Goal: Task Accomplishment & Management: Manage account settings

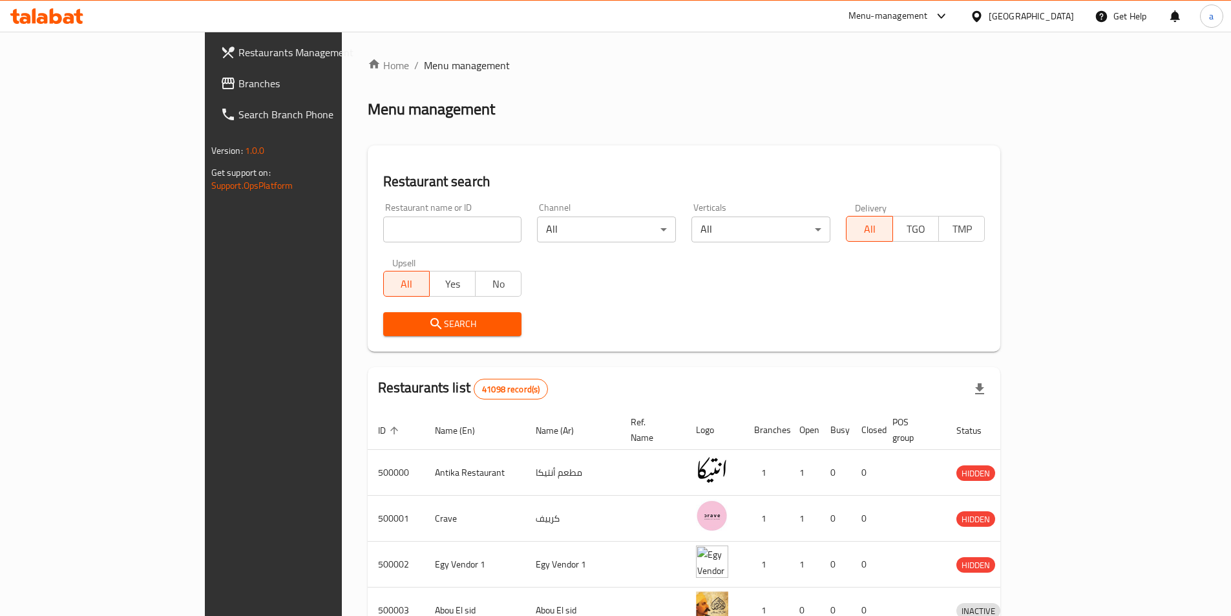
click at [1071, 24] on div "[GEOGRAPHIC_DATA]" at bounding box center [1022, 16] width 125 height 31
click at [1054, 21] on div "Egypt" at bounding box center [1031, 16] width 85 height 14
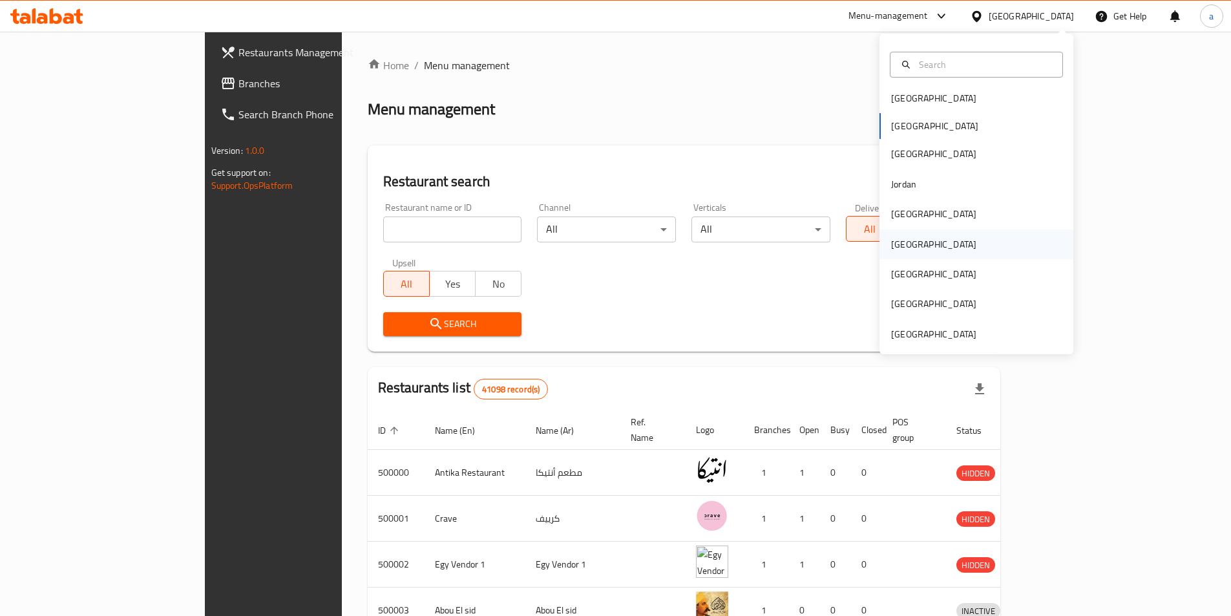
scroll to position [7, 0]
click at [920, 208] on div "[GEOGRAPHIC_DATA]" at bounding box center [977, 211] width 194 height 30
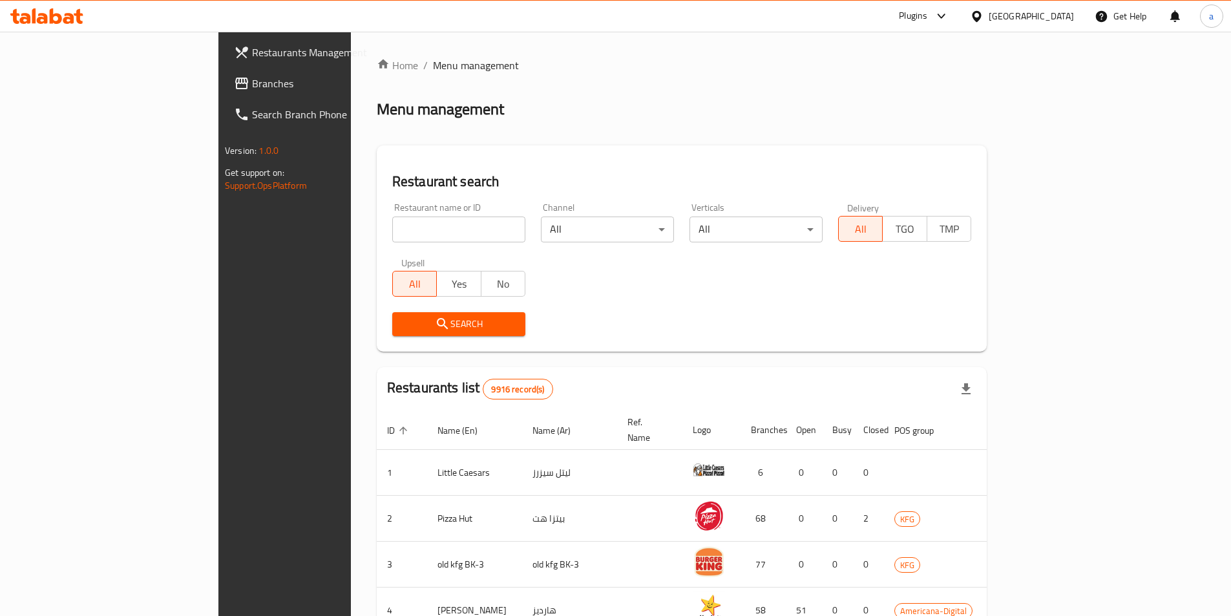
click at [224, 75] on link "Branches" at bounding box center [324, 83] width 200 height 31
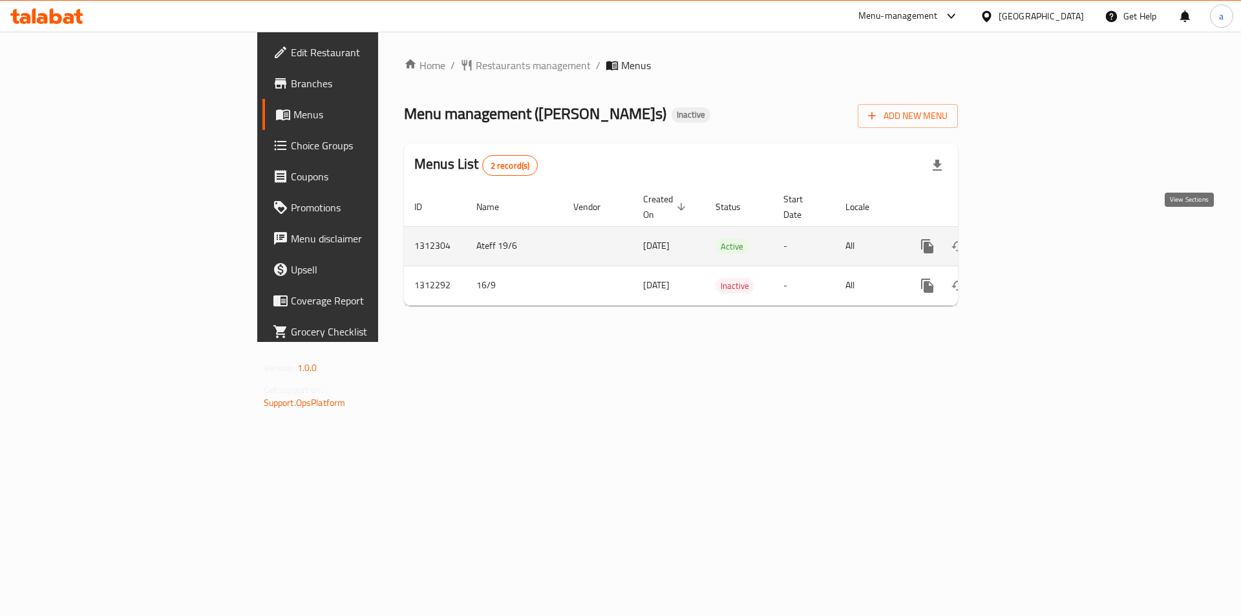
click at [1036, 240] on link "enhanced table" at bounding box center [1020, 246] width 31 height 31
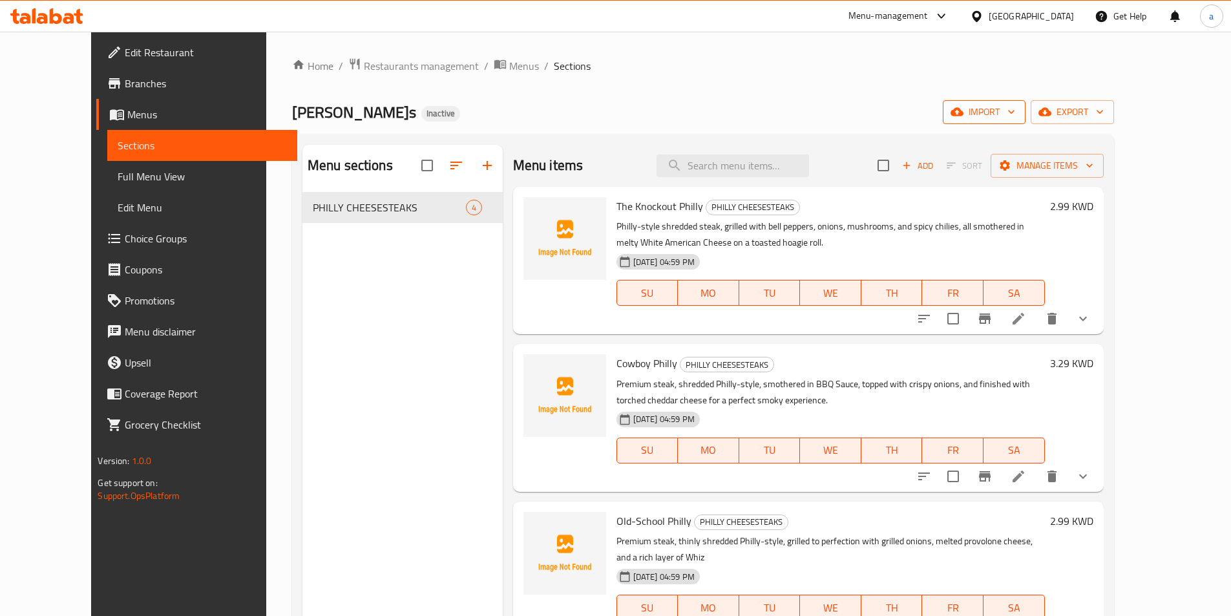
click at [1015, 116] on span "import" at bounding box center [984, 112] width 62 height 16
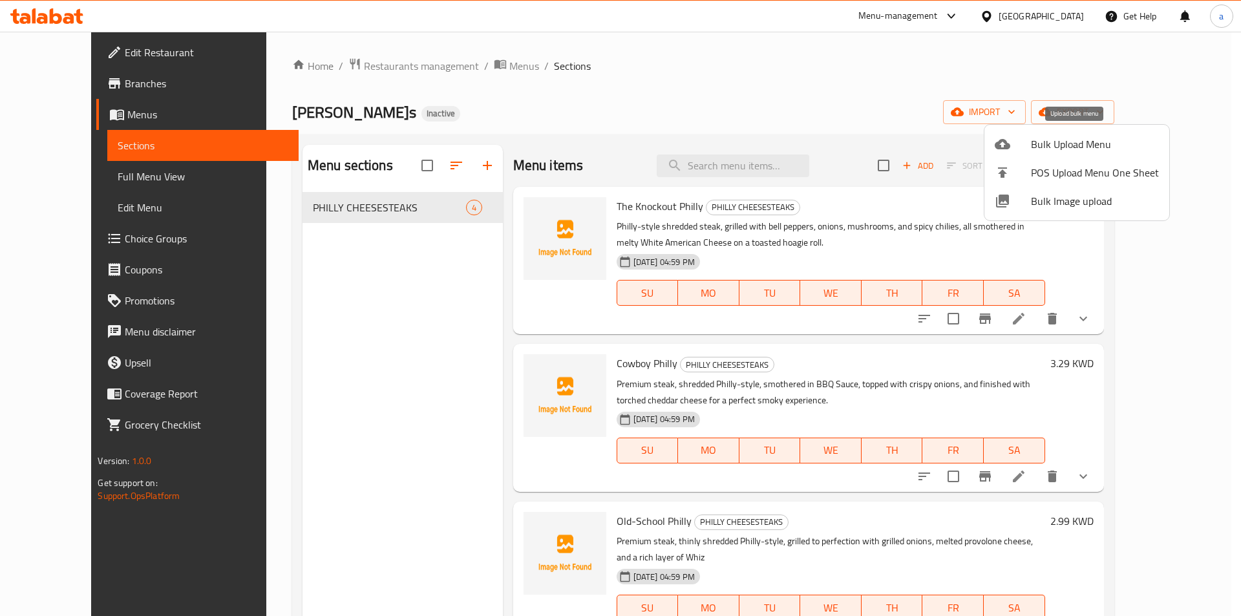
click at [1037, 151] on span "Bulk Upload Menu" at bounding box center [1095, 144] width 128 height 16
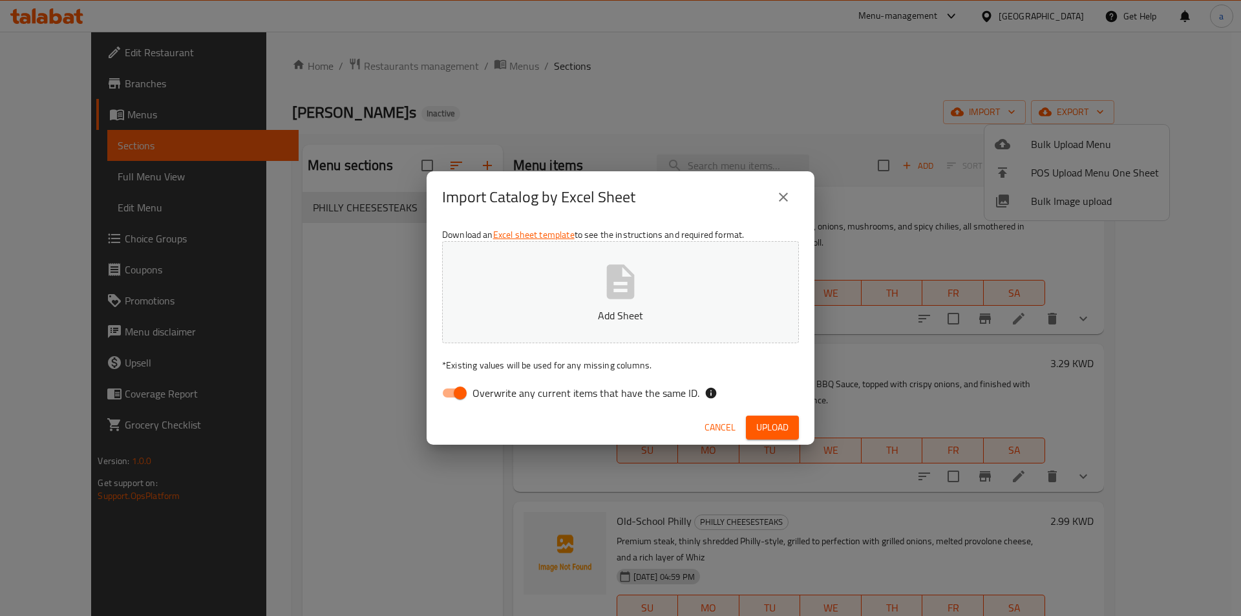
click at [449, 389] on input "Overwrite any current items that have the same ID." at bounding box center [460, 393] width 74 height 25
checkbox input "false"
click at [587, 297] on button "Add Sheet" at bounding box center [620, 292] width 357 height 102
click at [777, 427] on span "Upload" at bounding box center [772, 427] width 32 height 16
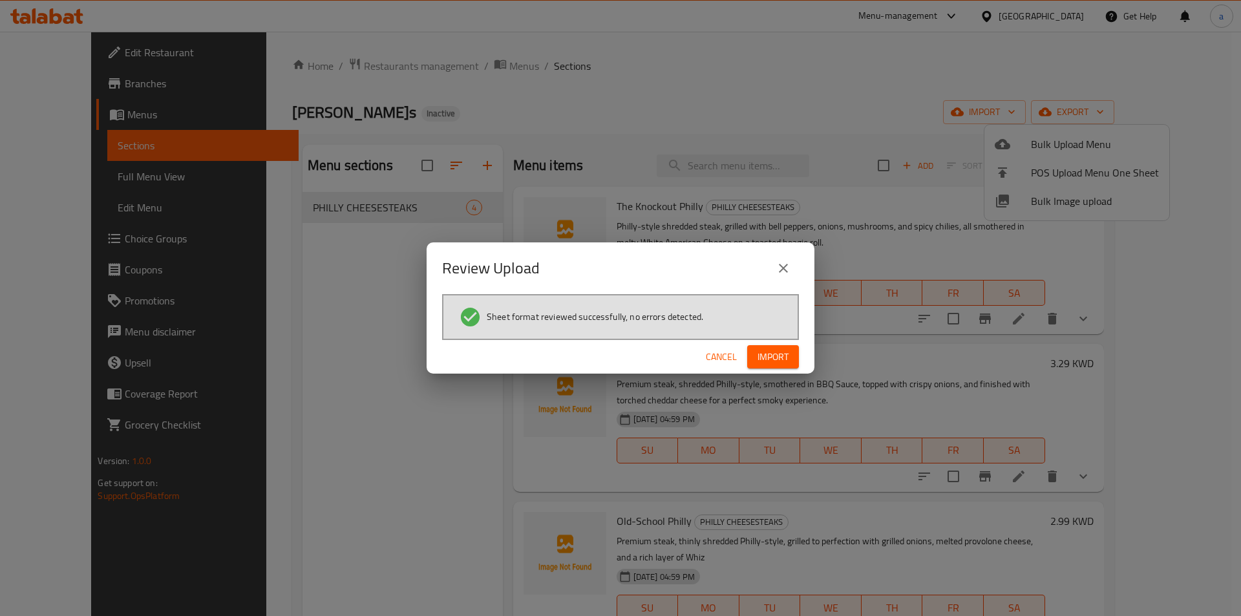
click at [787, 353] on span "Import" at bounding box center [773, 357] width 31 height 16
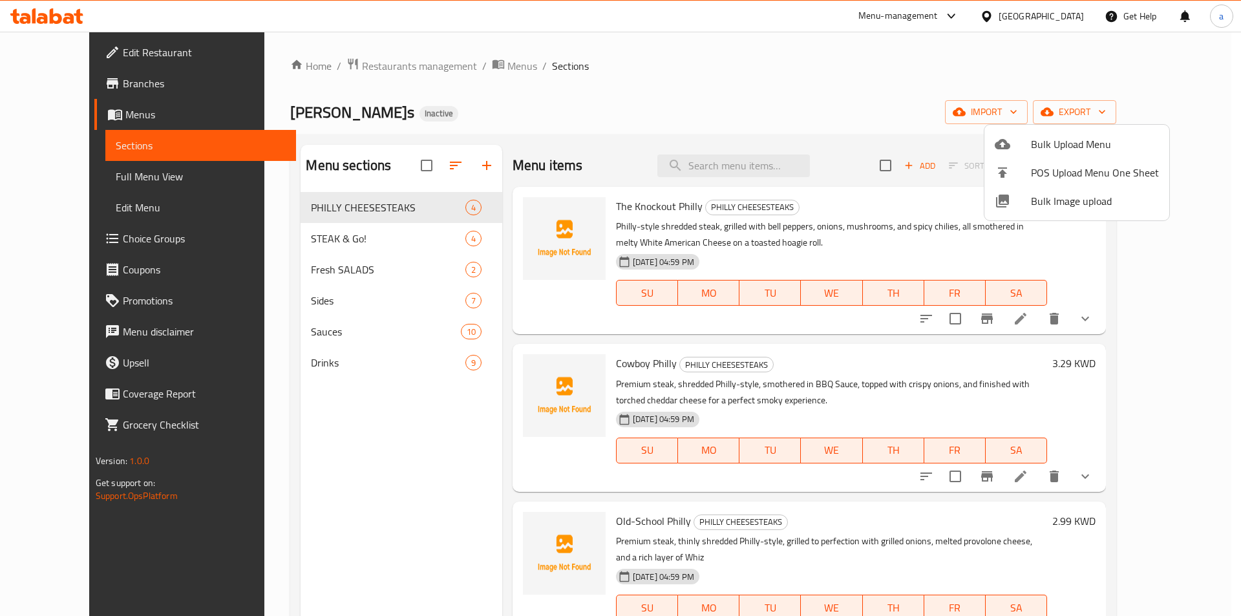
click at [83, 176] on div at bounding box center [620, 308] width 1241 height 616
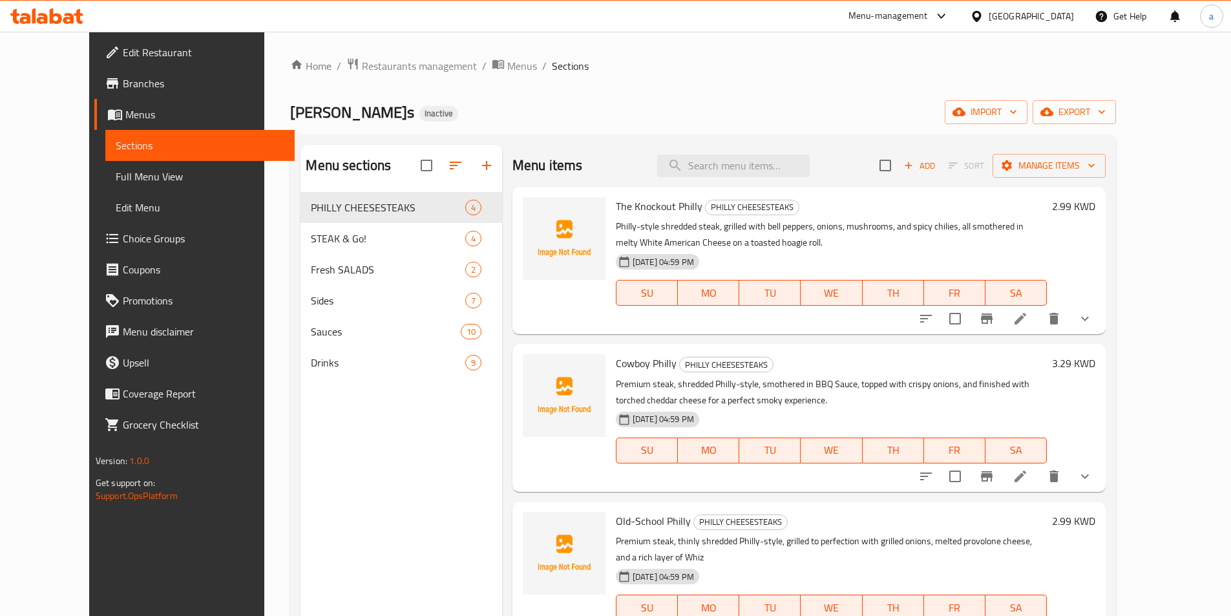
click at [116, 178] on span "Full Menu View" at bounding box center [200, 177] width 169 height 16
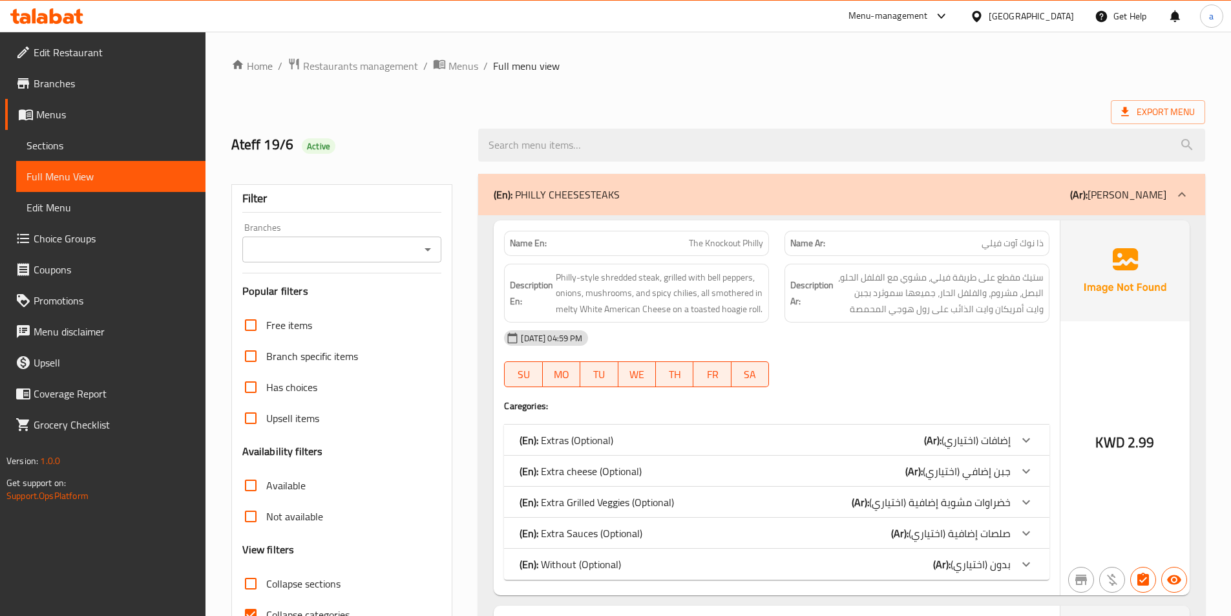
click at [1193, 197] on div at bounding box center [1182, 194] width 31 height 31
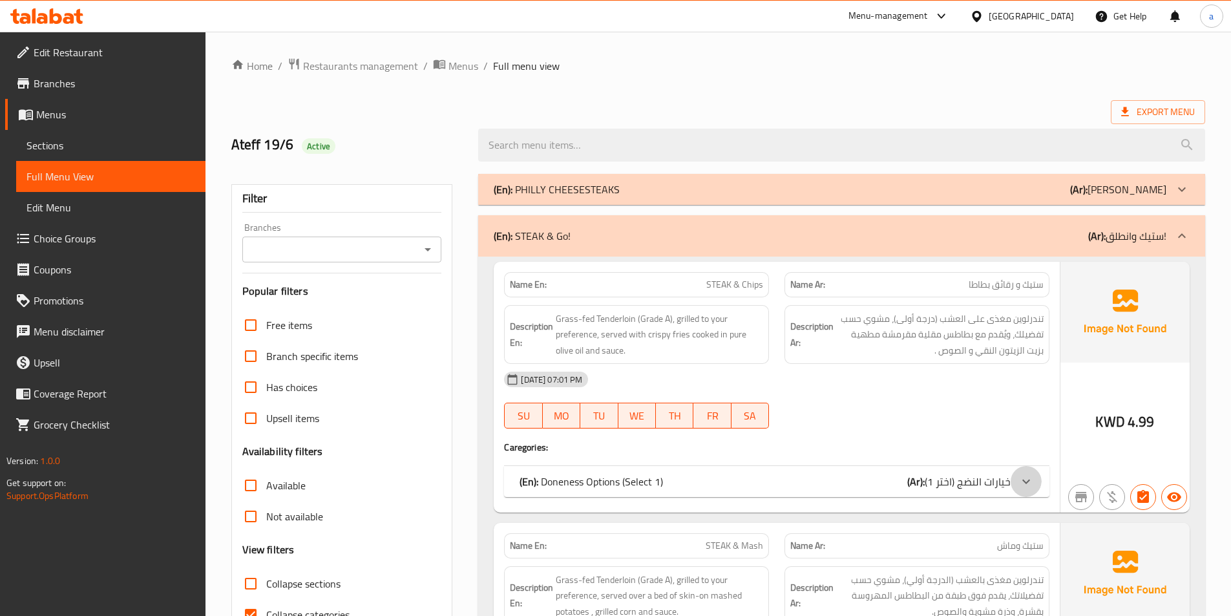
click at [1018, 479] on div at bounding box center [1026, 481] width 31 height 31
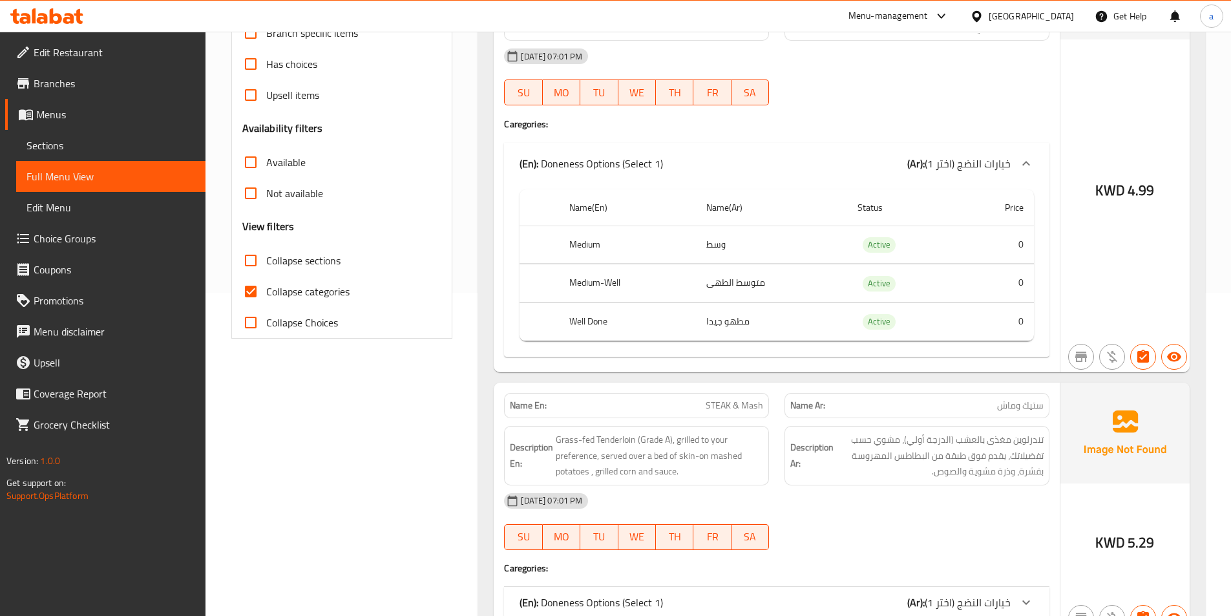
scroll to position [582, 0]
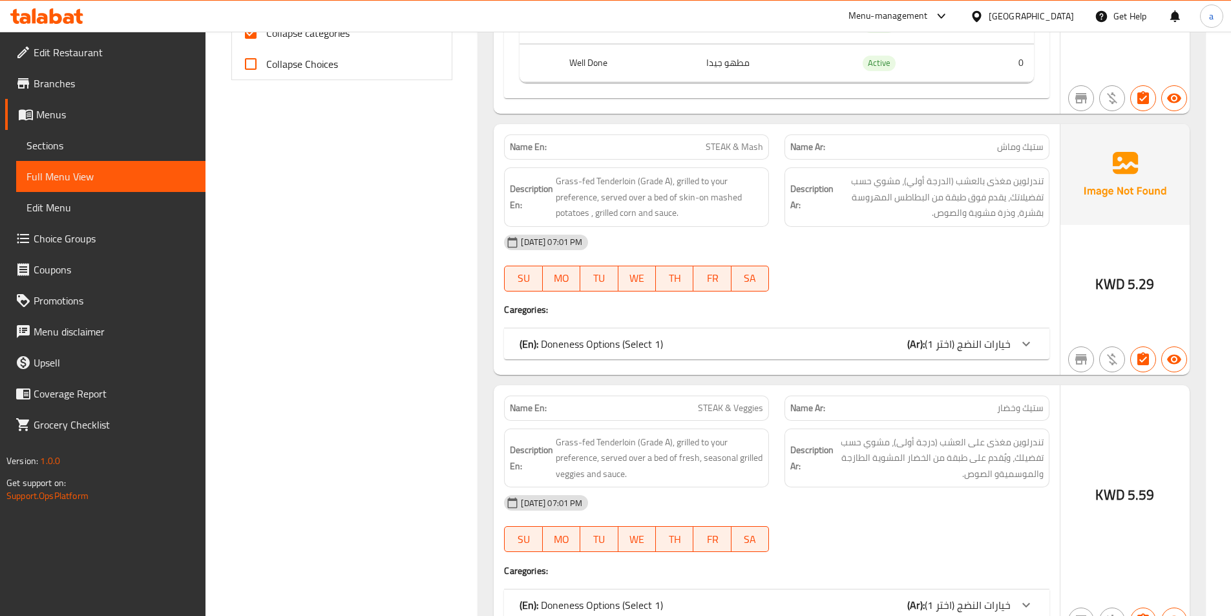
click at [1008, 343] on span "خيارات النضج (اختر 1)" at bounding box center [968, 343] width 86 height 19
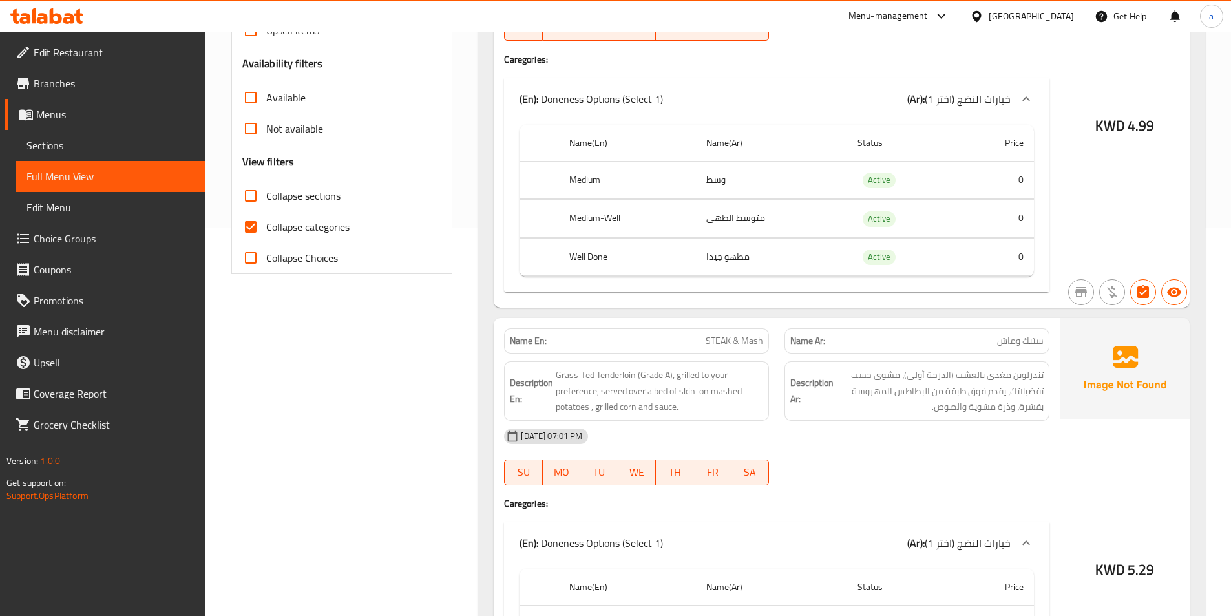
scroll to position [194, 0]
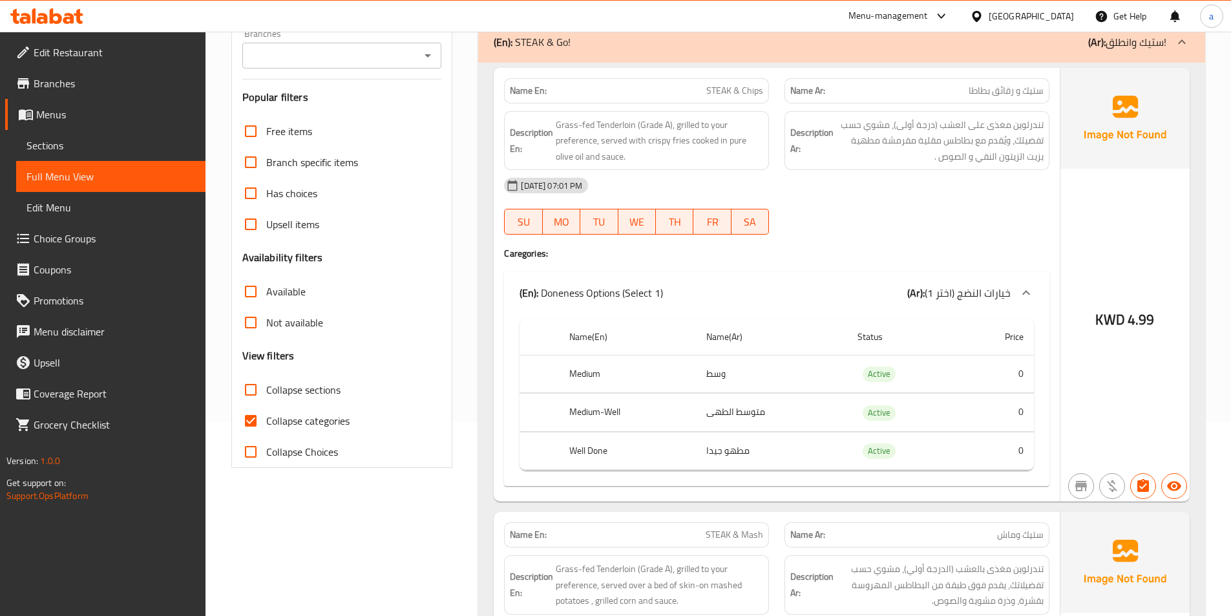
click at [255, 418] on input "Collapse categories" at bounding box center [250, 420] width 31 height 31
checkbox input "false"
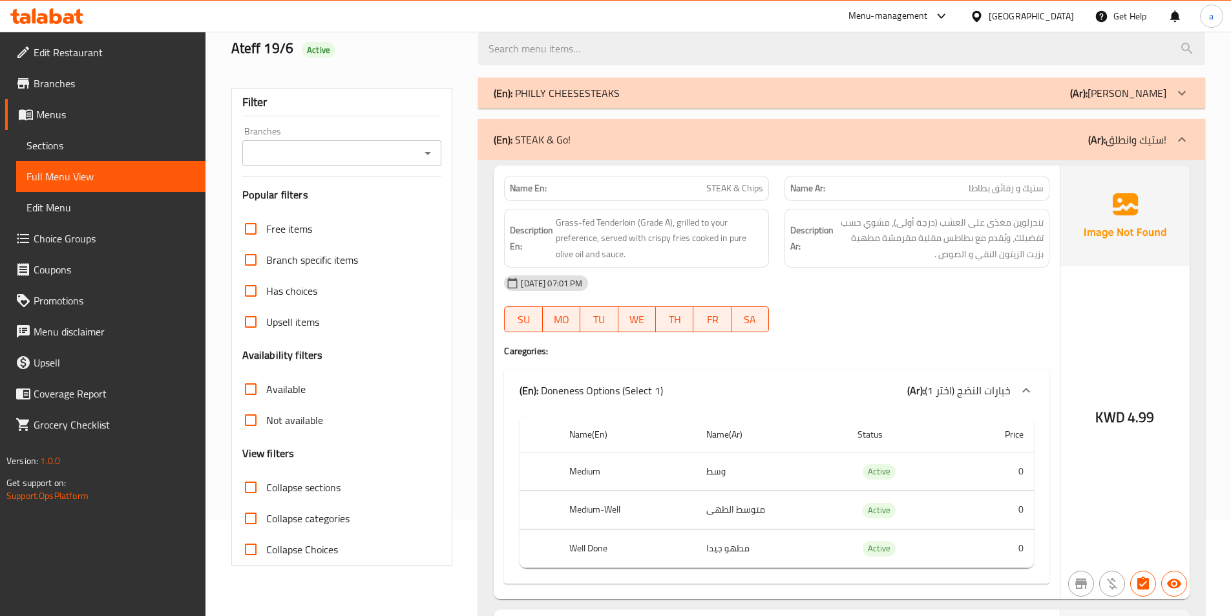
scroll to position [0, 0]
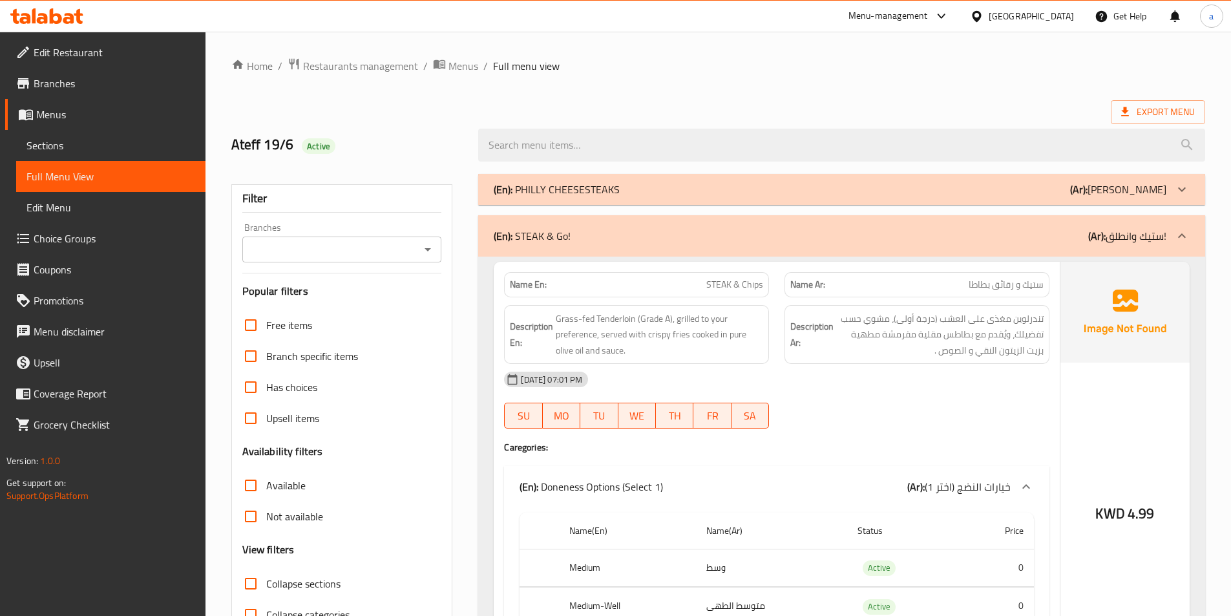
click at [45, 151] on span "Sections" at bounding box center [111, 146] width 169 height 16
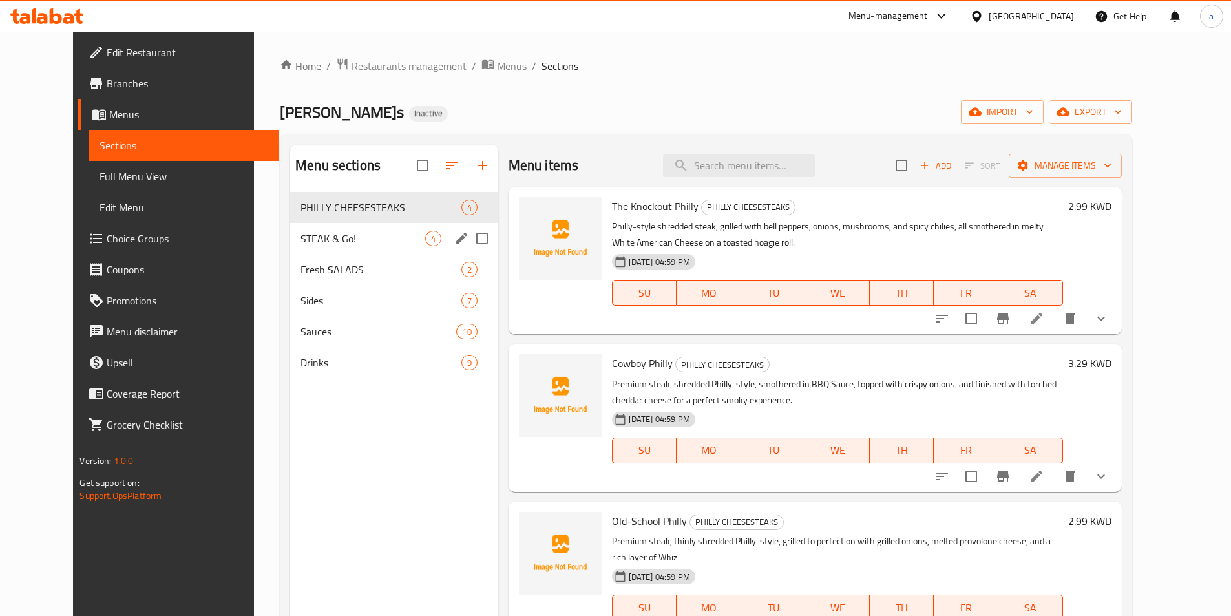
click at [469, 241] on input "Menu sections" at bounding box center [482, 238] width 27 height 27
checkbox input "true"
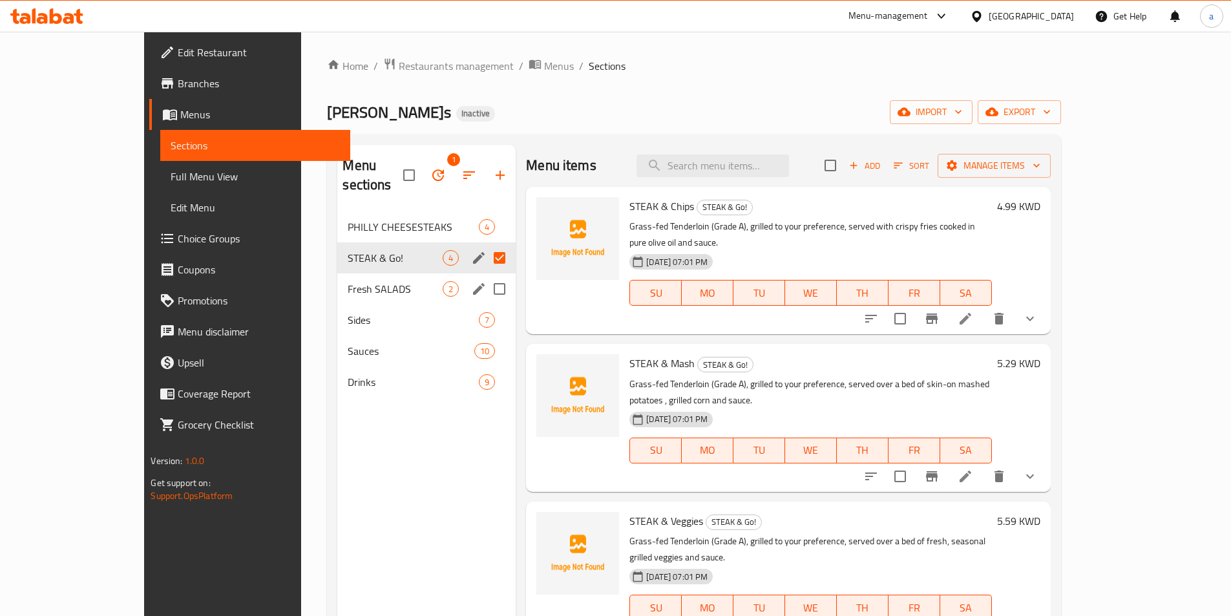
click at [486, 275] on input "Menu sections" at bounding box center [499, 288] width 27 height 27
checkbox input "true"
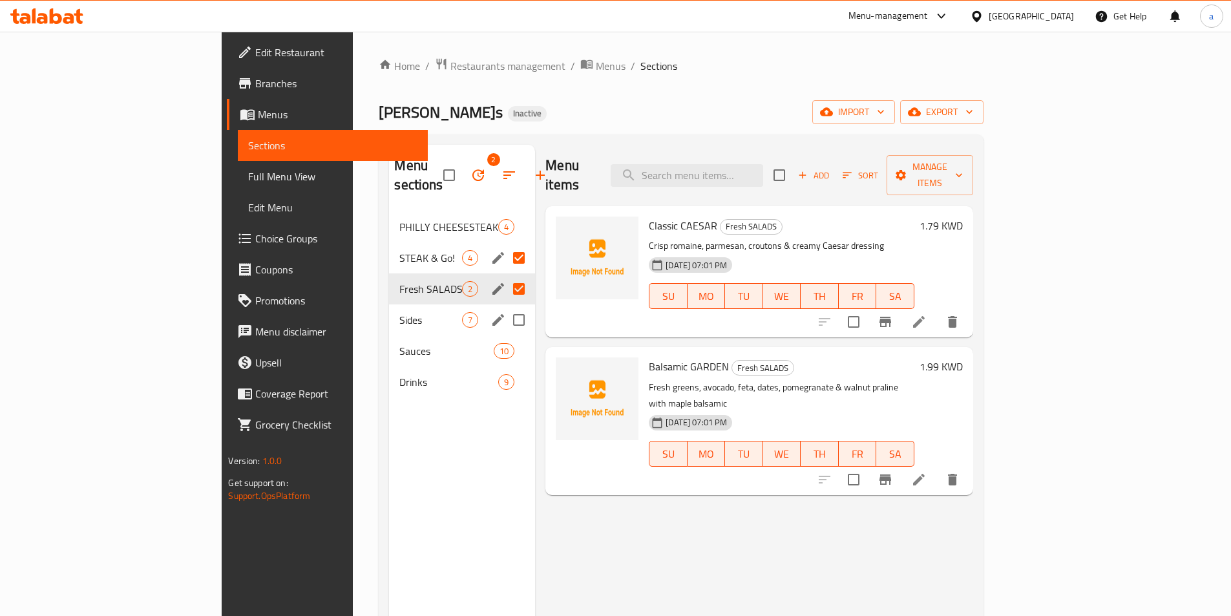
click at [505, 306] on input "Menu sections" at bounding box center [518, 319] width 27 height 27
checkbox input "true"
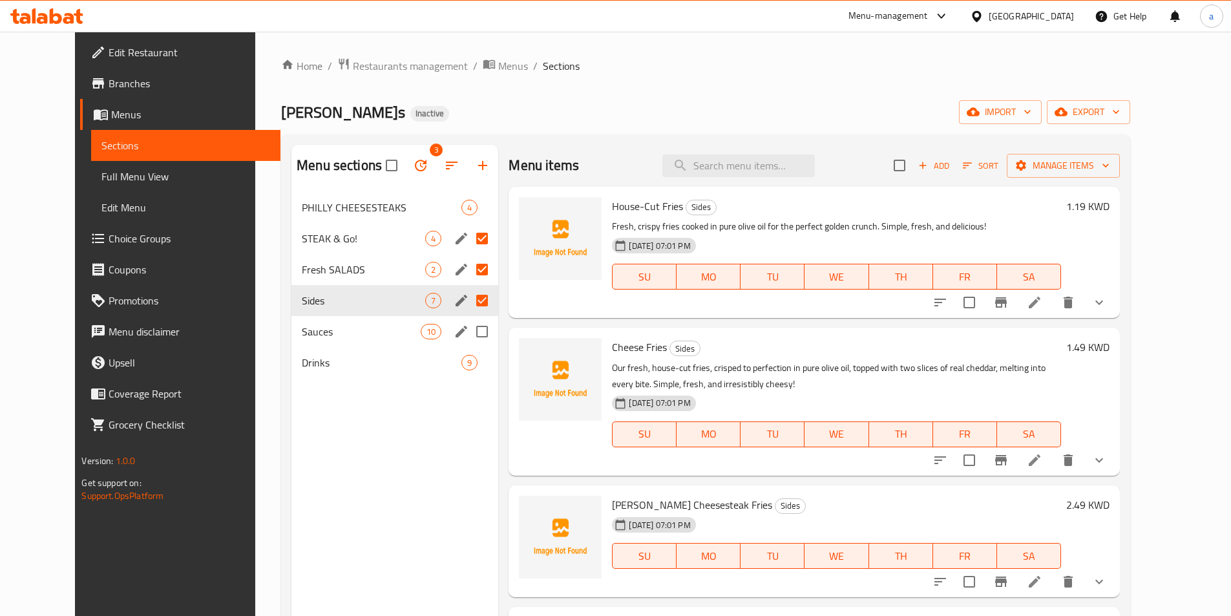
click at [469, 334] on input "Menu sections" at bounding box center [482, 331] width 27 height 27
checkbox input "true"
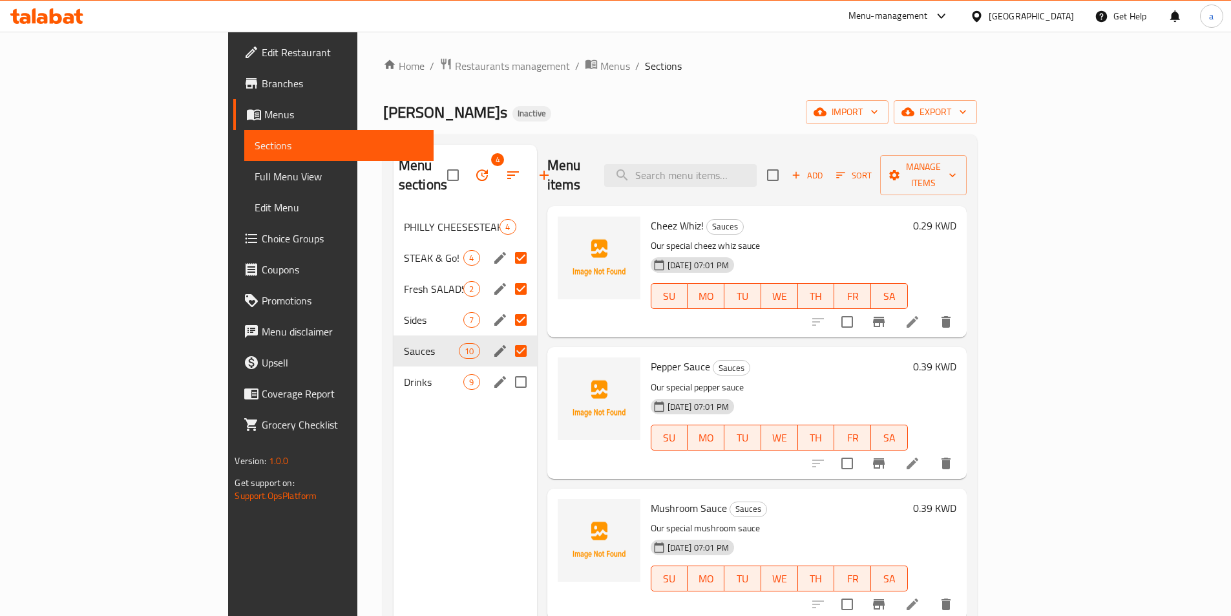
click at [507, 368] on input "Menu sections" at bounding box center [520, 381] width 27 height 27
checkbox input "true"
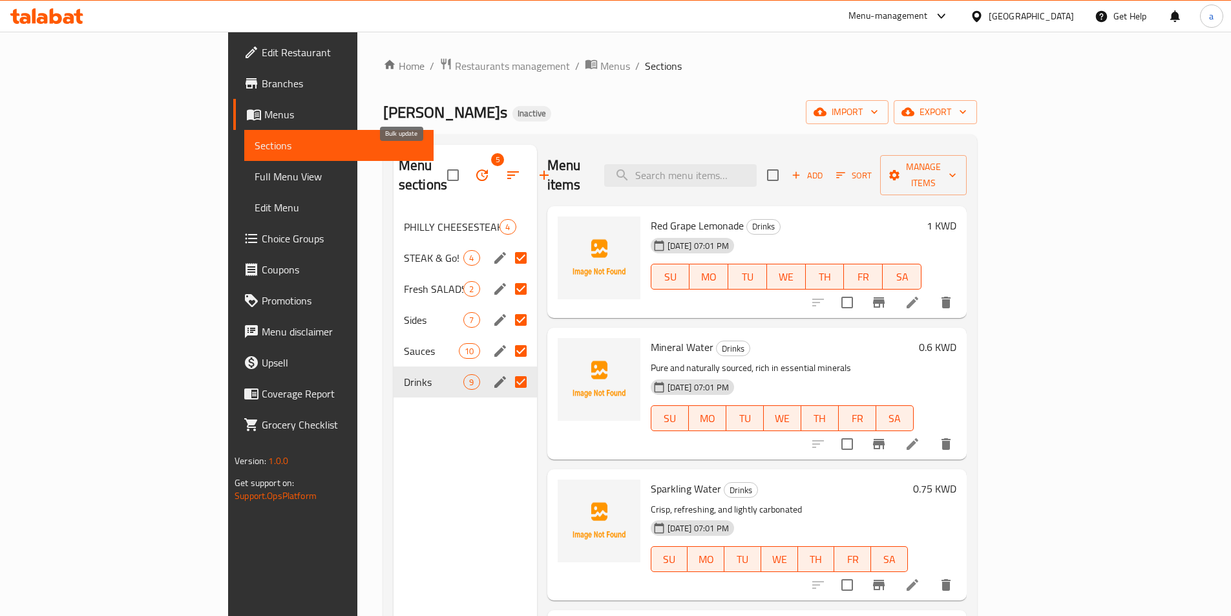
click at [476, 169] on icon "button" at bounding box center [482, 175] width 12 height 12
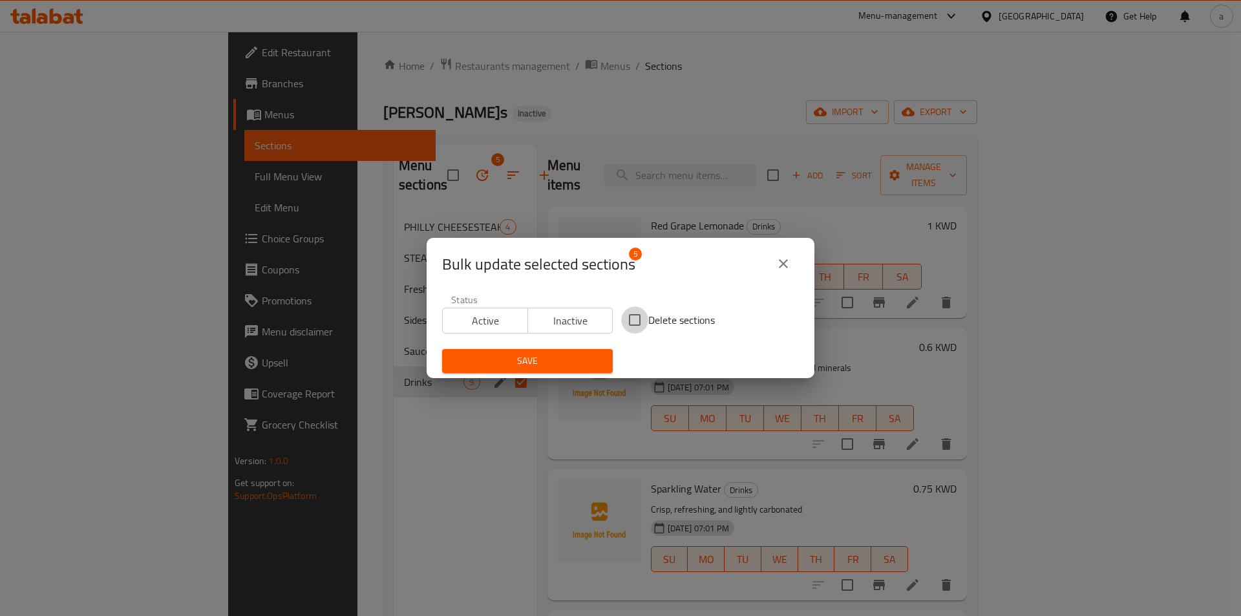
click at [633, 323] on input "Delete sections" at bounding box center [634, 319] width 27 height 27
checkbox input "true"
click at [578, 354] on span "Save" at bounding box center [527, 361] width 150 height 16
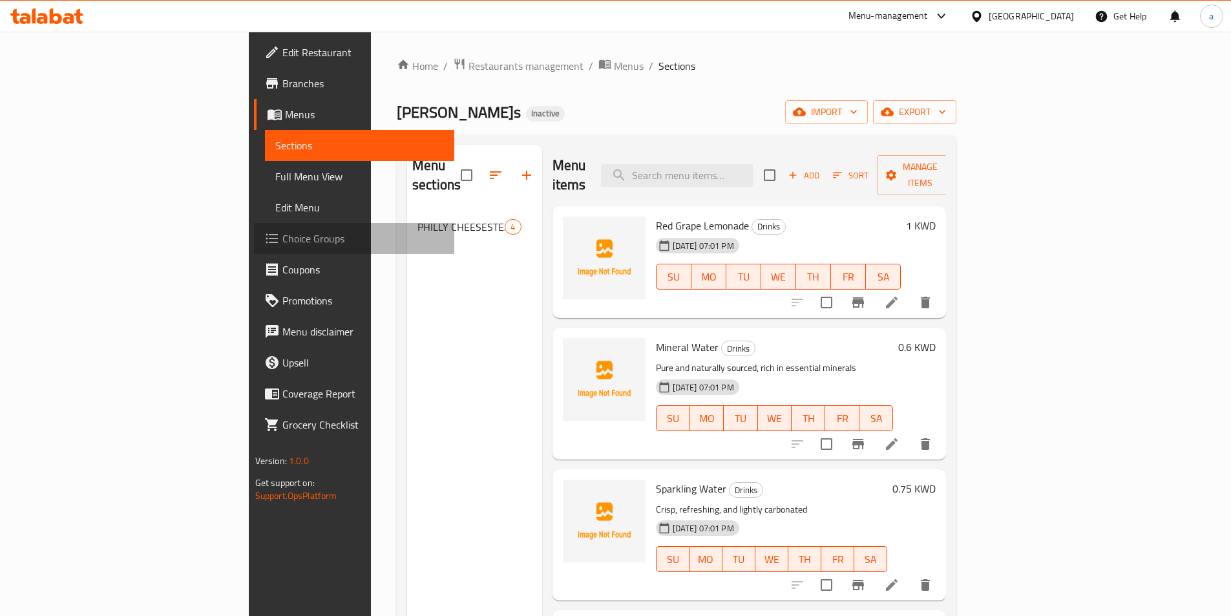
click at [282, 235] on span "Choice Groups" at bounding box center [363, 239] width 162 height 16
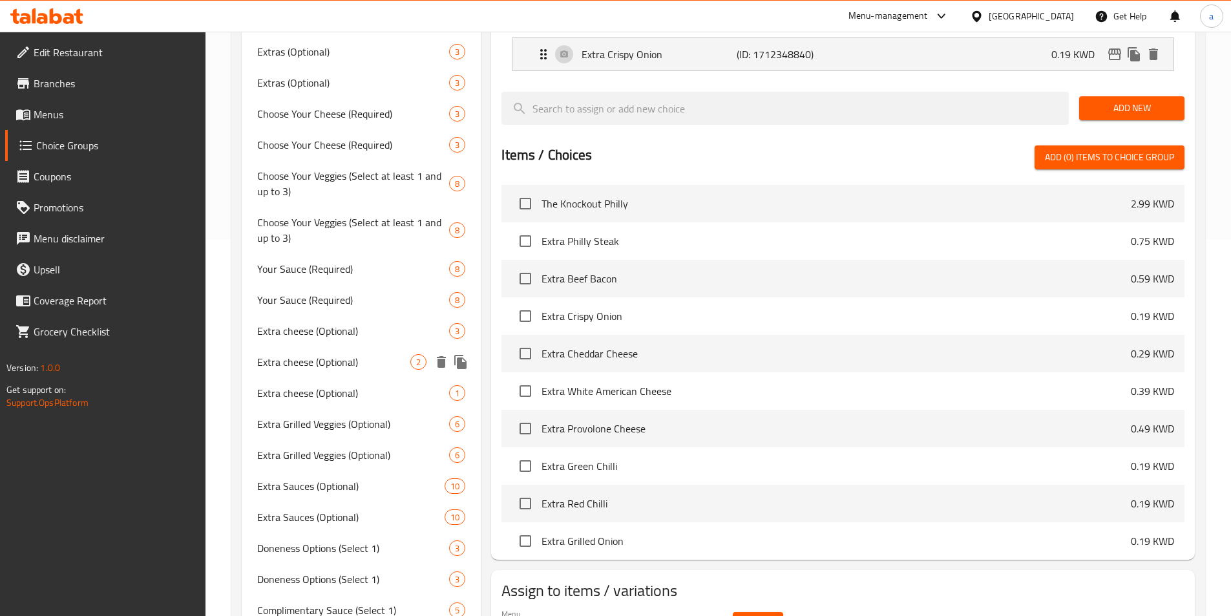
scroll to position [388, 0]
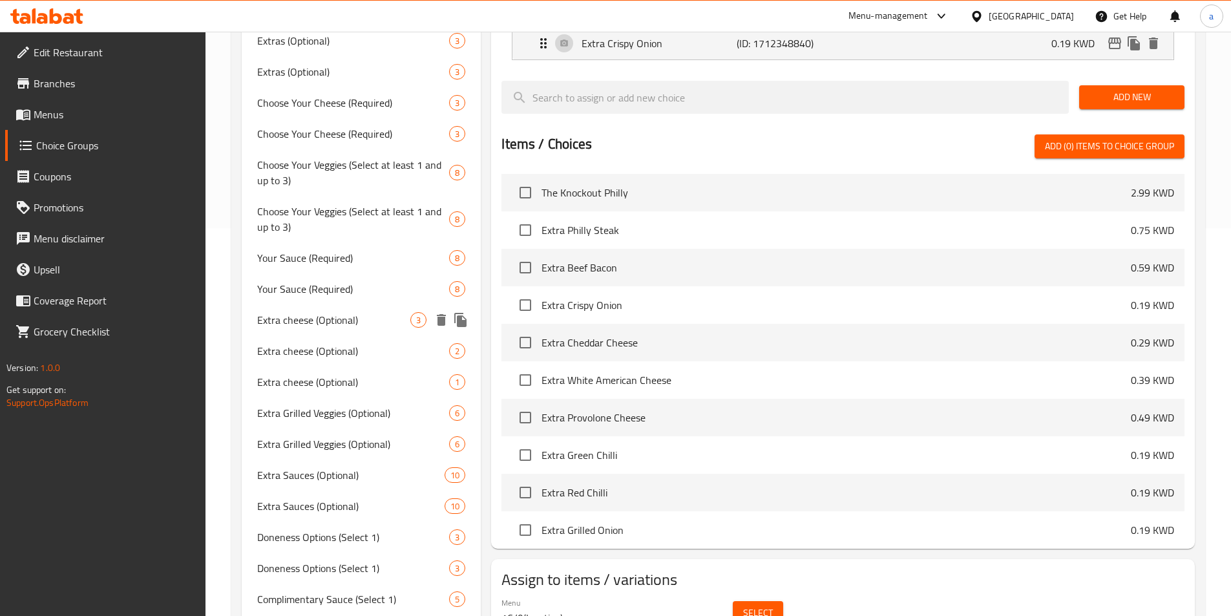
click at [339, 315] on span "Extra cheese (Optional)" at bounding box center [334, 320] width 154 height 16
type input "Extra cheese (Optional)"
type input "جبن إضافي (اختياري)"
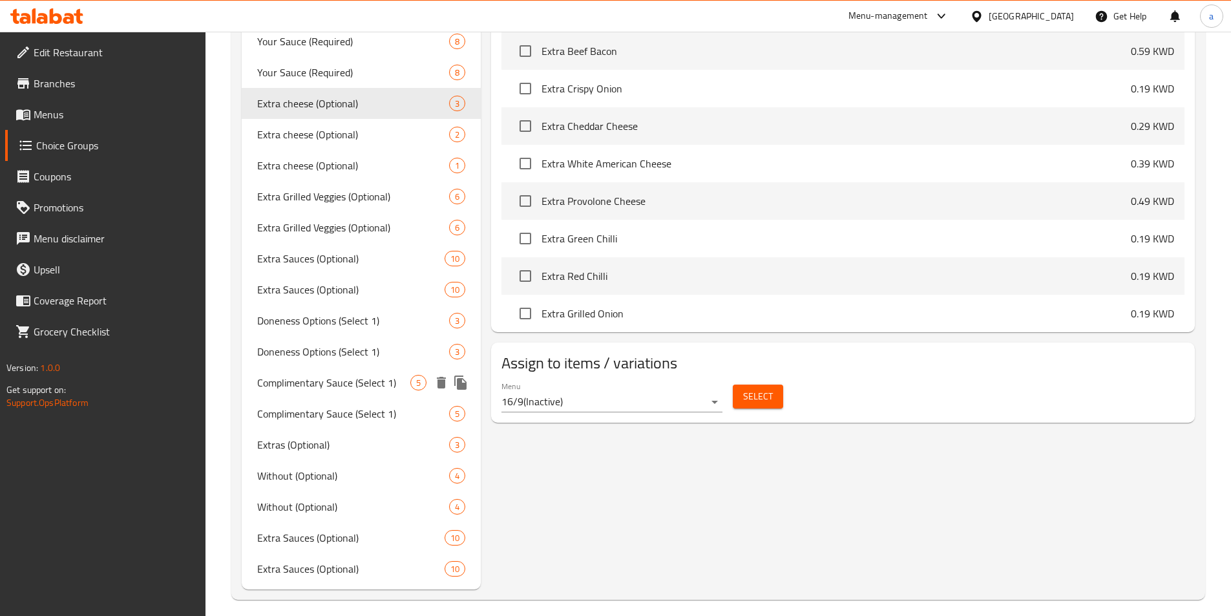
scroll to position [614, 0]
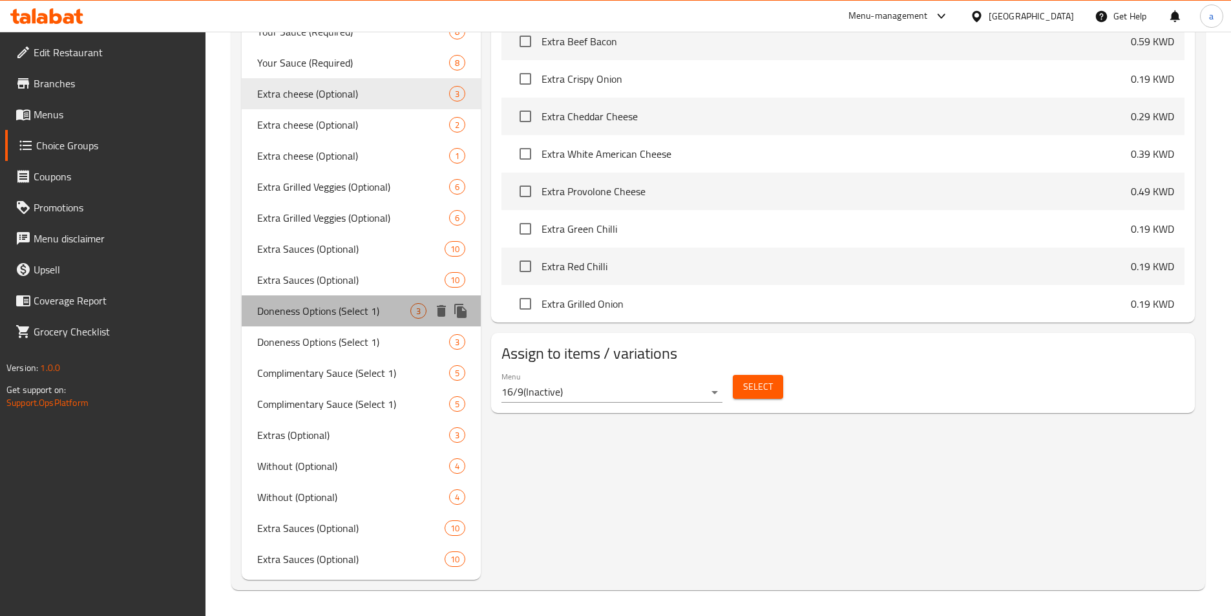
click at [306, 316] on span "Doneness Options (Select 1)" at bounding box center [334, 311] width 154 height 16
type input "Doneness Options (Select 1)"
type input "خيارات النضج (اختر 1)"
type input "1"
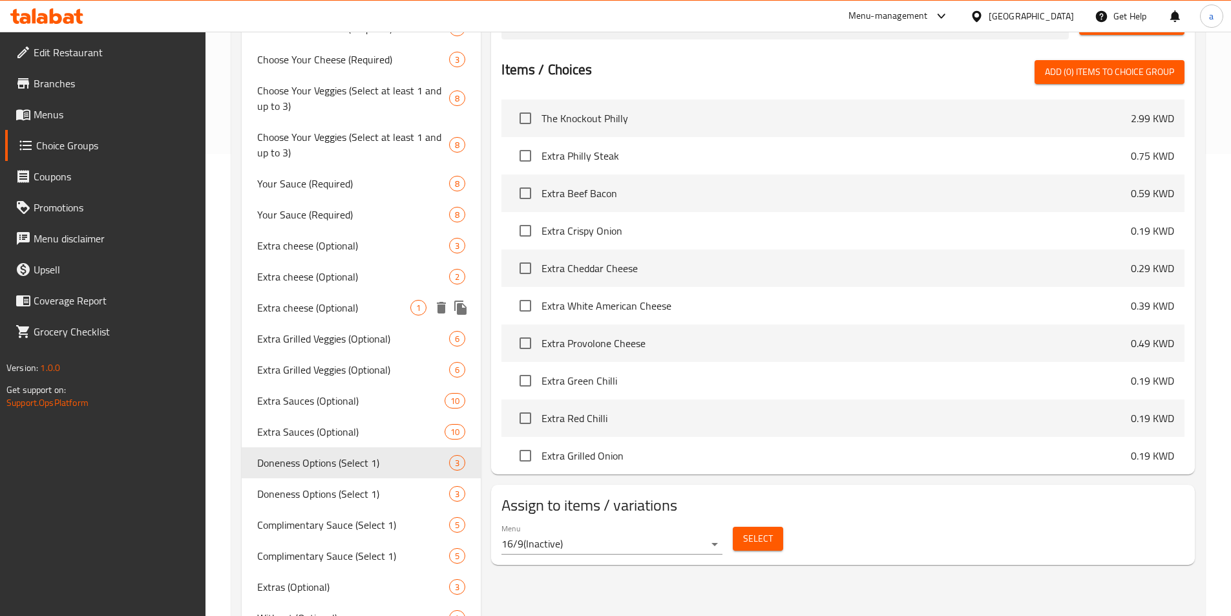
scroll to position [549, 0]
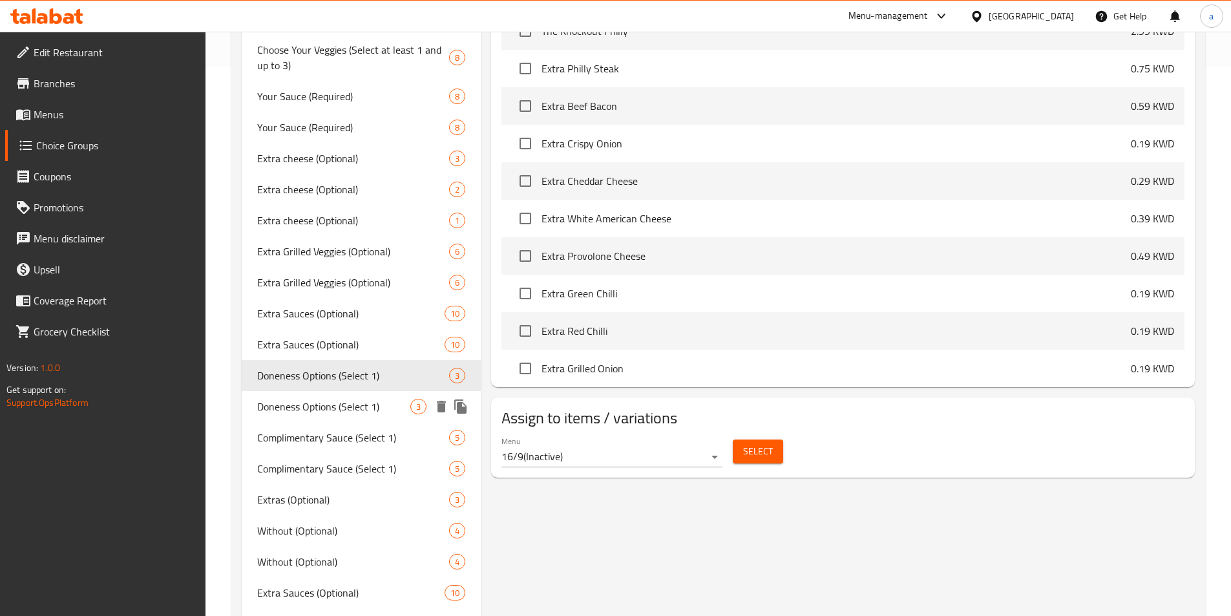
click at [315, 409] on span "Doneness Options (Select 1)" at bounding box center [334, 407] width 154 height 16
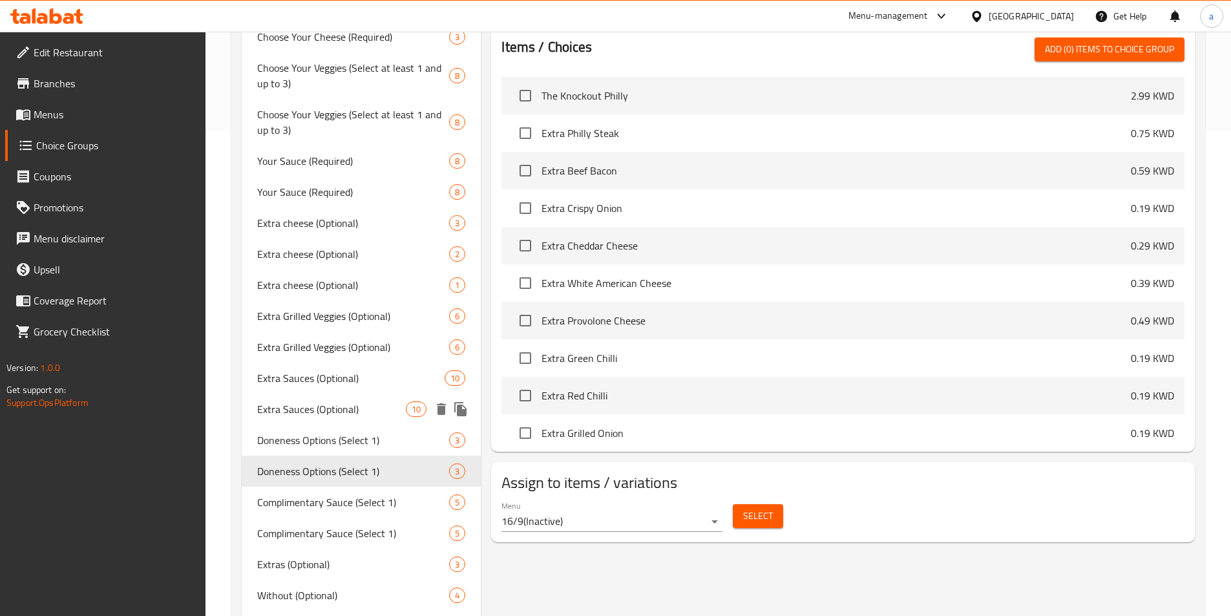
scroll to position [614, 0]
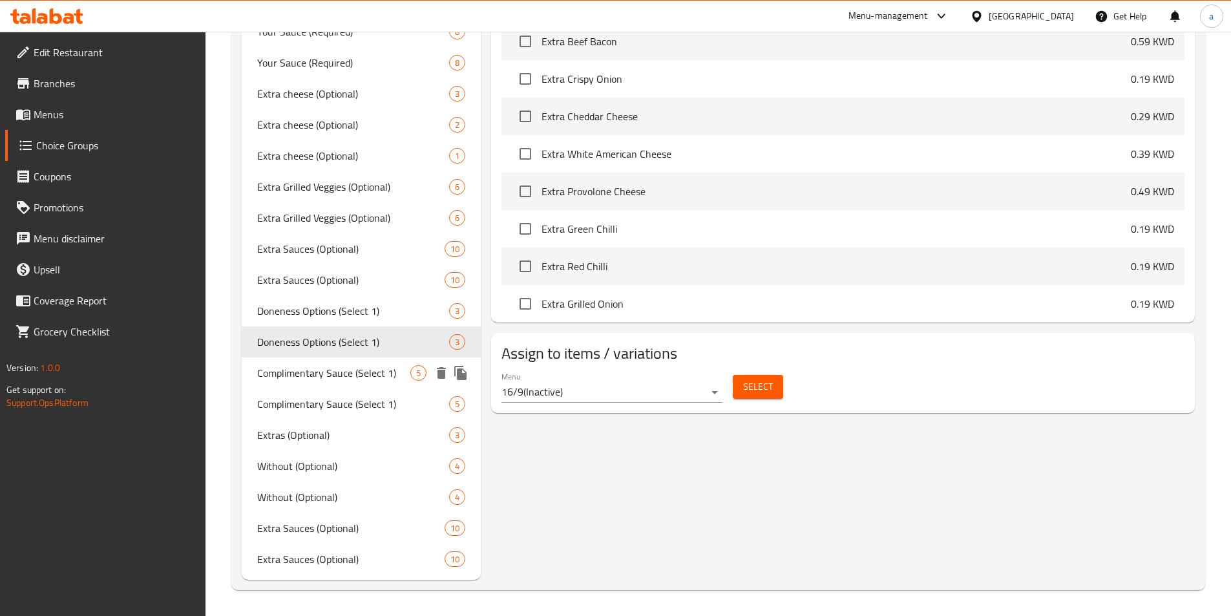
click at [344, 377] on span "Complimentary Sauce (Select 1)" at bounding box center [334, 373] width 154 height 16
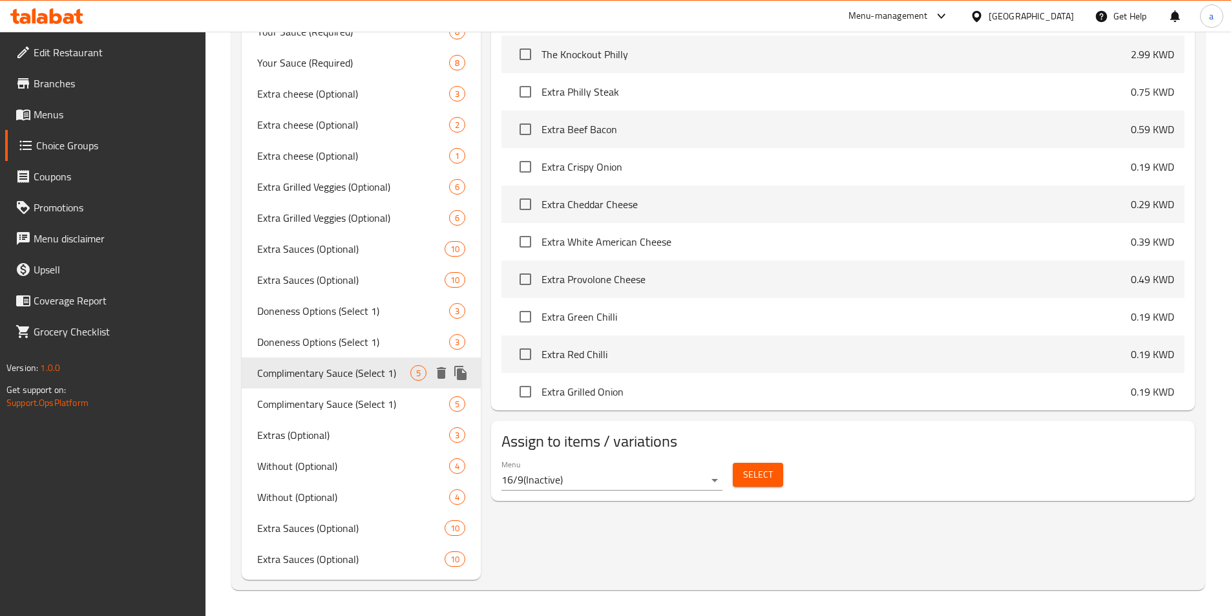
type input "Complimentary Sauce (Select 1)"
type input "صلصة مجانية (اختر 1)"
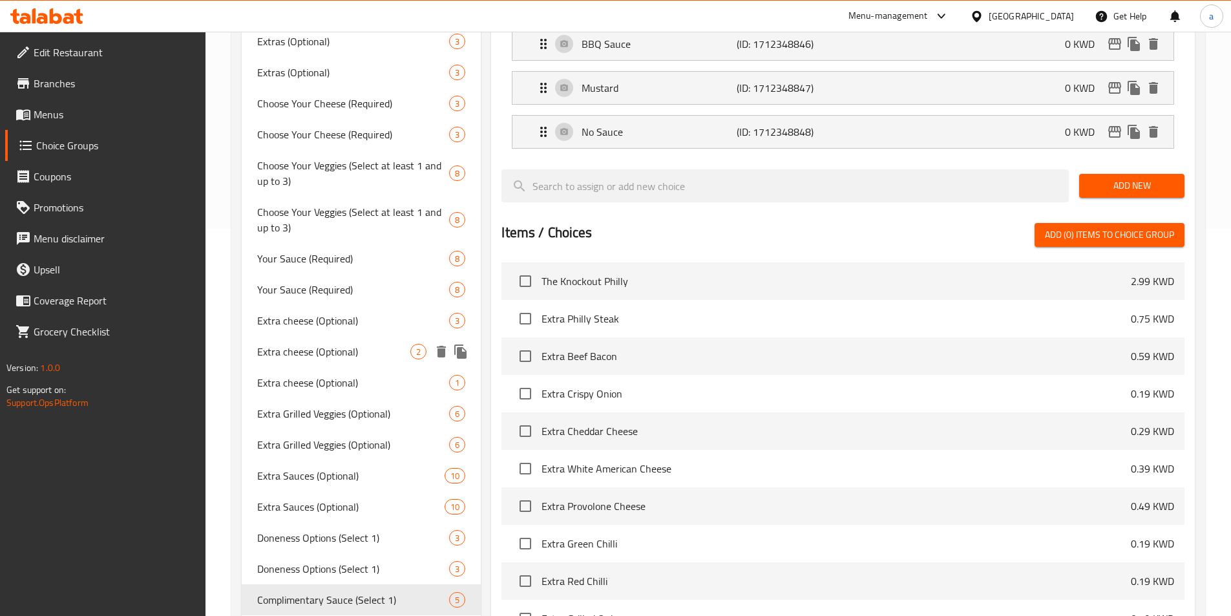
scroll to position [485, 0]
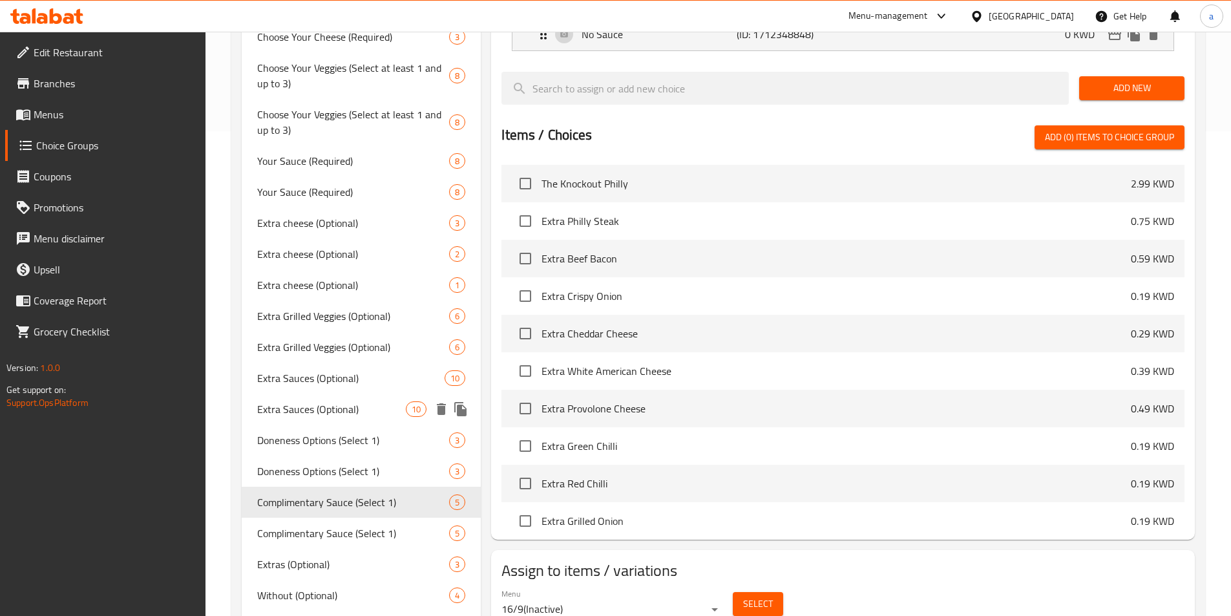
click at [345, 410] on span "Extra Sauces (Optional)" at bounding box center [331, 409] width 149 height 16
type input "Extra Sauces (Optional)"
type input "صلصات إضافية (اختياري)"
type input "0"
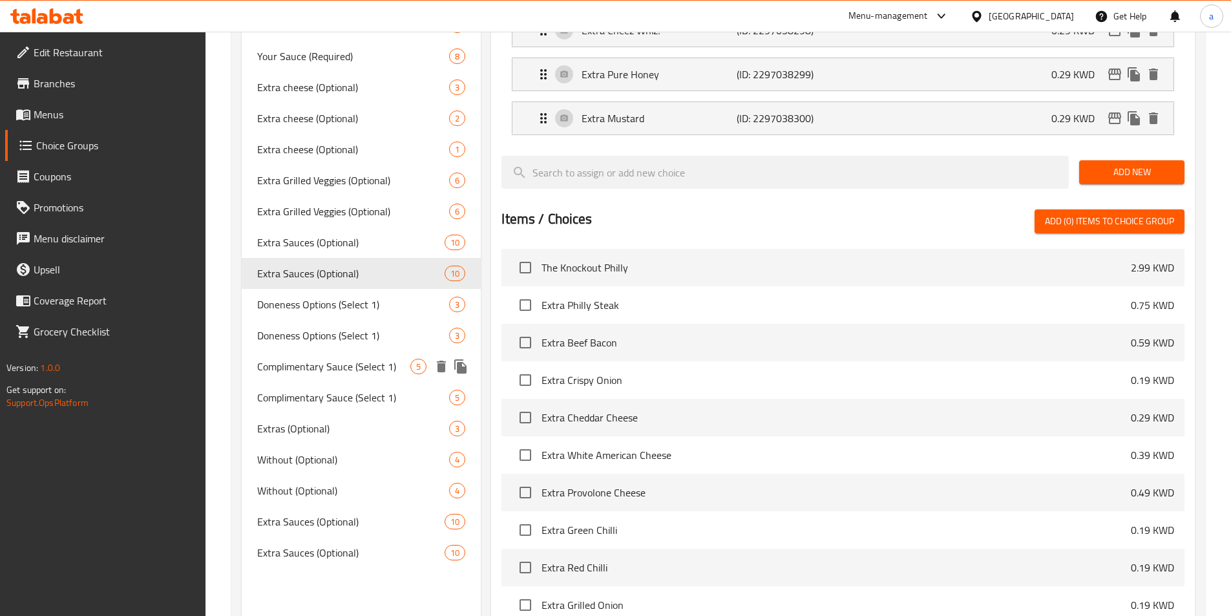
scroll to position [724, 0]
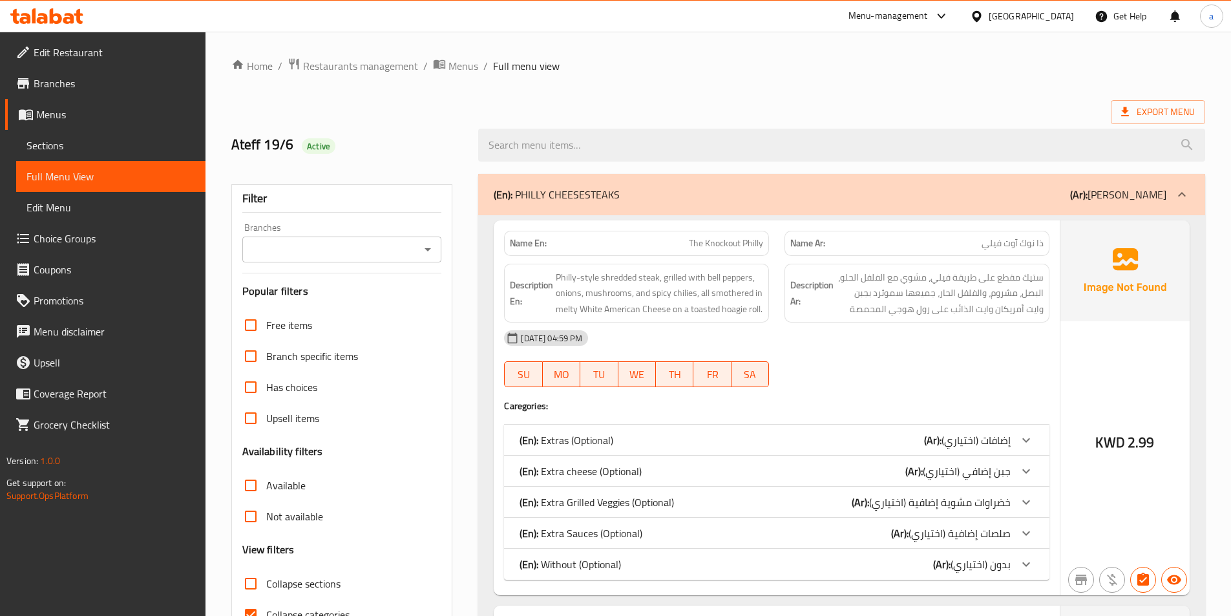
click at [90, 151] on span "Sections" at bounding box center [111, 146] width 169 height 16
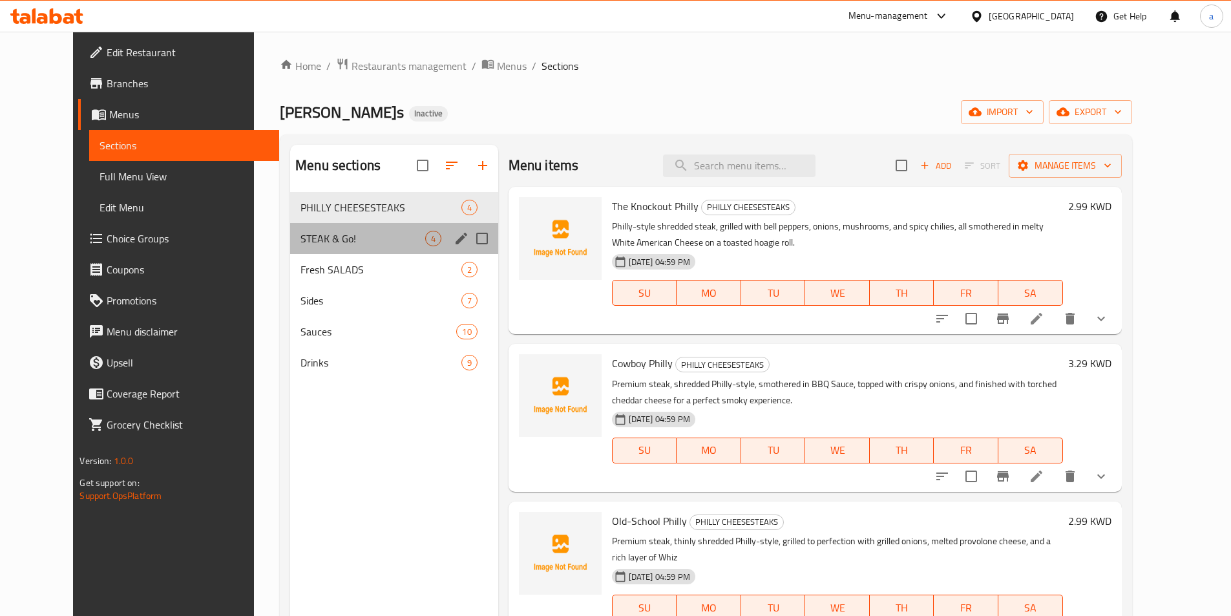
click at [379, 246] on div "STEAK & Go! 4" at bounding box center [394, 238] width 208 height 31
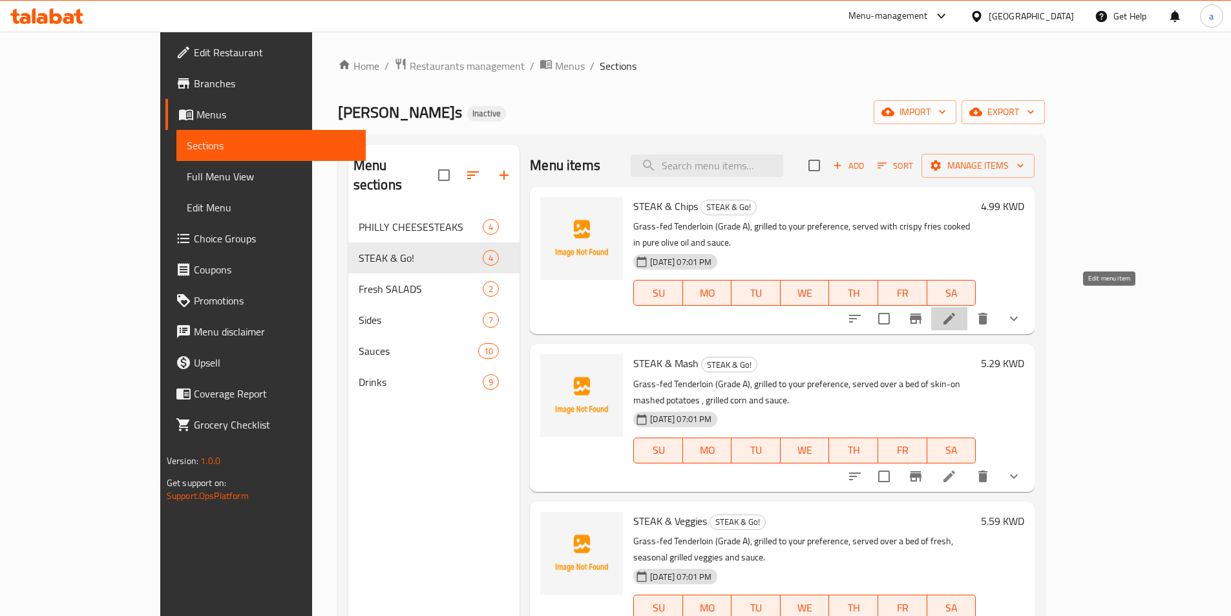
click at [955, 313] on icon at bounding box center [950, 319] width 12 height 12
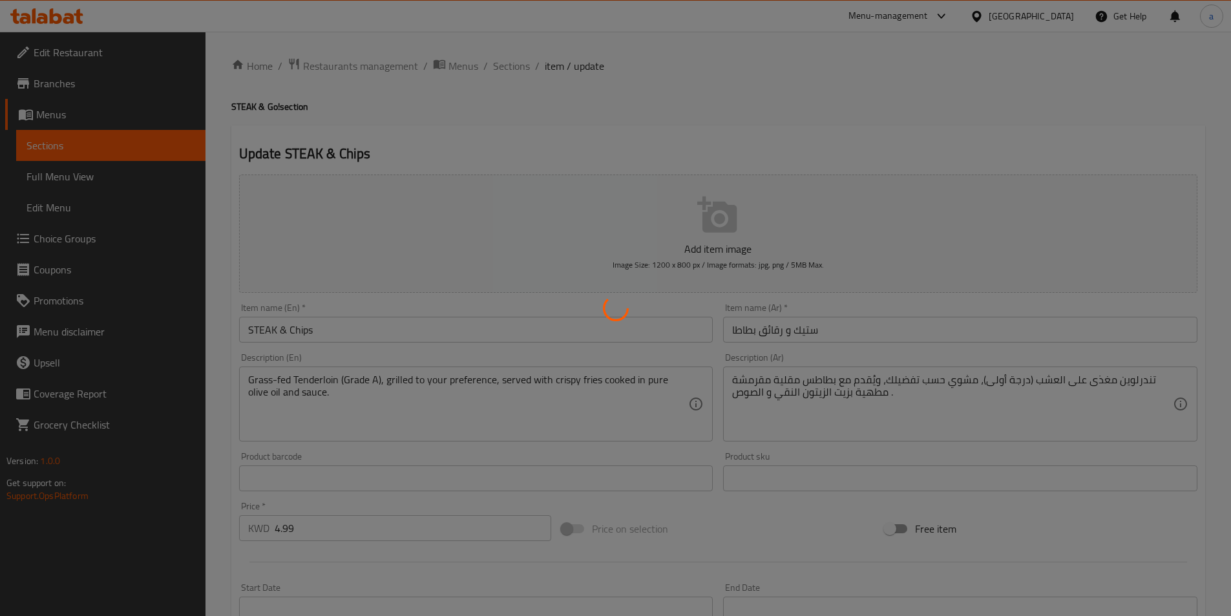
type input "خيارات النضج (اختر 1)"
type input "1"
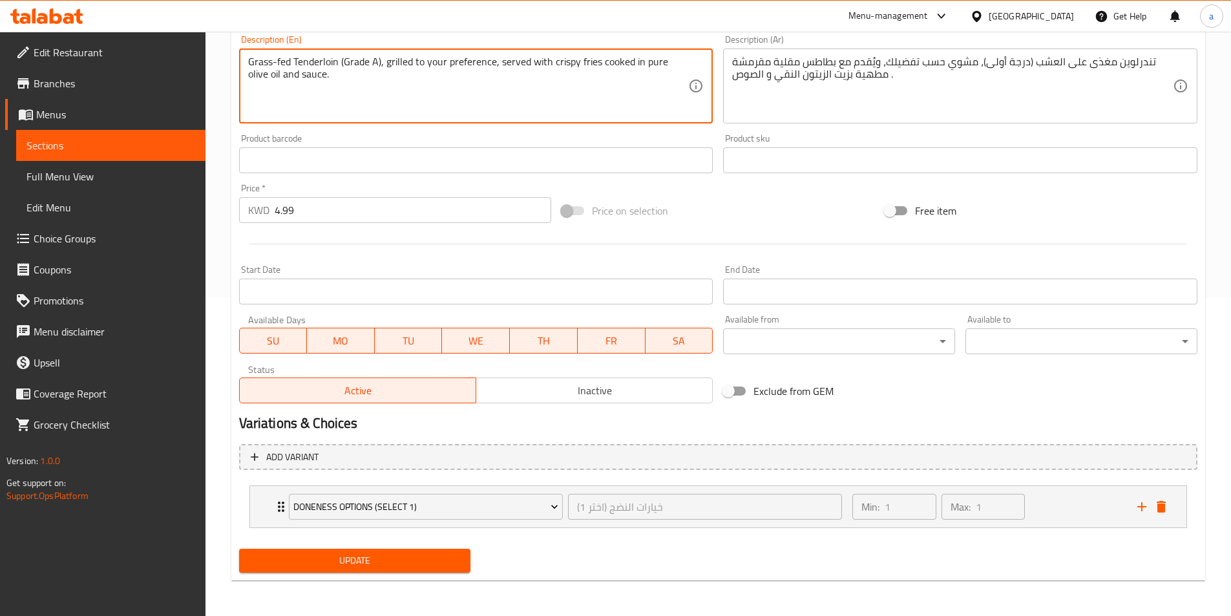
scroll to position [319, 0]
click at [1046, 504] on div "Min: 1 ​ Max: 1 ​" at bounding box center [987, 505] width 284 height 41
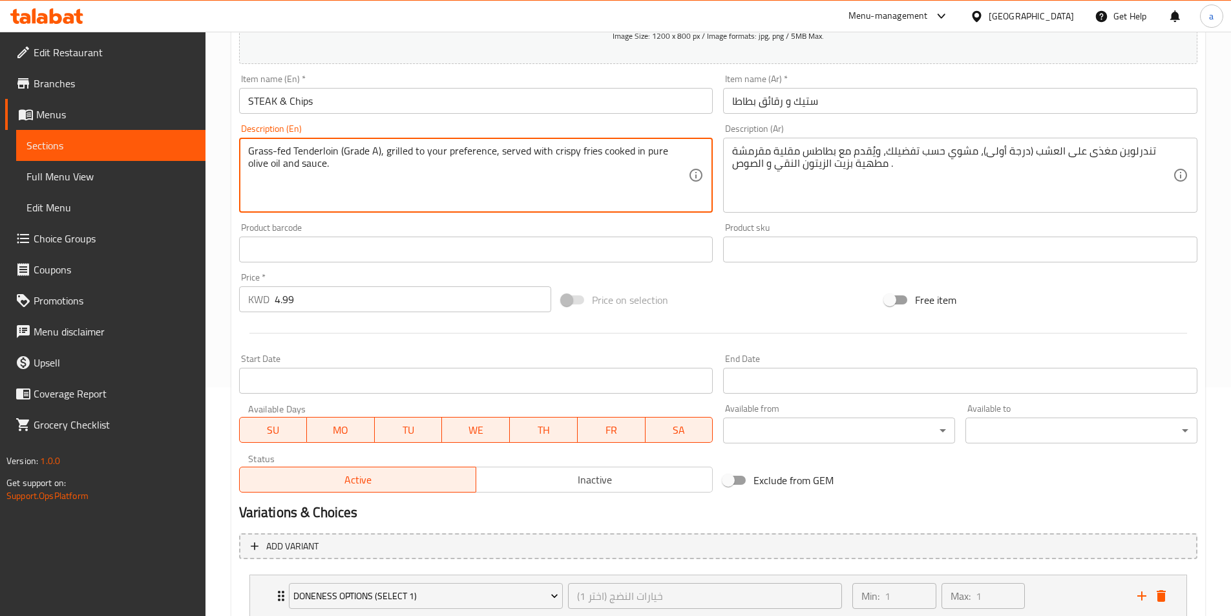
scroll to position [154, 0]
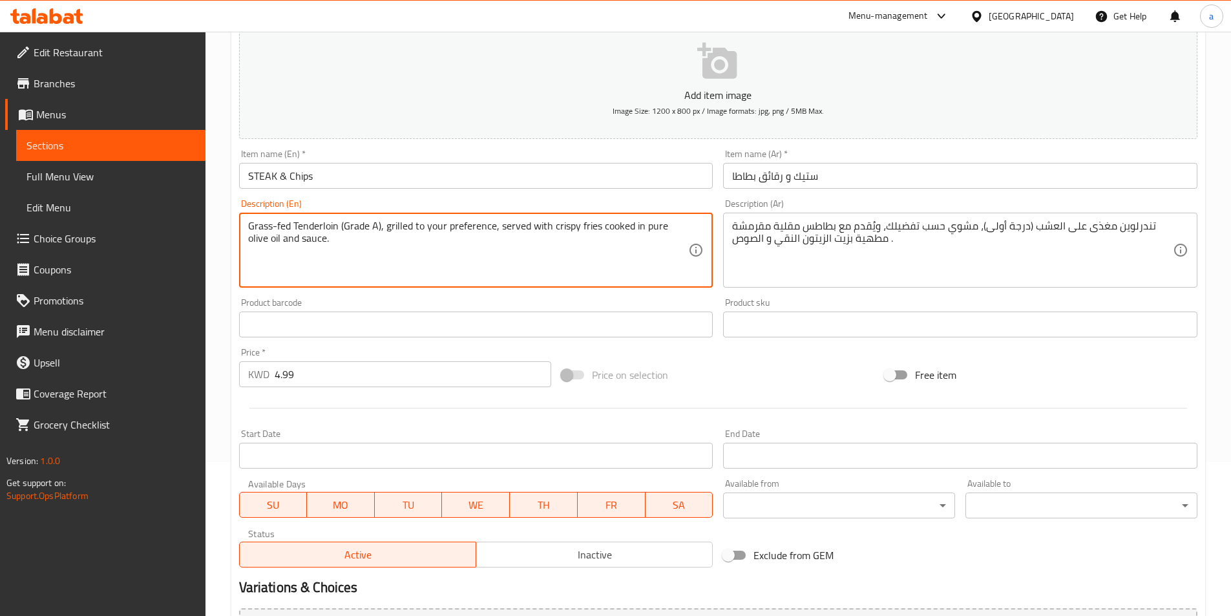
click at [105, 235] on span "Choice Groups" at bounding box center [115, 239] width 162 height 16
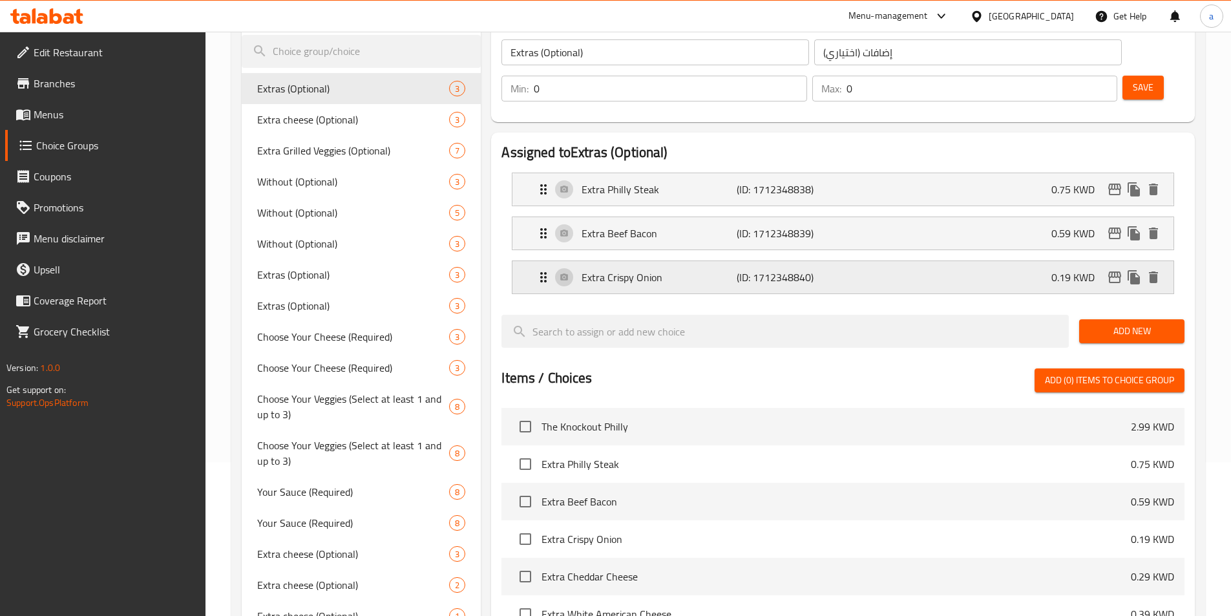
scroll to position [25, 0]
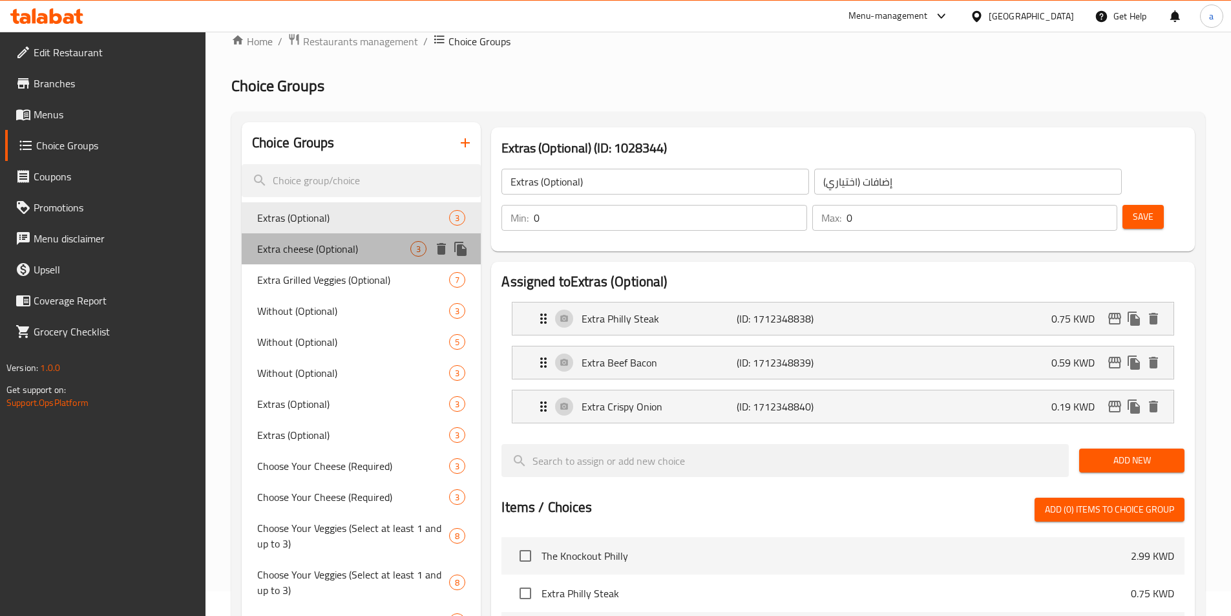
click at [350, 252] on span "Extra cheese (Optional)" at bounding box center [334, 249] width 154 height 16
type input "Extra cheese (Optional)"
type input "جبن إضافي (اختياري)"
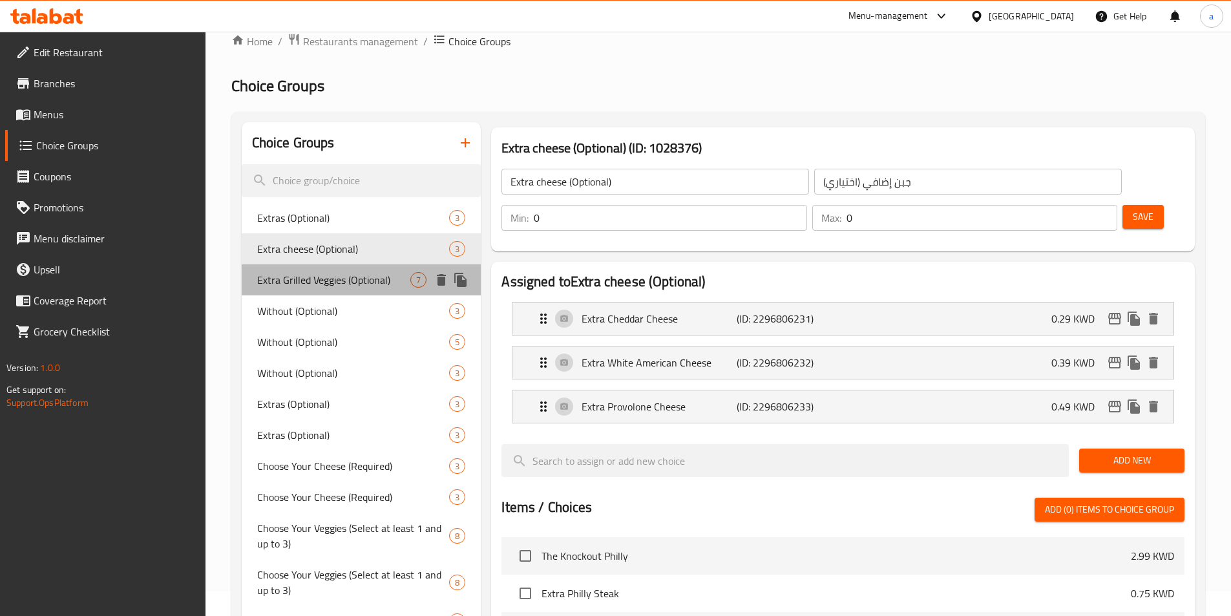
click at [328, 284] on span "Extra Grilled Veggies (Optional)" at bounding box center [334, 280] width 154 height 16
type input "Extra Grilled Veggies (Optional)"
type input "خضراوات مشوية إضافية (اختياري)"
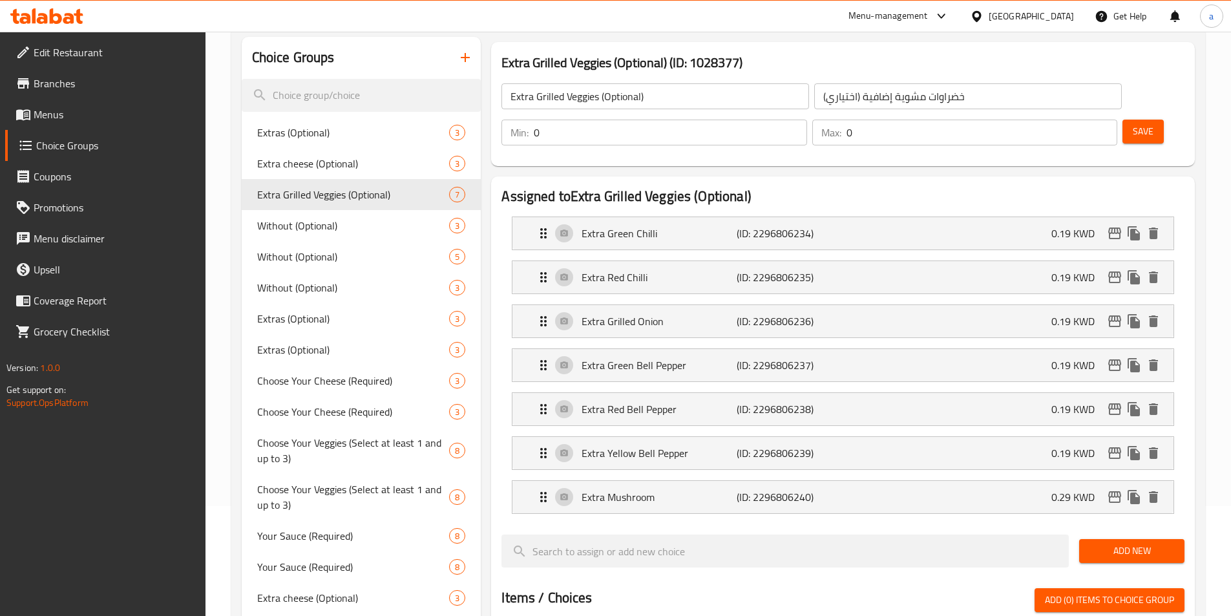
scroll to position [0, 0]
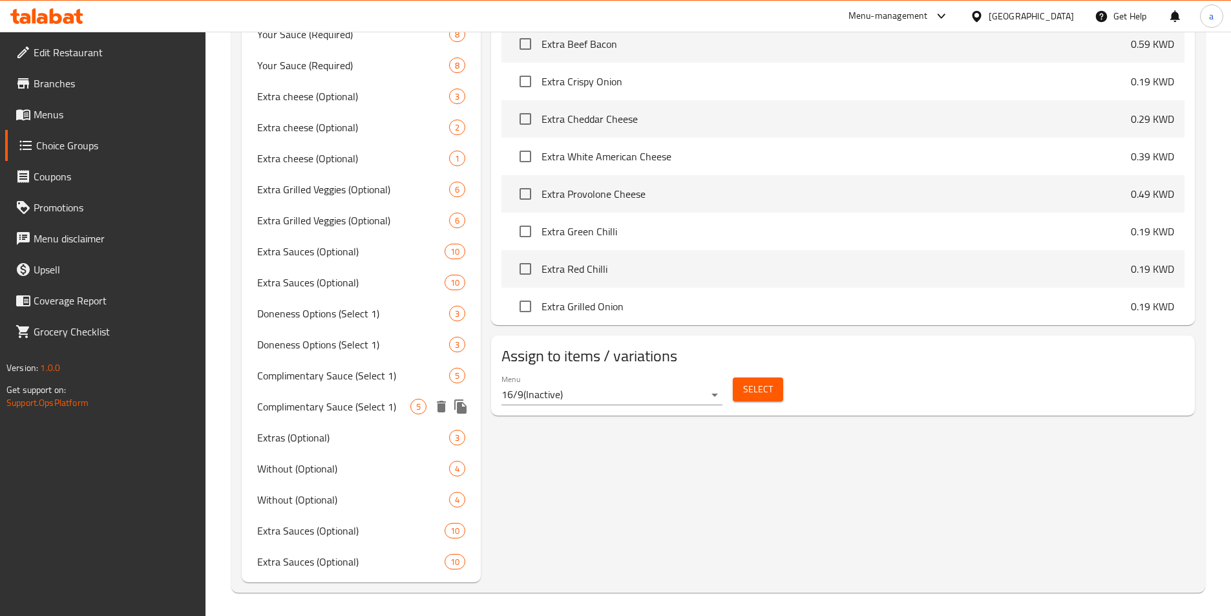
scroll to position [614, 0]
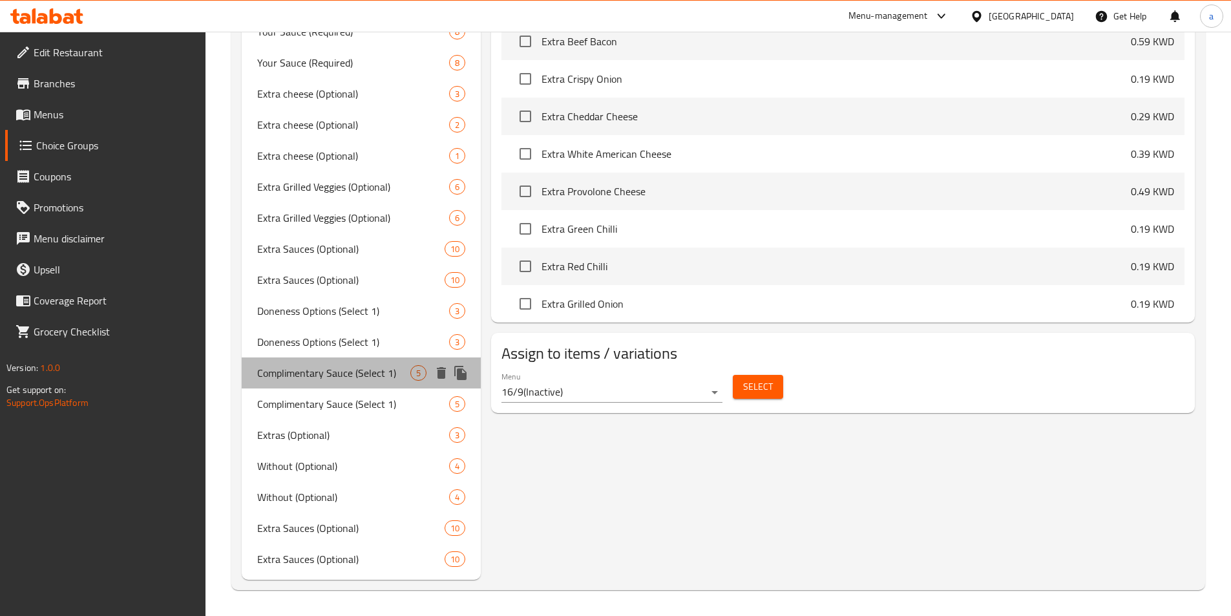
click at [353, 377] on span "Complimentary Sauce (Select 1)" at bounding box center [334, 373] width 154 height 16
type input "Complimentary Sauce (Select 1)"
type input "صلصة مجانية (اختر 1)"
type input "1"
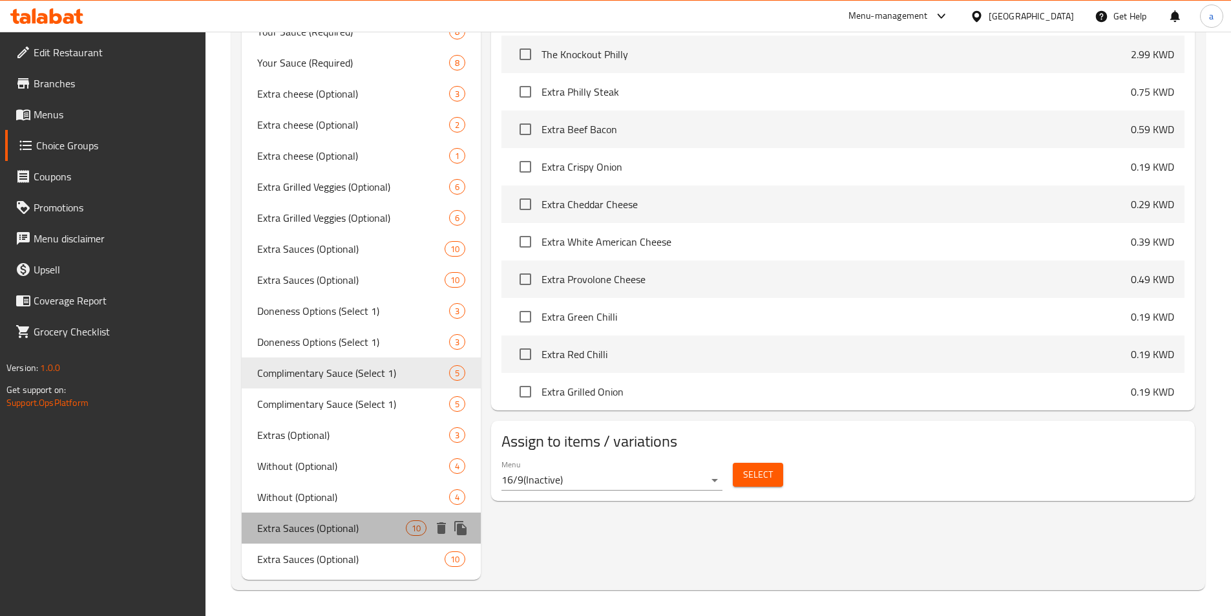
click at [326, 532] on span "Extra Sauces (Optional)" at bounding box center [331, 528] width 149 height 16
type input "Extra Sauces (Optional)"
type input "صلصات إضافية (اختياري)"
type input "0"
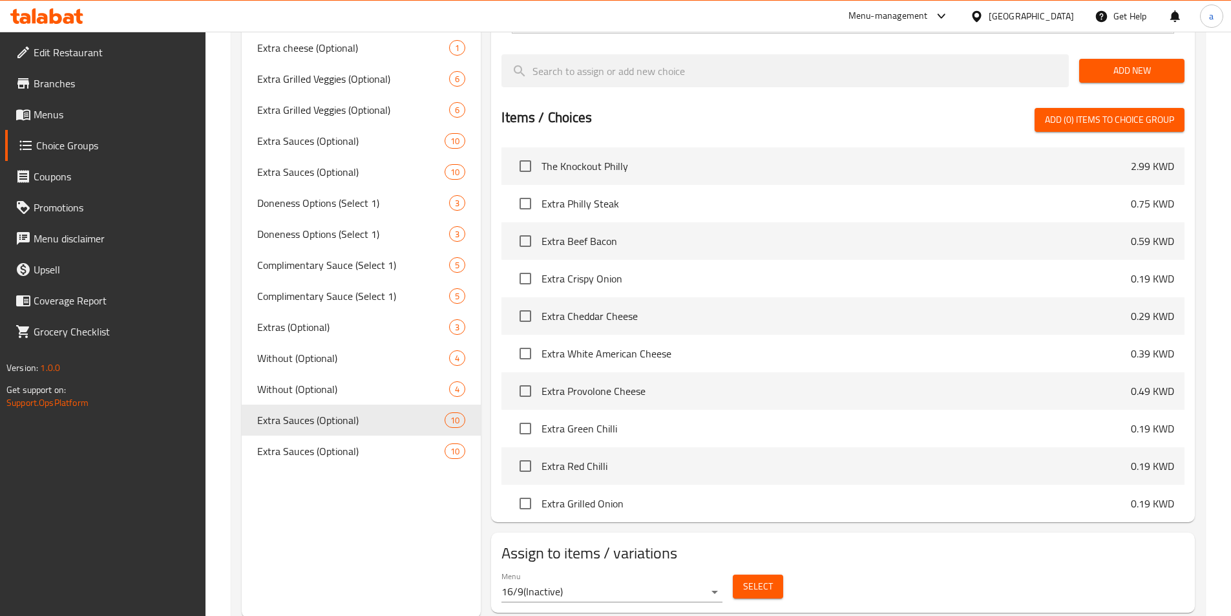
scroll to position [724, 0]
click at [345, 453] on span "Extra Sauces (Optional)" at bounding box center [331, 449] width 149 height 16
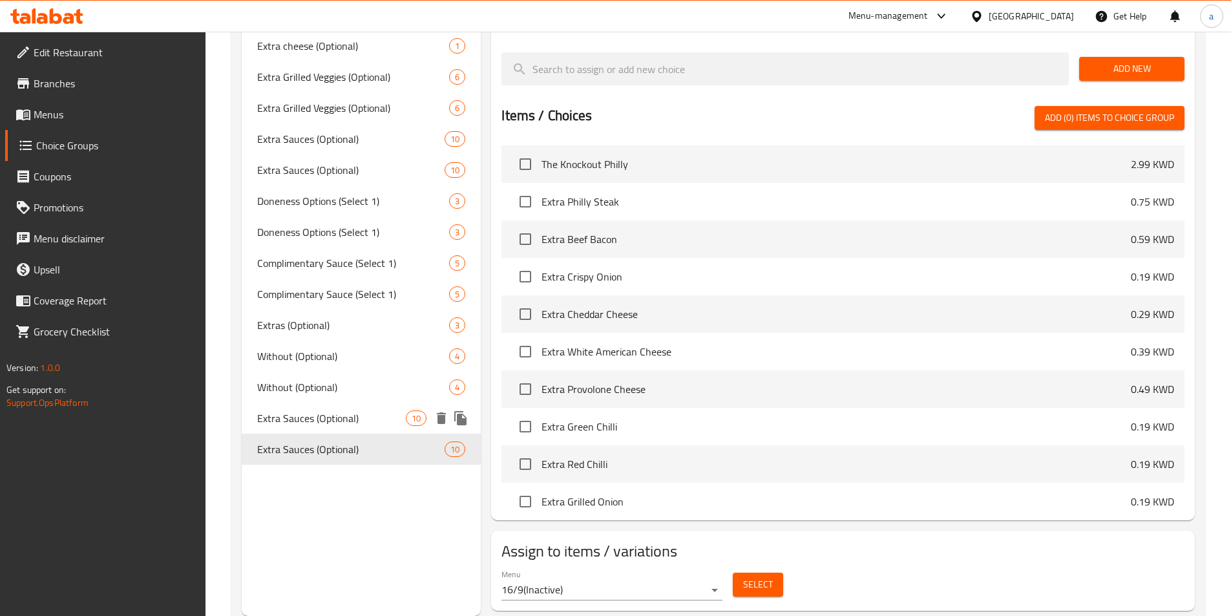
click at [328, 430] on div "Extra Sauces (Optional) 10" at bounding box center [362, 418] width 240 height 31
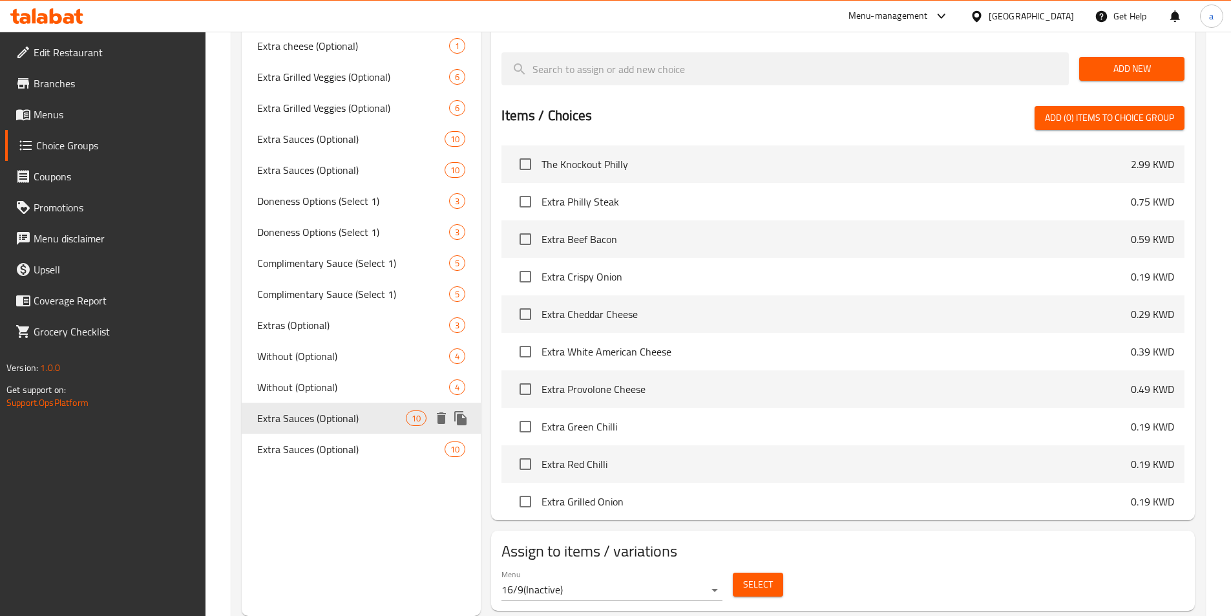
type input "صلصات إضافية (اختياري)"
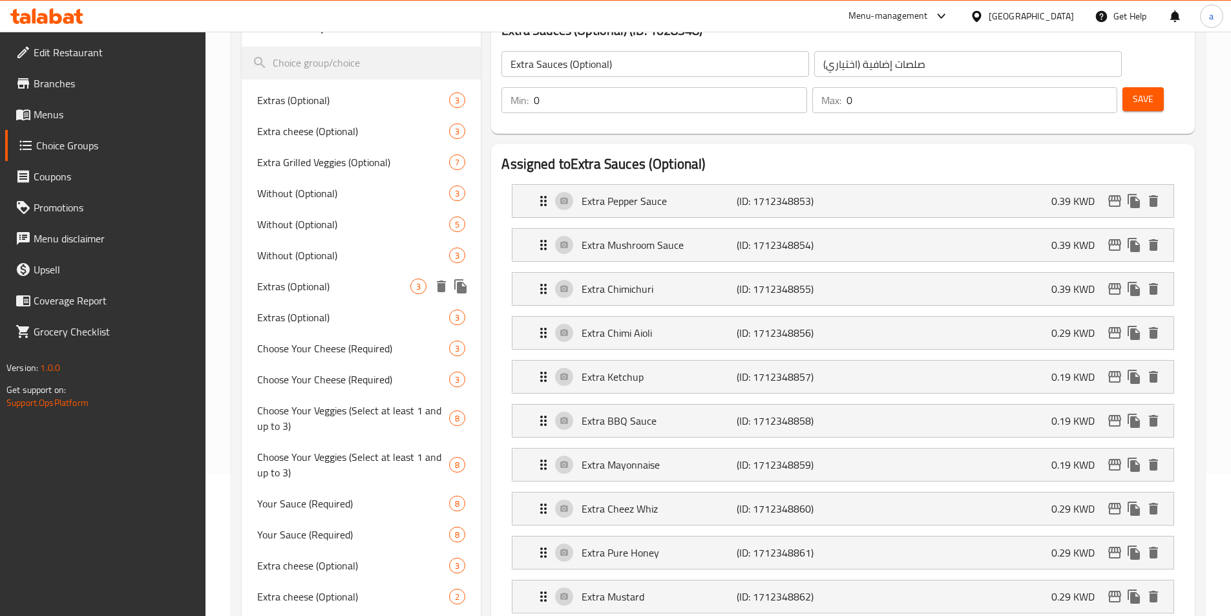
scroll to position [0, 0]
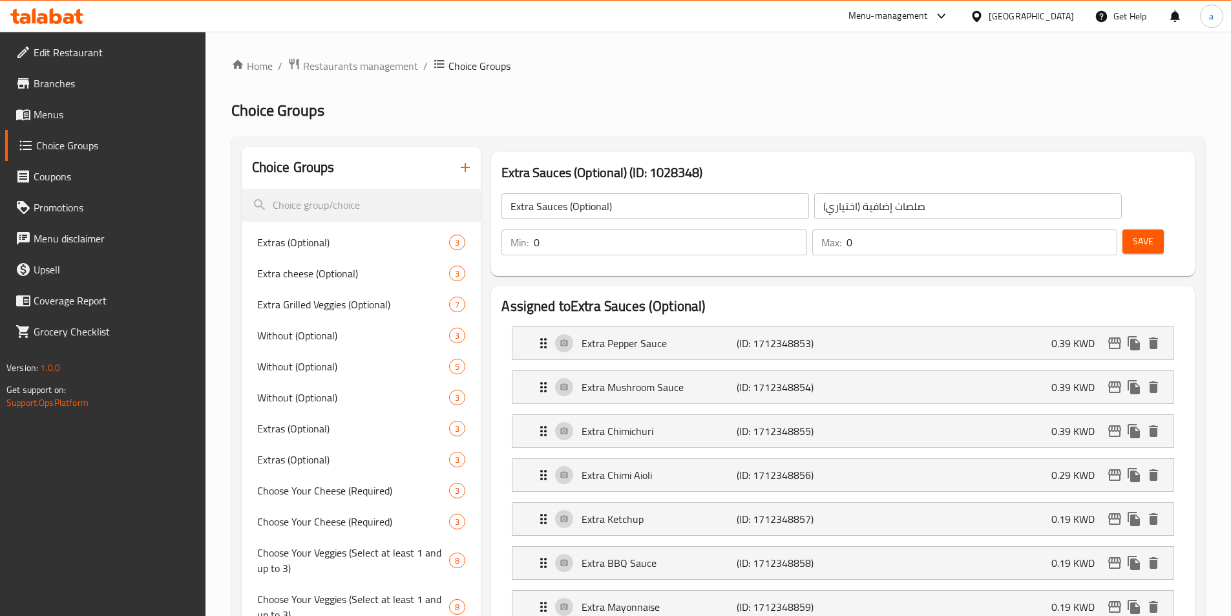
click at [67, 109] on span "Menus" at bounding box center [115, 115] width 162 height 16
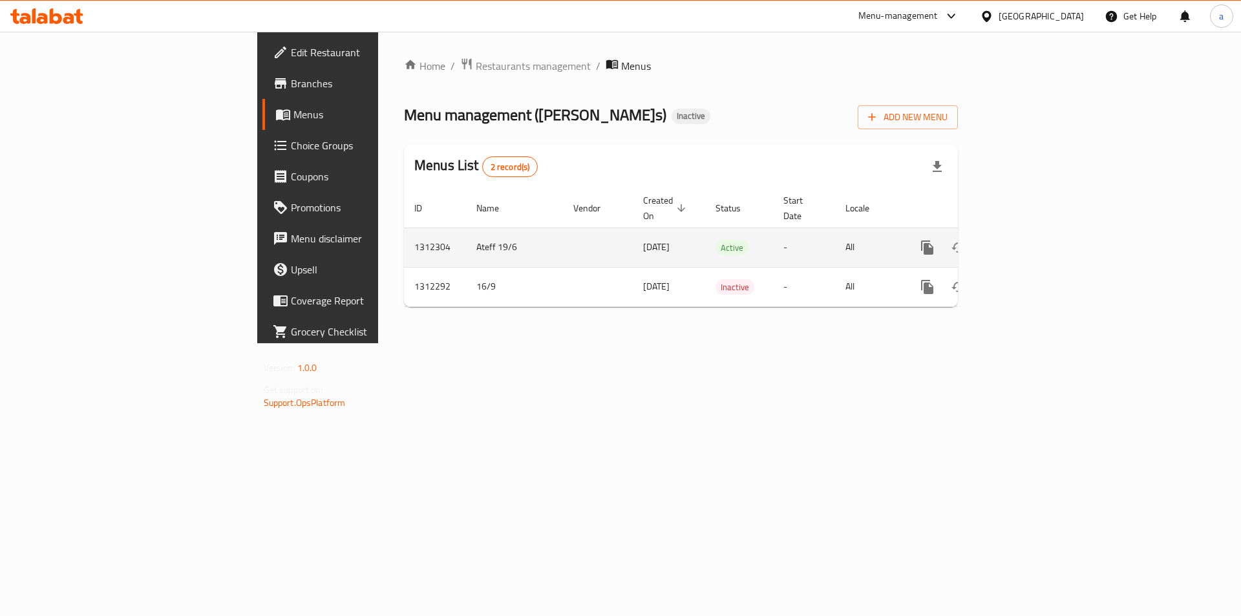
click at [1036, 232] on link "enhanced table" at bounding box center [1020, 247] width 31 height 31
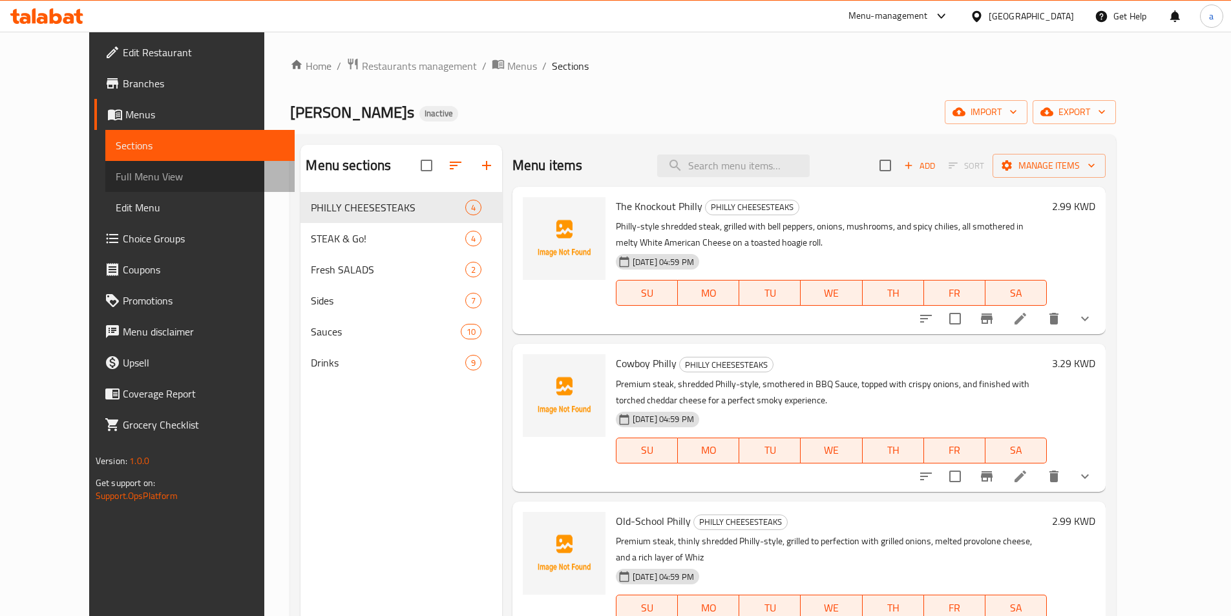
click at [116, 175] on span "Full Menu View" at bounding box center [200, 177] width 169 height 16
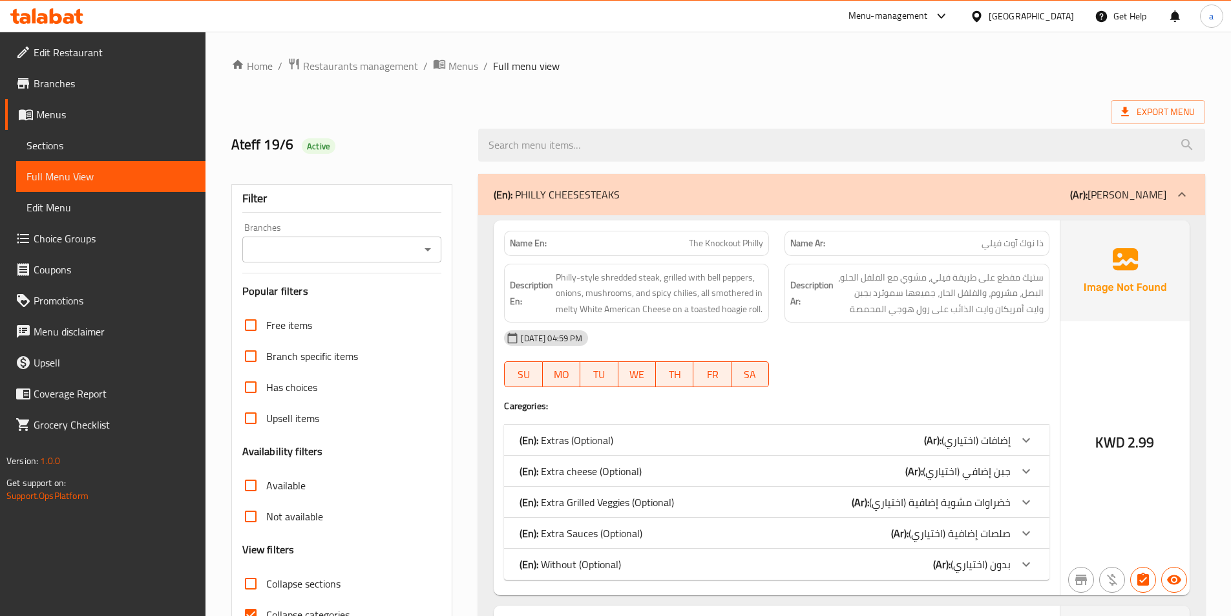
click at [1162, 198] on p "(Ar): فيلي شيز ستيك" at bounding box center [1118, 195] width 96 height 16
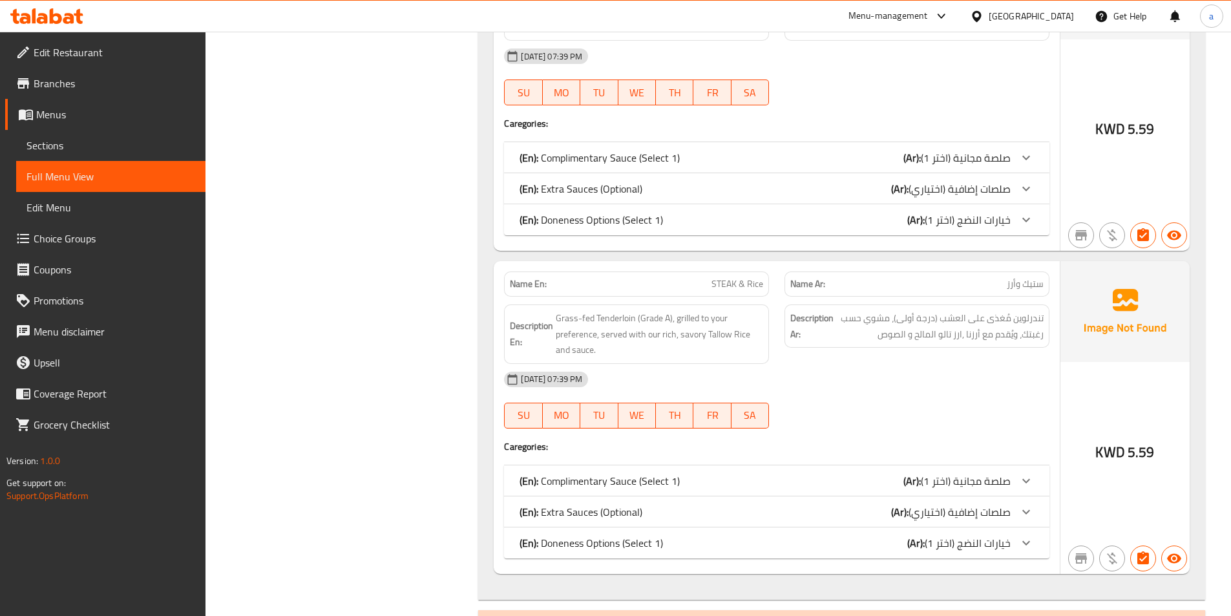
scroll to position [840, 0]
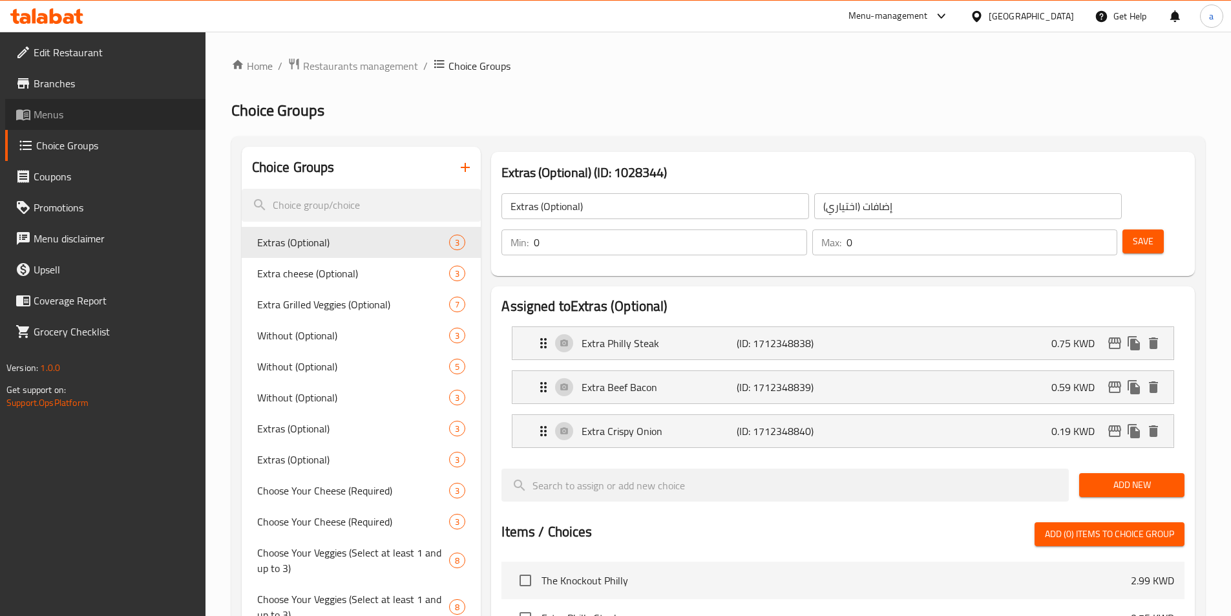
click at [82, 120] on span "Menus" at bounding box center [115, 115] width 162 height 16
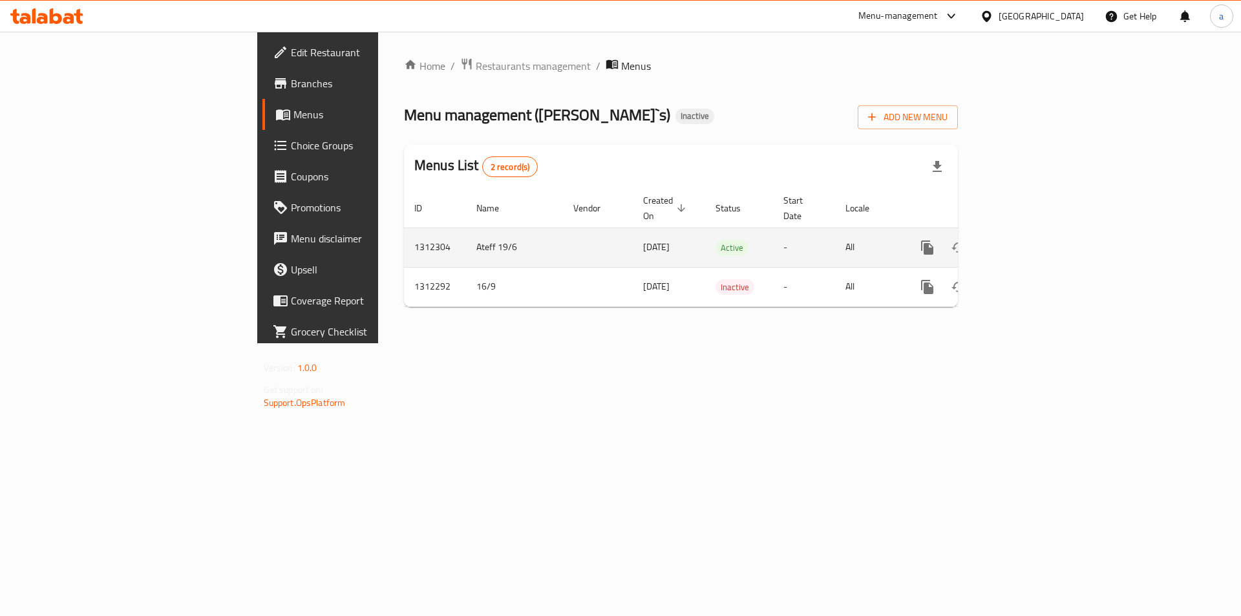
click at [1026, 242] on icon "enhanced table" at bounding box center [1021, 248] width 12 height 12
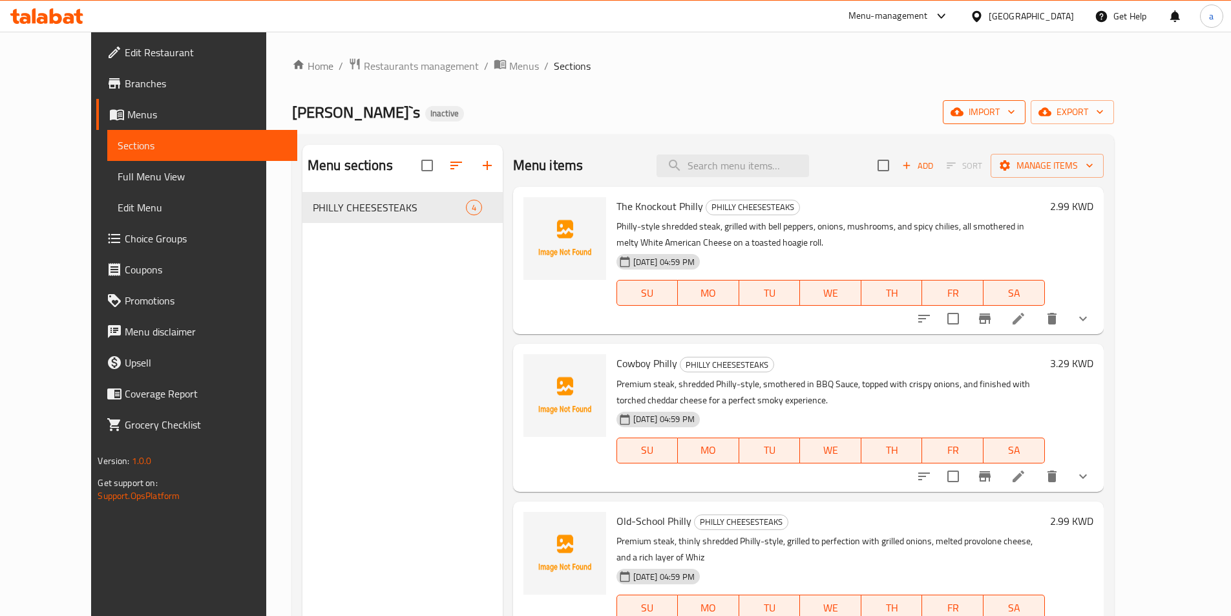
click at [1015, 111] on span "import" at bounding box center [984, 112] width 62 height 16
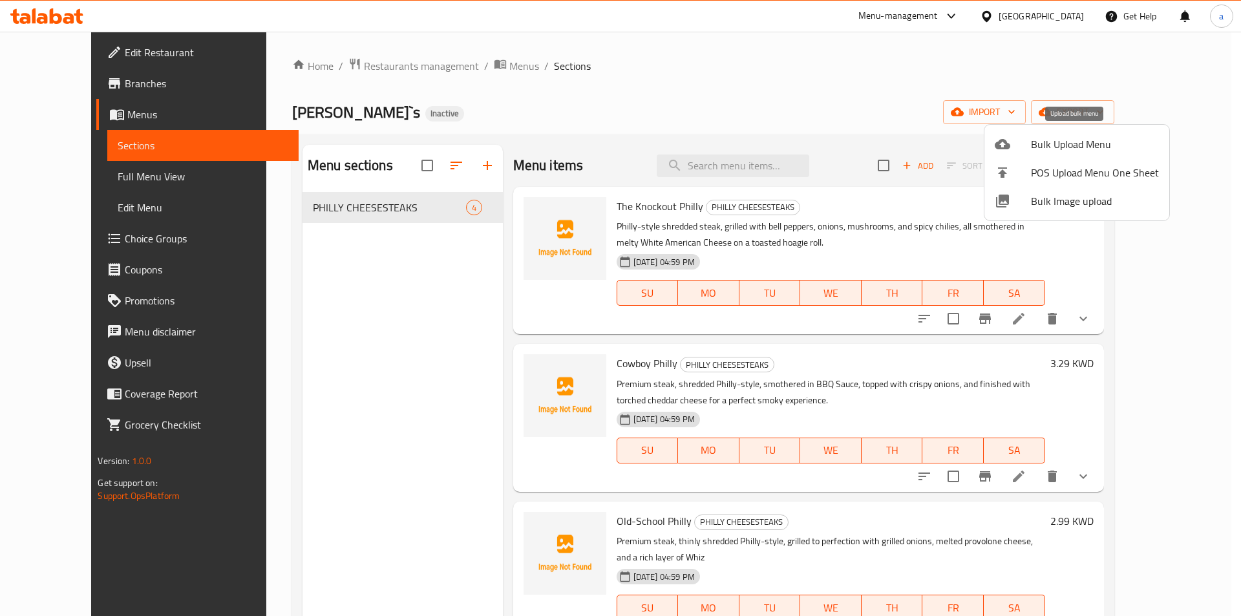
click at [1030, 149] on div at bounding box center [1013, 144] width 36 height 16
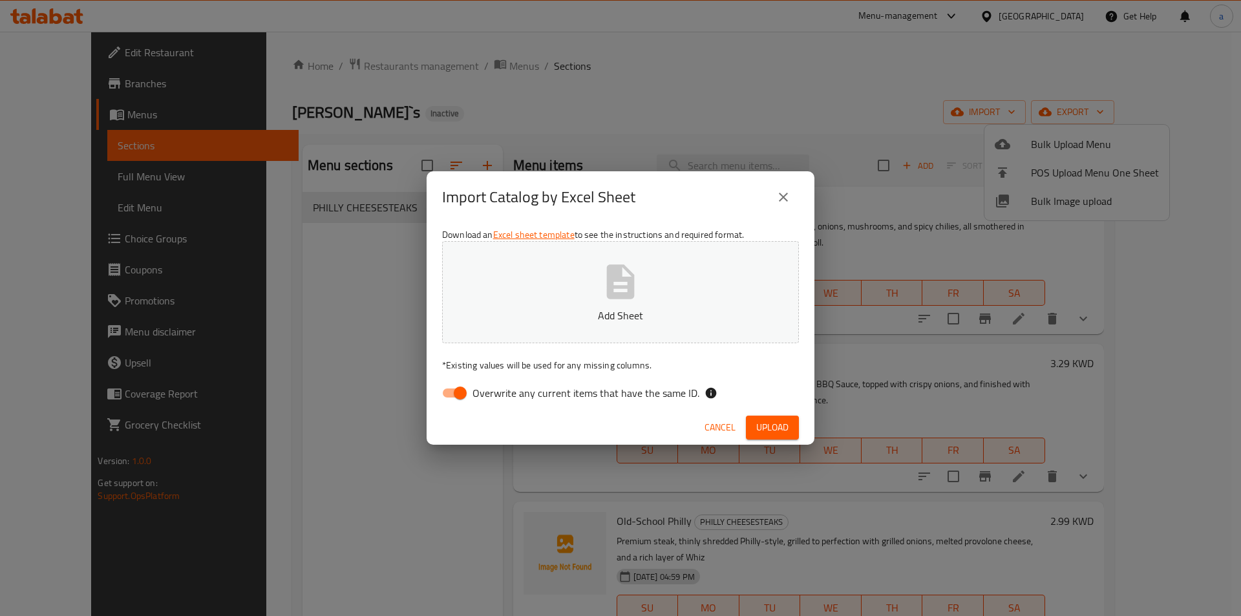
click at [457, 396] on input "Overwrite any current items that have the same ID." at bounding box center [460, 393] width 74 height 25
checkbox input "false"
click at [582, 319] on p "Add Sheet" at bounding box center [620, 316] width 317 height 16
click at [791, 423] on button "Upload" at bounding box center [772, 428] width 53 height 24
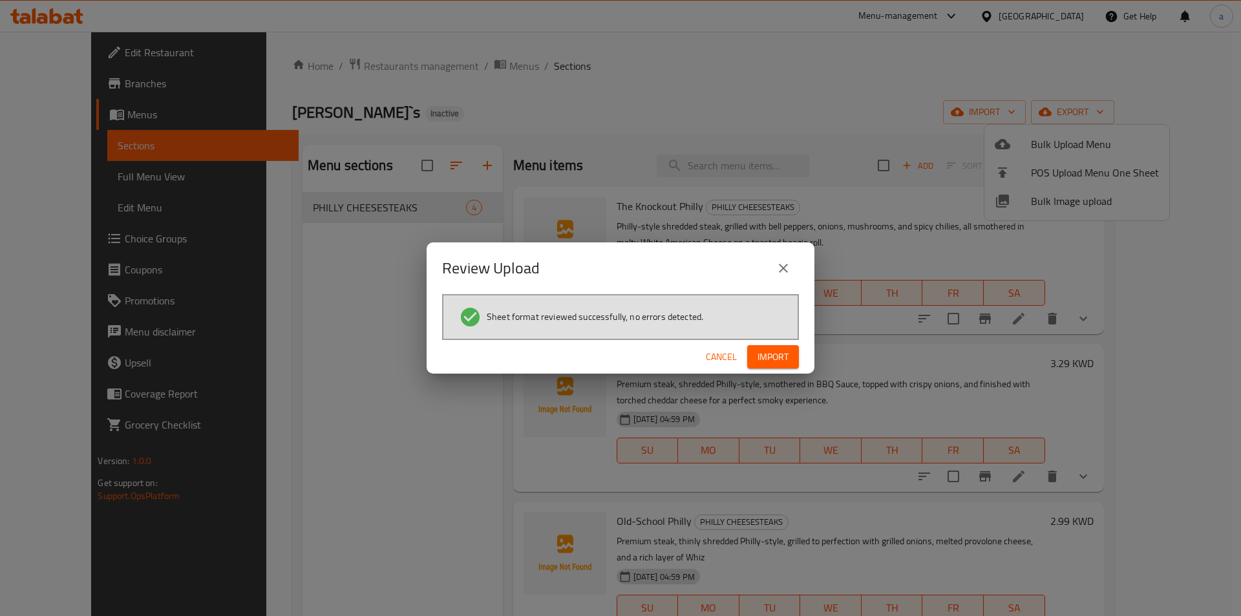
click at [785, 357] on span "Import" at bounding box center [773, 357] width 31 height 16
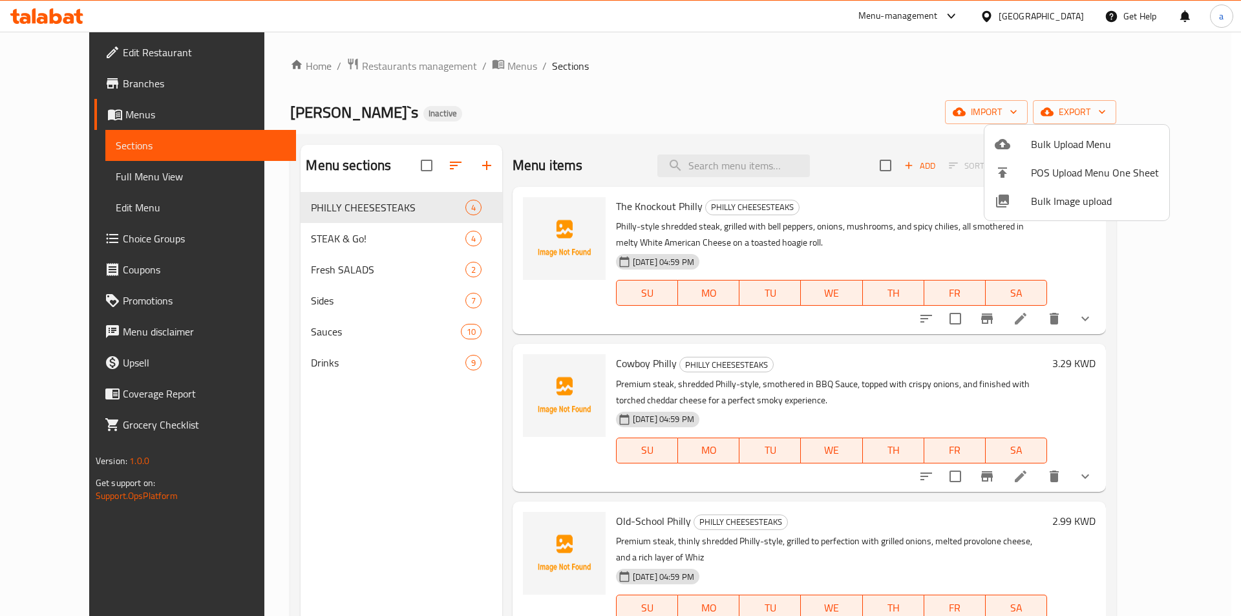
click at [78, 238] on div at bounding box center [620, 308] width 1241 height 616
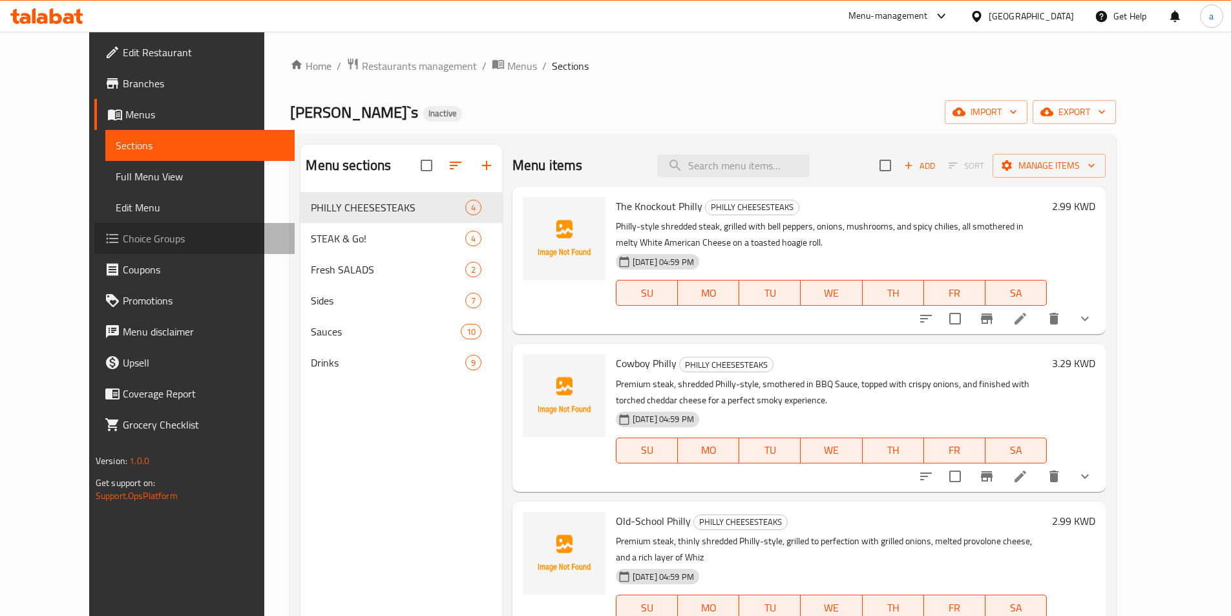
click at [125, 237] on span "Choice Groups" at bounding box center [204, 239] width 162 height 16
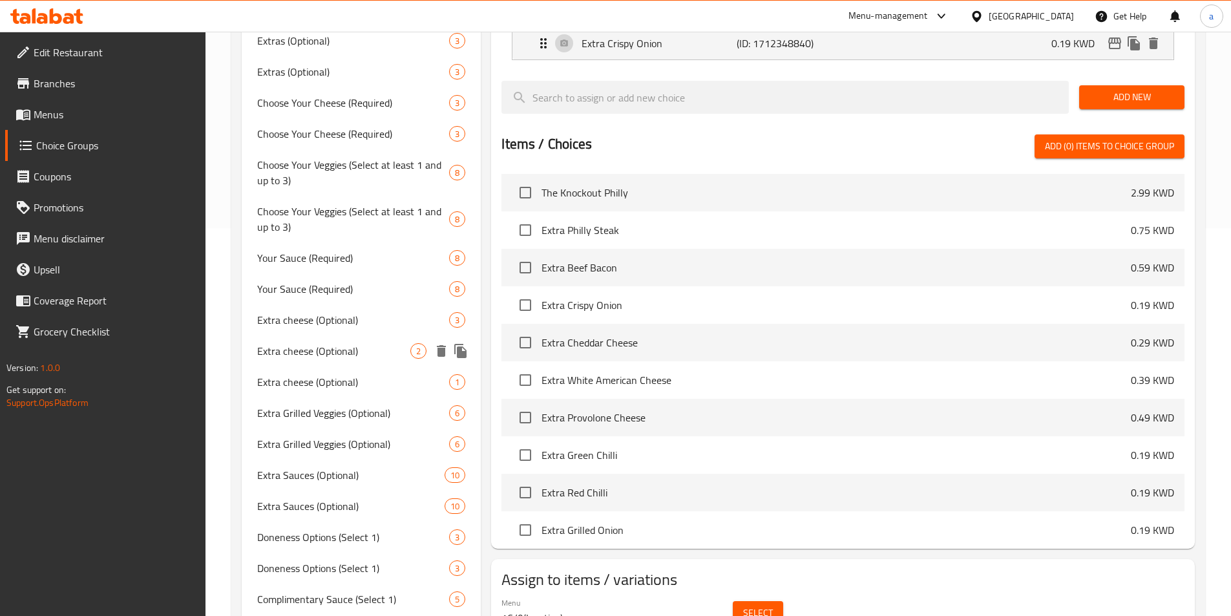
scroll to position [517, 0]
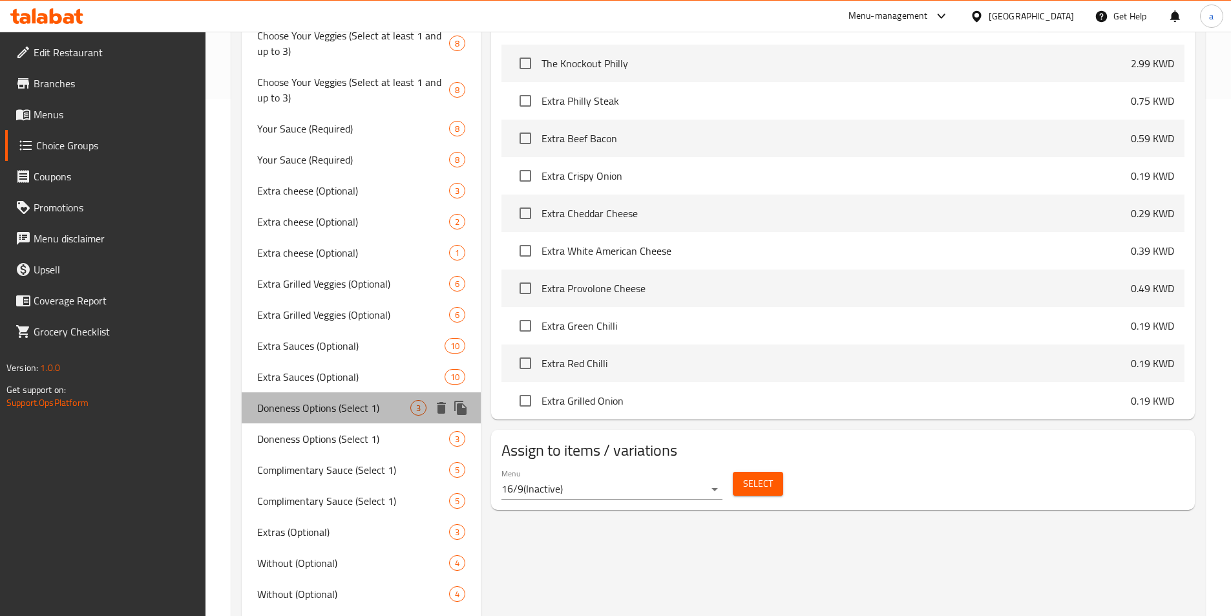
click at [364, 415] on span "Doneness Options (Select 1)" at bounding box center [334, 408] width 154 height 16
type input "Doneness Options (Select 1)"
type input "خيارات النضج (اختر 1)"
type input "1"
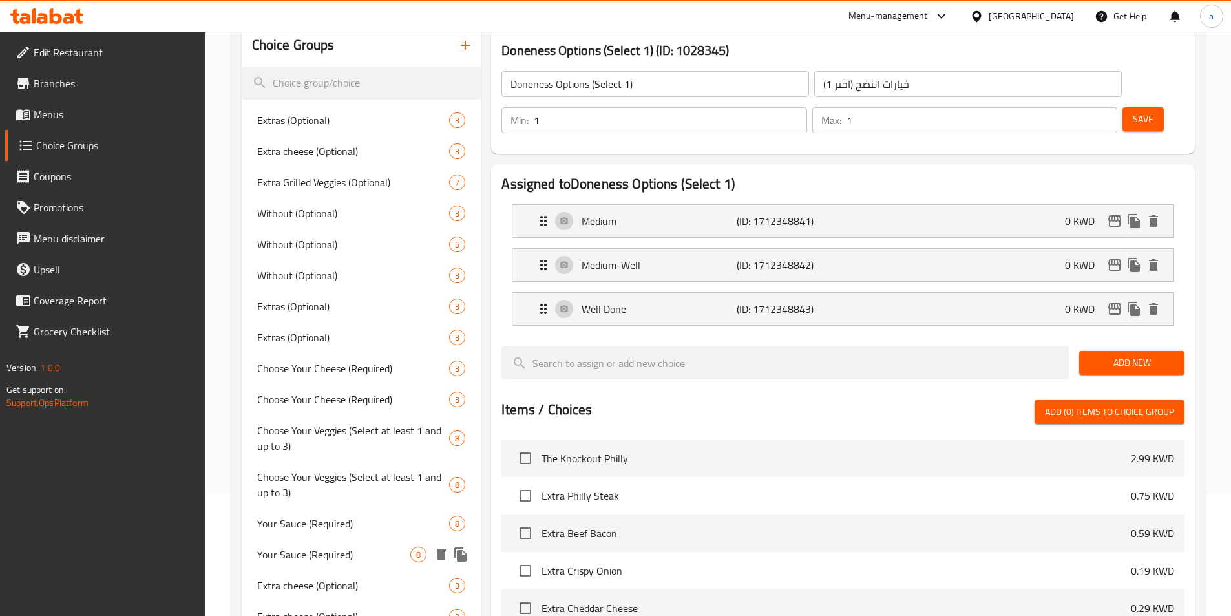
scroll to position [0, 0]
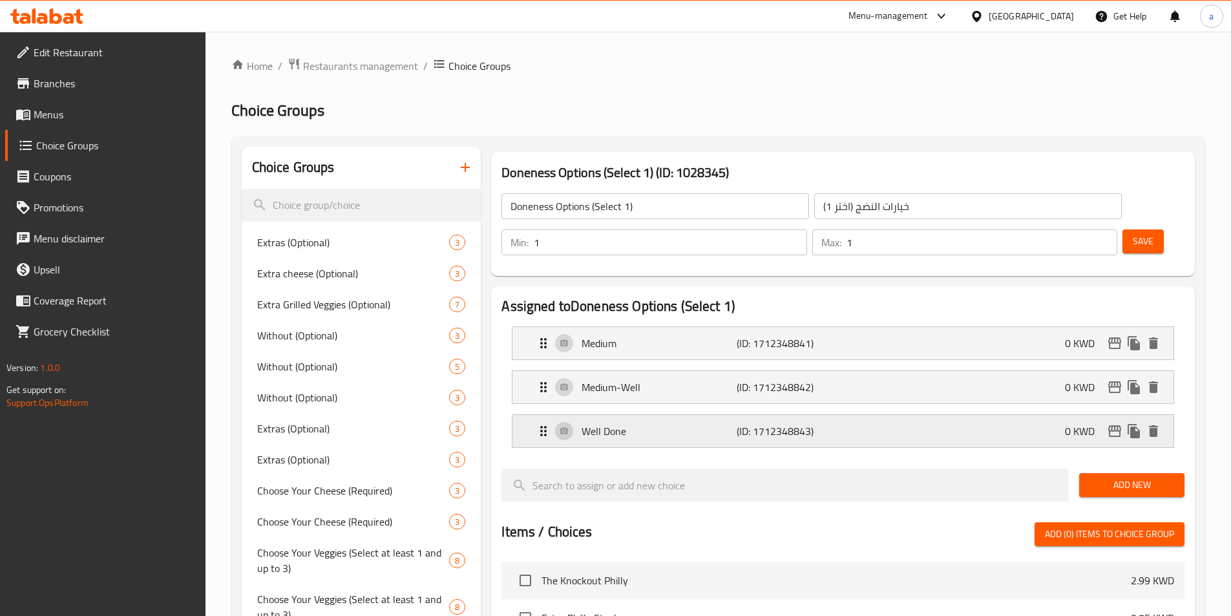
click at [871, 415] on div "Well Done (ID: 1712348843) 0 KWD" at bounding box center [847, 431] width 622 height 32
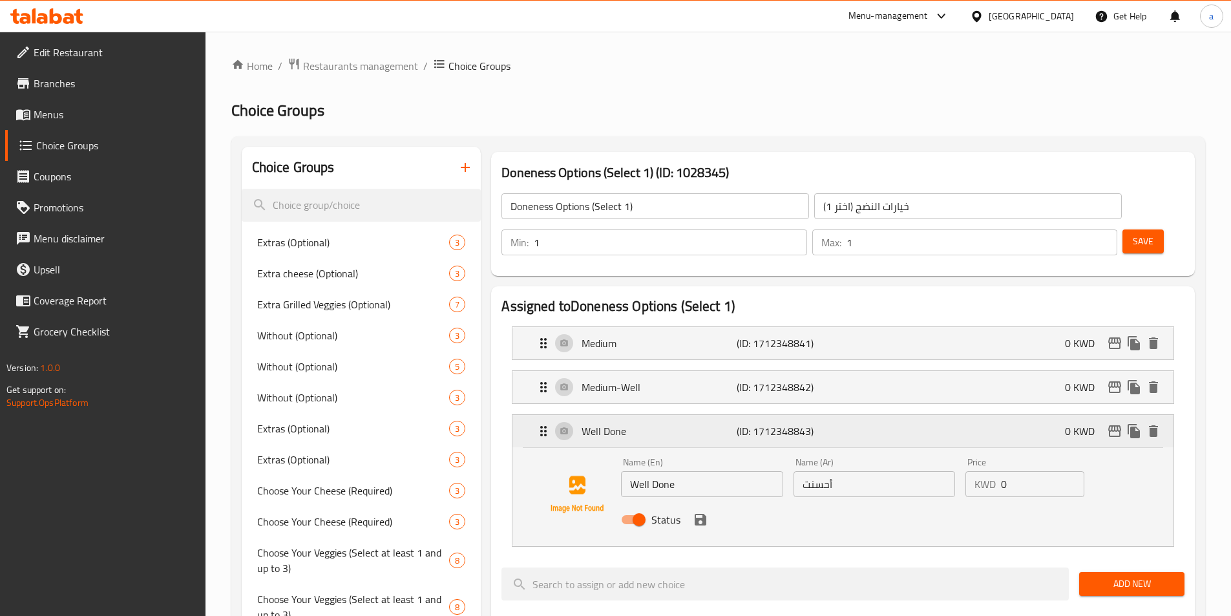
click at [871, 415] on div "Well Done (ID: 1712348843) 0 KWD" at bounding box center [847, 431] width 622 height 32
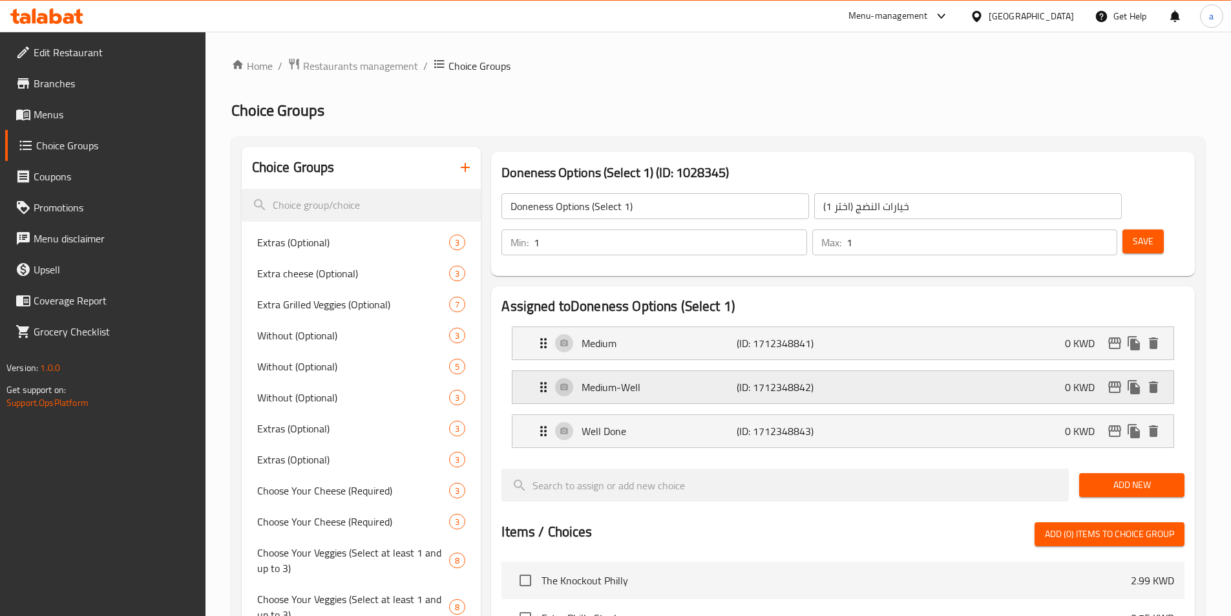
click at [864, 371] on div "Medium-Well (ID: 1712348842) 0 KWD" at bounding box center [847, 387] width 622 height 32
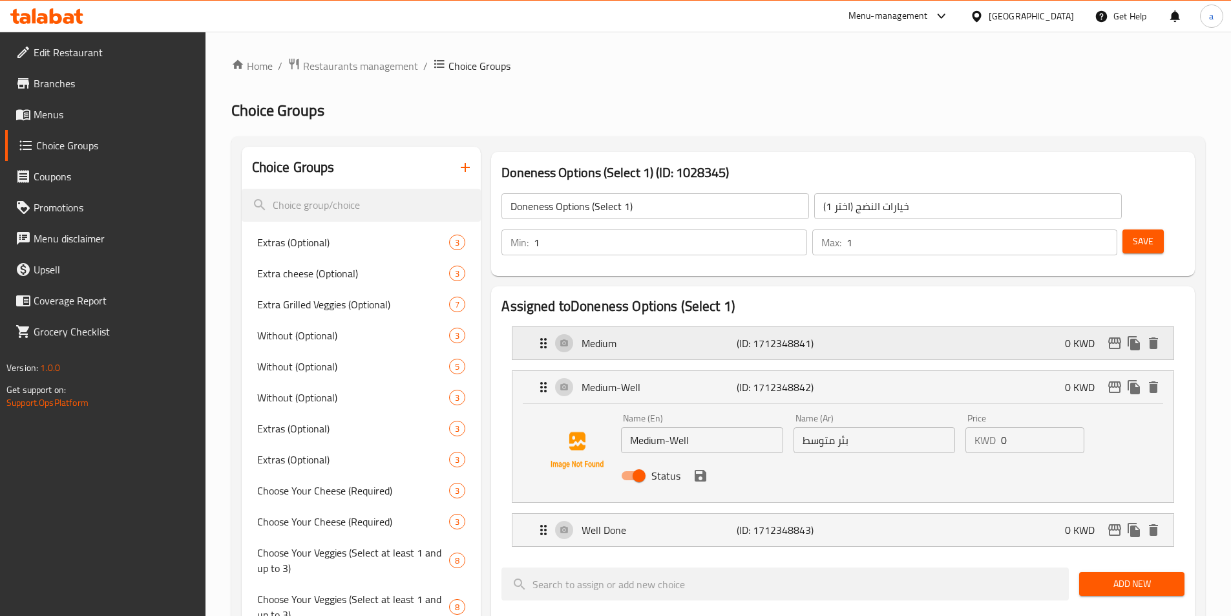
click at [866, 327] on div "Medium (ID: 1712348841) 0 KWD" at bounding box center [847, 343] width 622 height 32
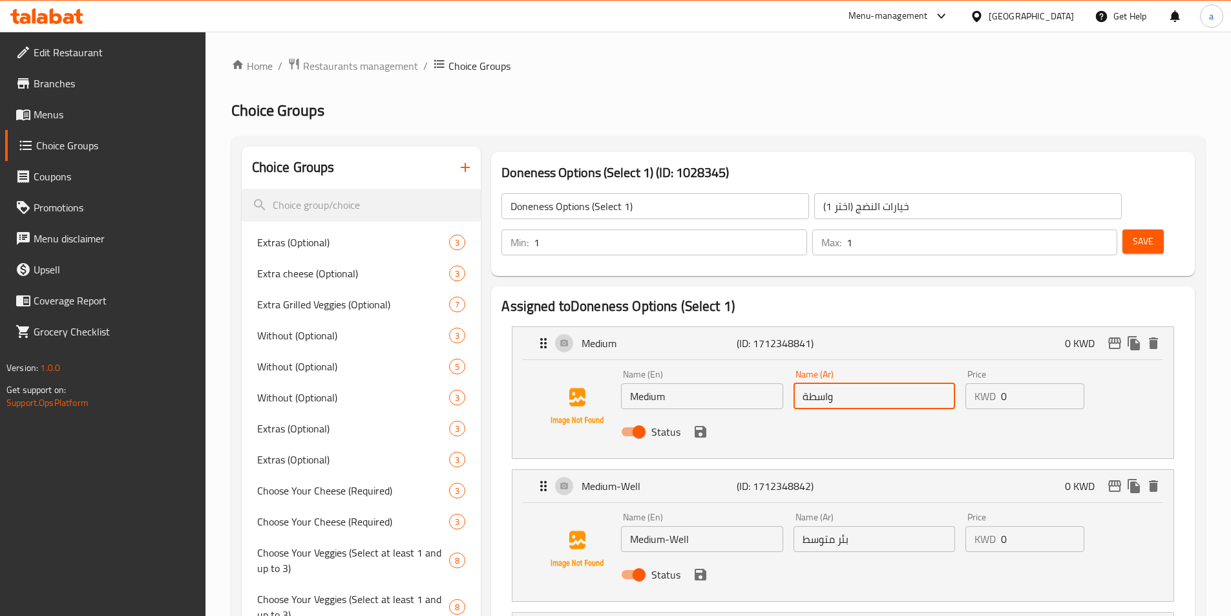
click at [840, 383] on input "واسطة" at bounding box center [875, 396] width 162 height 26
type input ","
type input "وسط"
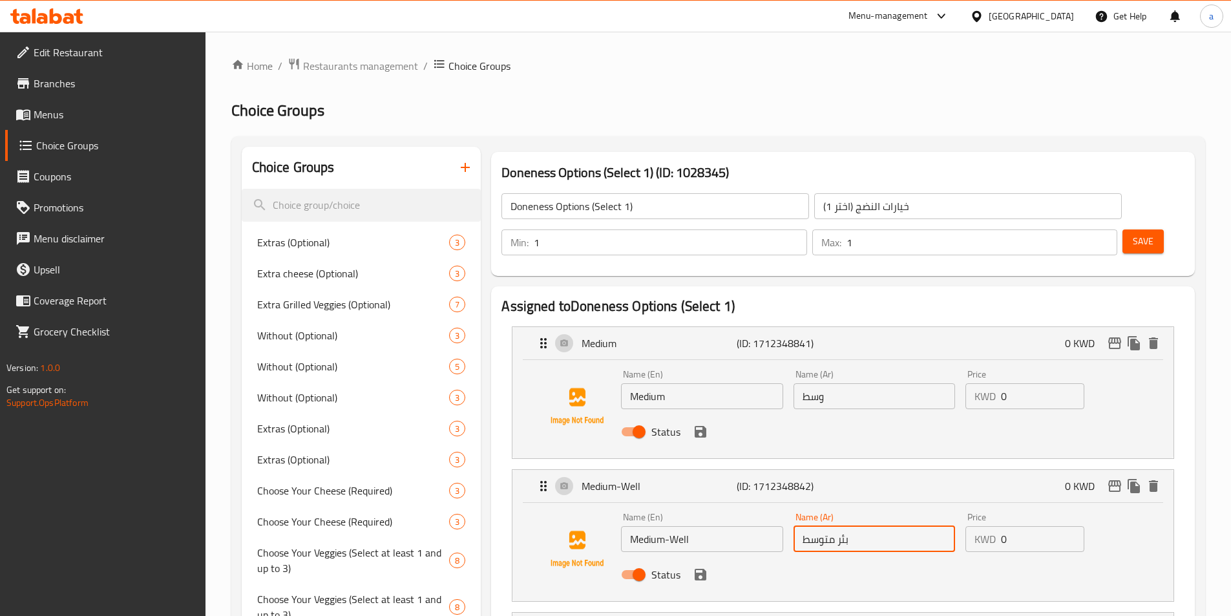
click at [862, 526] on input "بئر متوسط" at bounding box center [875, 539] width 162 height 26
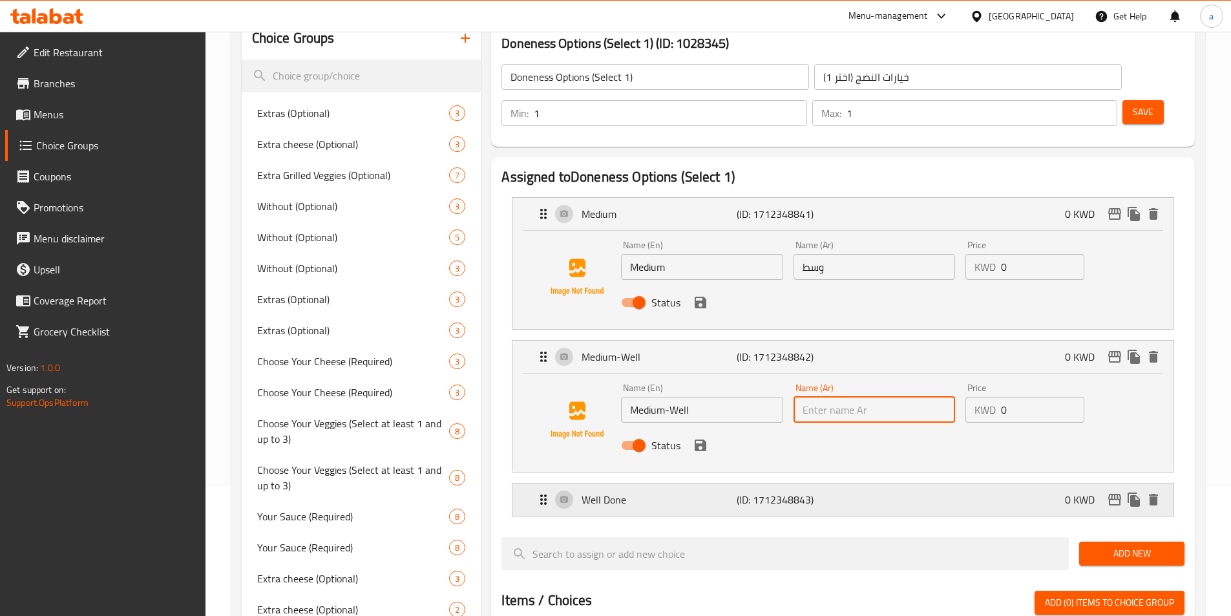
click at [825, 492] on p "(ID: 1712348843)" at bounding box center [788, 500] width 103 height 16
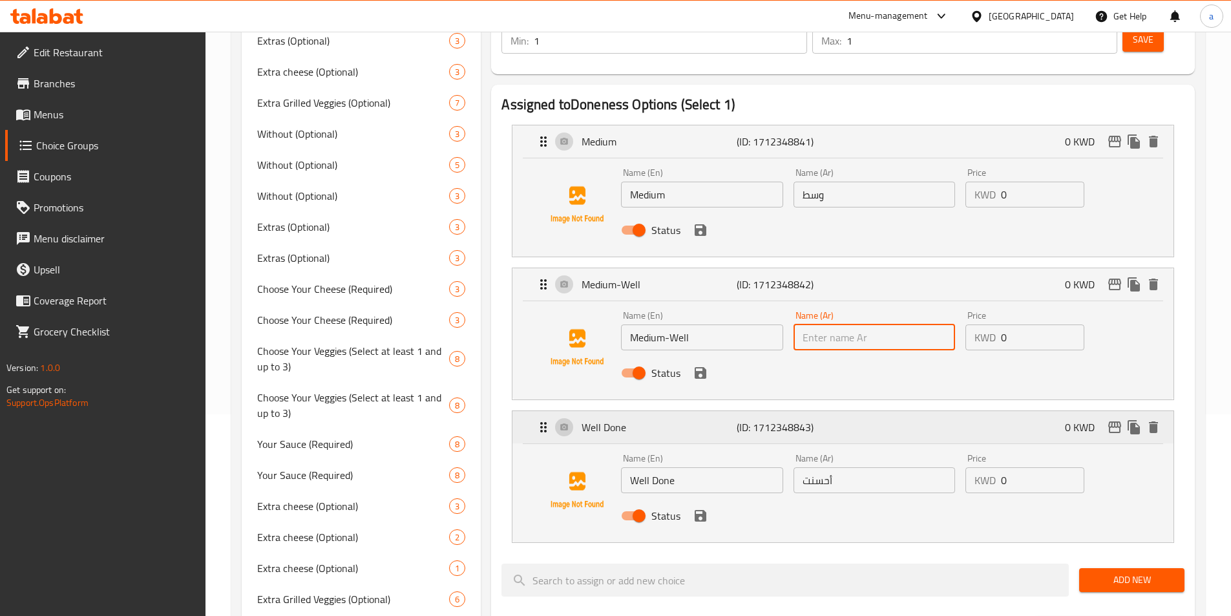
scroll to position [259, 0]
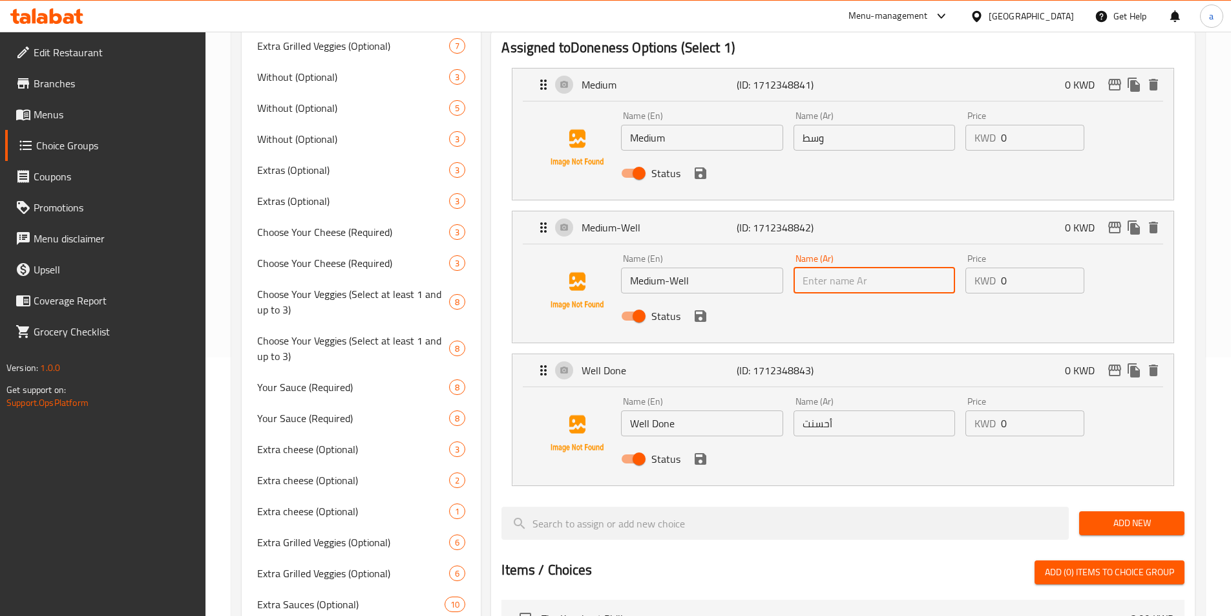
click at [823, 410] on input "أحسنت" at bounding box center [875, 423] width 162 height 26
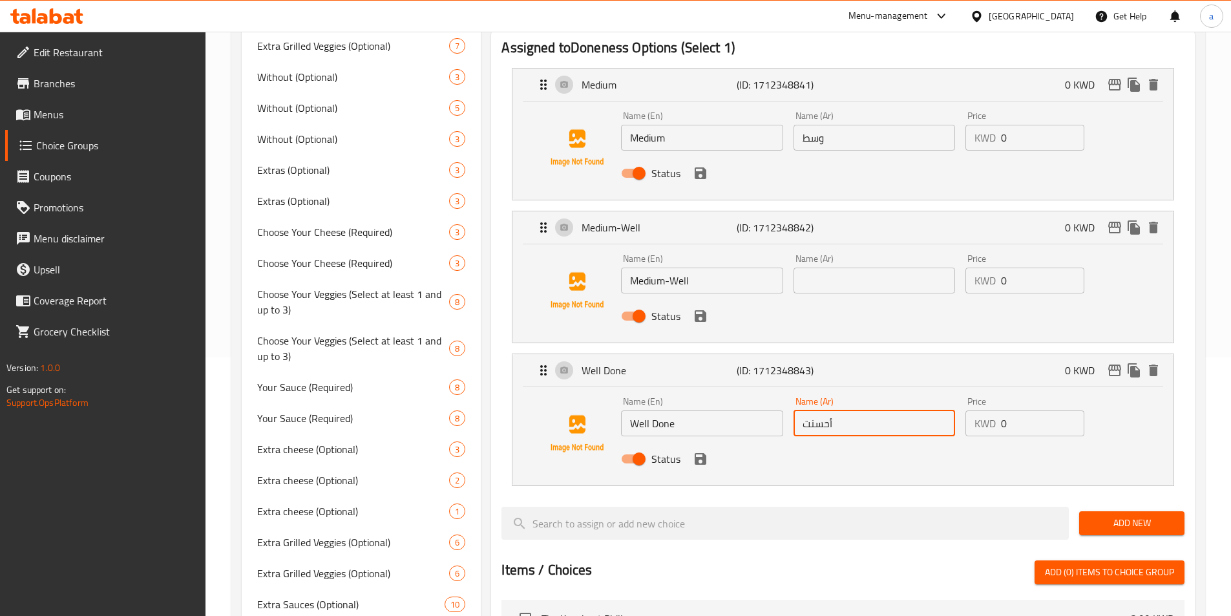
click at [823, 410] on input "أحسنت" at bounding box center [875, 423] width 162 height 26
paste input "مطهو جيداً"
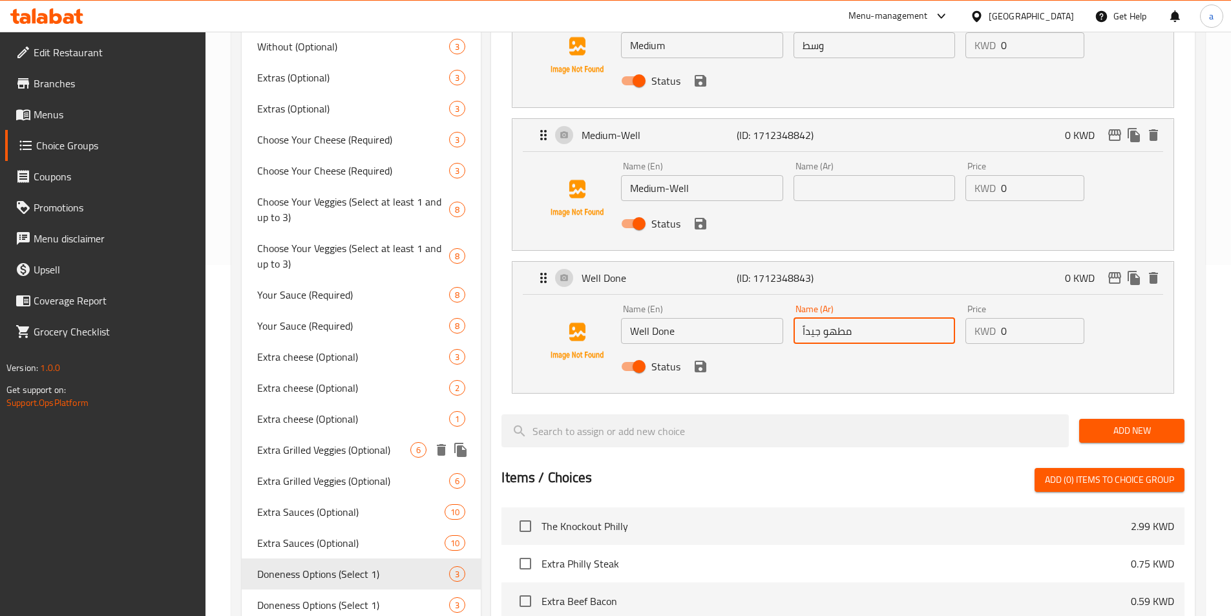
scroll to position [388, 0]
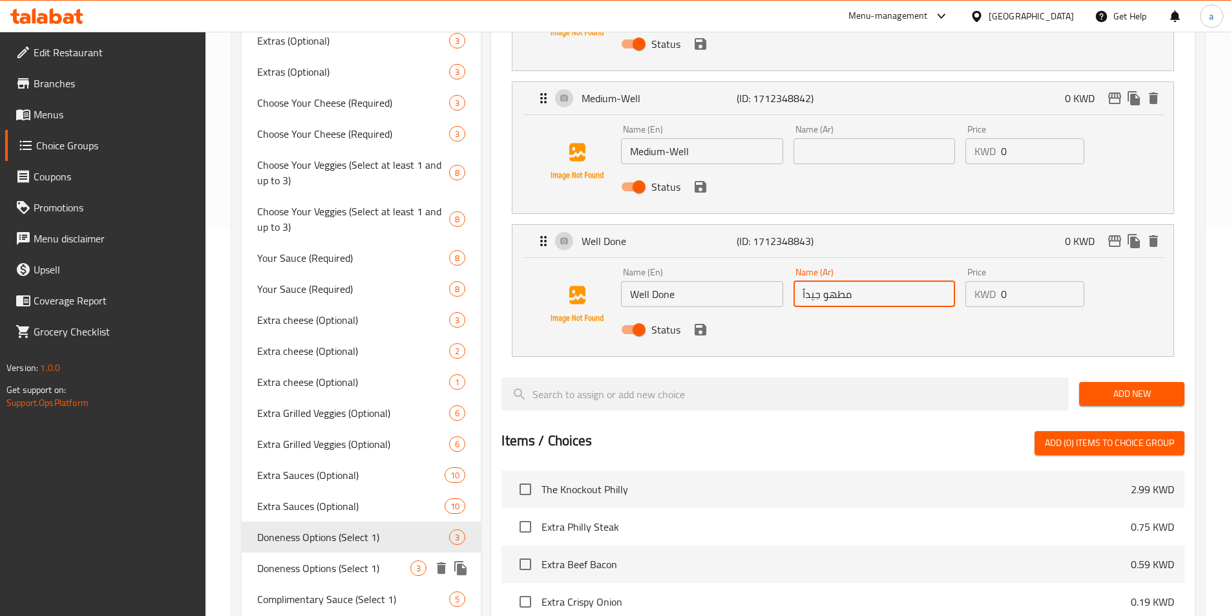
type input "مطهو جيداً"
click at [357, 573] on span "Doneness Options (Select 1)" at bounding box center [334, 568] width 154 height 16
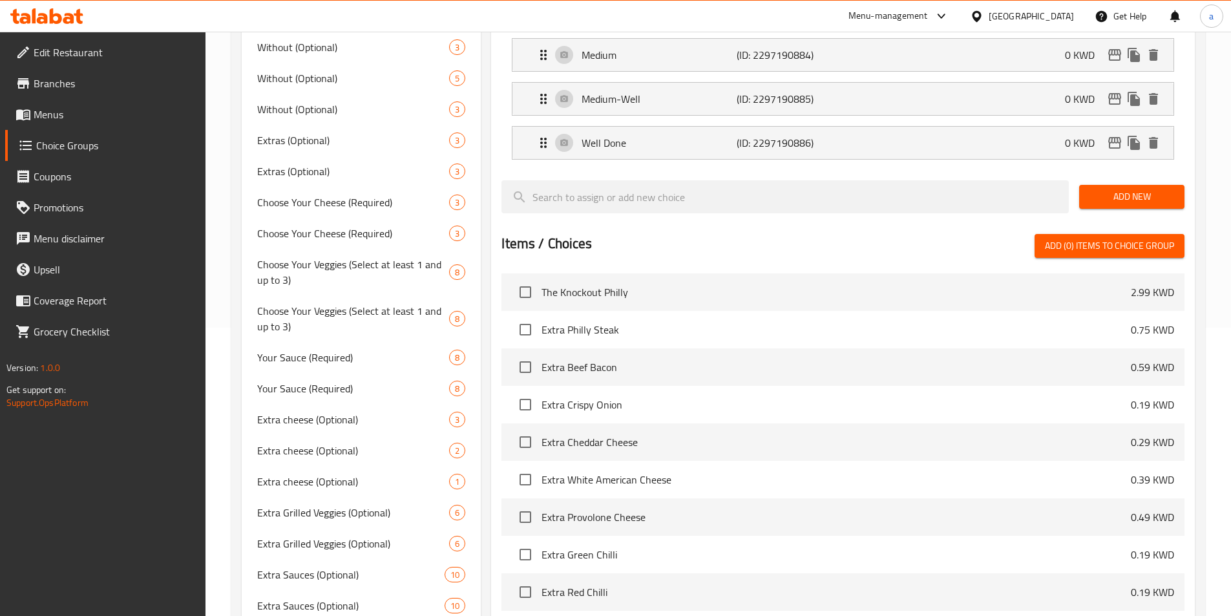
scroll to position [194, 0]
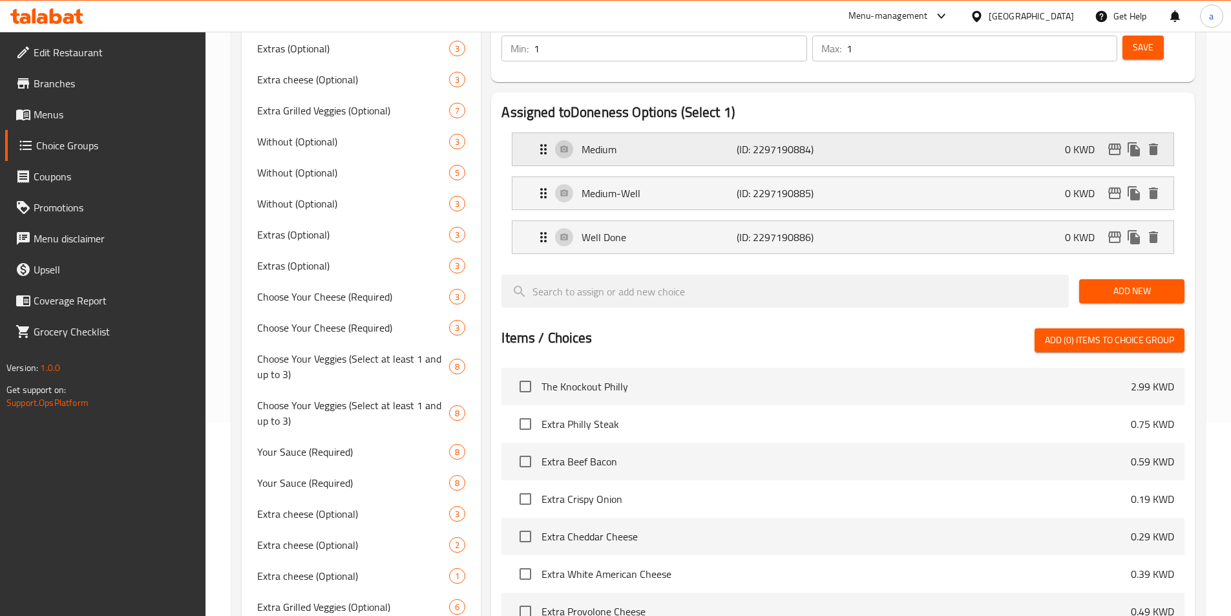
click at [777, 142] on p "(ID: 2297190884)" at bounding box center [788, 150] width 103 height 16
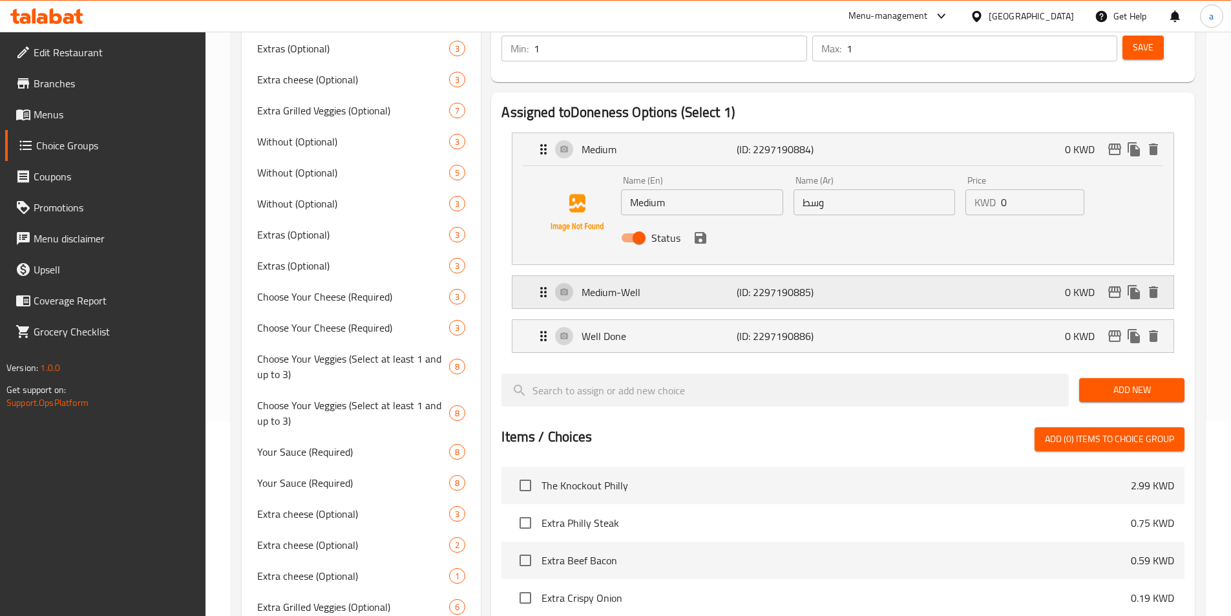
click at [798, 284] on p "(ID: 2297190885)" at bounding box center [788, 292] width 103 height 16
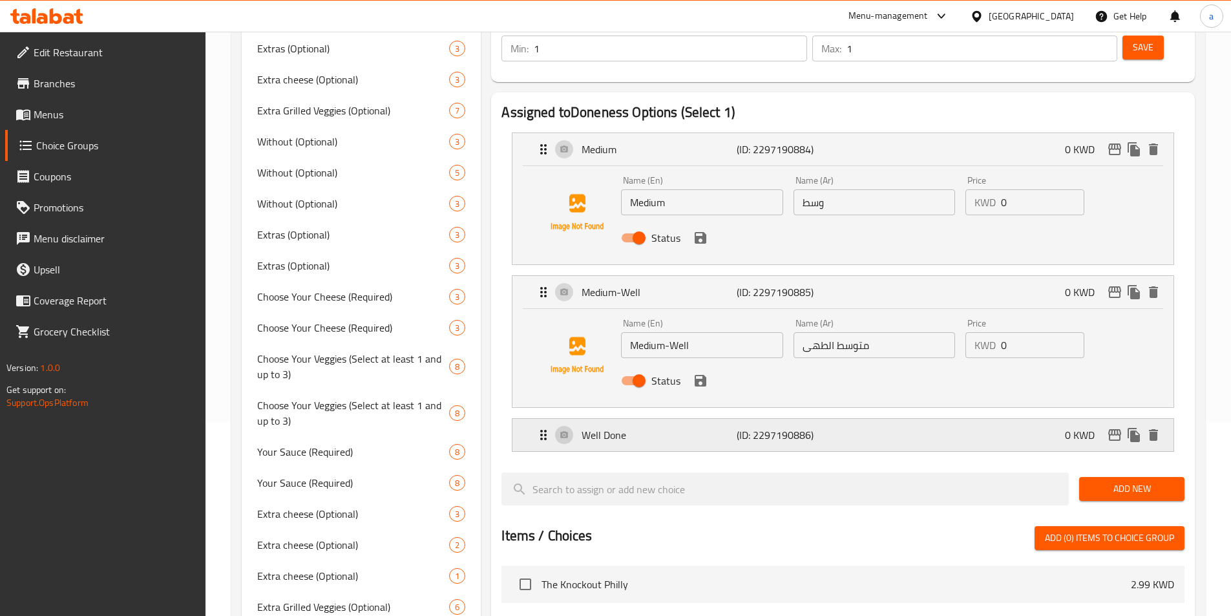
click at [824, 427] on p "(ID: 2297190886)" at bounding box center [788, 435] width 103 height 16
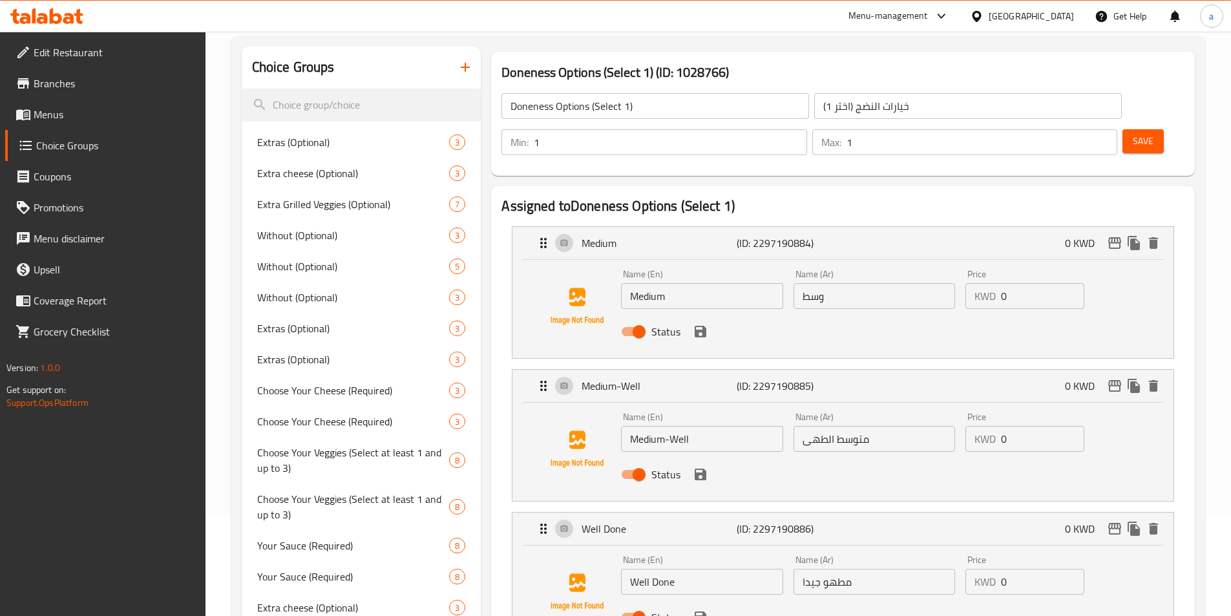
scroll to position [0, 0]
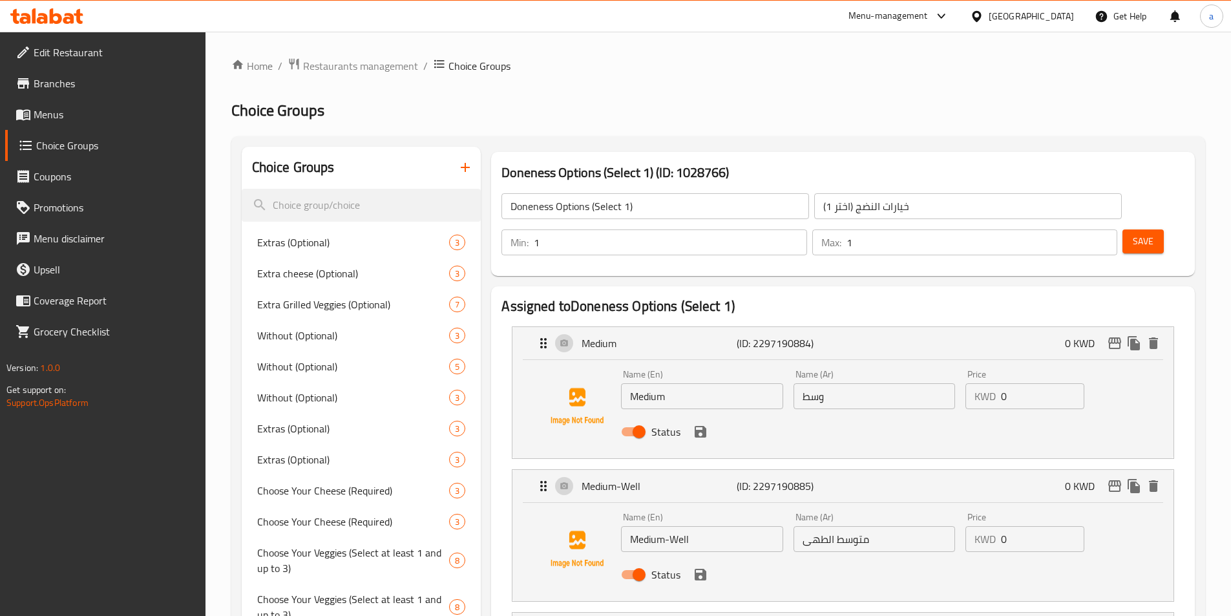
click at [1133, 233] on span "Save" at bounding box center [1143, 241] width 21 height 16
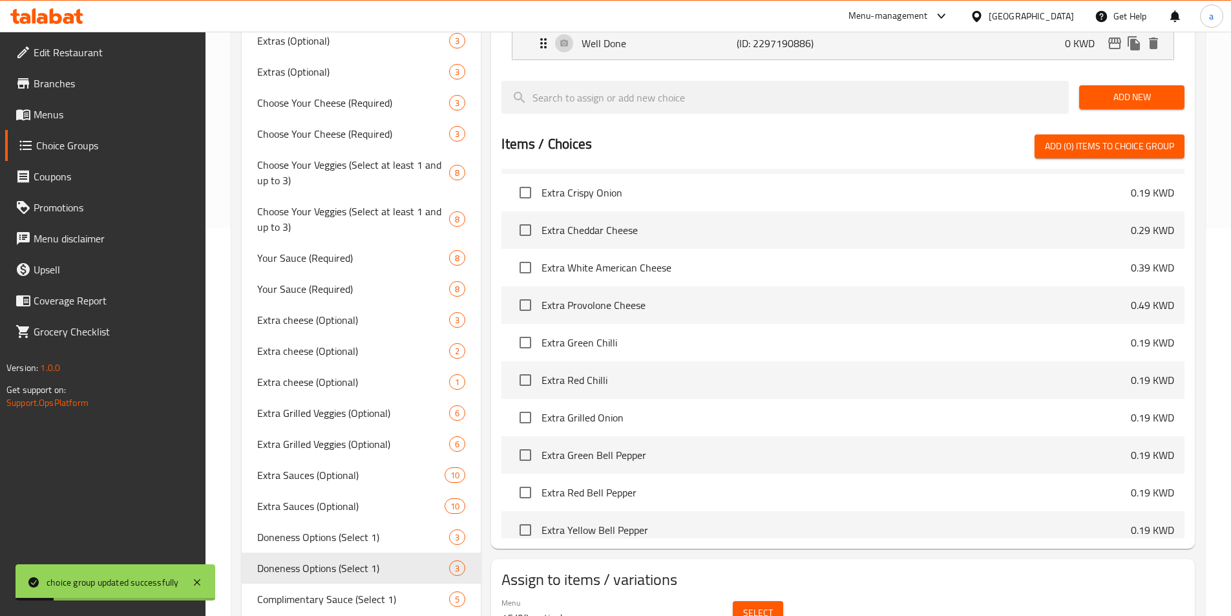
scroll to position [259, 0]
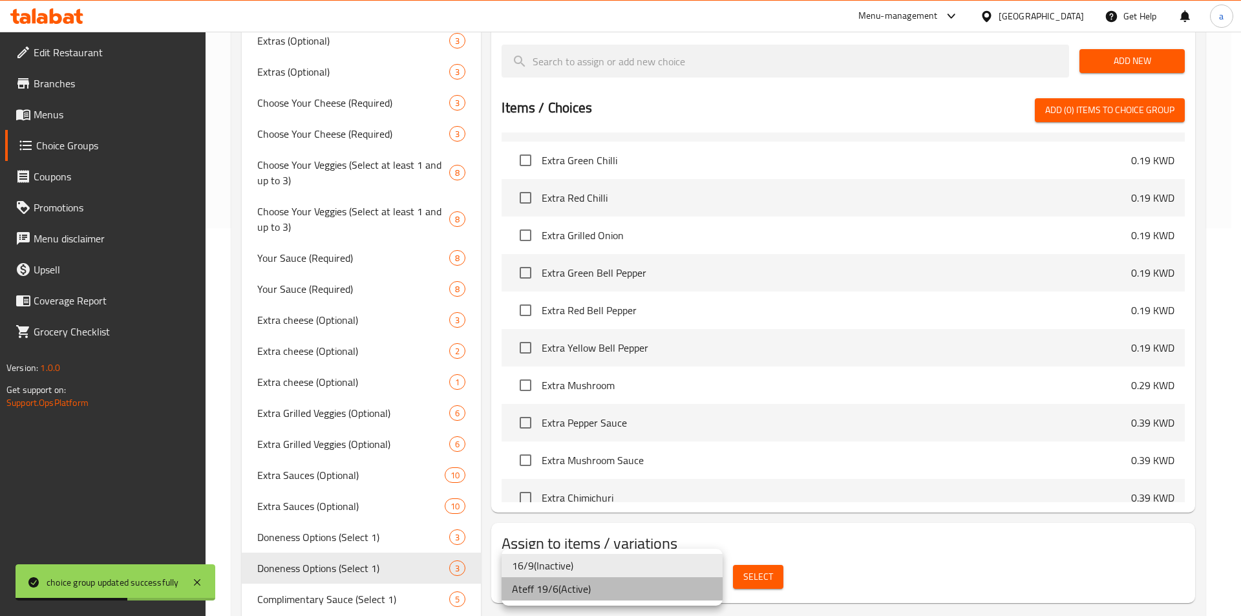
click at [680, 591] on li "Ateff 19/6 ( Active )" at bounding box center [612, 588] width 221 height 23
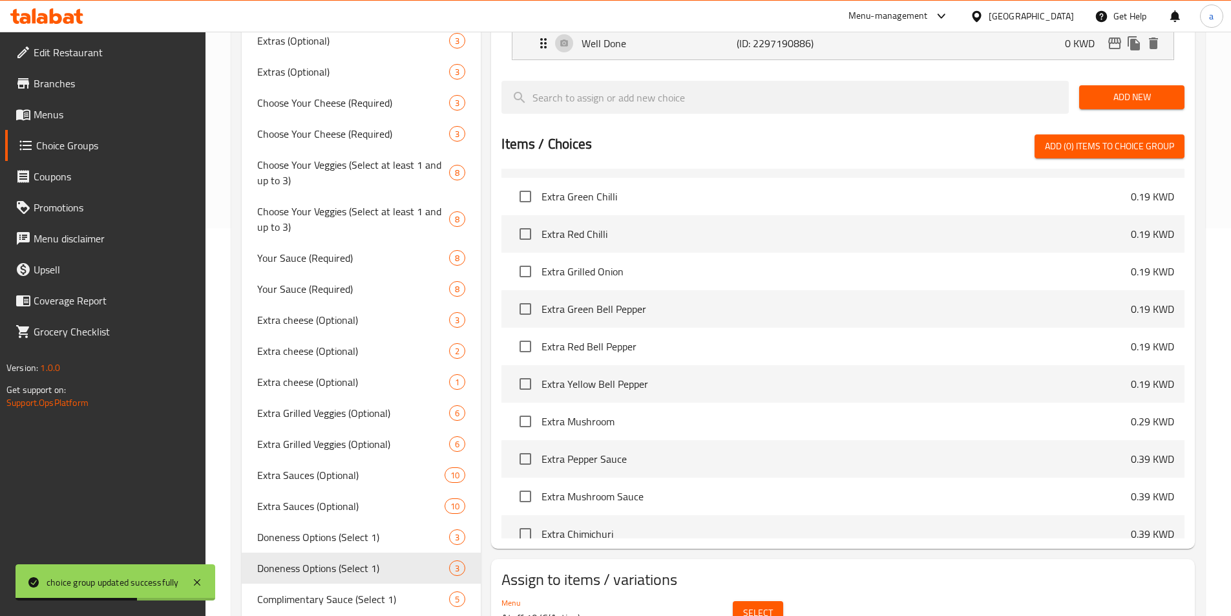
click at [765, 605] on span "Select" at bounding box center [758, 613] width 30 height 16
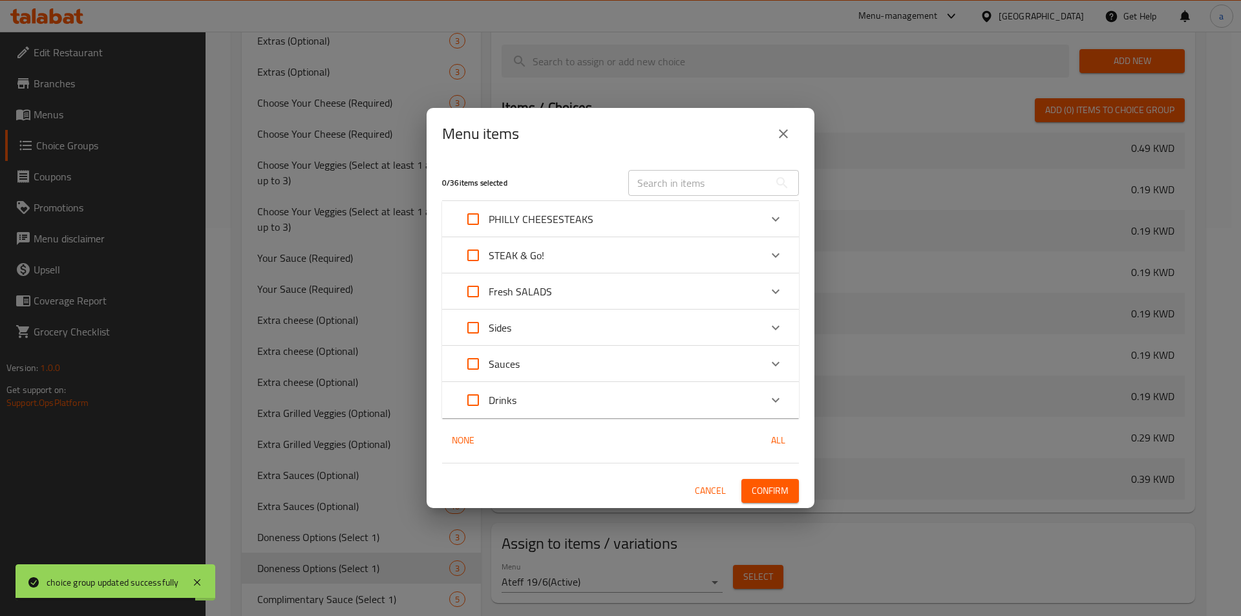
click at [476, 251] on input "Expand" at bounding box center [473, 255] width 31 height 31
checkbox input "true"
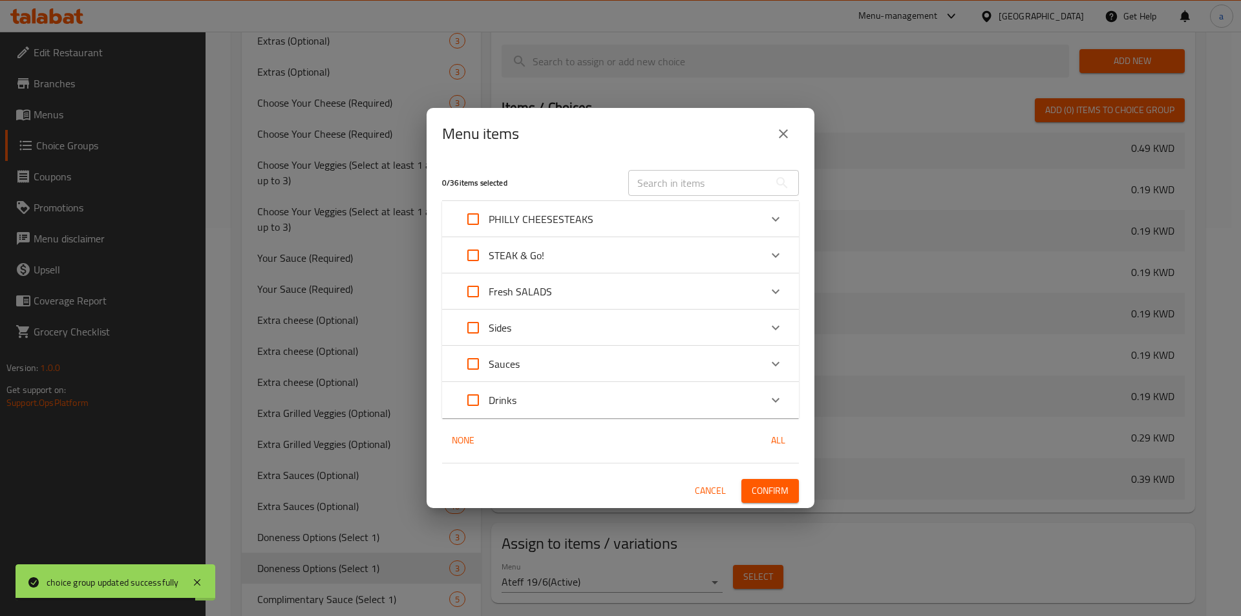
checkbox input "true"
click at [762, 489] on span "Confirm" at bounding box center [770, 491] width 37 height 16
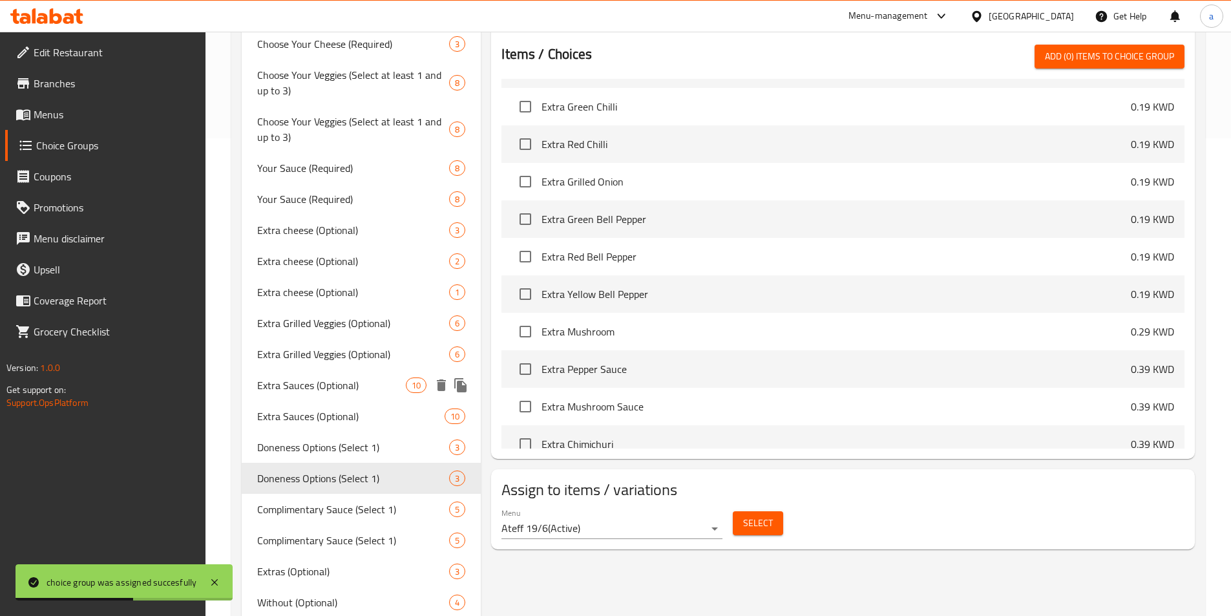
scroll to position [582, 0]
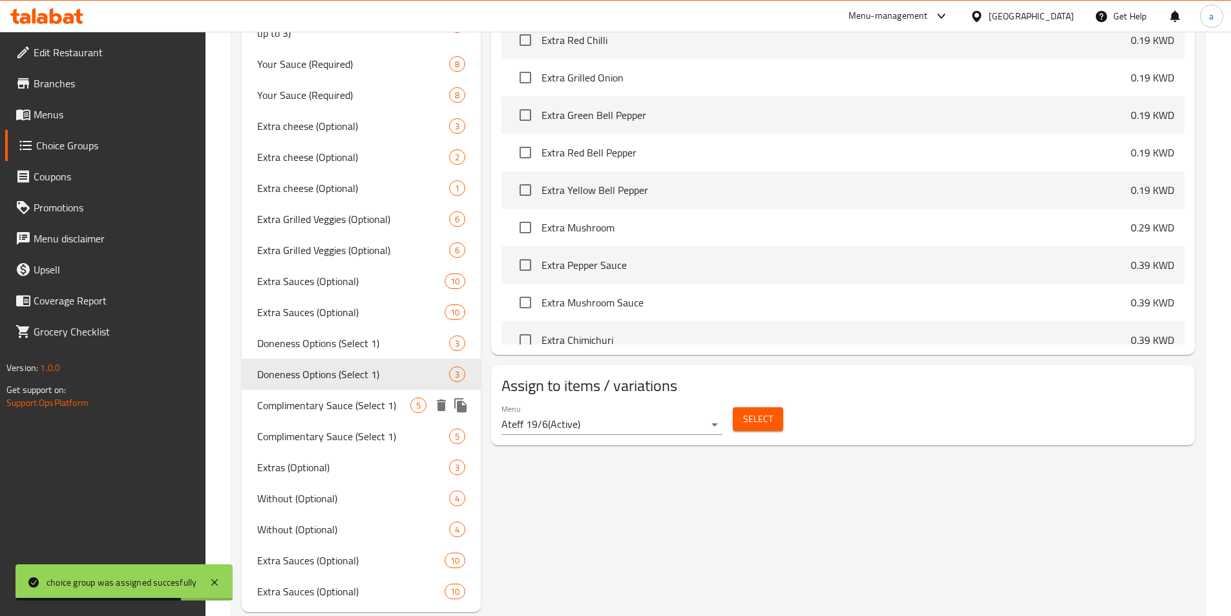
click at [334, 417] on div "Complimentary Sauce (Select 1) 5" at bounding box center [362, 405] width 240 height 31
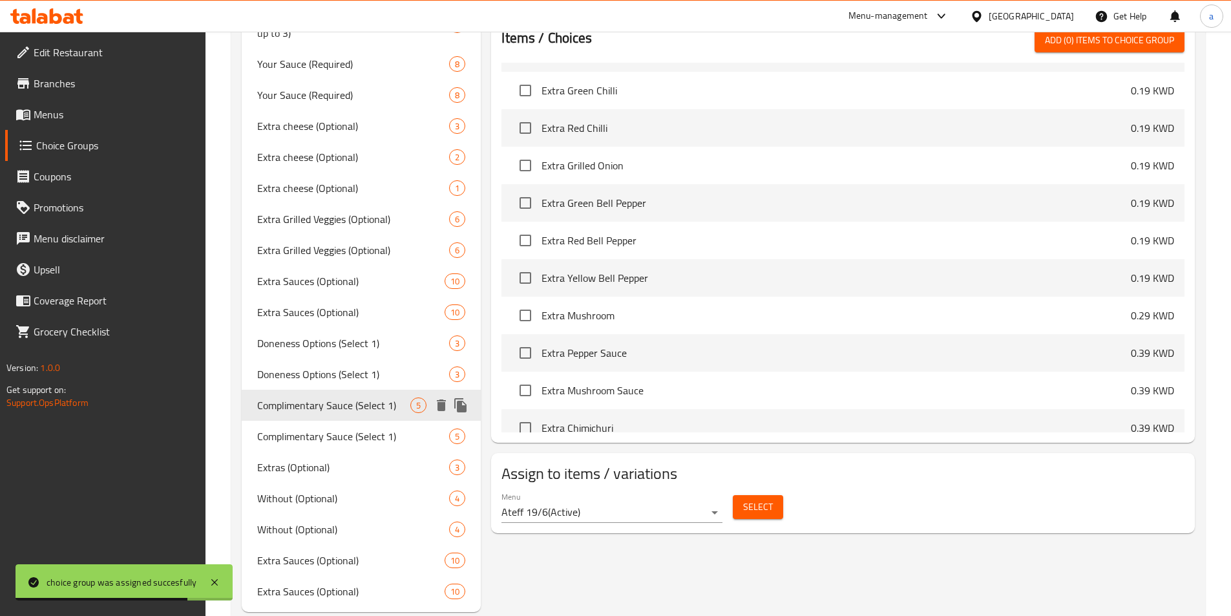
type input "Complimentary Sauce (Select 1)"
type input "صلصة مجانية (اختر 1)"
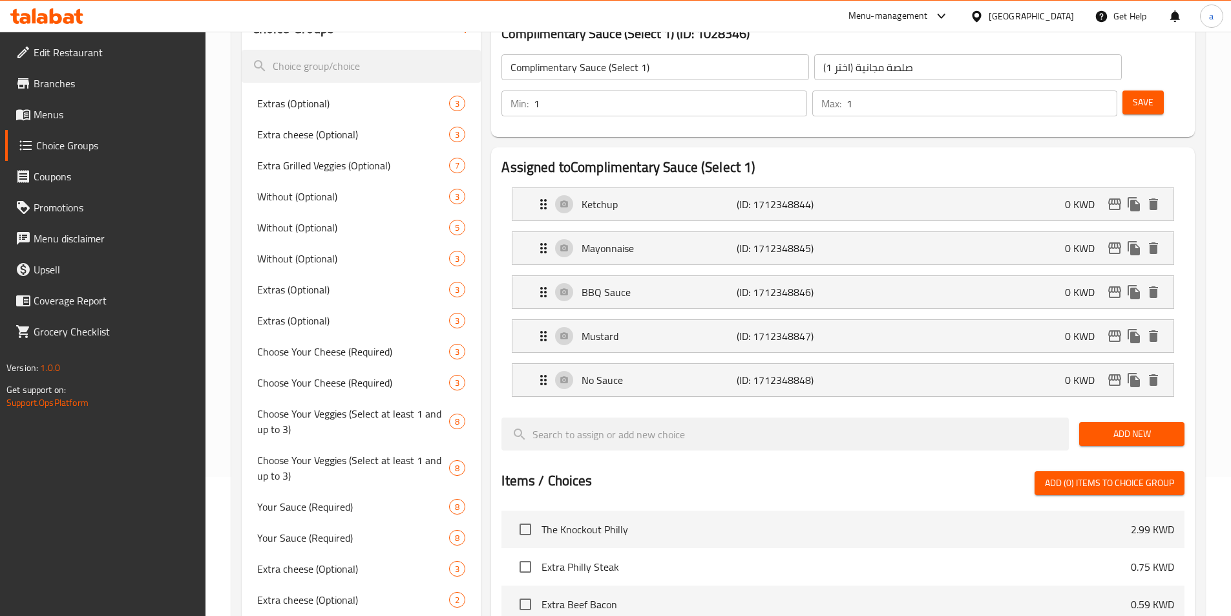
scroll to position [65, 0]
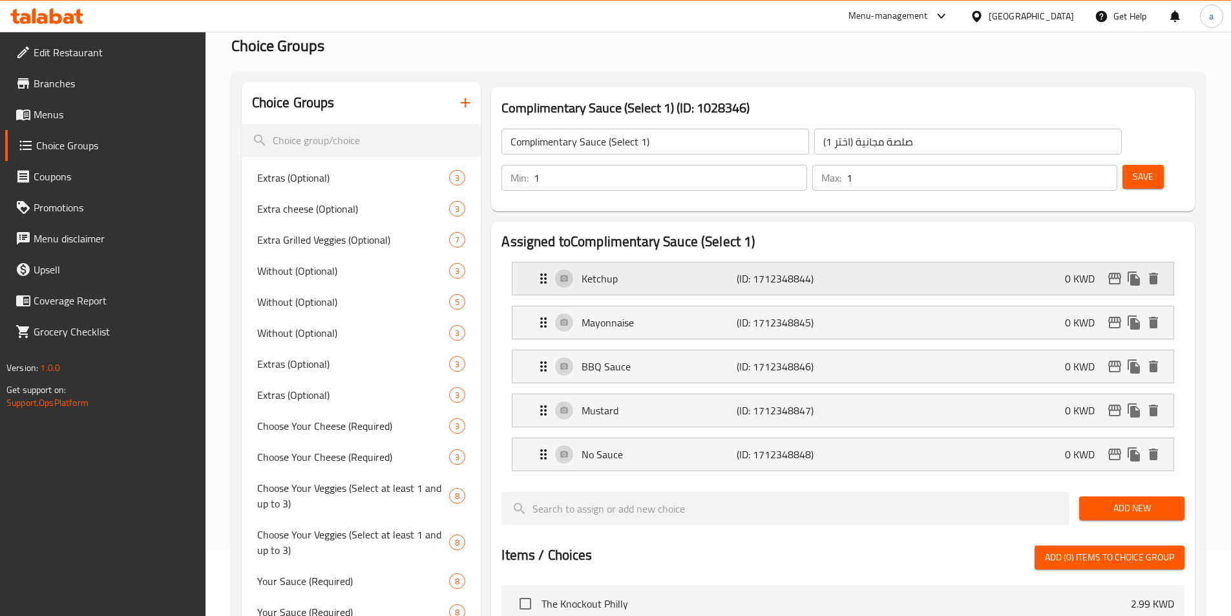
click at [839, 271] on p "(ID: 1712348844)" at bounding box center [788, 279] width 103 height 16
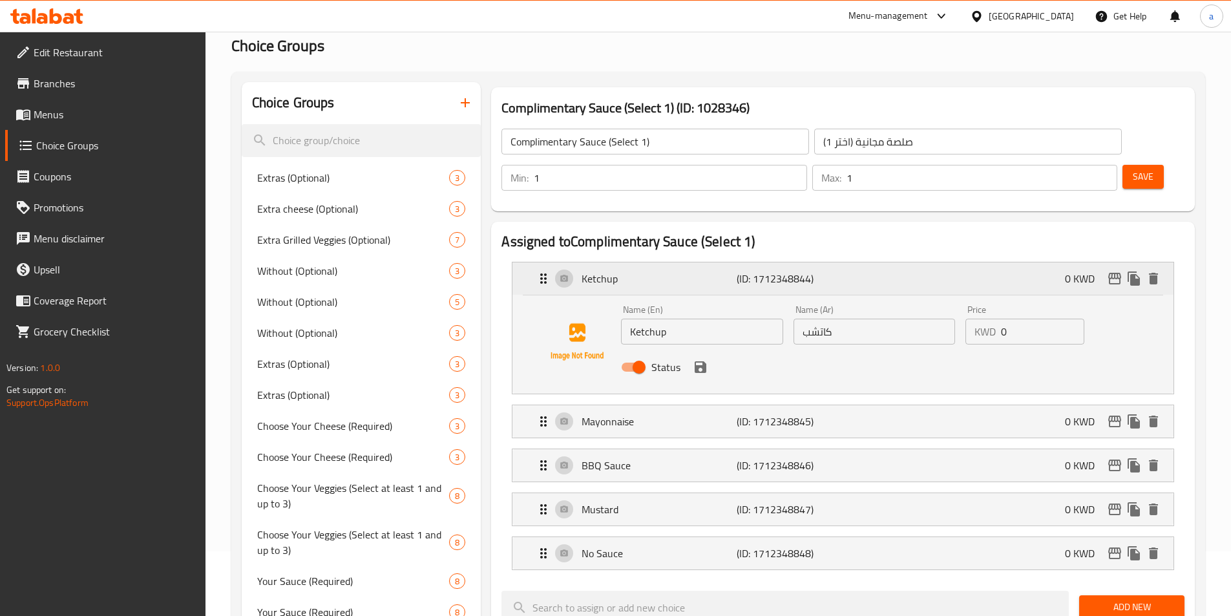
click at [839, 271] on p "(ID: 1712348844)" at bounding box center [788, 279] width 103 height 16
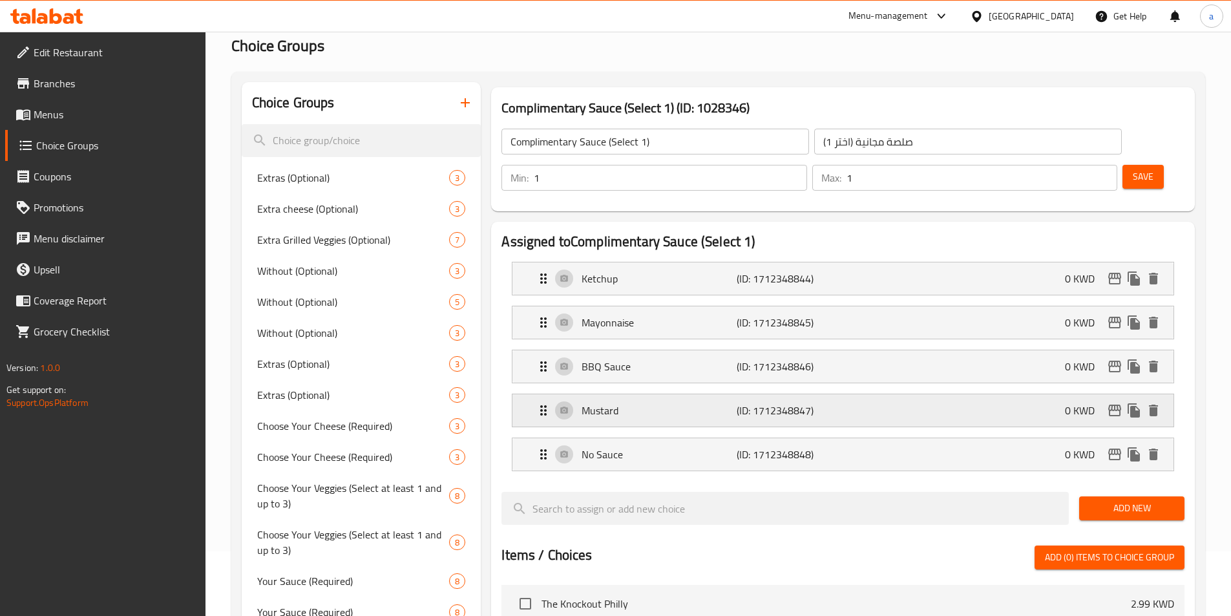
click at [719, 403] on p "Mustard" at bounding box center [659, 411] width 154 height 16
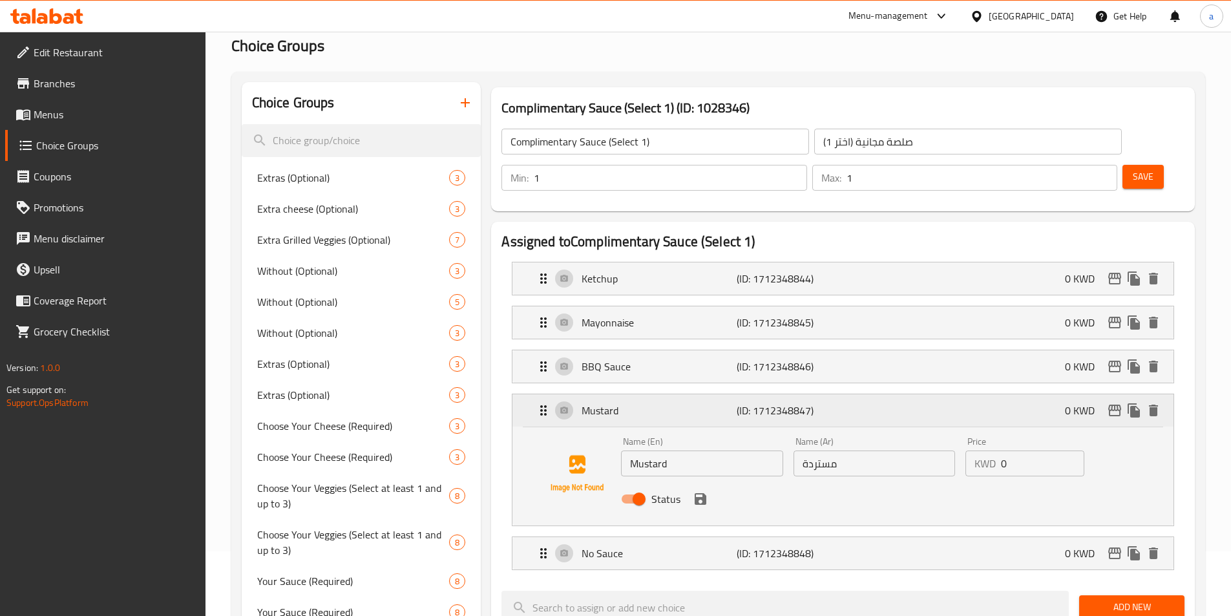
click at [720, 403] on p "Mustard" at bounding box center [659, 411] width 154 height 16
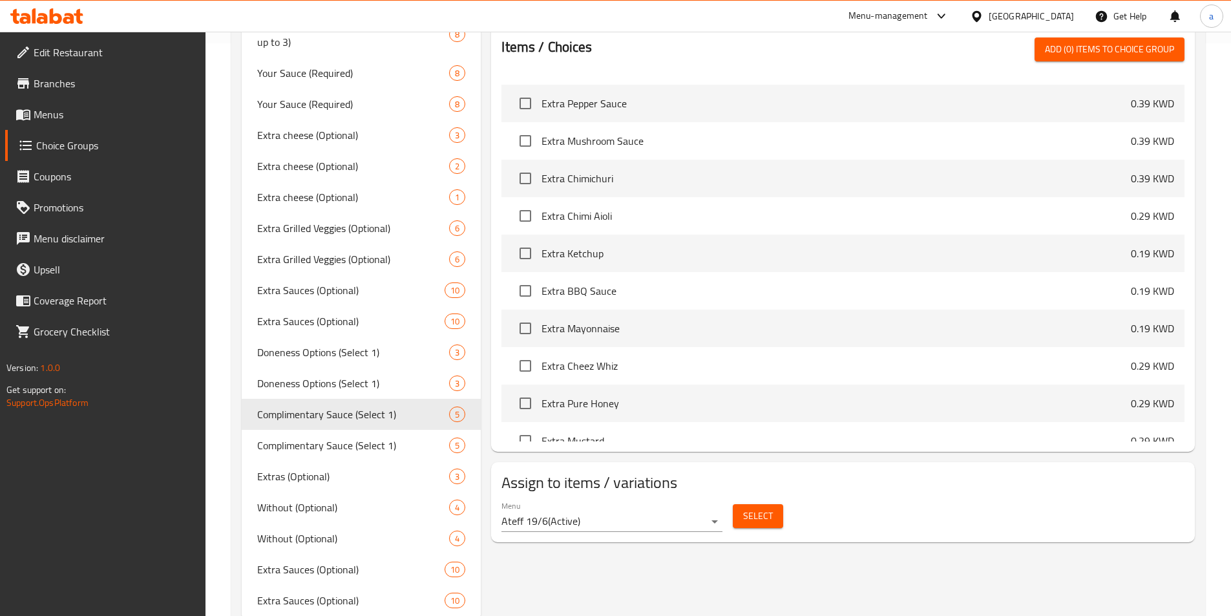
scroll to position [614, 0]
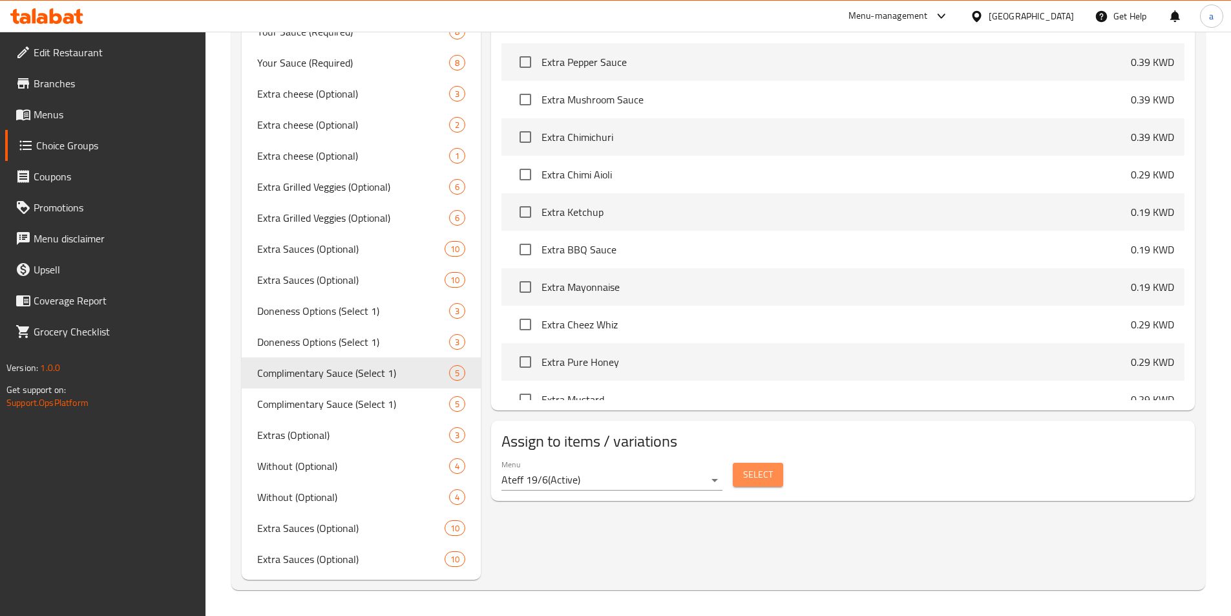
click at [750, 467] on span "Select" at bounding box center [758, 475] width 30 height 16
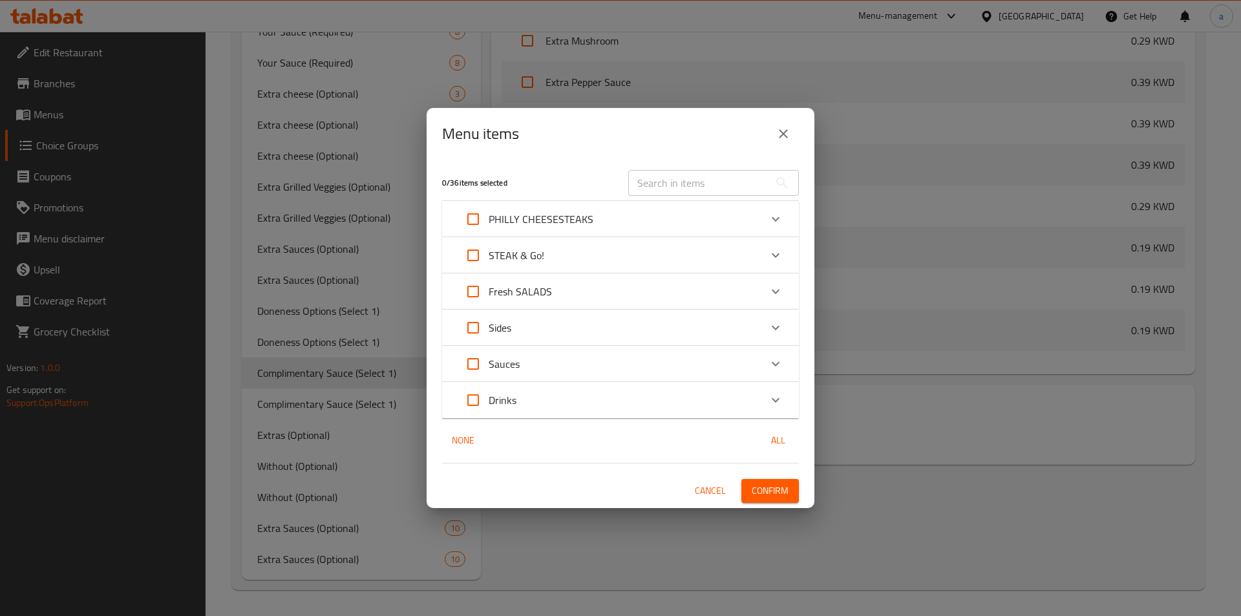
click at [475, 257] on input "Expand" at bounding box center [473, 255] width 31 height 31
checkbox input "true"
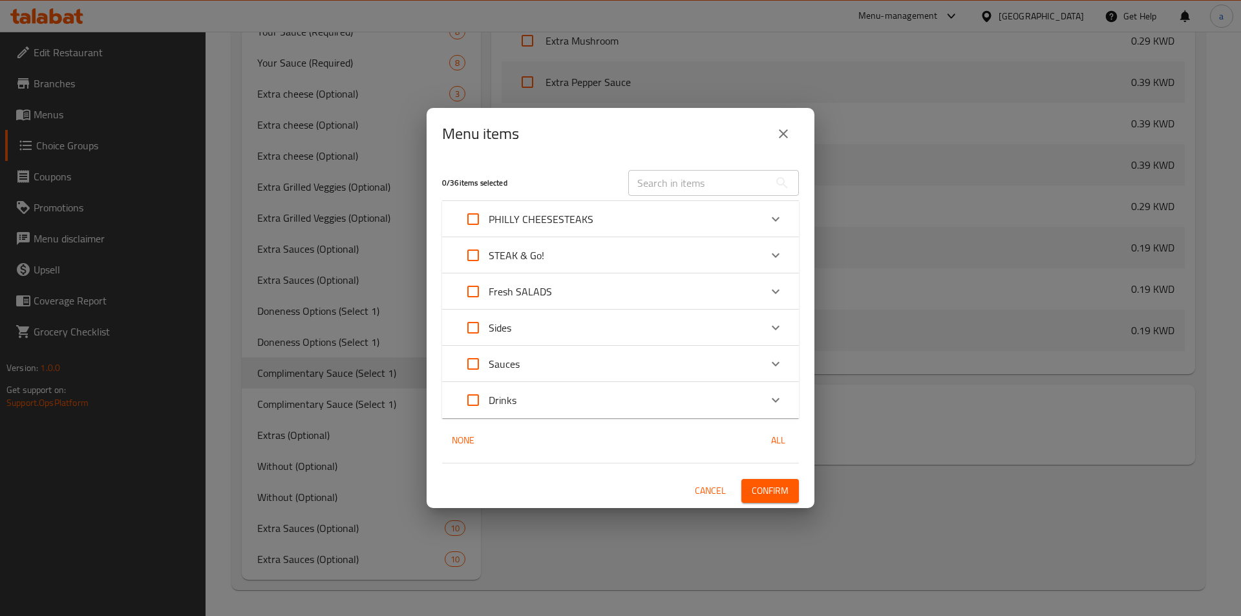
checkbox input "true"
click at [770, 487] on span "Confirm" at bounding box center [770, 491] width 37 height 16
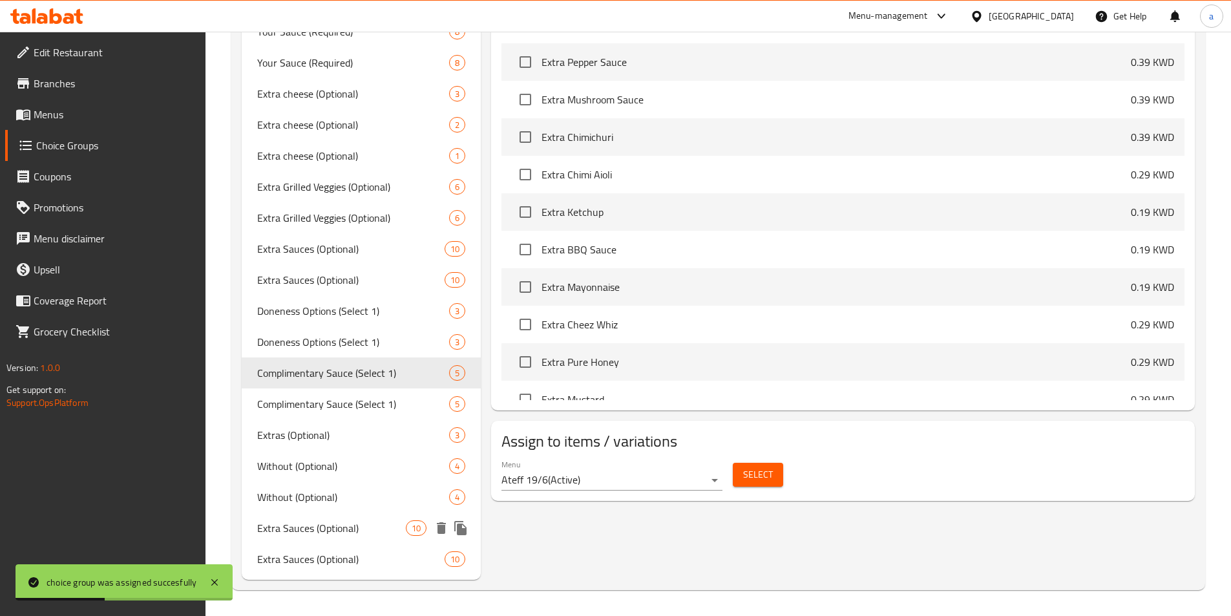
click at [306, 530] on span "Extra Sauces (Optional)" at bounding box center [331, 528] width 149 height 16
type input "Extra Sauces (Optional)"
type input "صلصات إضافية (اختياري)"
type input "0"
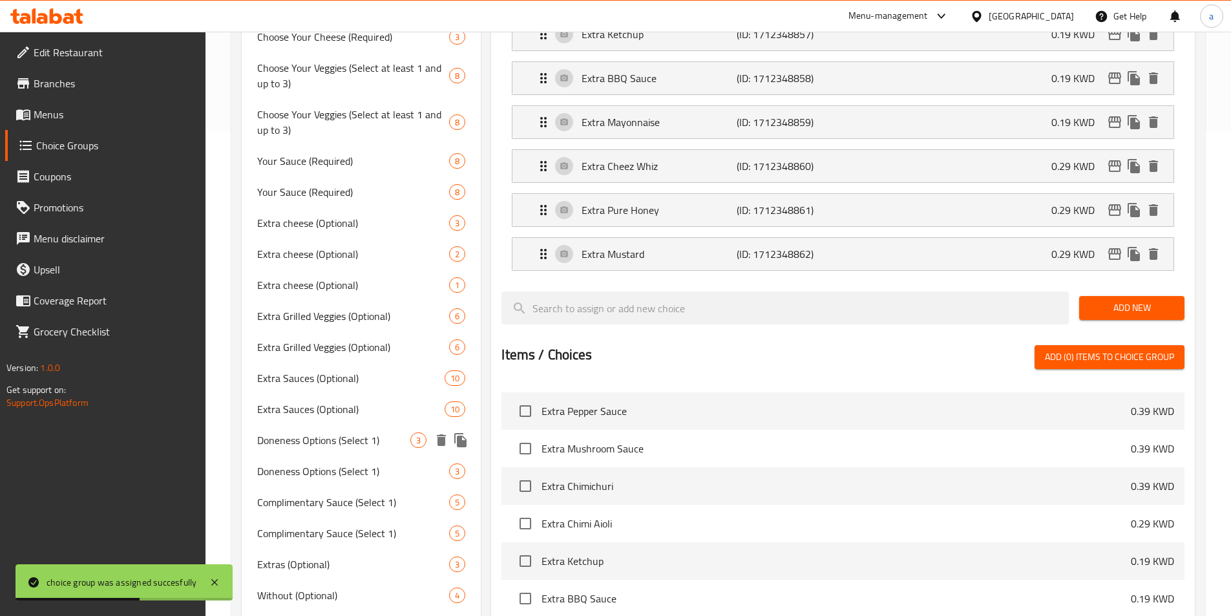
scroll to position [226, 0]
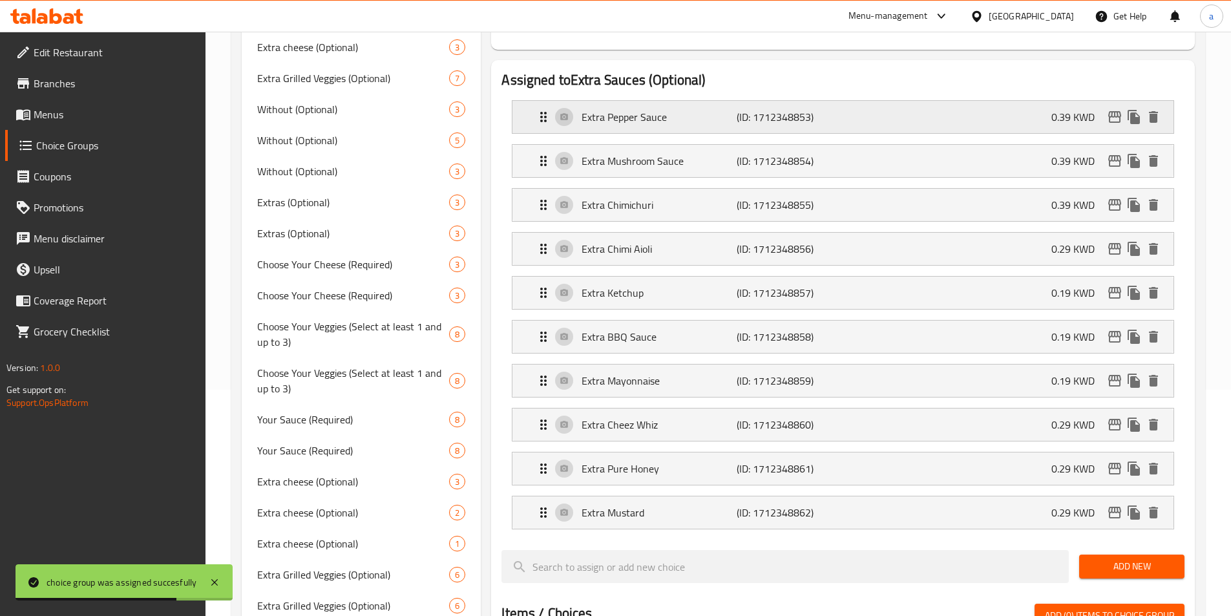
click at [878, 101] on div "Extra Pepper Sauce (ID: 1712348853) 0.39 KWD" at bounding box center [847, 117] width 622 height 32
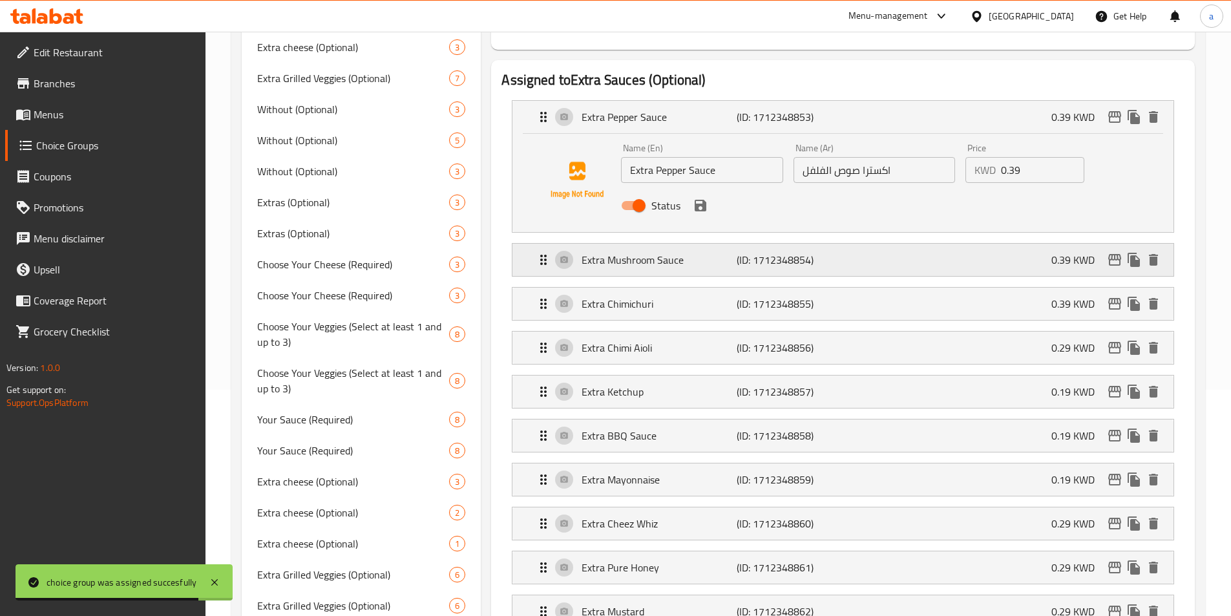
click at [891, 244] on div "Extra Mushroom Sauce (ID: 1712348854) 0.39 KWD" at bounding box center [847, 260] width 622 height 32
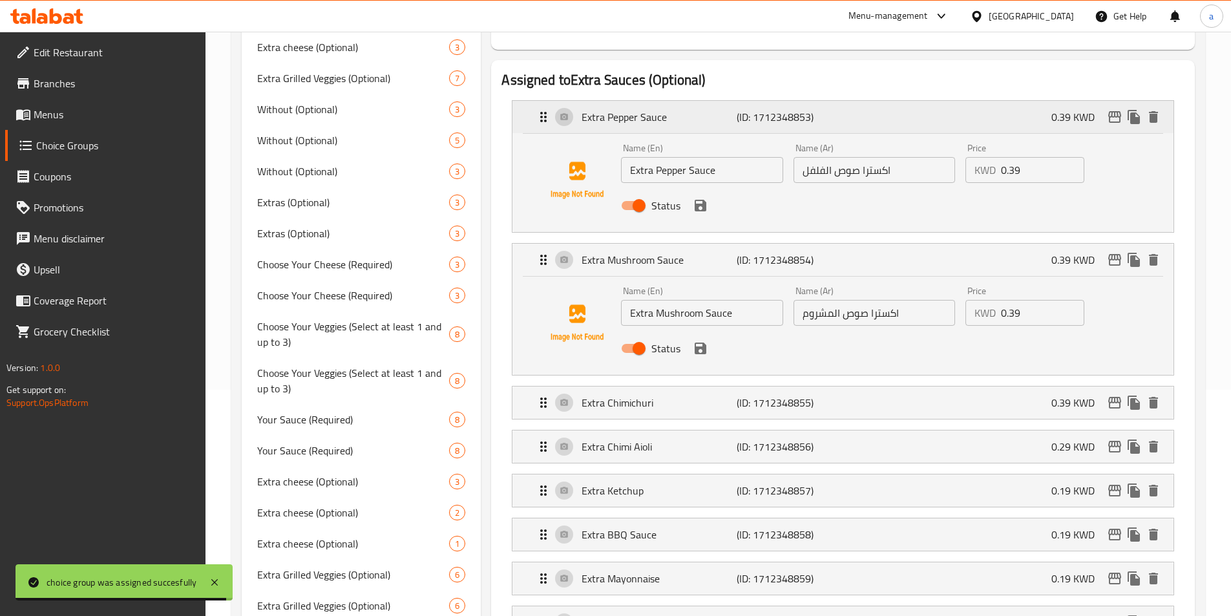
click at [878, 101] on div "Extra Pepper Sauce (ID: 1712348853) 0.39 KWD" at bounding box center [847, 117] width 622 height 32
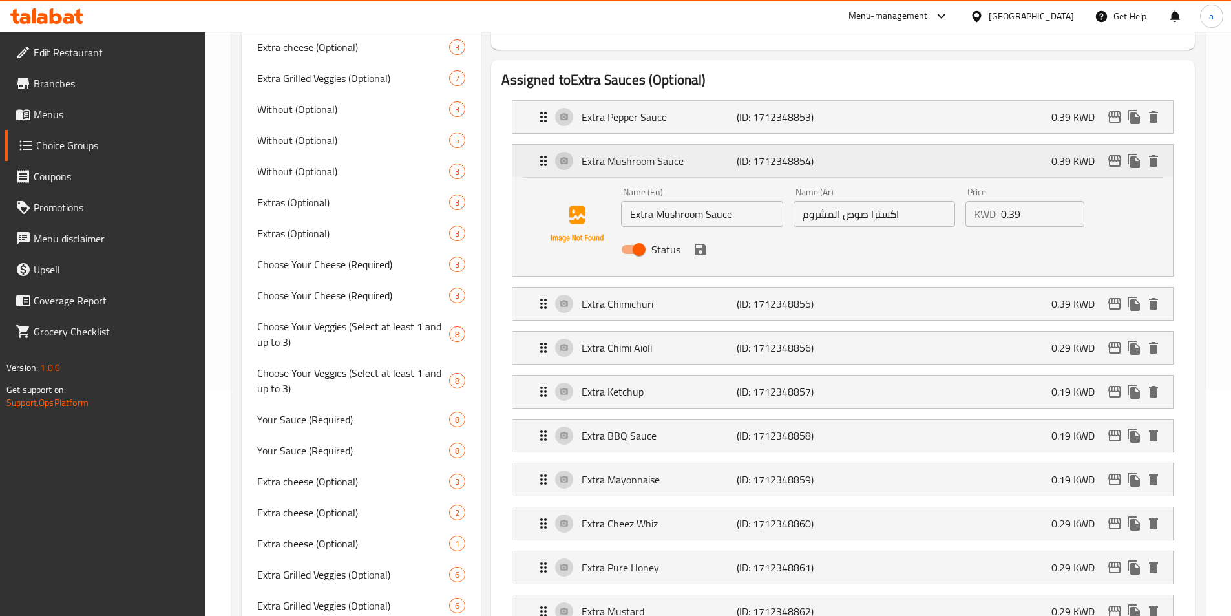
click at [878, 145] on div "Extra Mushroom Sauce (ID: 1712348854) 0.39 KWD" at bounding box center [847, 161] width 622 height 32
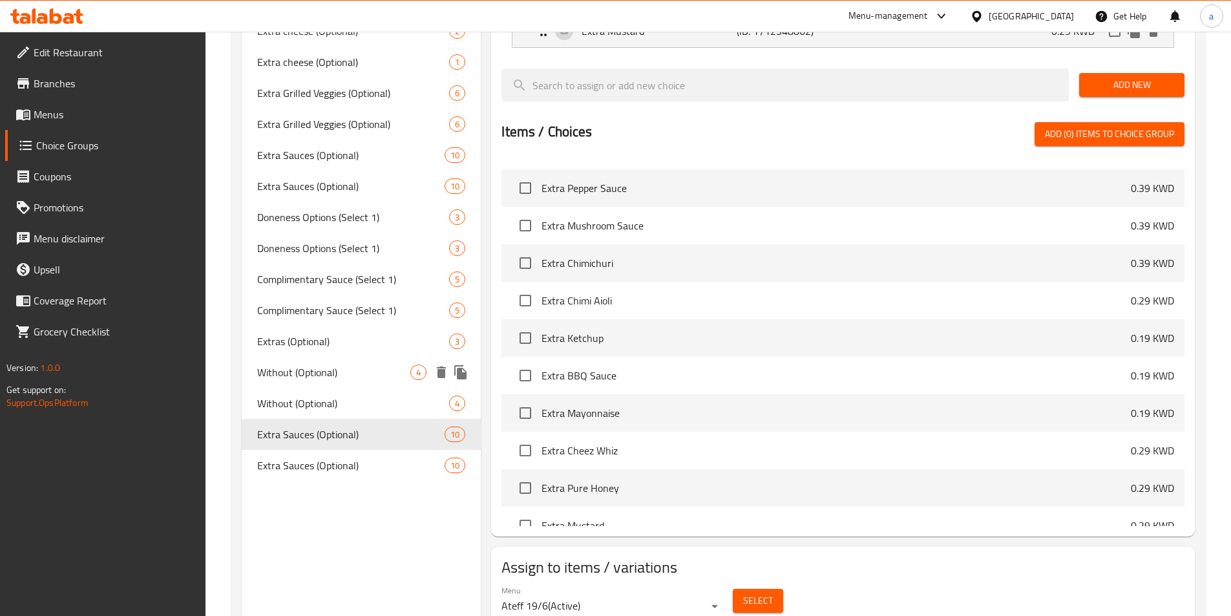
scroll to position [724, 0]
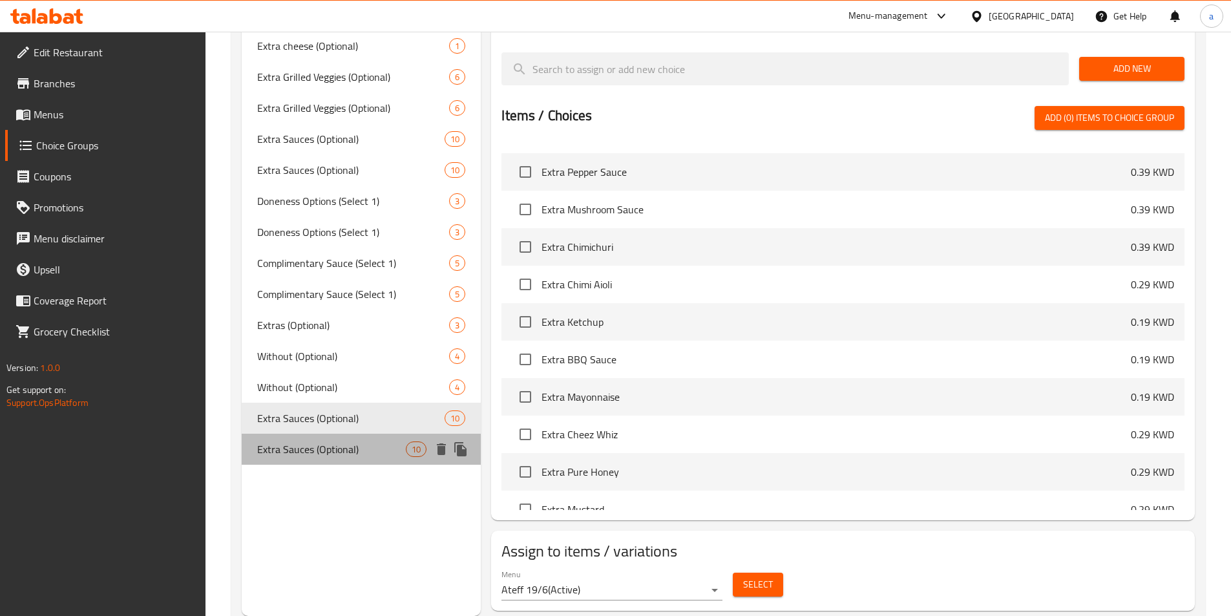
click at [372, 440] on div "Extra Sauces (Optional) 10" at bounding box center [362, 449] width 240 height 31
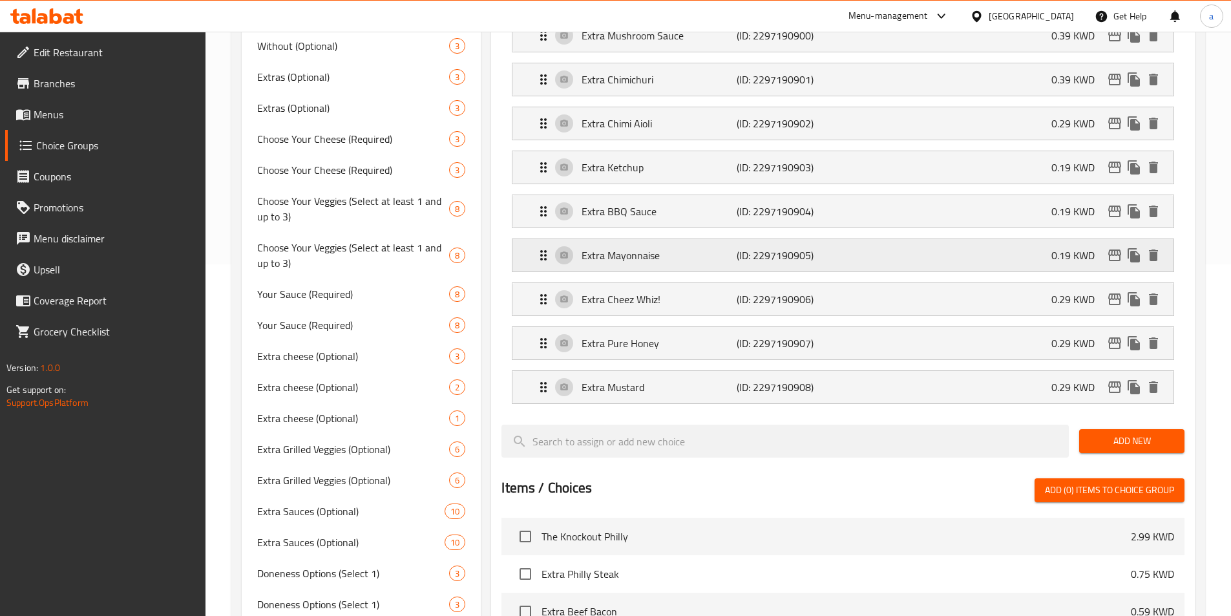
scroll to position [207, 0]
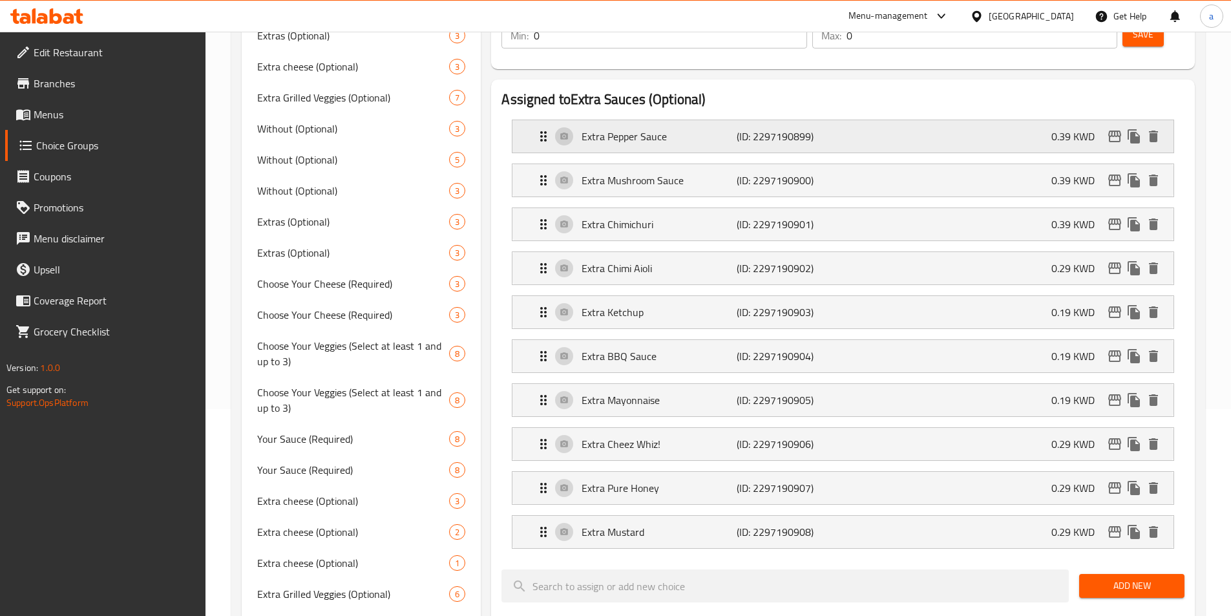
click at [857, 120] on div "Extra Pepper Sauce (ID: 2297190899) 0.39 KWD" at bounding box center [847, 136] width 622 height 32
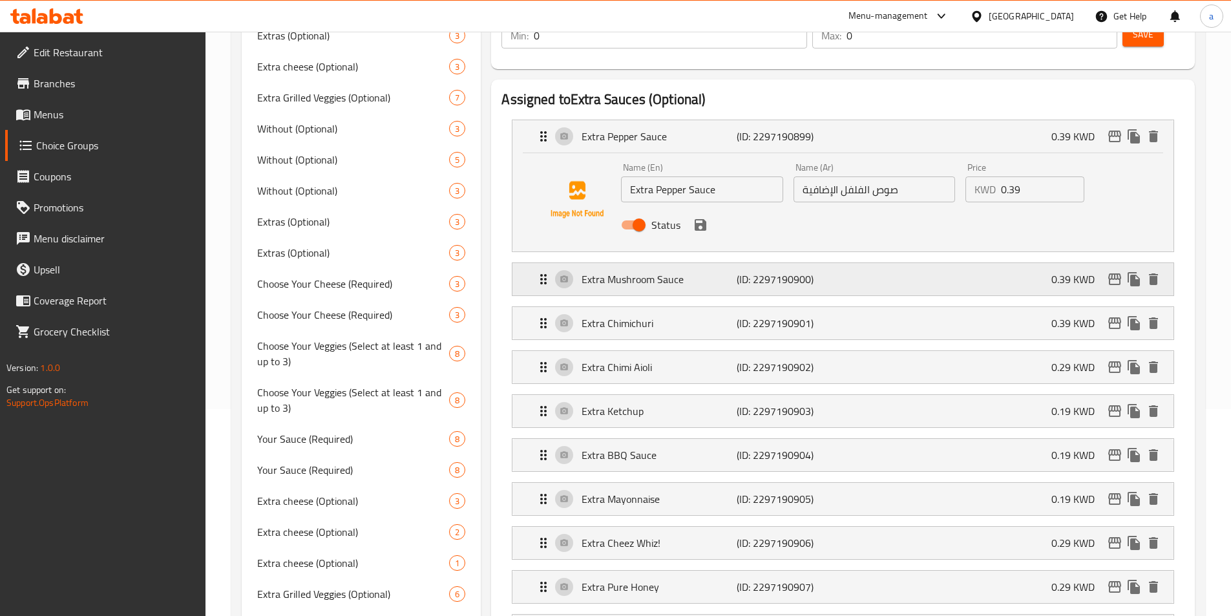
click at [864, 263] on div "Extra Mushroom Sauce (ID: 2297190900) 0.39 KWD" at bounding box center [847, 279] width 622 height 32
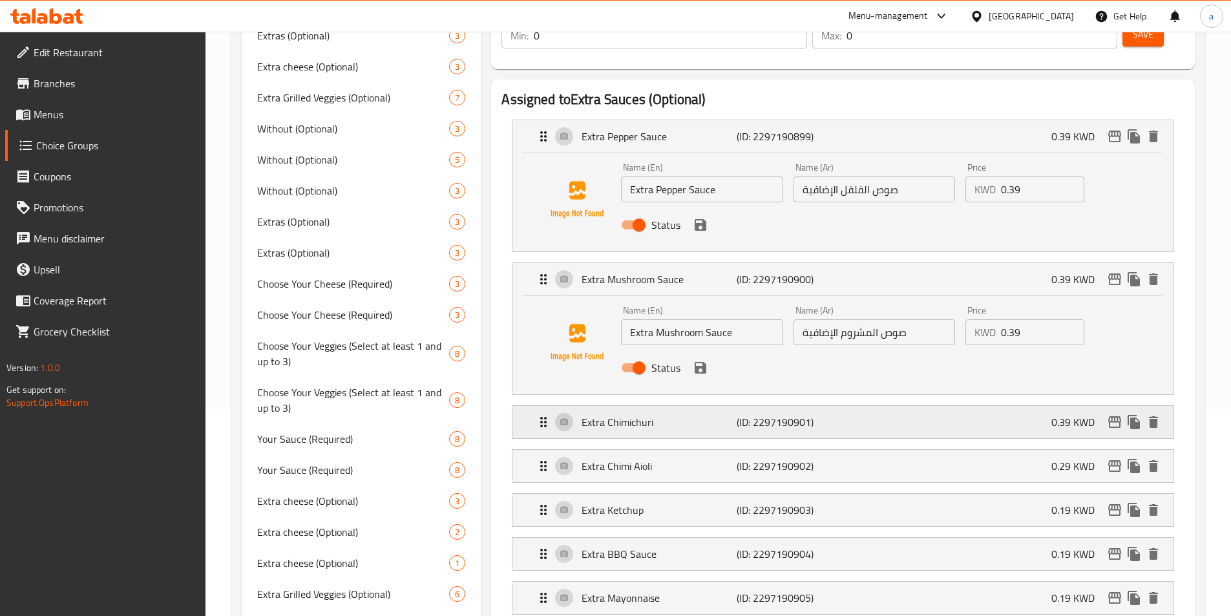
click at [885, 406] on div "Extra Chimichuri (ID: 2297190901) 0.39 KWD" at bounding box center [847, 422] width 622 height 32
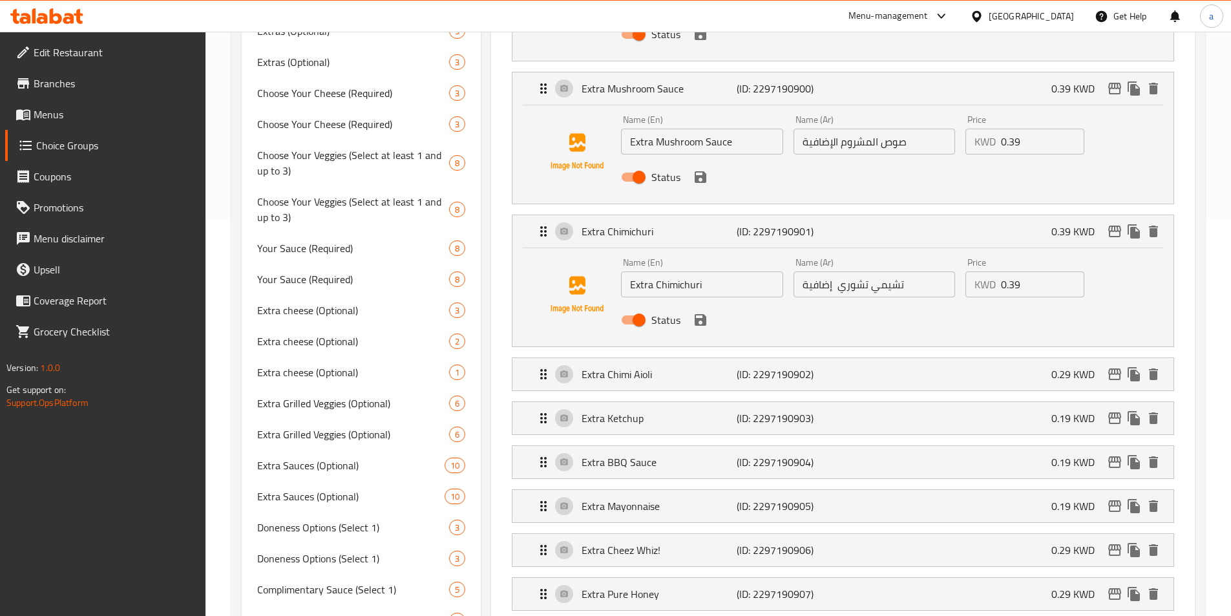
scroll to position [401, 0]
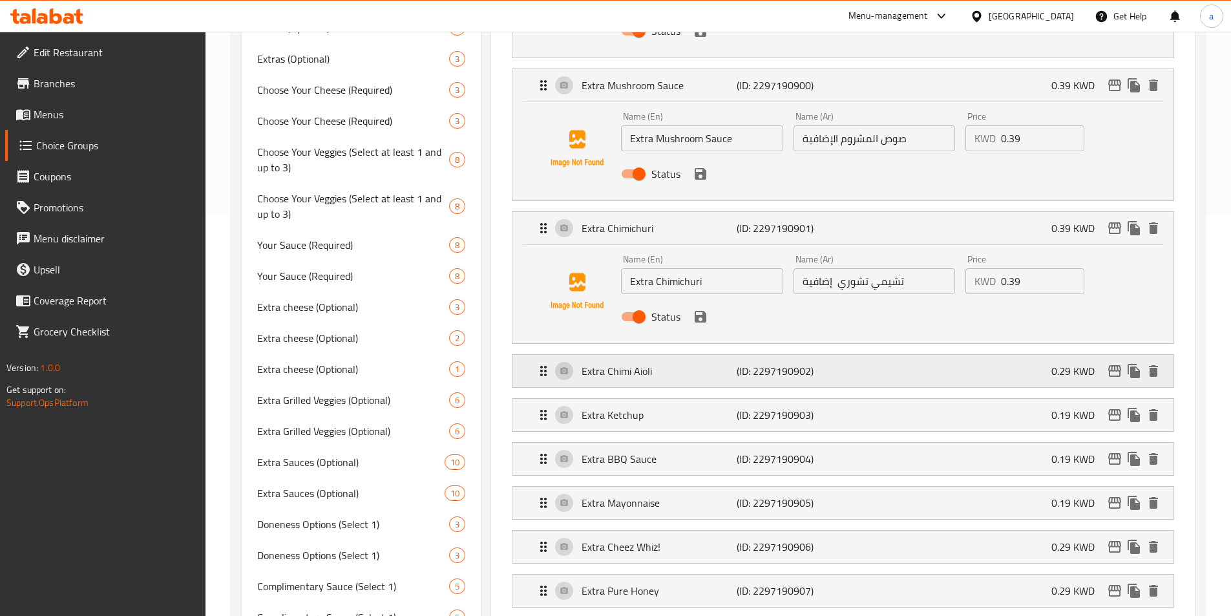
click at [911, 355] on div "Extra Chimi Aioli (ID: 2297190902) 0.29 KWD" at bounding box center [847, 371] width 622 height 32
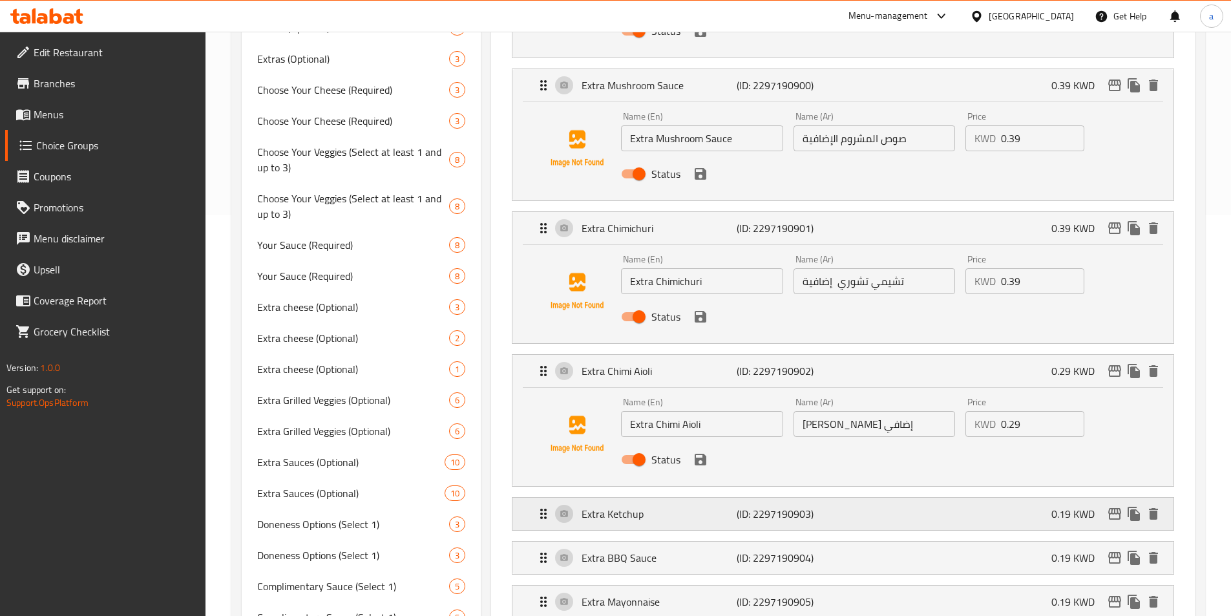
click at [875, 498] on div "Extra Ketchup (ID: 2297190903) 0.19 KWD" at bounding box center [847, 514] width 622 height 32
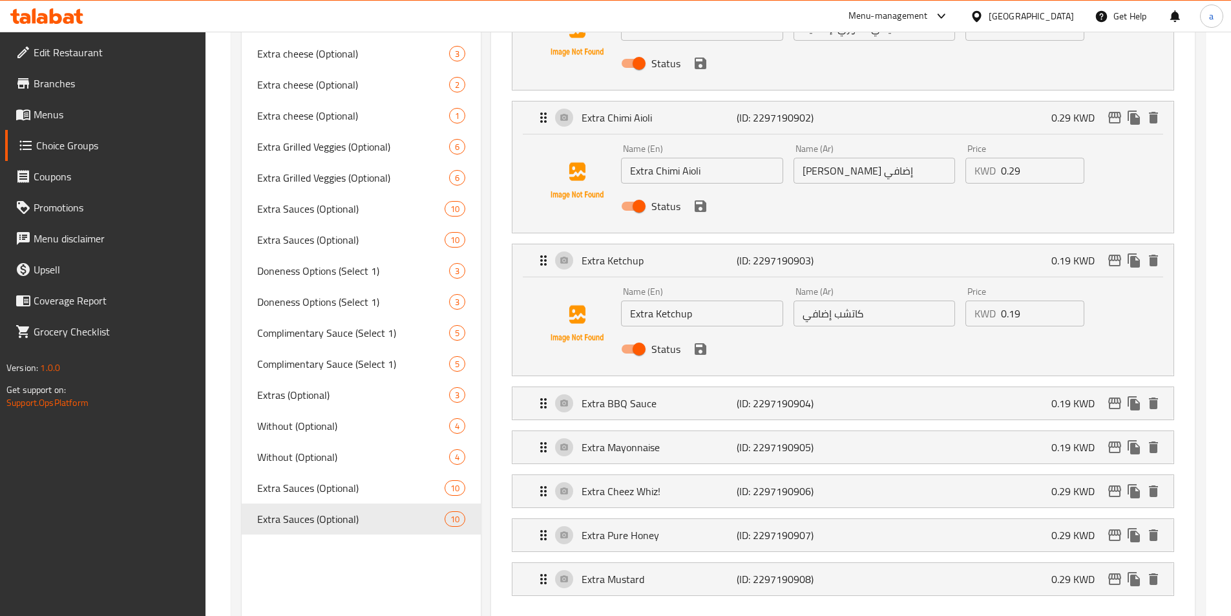
scroll to position [659, 0]
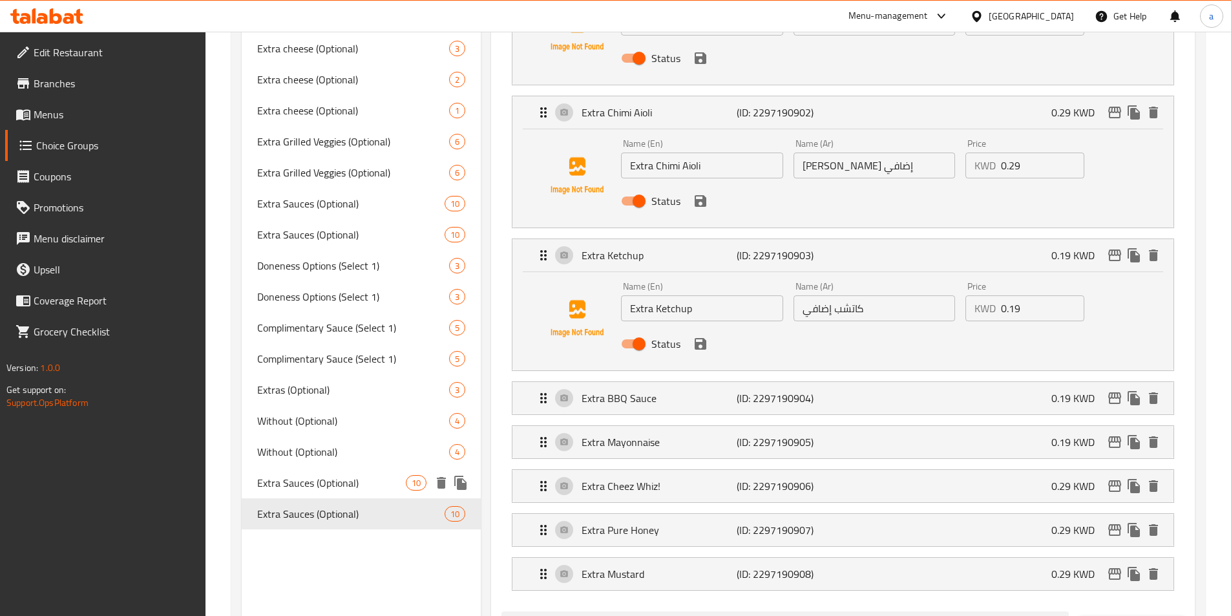
click at [292, 480] on span "Extra Sauces (Optional)" at bounding box center [331, 483] width 149 height 16
type input "صلصات إضافية (اختياري)"
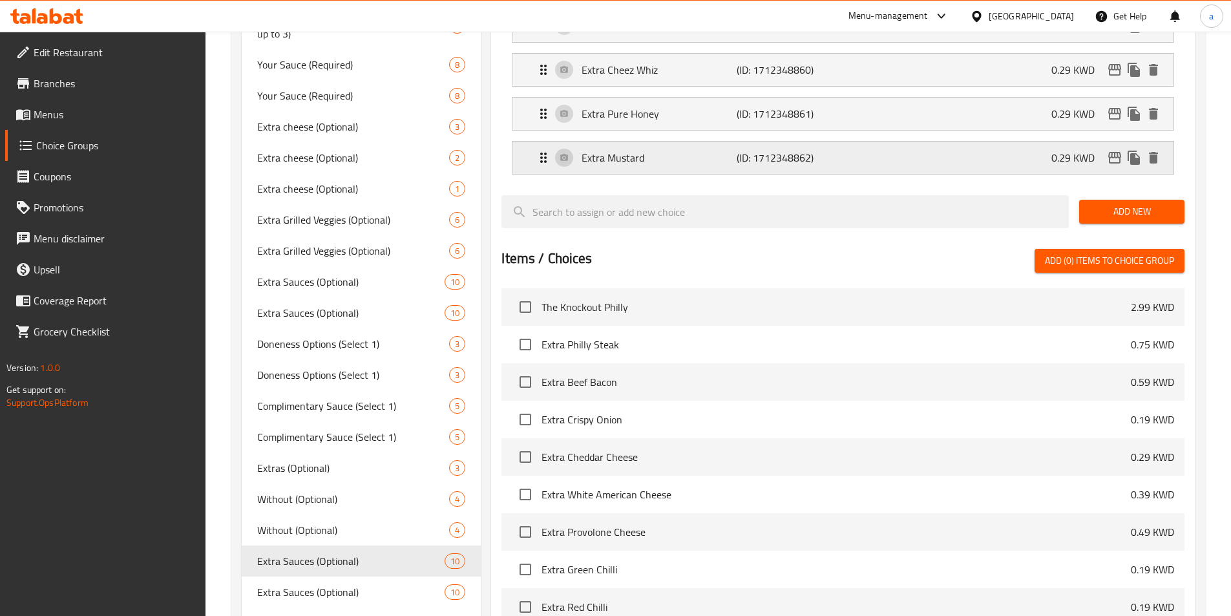
scroll to position [465, 0]
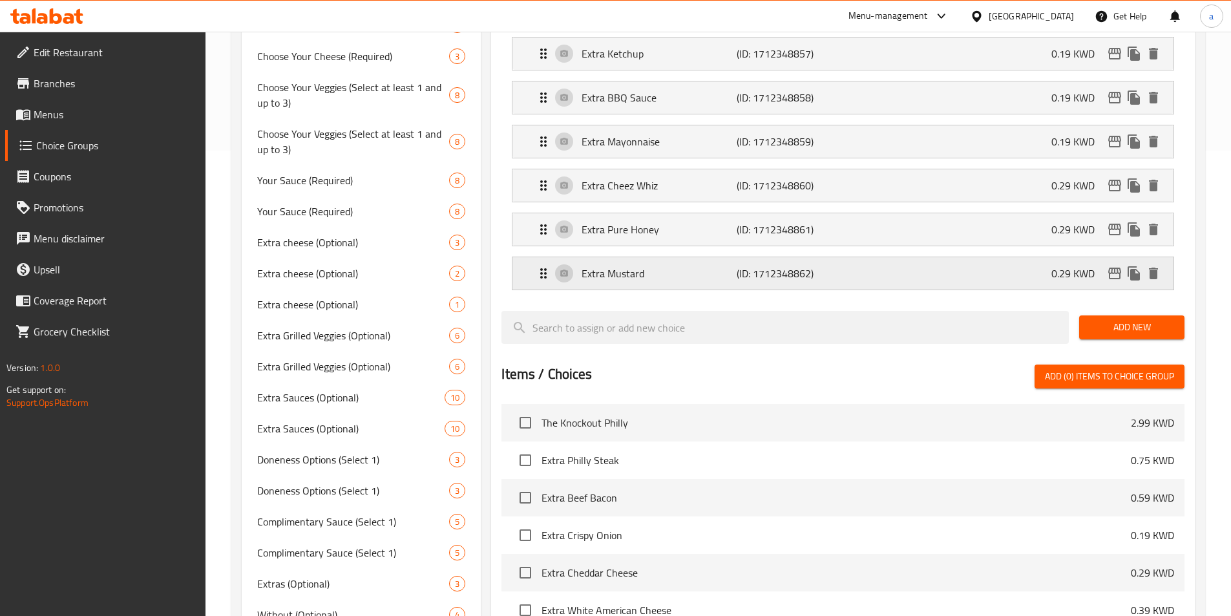
click at [848, 257] on div "Extra Mustard (ID: 1712348862) 0.29 KWD" at bounding box center [847, 273] width 622 height 32
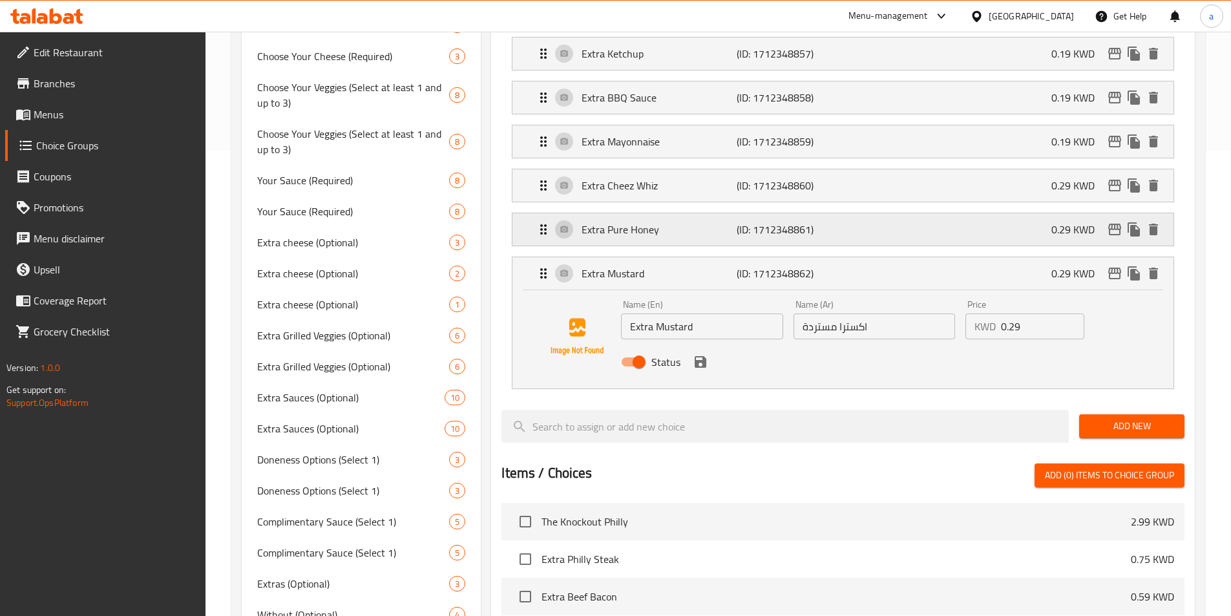
click at [853, 213] on div "Extra Pure Honey (ID: 1712348861) 0.29 KWD" at bounding box center [847, 229] width 622 height 32
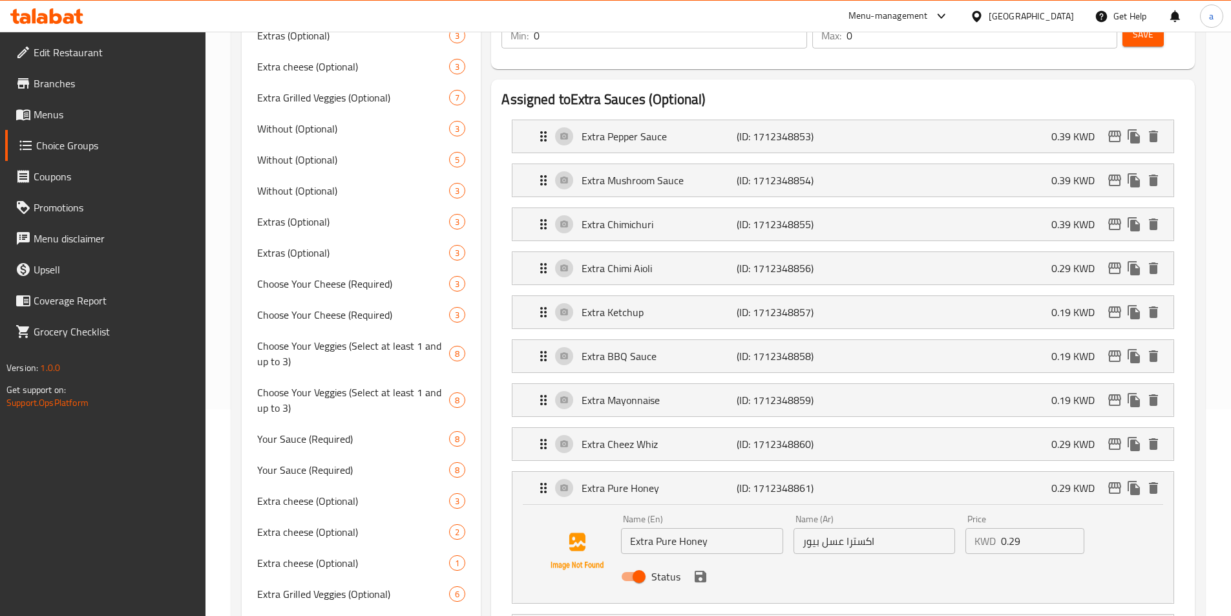
scroll to position [13, 0]
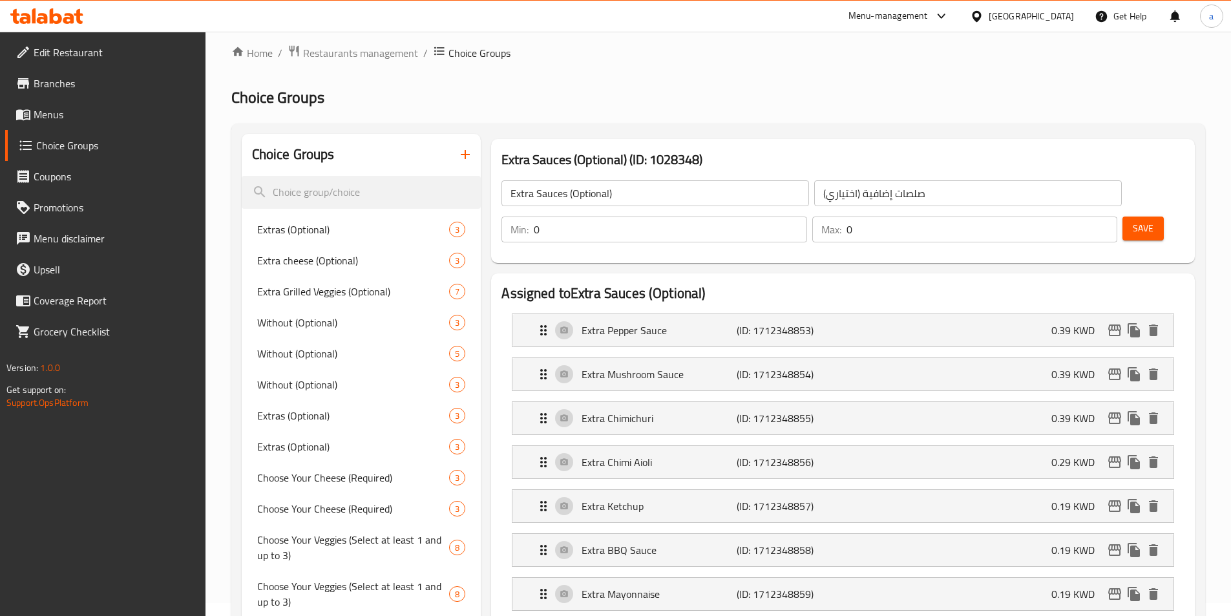
click at [1133, 220] on span "Save" at bounding box center [1143, 228] width 21 height 16
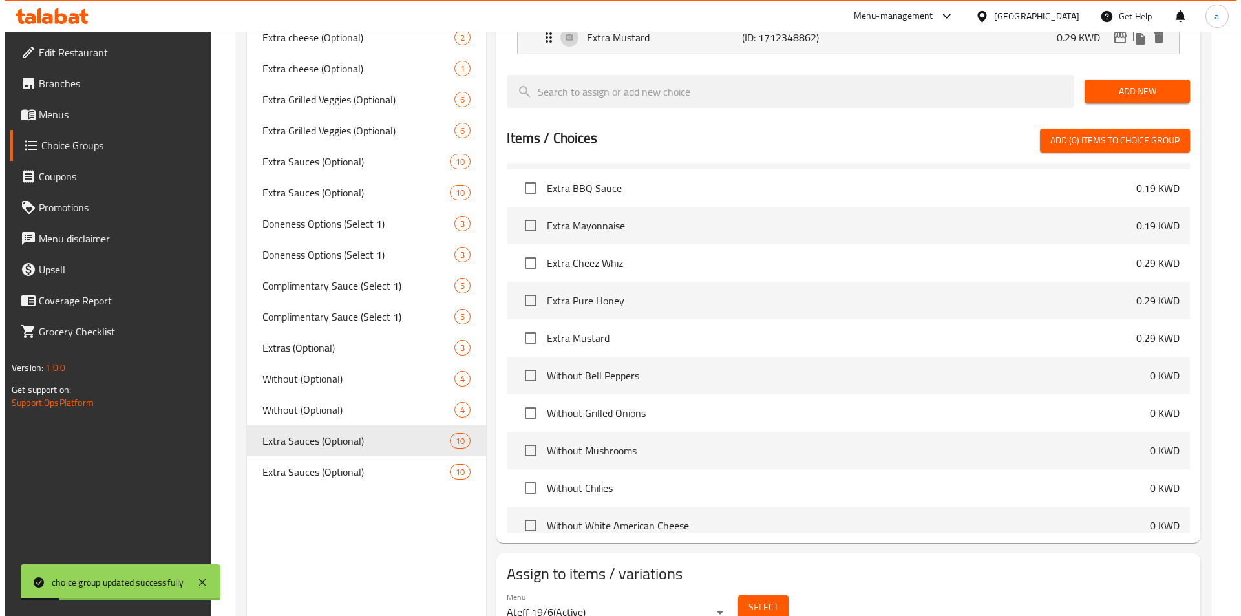
scroll to position [724, 0]
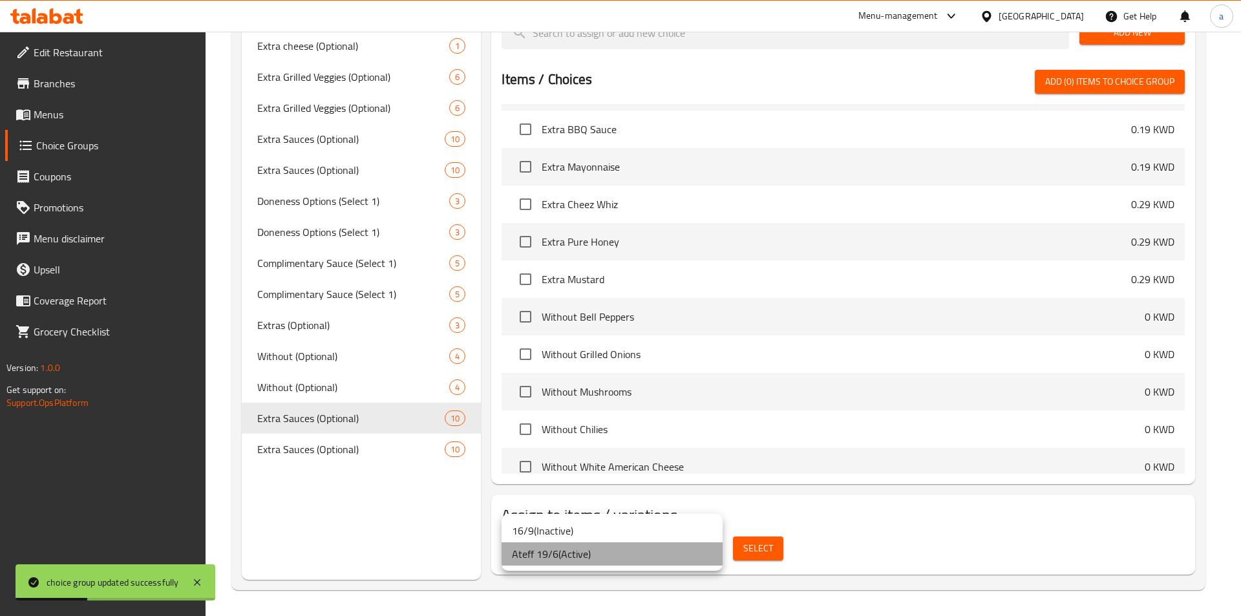
click at [714, 553] on li "Ateff 19/6 ( Active )" at bounding box center [612, 553] width 221 height 23
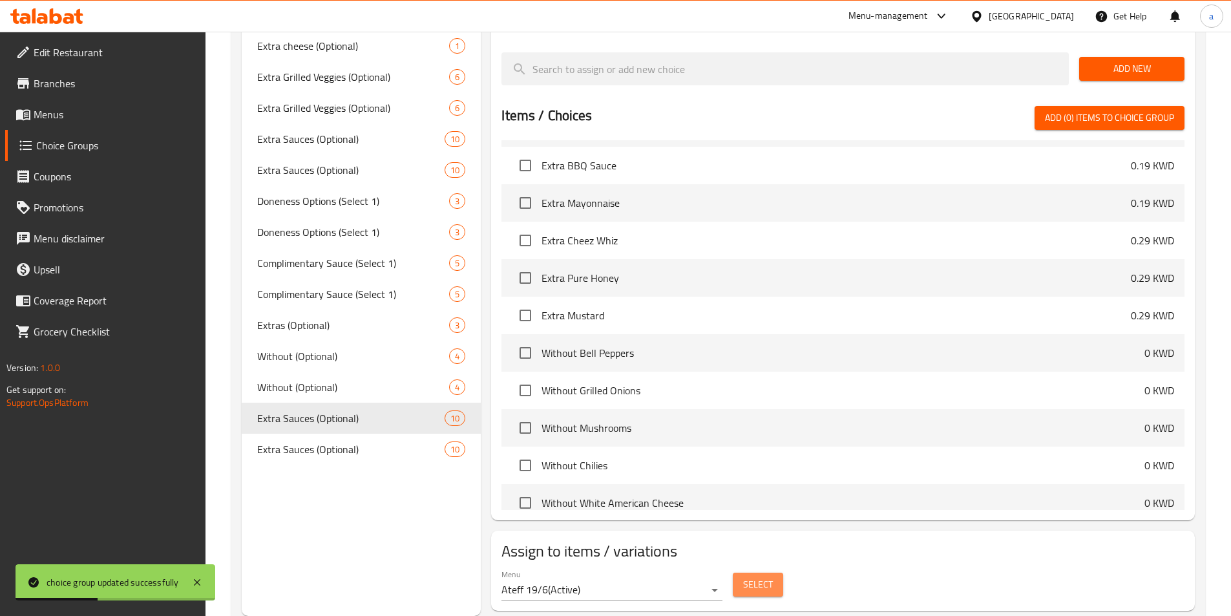
click at [752, 577] on span "Select" at bounding box center [758, 585] width 30 height 16
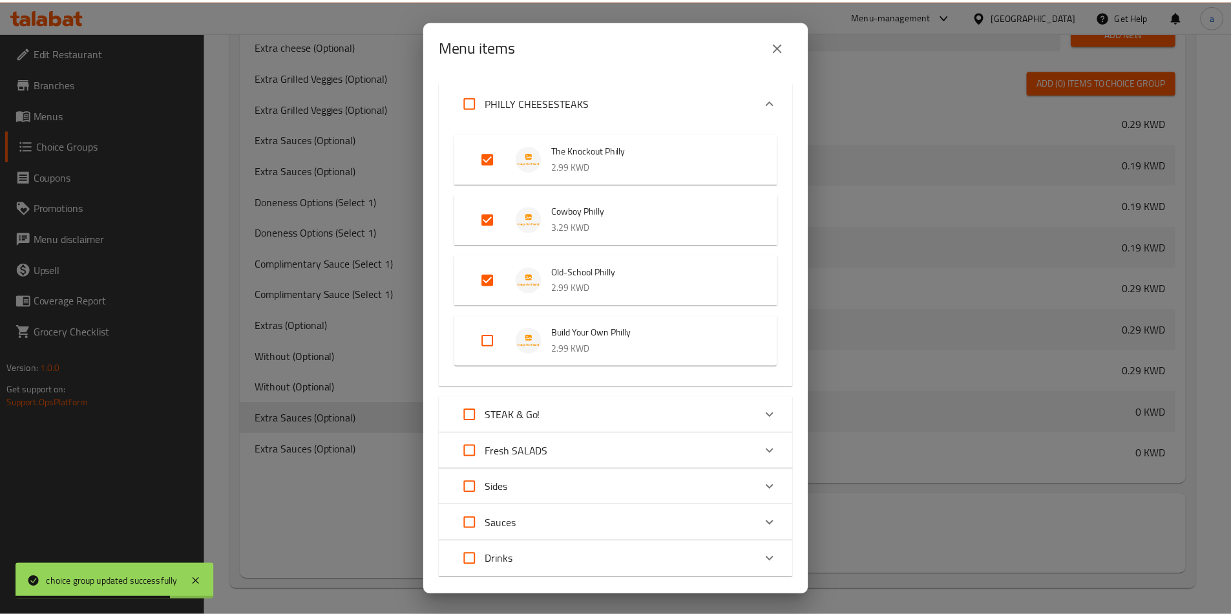
scroll to position [114, 0]
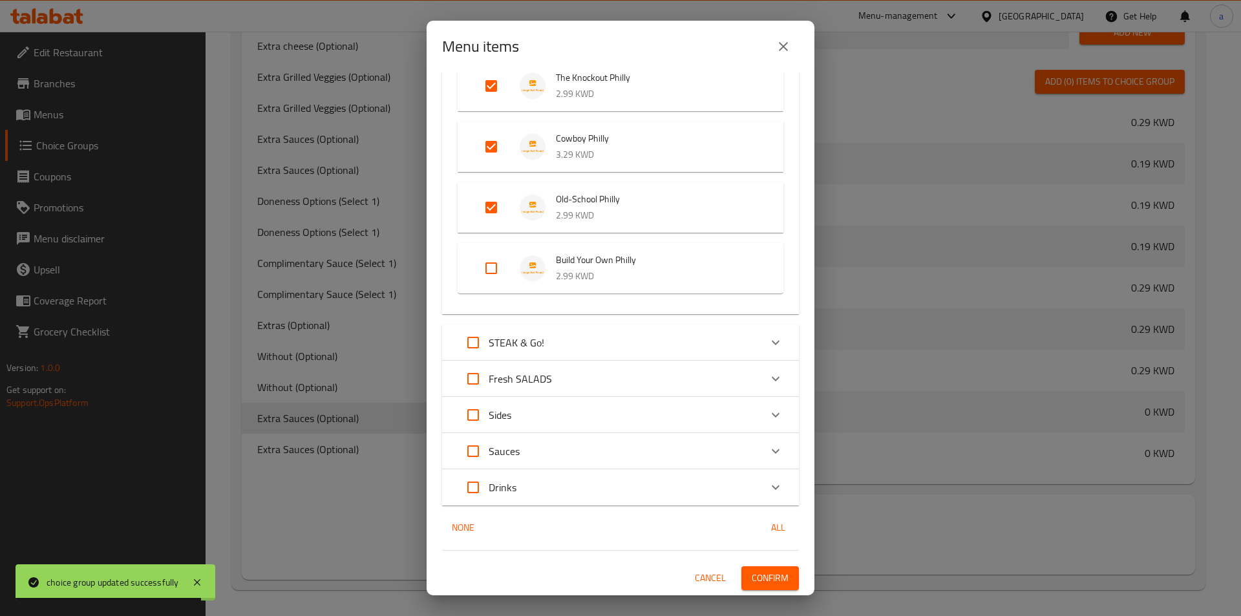
click at [475, 345] on input "Expand" at bounding box center [473, 342] width 31 height 31
checkbox input "true"
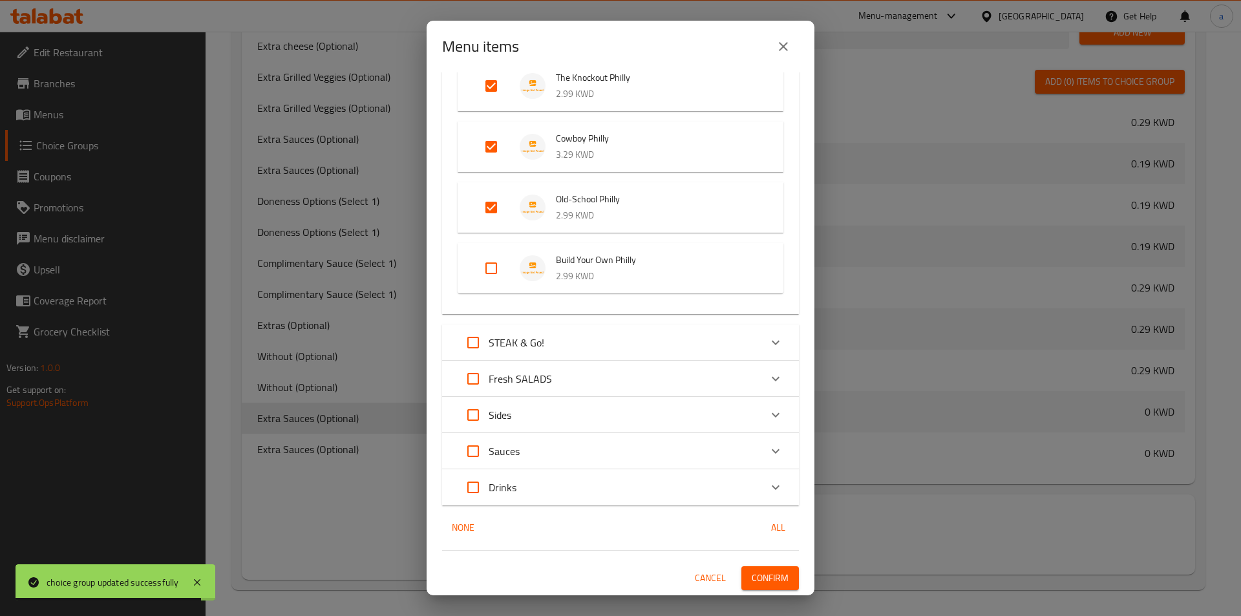
checkbox input "true"
click at [762, 578] on span "Confirm" at bounding box center [770, 578] width 37 height 16
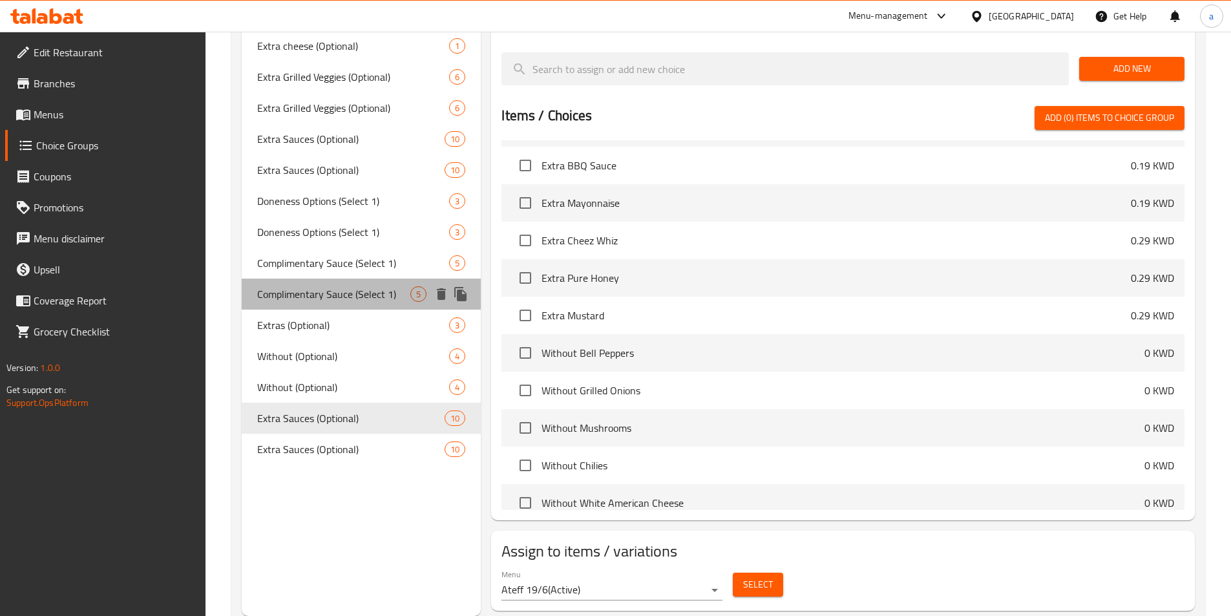
click at [332, 291] on span "Complimentary Sauce (Select 1)" at bounding box center [334, 294] width 154 height 16
type input "Complimentary Sauce (Select 1)"
type input "صوص مجانية (اختر 1)"
type input "1"
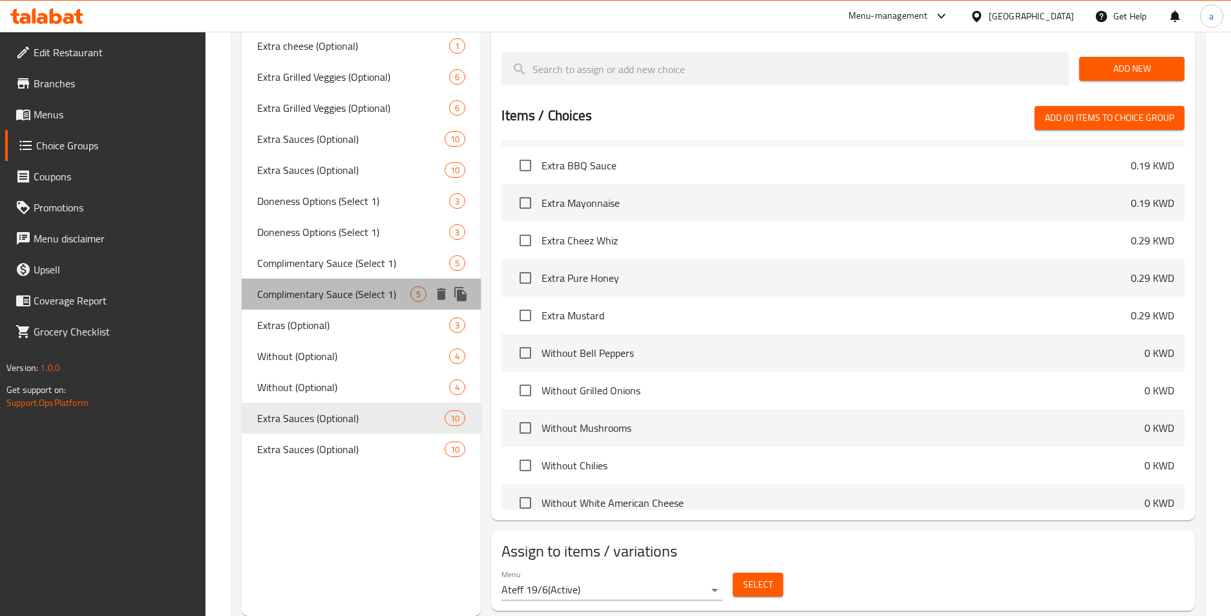
type input "1"
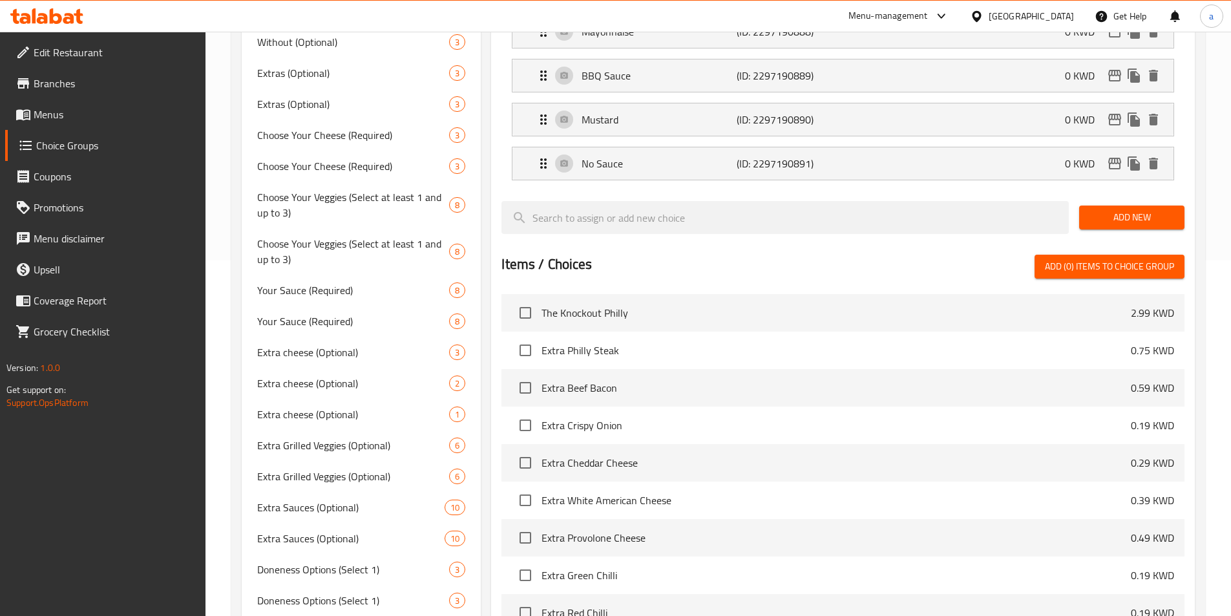
scroll to position [97, 0]
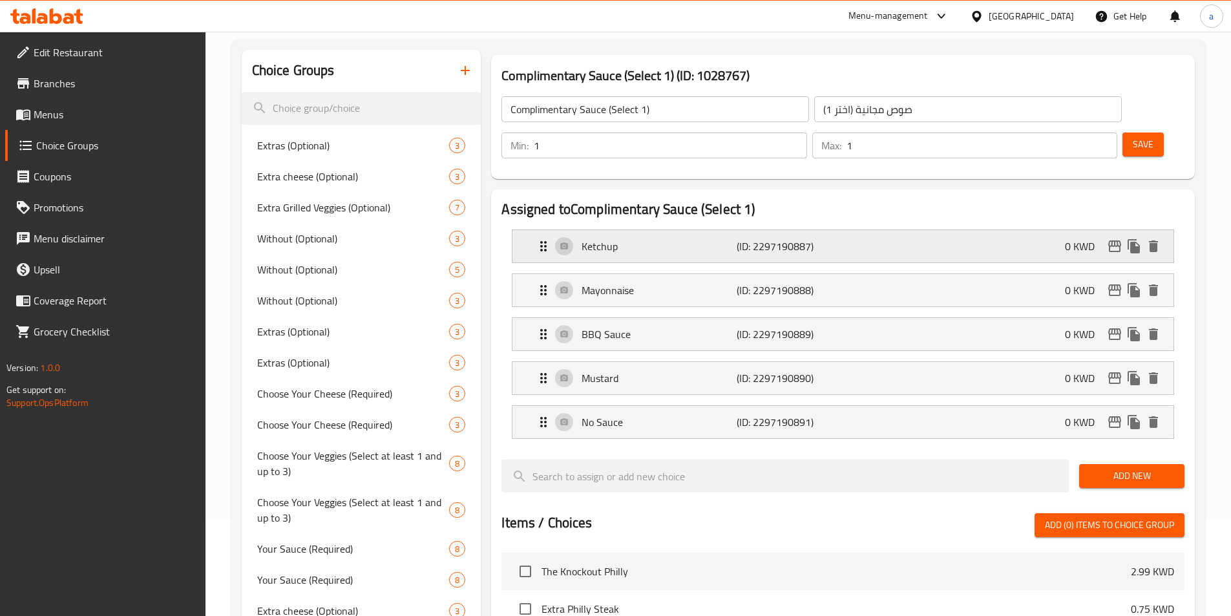
click at [705, 230] on div "Ketchup (ID: 2297190887) 0 KWD" at bounding box center [847, 246] width 622 height 32
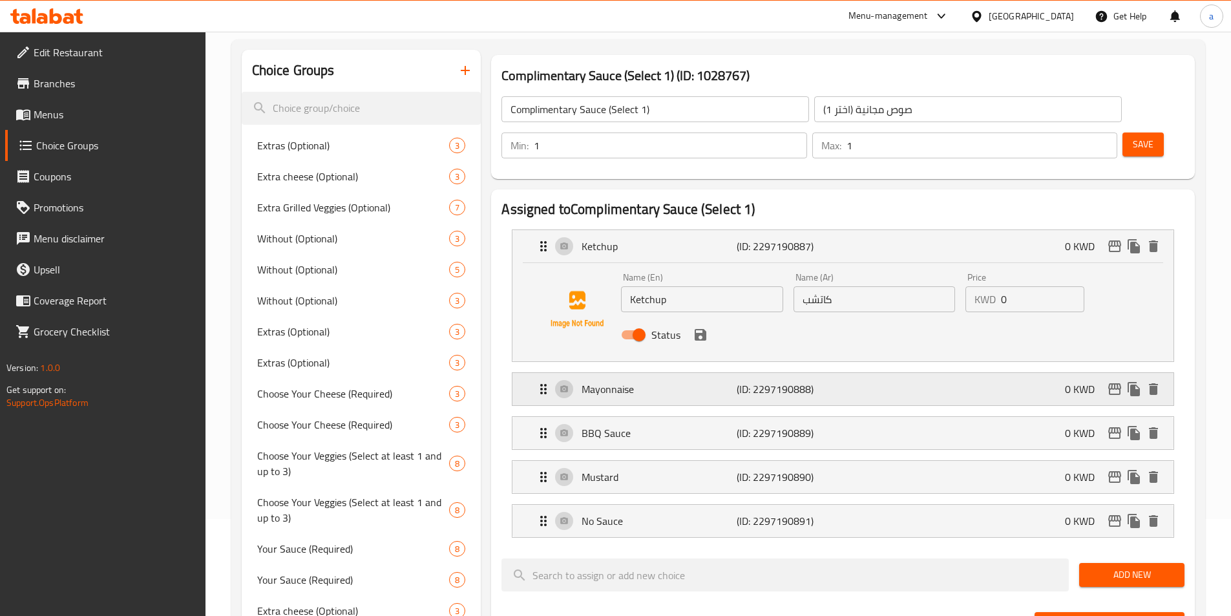
click at [758, 381] on p "(ID: 2297190888)" at bounding box center [788, 389] width 103 height 16
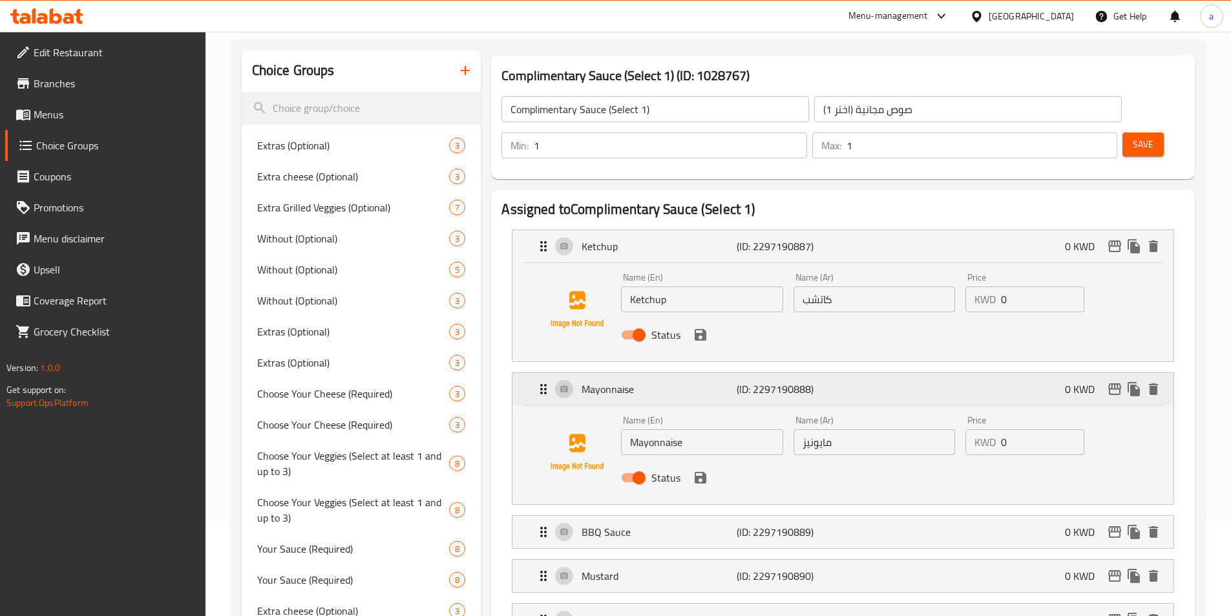
click at [860, 373] on div "Mayonnaise (ID: 2297190888) 0 KWD" at bounding box center [847, 389] width 622 height 32
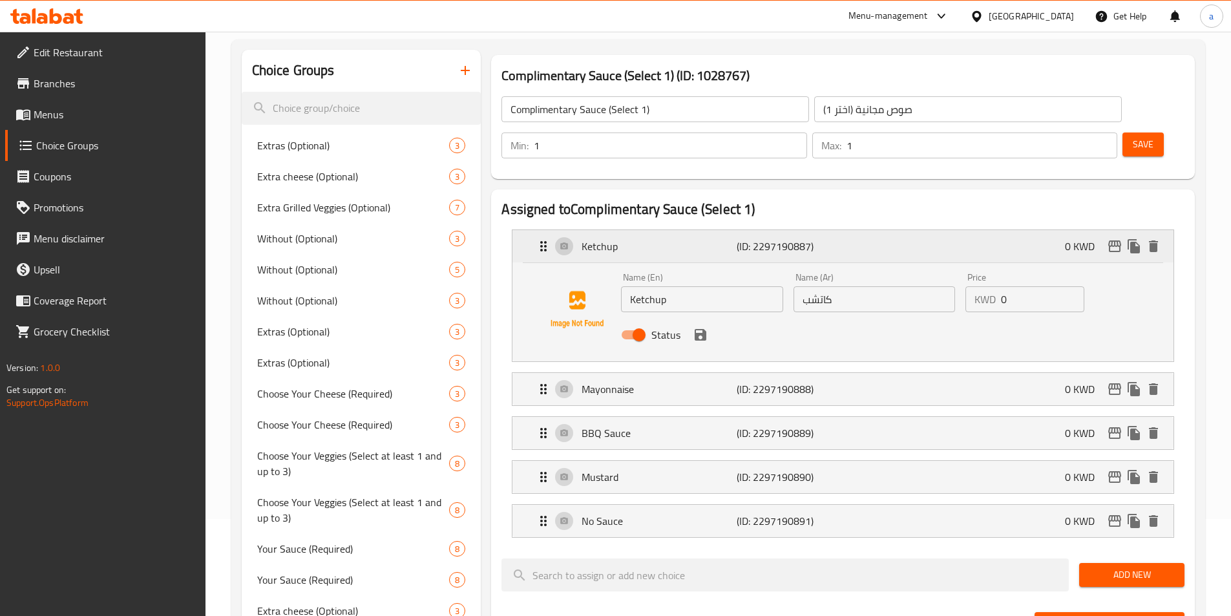
click at [854, 230] on div "Ketchup (ID: 2297190887) 0 KWD" at bounding box center [847, 246] width 622 height 32
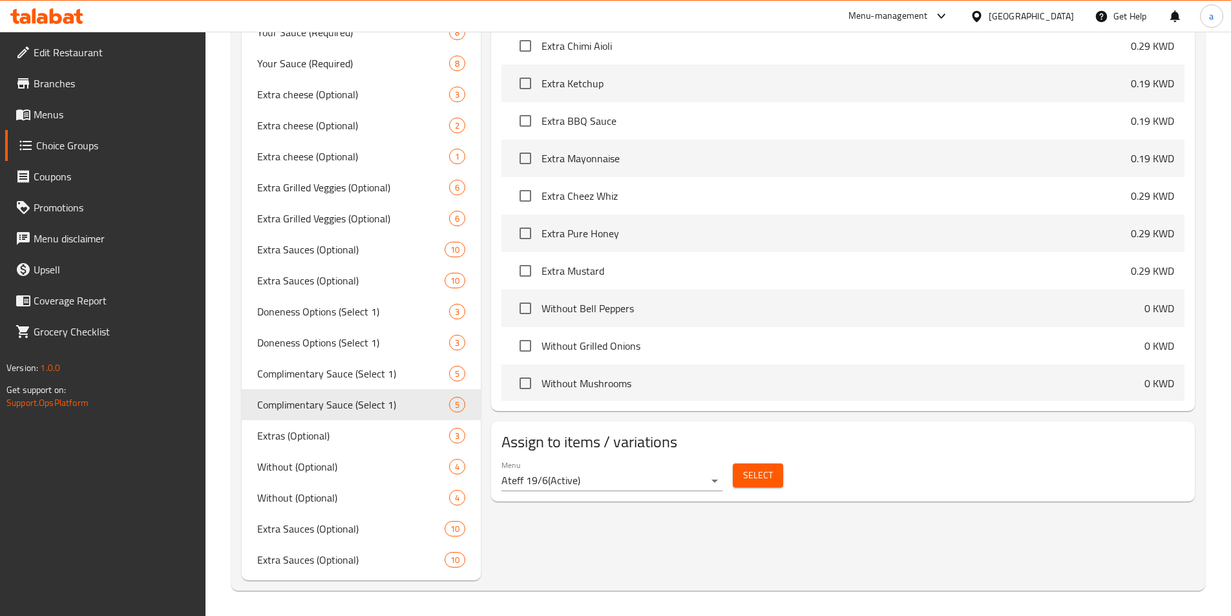
scroll to position [614, 0]
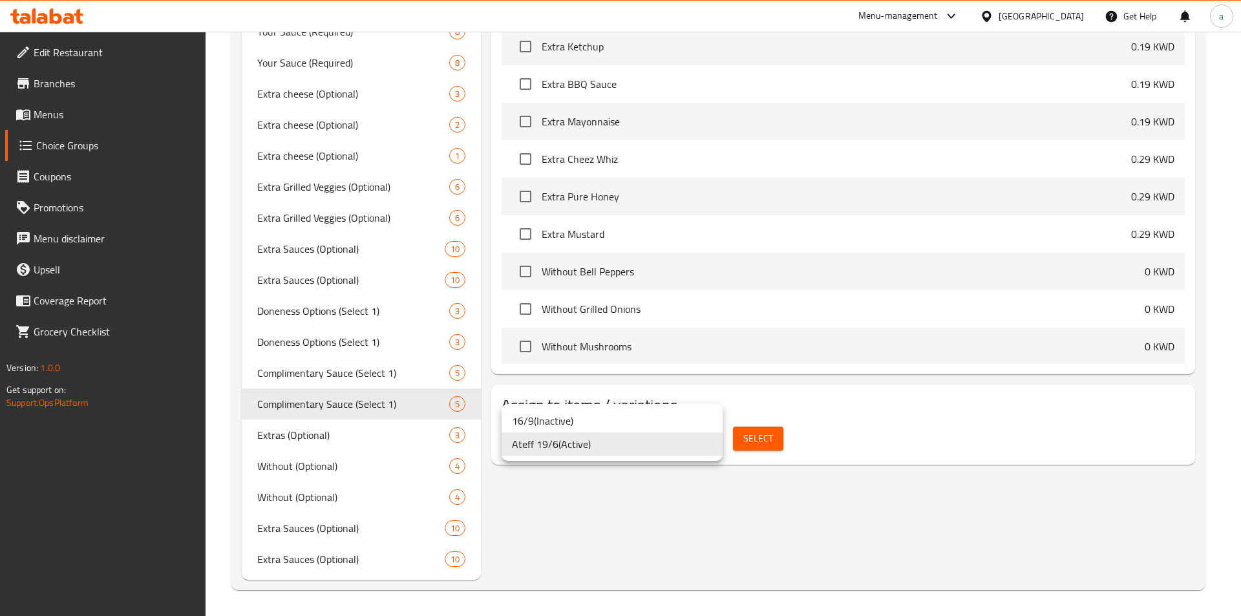
click at [716, 445] on li "Ateff 19/6 ( Active )" at bounding box center [612, 443] width 221 height 23
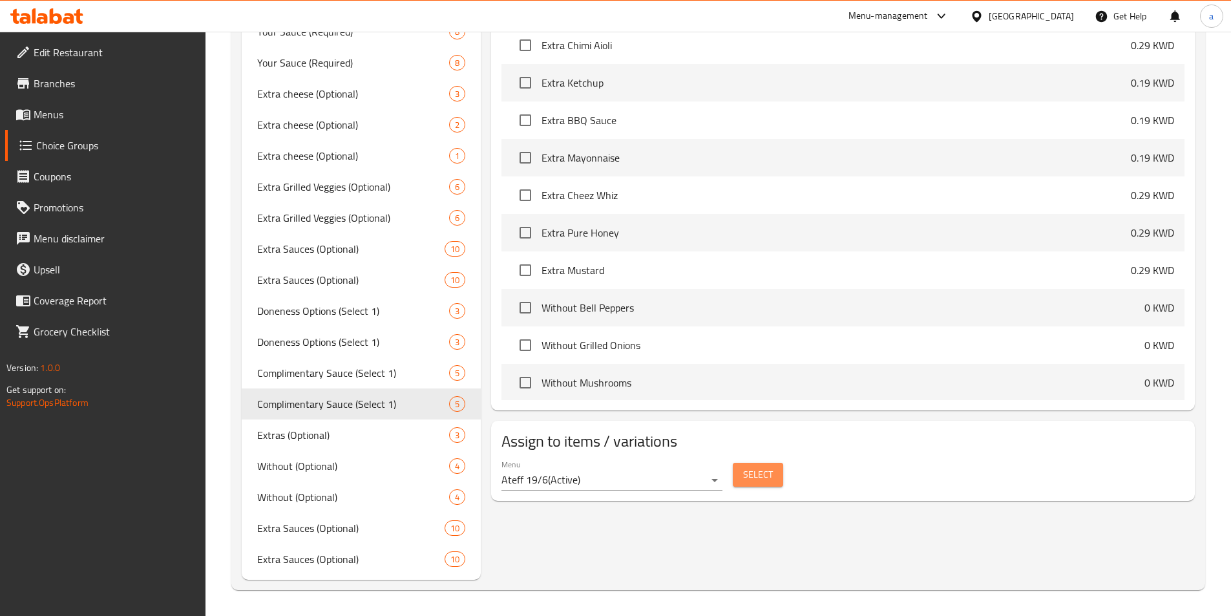
click at [752, 467] on span "Select" at bounding box center [758, 475] width 30 height 16
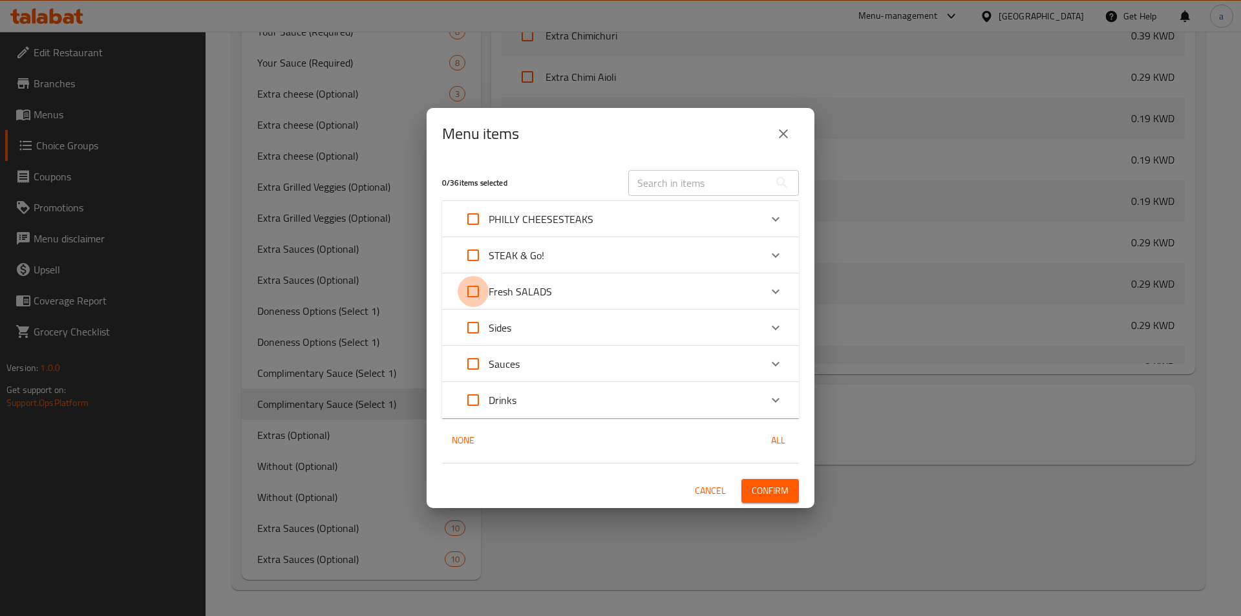
click at [475, 290] on input "Expand" at bounding box center [473, 291] width 31 height 31
checkbox input "true"
click at [759, 486] on span "Confirm" at bounding box center [770, 491] width 37 height 16
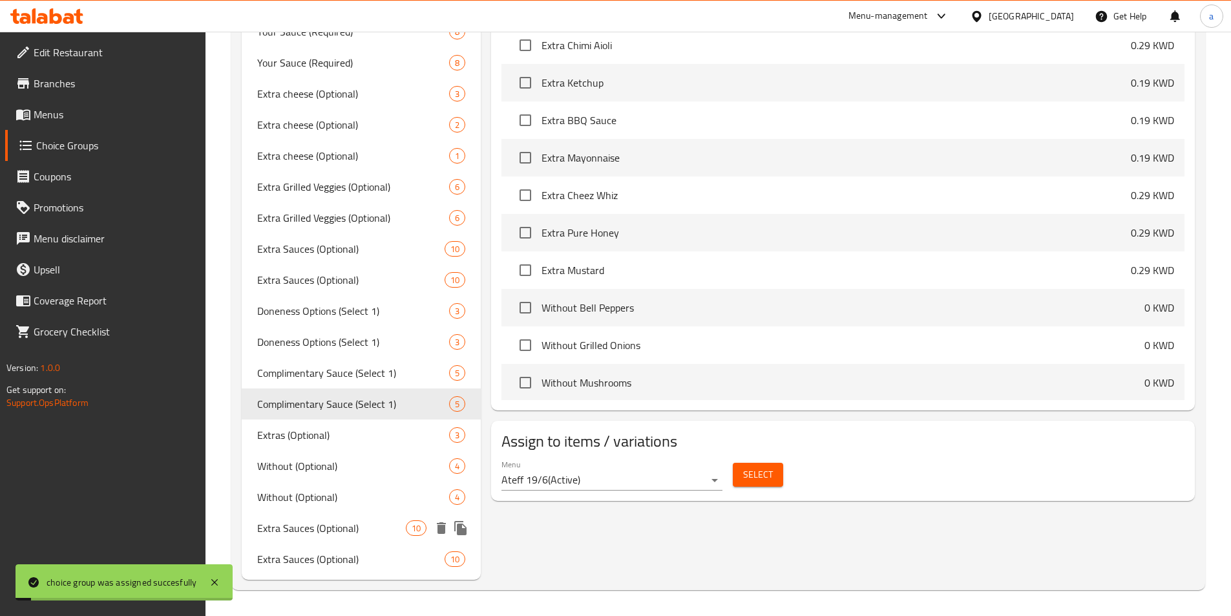
click at [314, 529] on span "Extra Sauces (Optional)" at bounding box center [331, 528] width 149 height 16
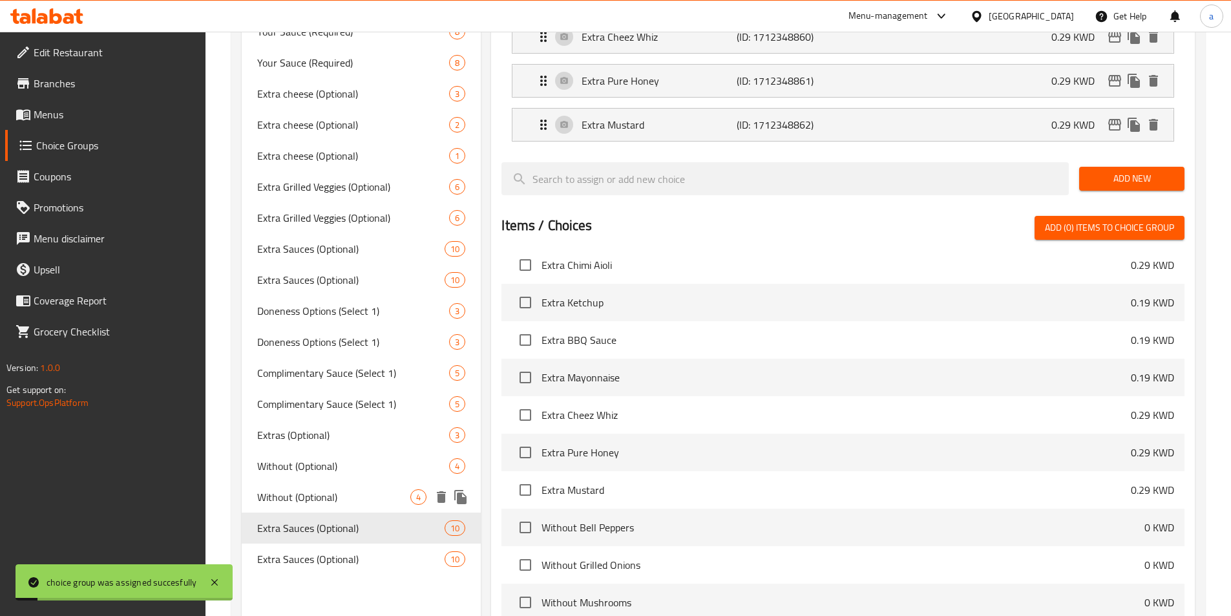
type input "Extra Sauces (Optional)"
type input "صلصات إضافية (اختياري)"
type input "0"
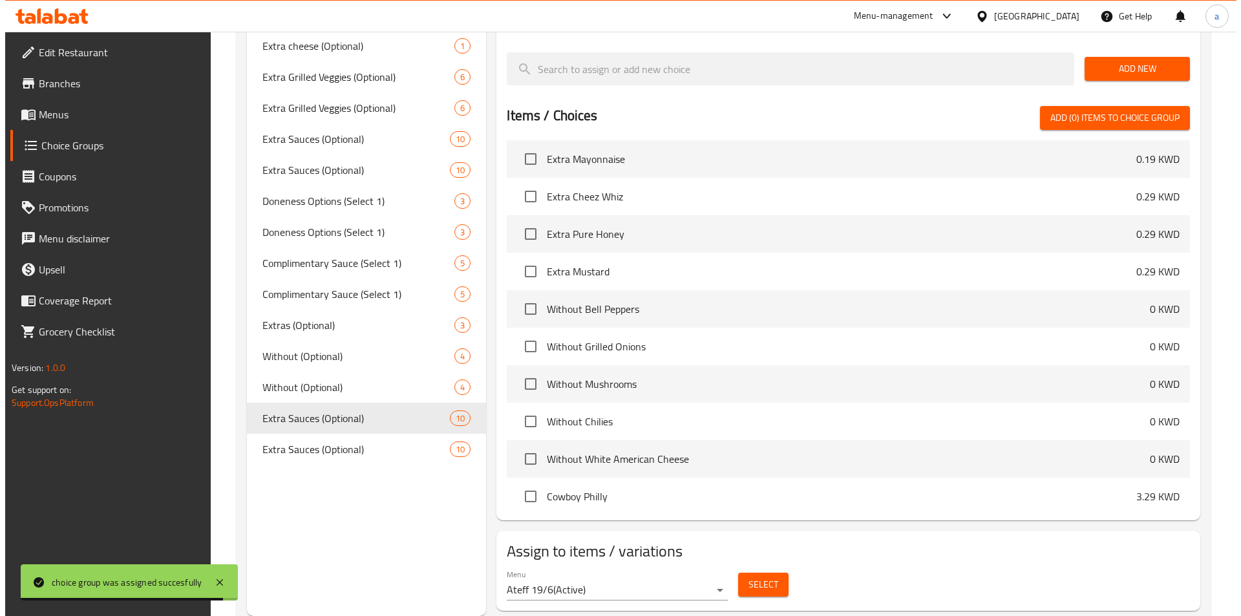
scroll to position [840, 0]
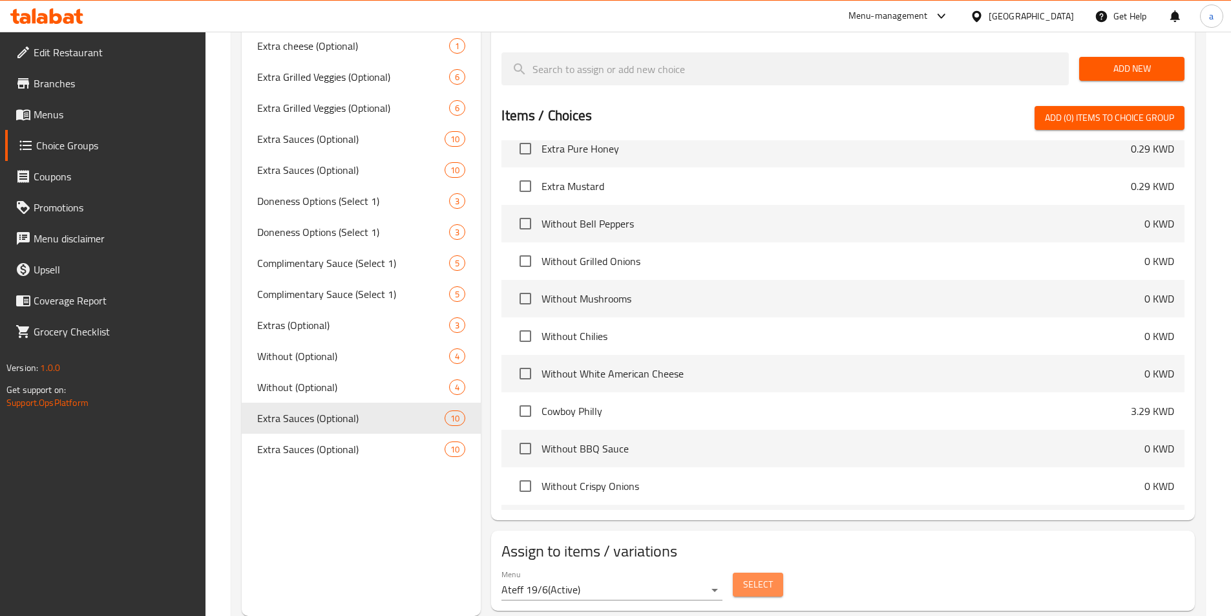
click at [750, 573] on button "Select" at bounding box center [758, 585] width 50 height 24
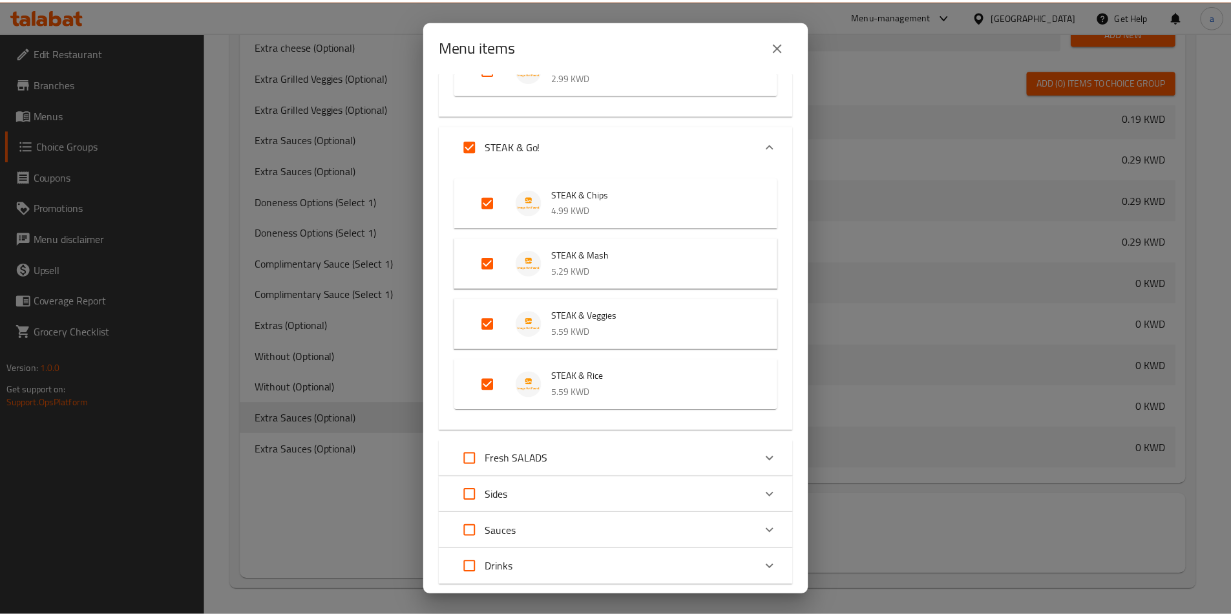
scroll to position [388, 0]
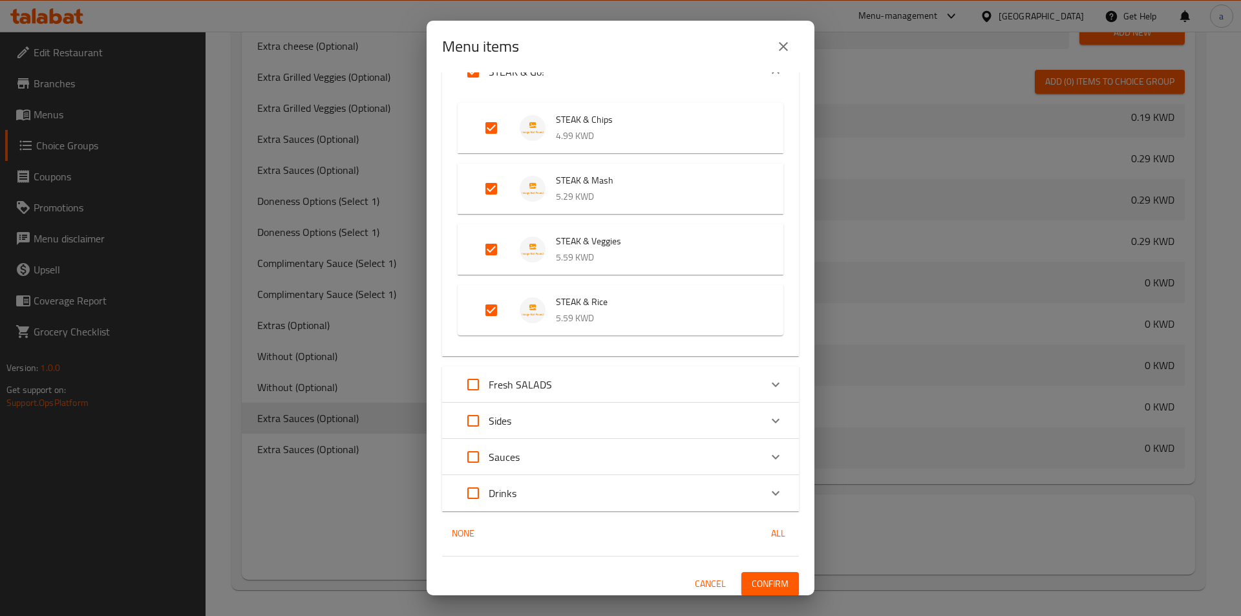
click at [480, 387] on input "Expand" at bounding box center [473, 384] width 31 height 31
checkbox input "true"
click at [754, 578] on span "Confirm" at bounding box center [770, 584] width 37 height 16
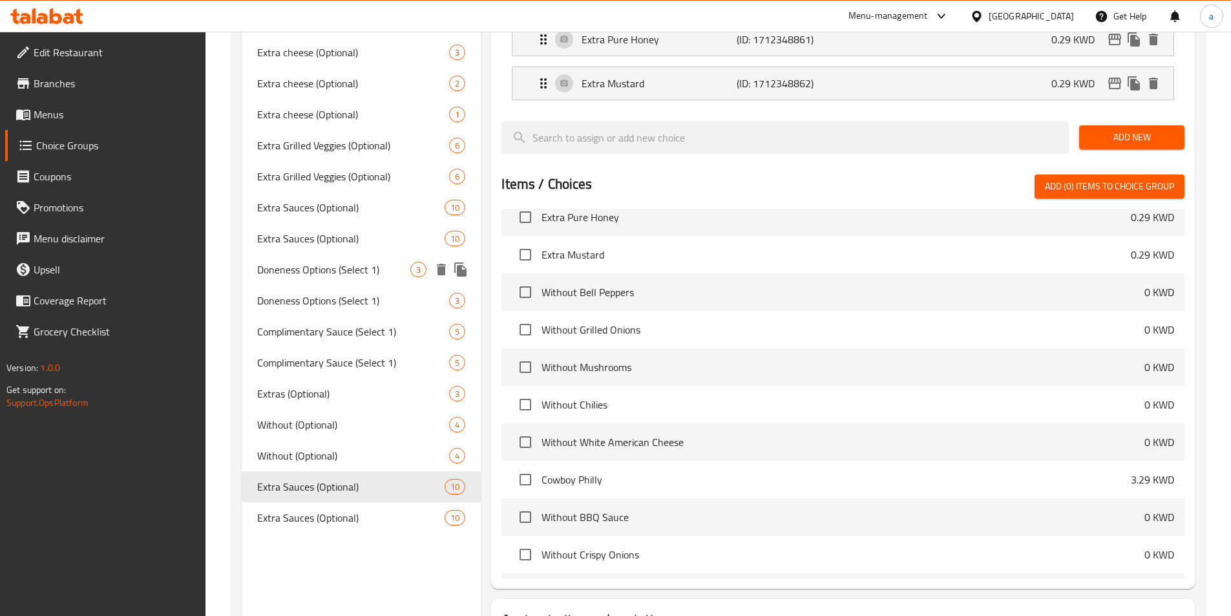
scroll to position [595, 0]
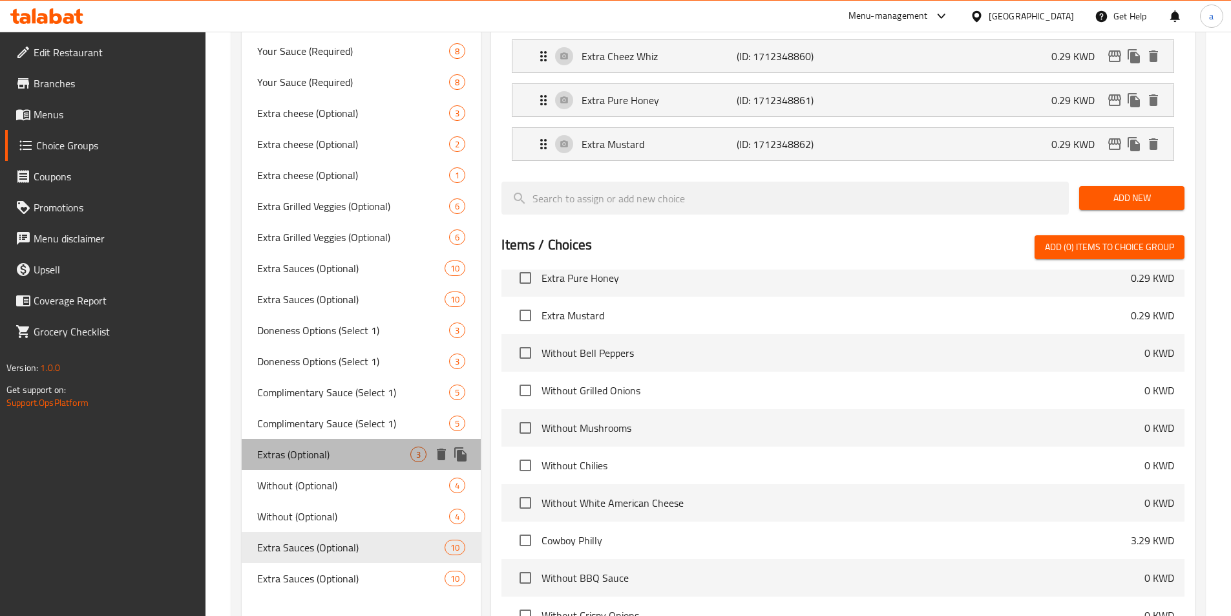
click at [292, 458] on span "Extras (Optional)" at bounding box center [334, 455] width 154 height 16
type input "Extras (Optional)"
type input "إضافات (اختياري)"
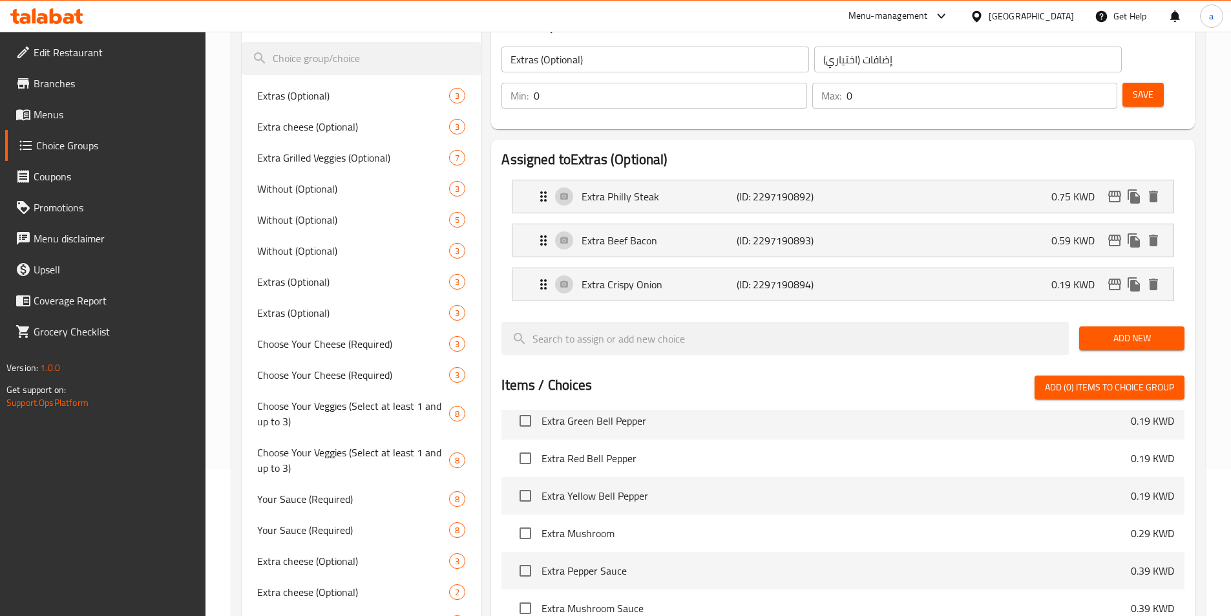
scroll to position [78, 0]
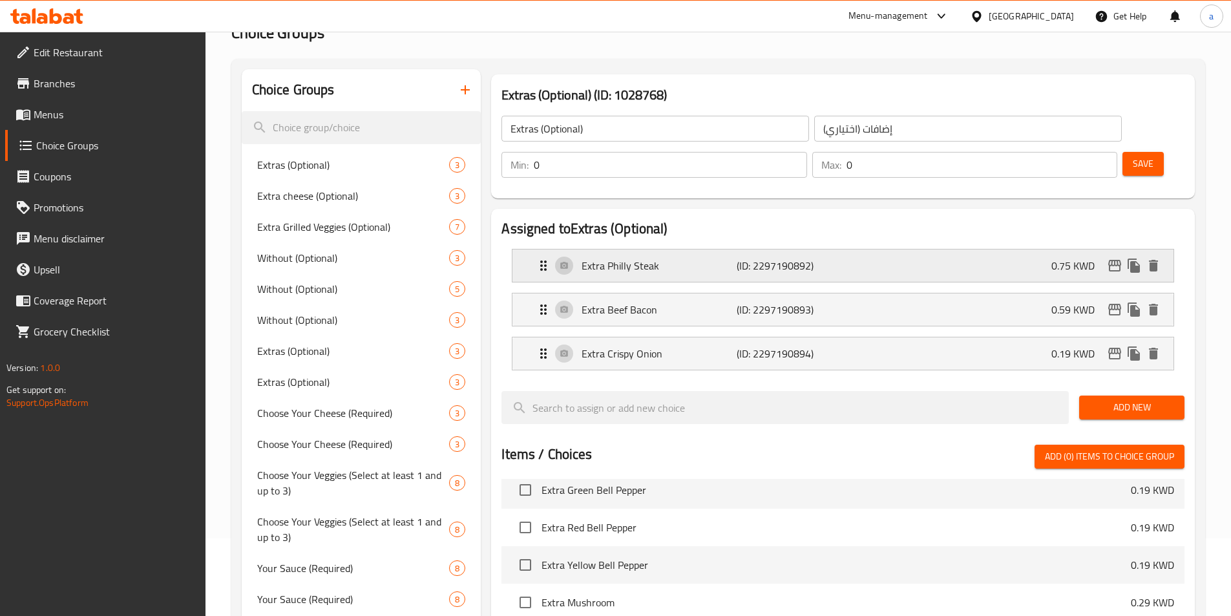
click at [901, 249] on div "Extra Philly Steak (ID: 2297190892) 0.75 KWD" at bounding box center [847, 265] width 622 height 32
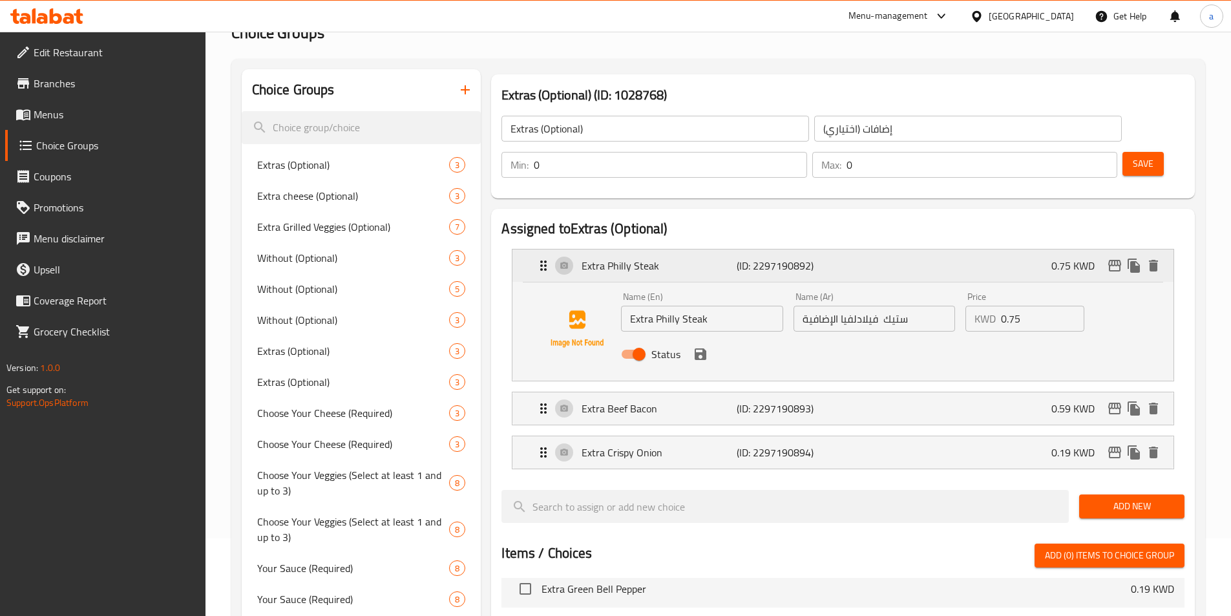
click at [904, 249] on div "Extra Philly Steak (ID: 2297190892) 0.75 KWD" at bounding box center [847, 265] width 622 height 32
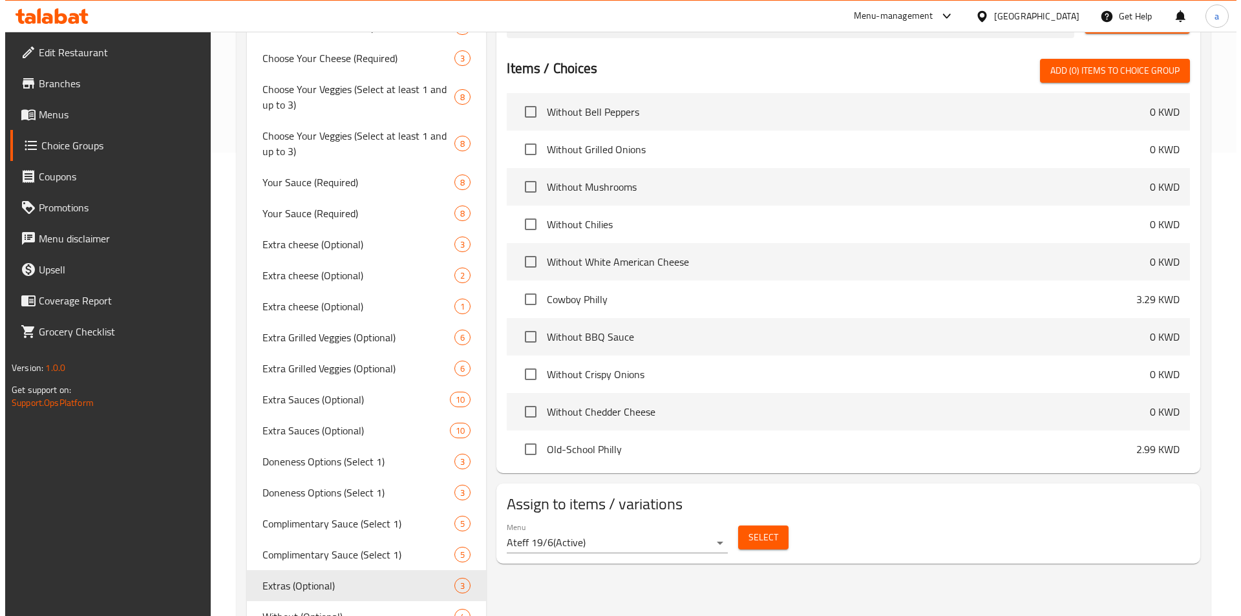
scroll to position [595, 0]
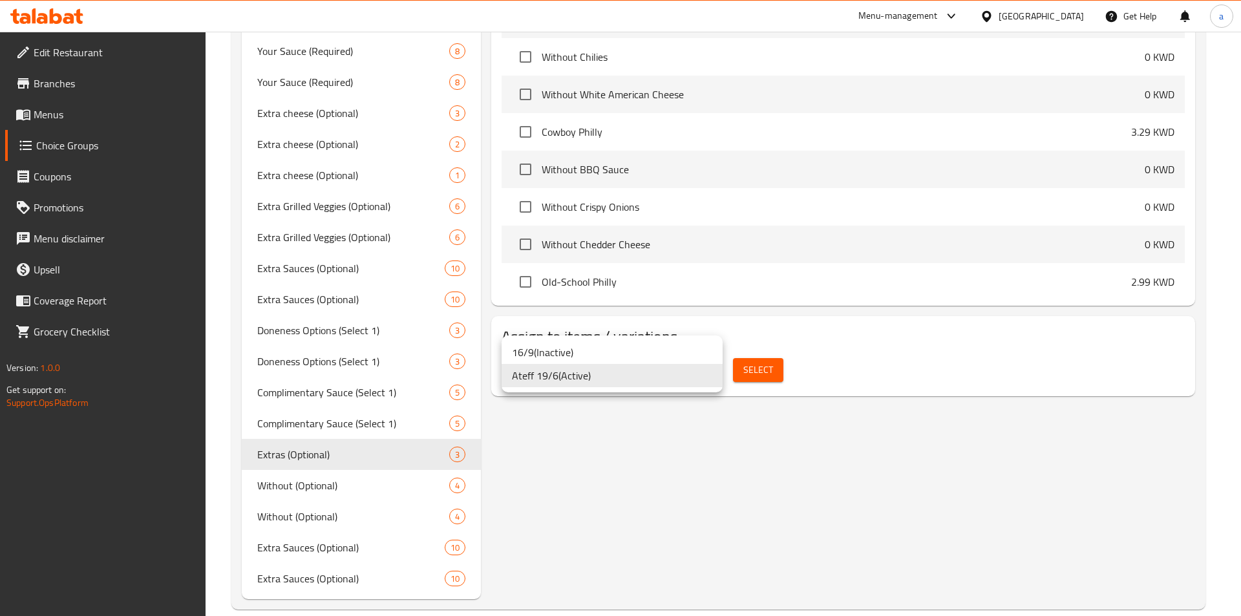
click at [748, 369] on div at bounding box center [620, 308] width 1241 height 616
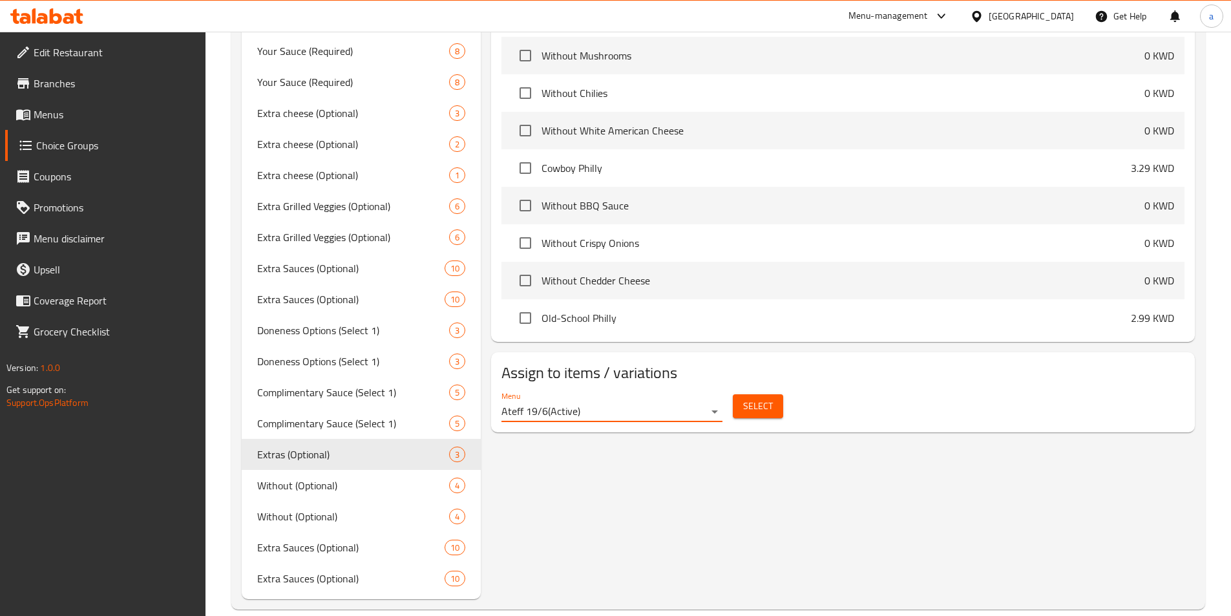
click at [748, 398] on span "Select" at bounding box center [758, 406] width 30 height 16
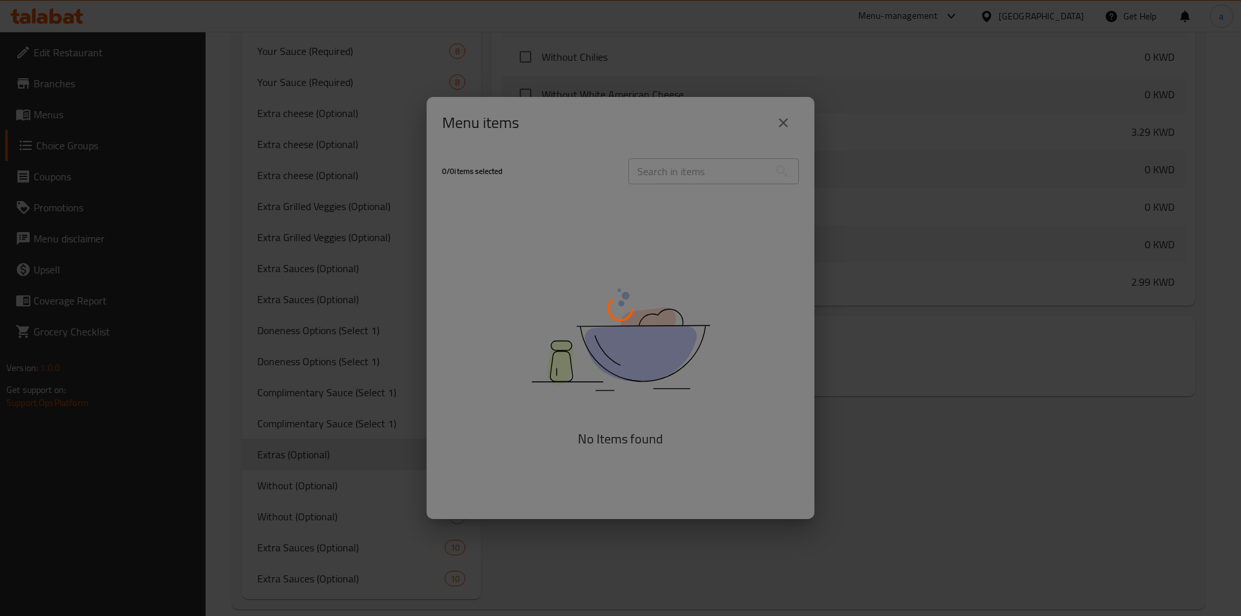
scroll to position [998, 0]
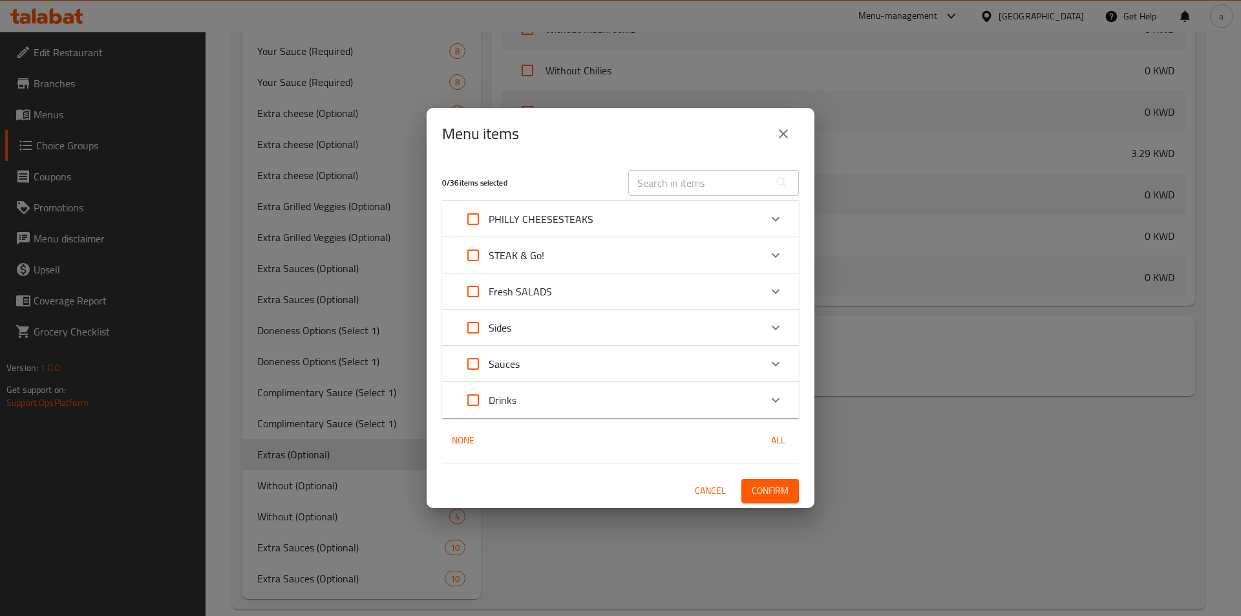
click at [781, 292] on icon "Expand" at bounding box center [776, 292] width 16 height 16
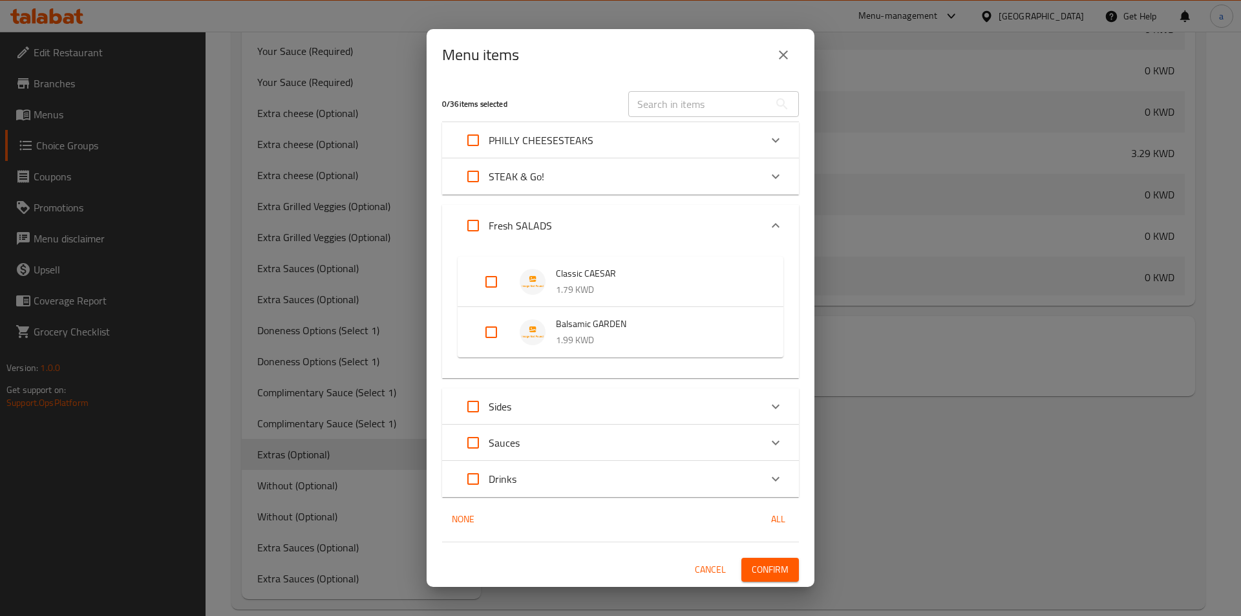
click at [770, 408] on icon "Expand" at bounding box center [776, 407] width 16 height 16
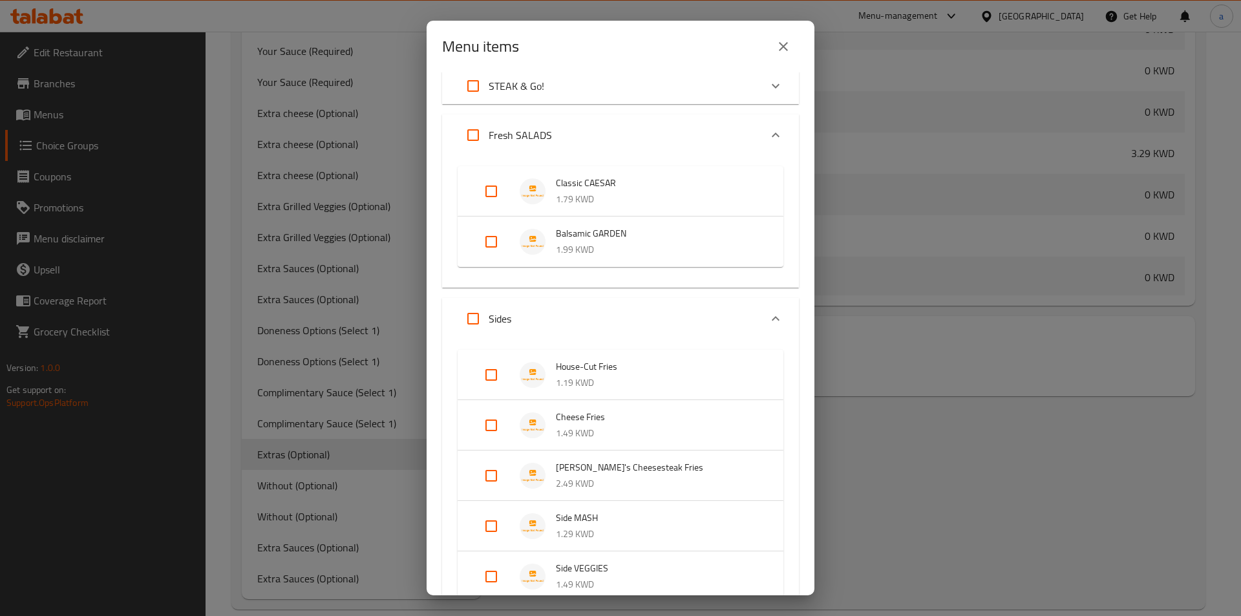
scroll to position [194, 0]
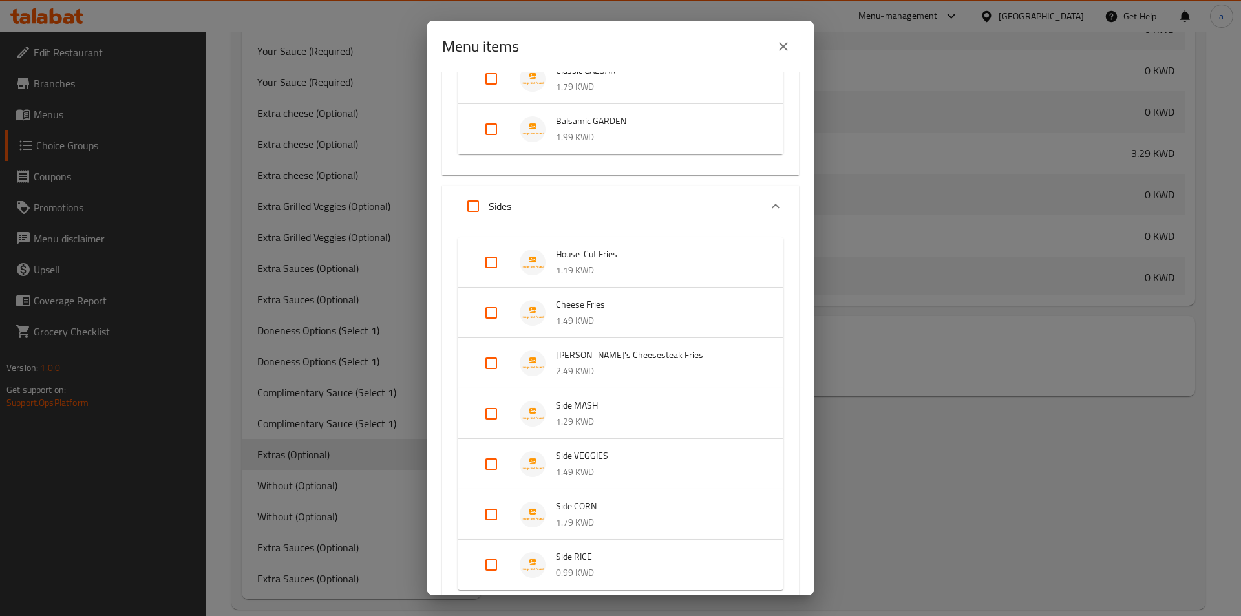
click at [494, 310] on input "Expand" at bounding box center [491, 312] width 31 height 31
checkbox input "true"
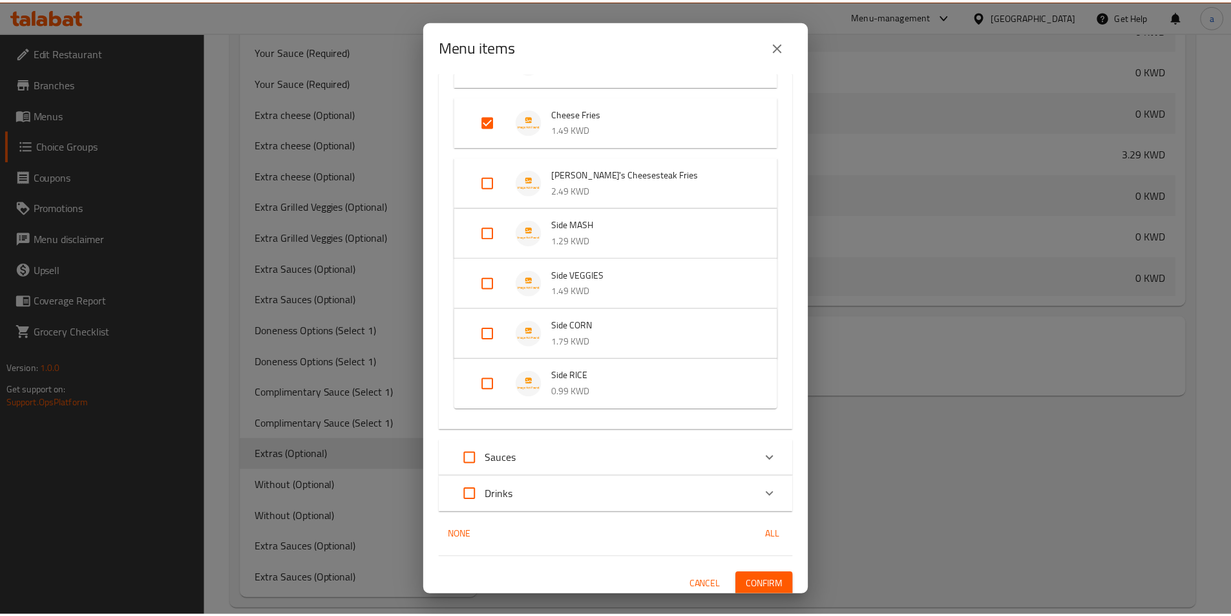
scroll to position [403, 0]
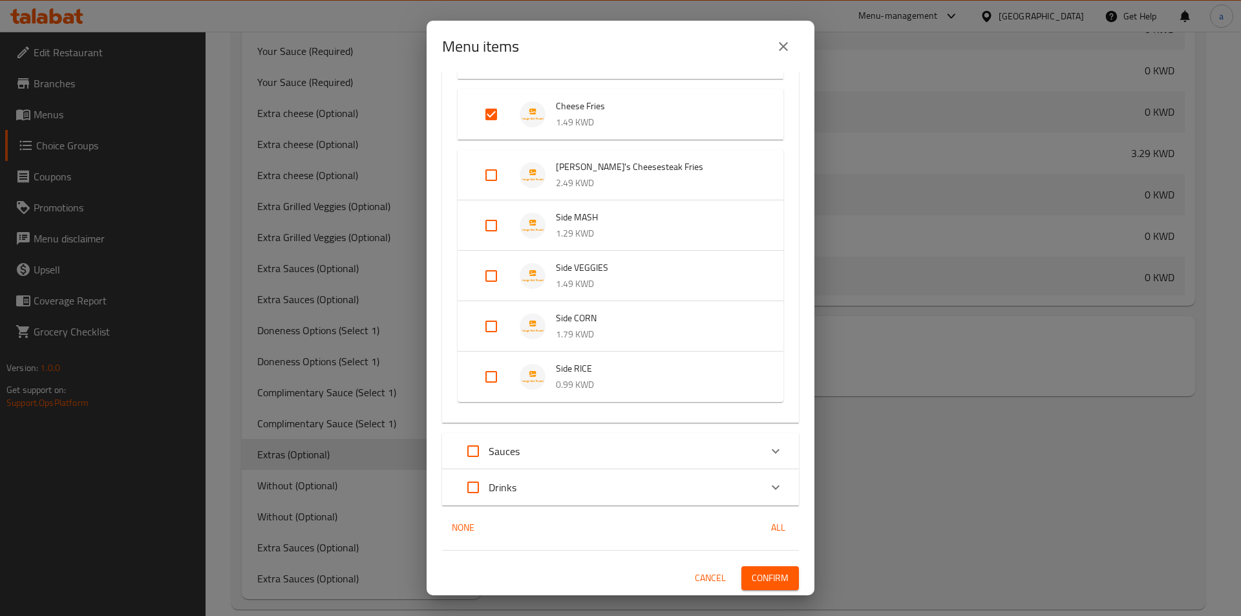
click at [752, 586] on span "Confirm" at bounding box center [770, 578] width 37 height 16
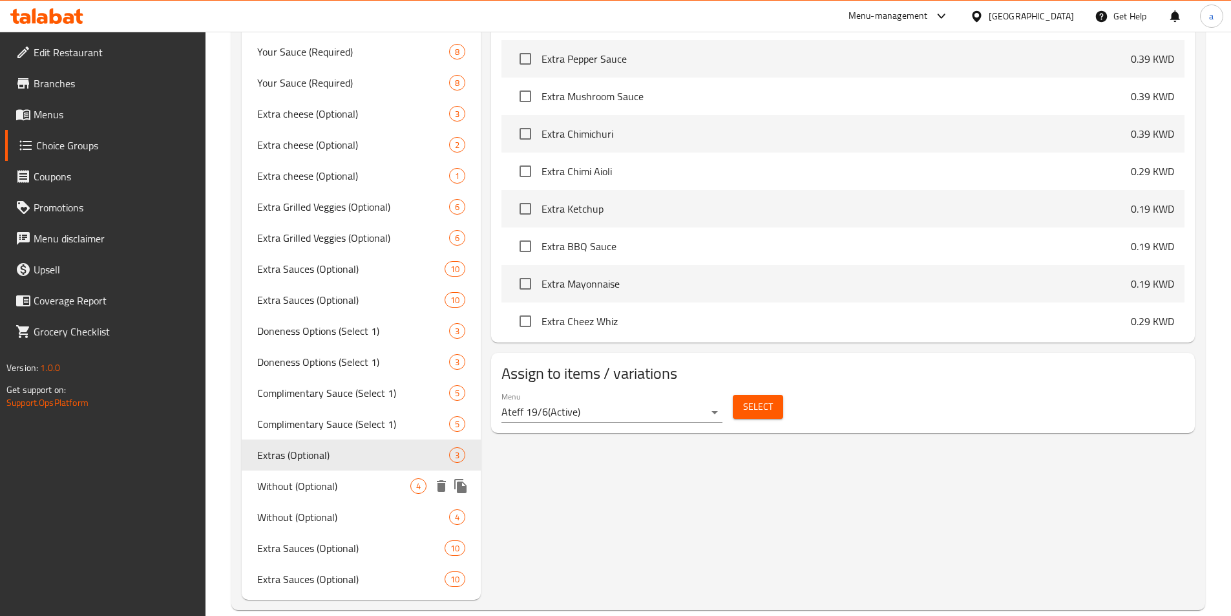
scroll to position [595, 0]
click at [337, 511] on span "Without (Optional)" at bounding box center [334, 517] width 154 height 16
type input "Without (Optional)"
type input "بدون (اختياري)"
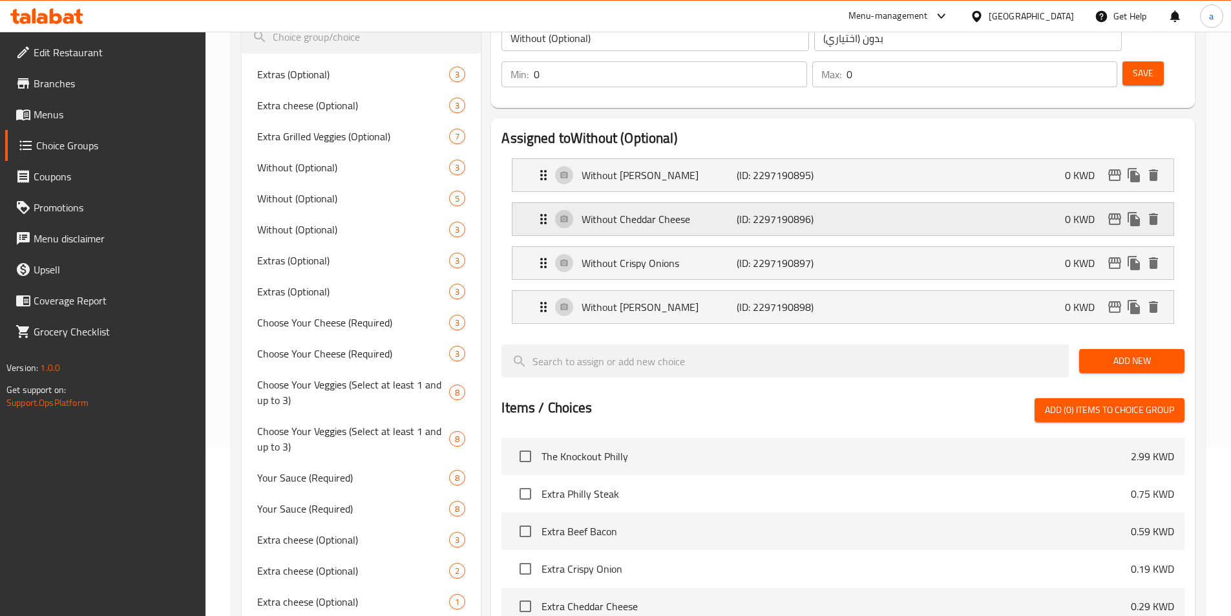
scroll to position [142, 0]
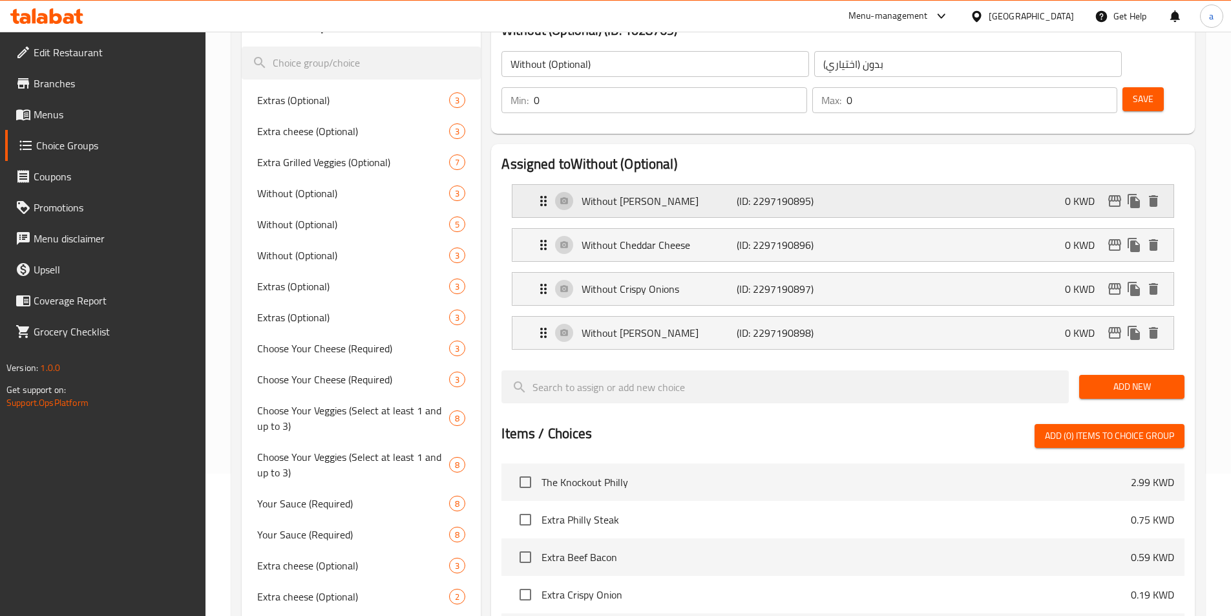
click at [823, 193] on p "(ID: 2297190895)" at bounding box center [788, 201] width 103 height 16
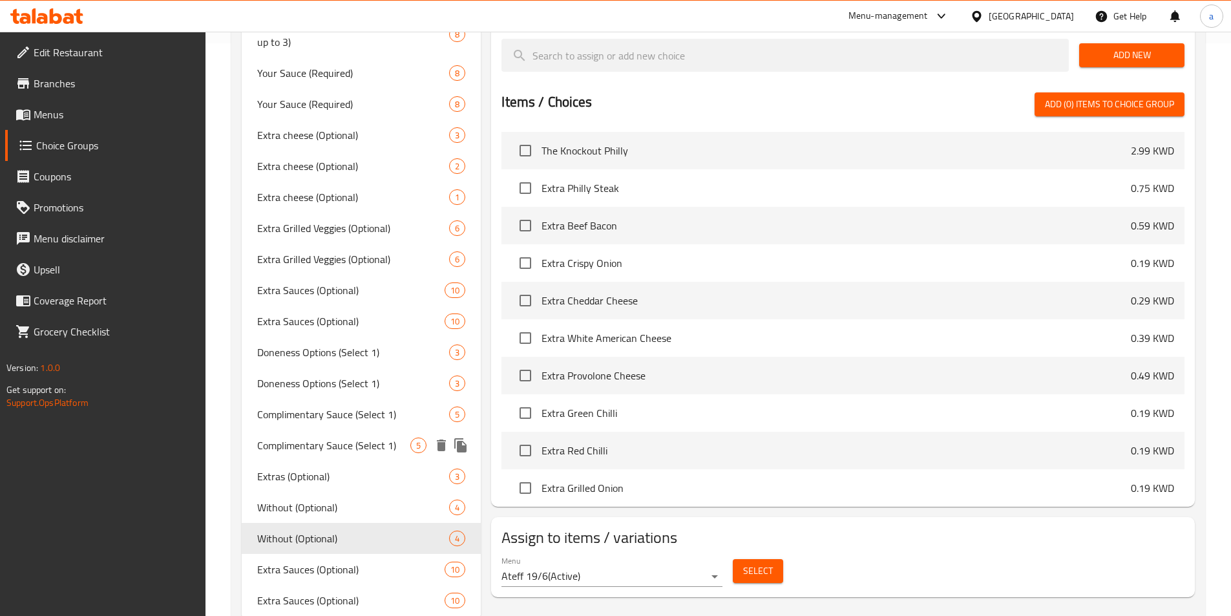
scroll to position [614, 0]
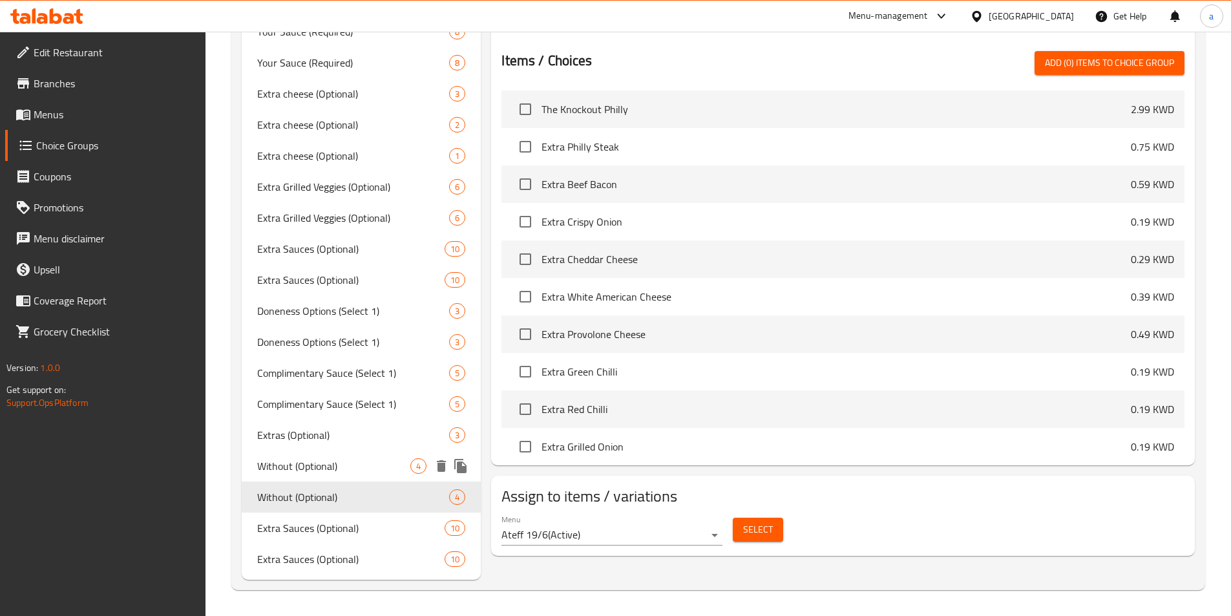
click at [327, 474] on span "Without (Optional)" at bounding box center [334, 466] width 154 height 16
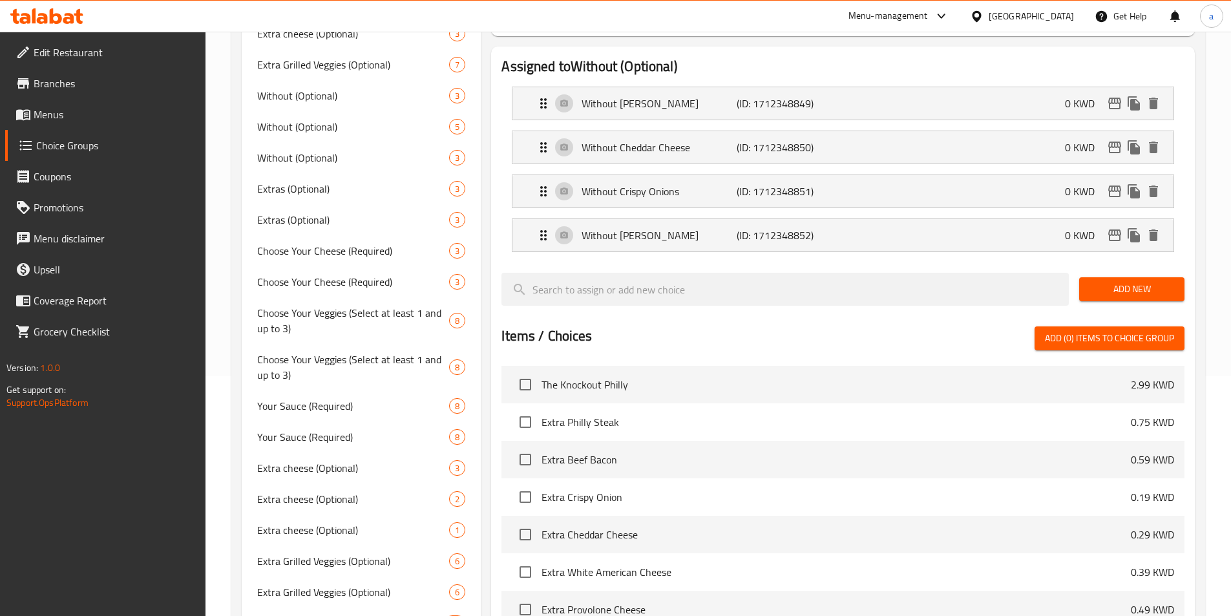
scroll to position [97, 0]
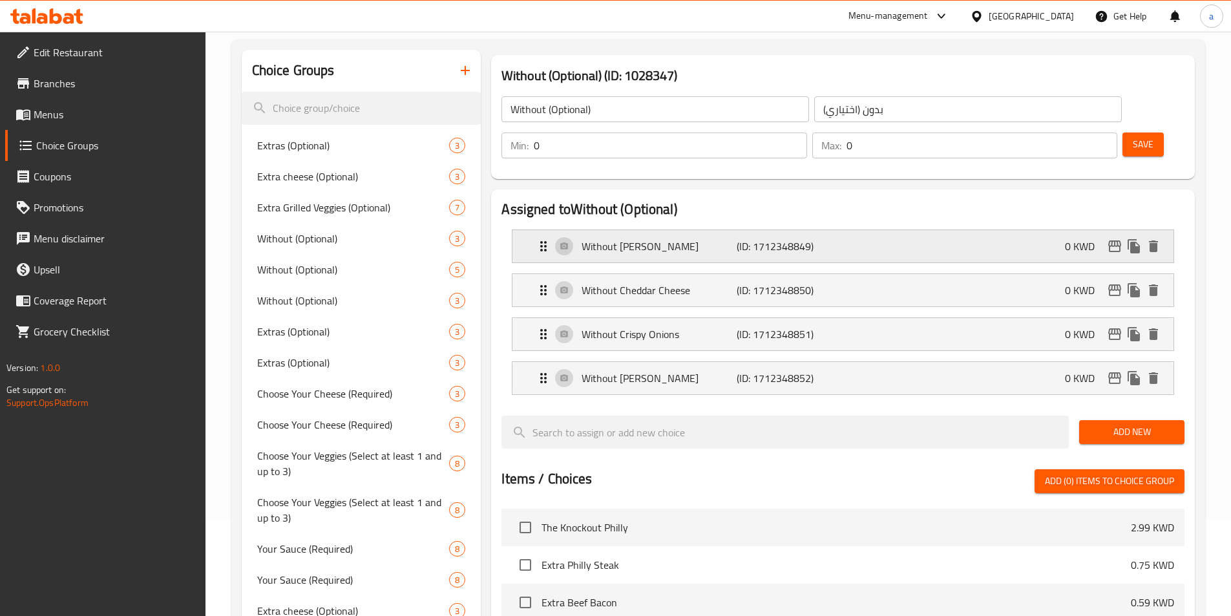
click at [799, 230] on div "Without Philly Cheesesteak (ID: 1712348849) 0 KWD" at bounding box center [847, 246] width 622 height 32
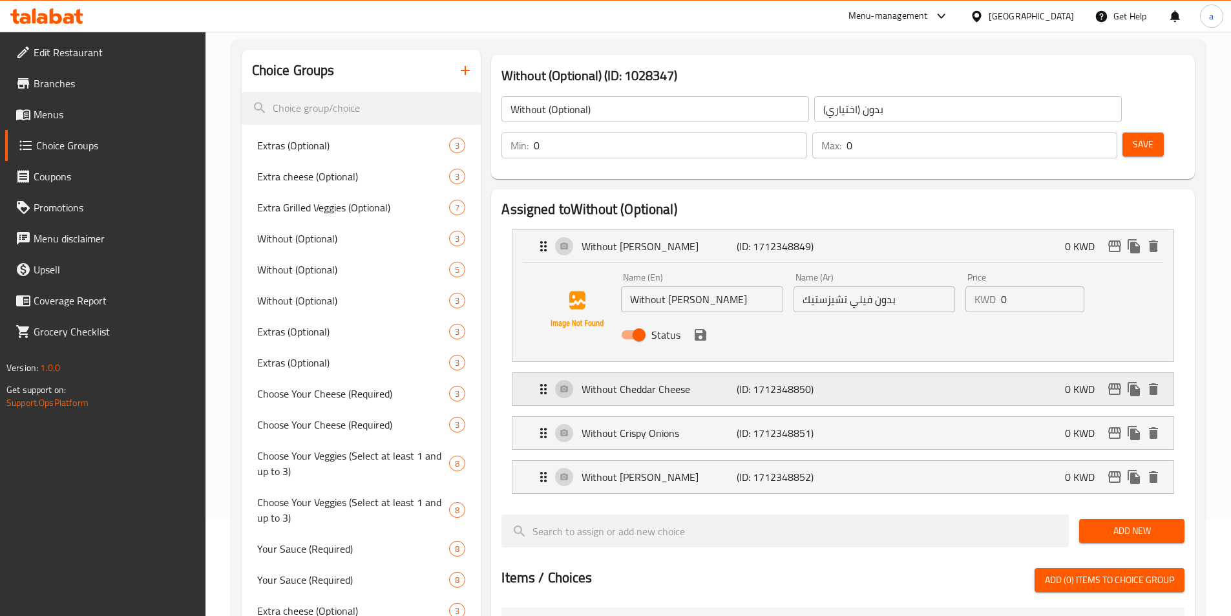
click at [870, 373] on div "Without Cheddar Cheese (ID: 1712348850) 0 KWD" at bounding box center [847, 389] width 622 height 32
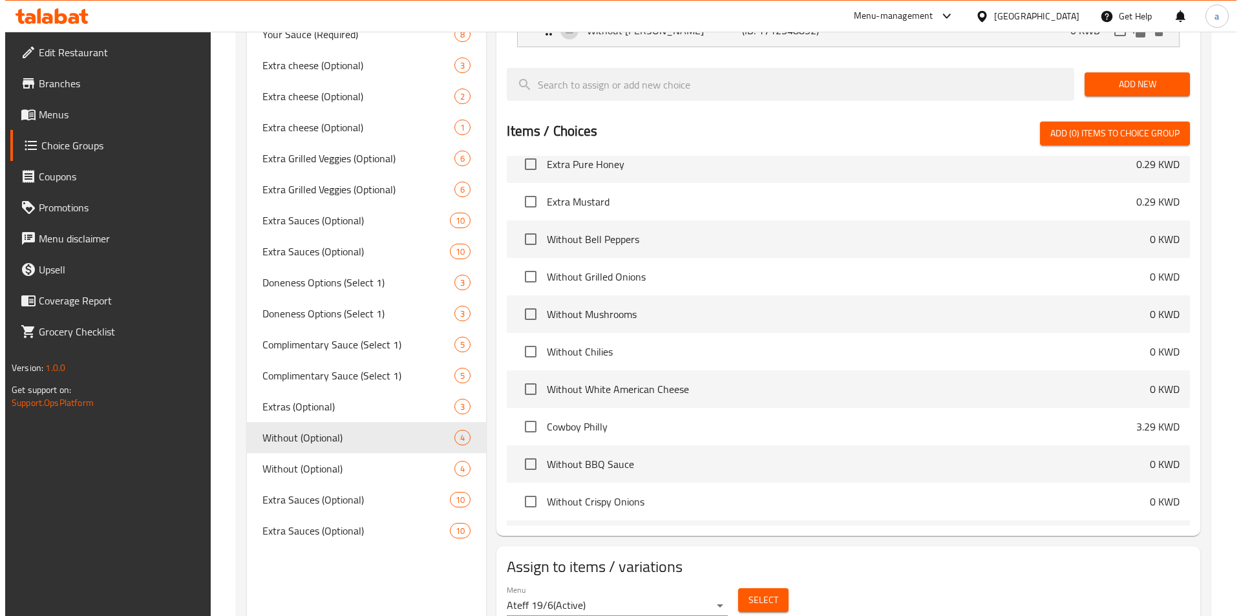
scroll to position [658, 0]
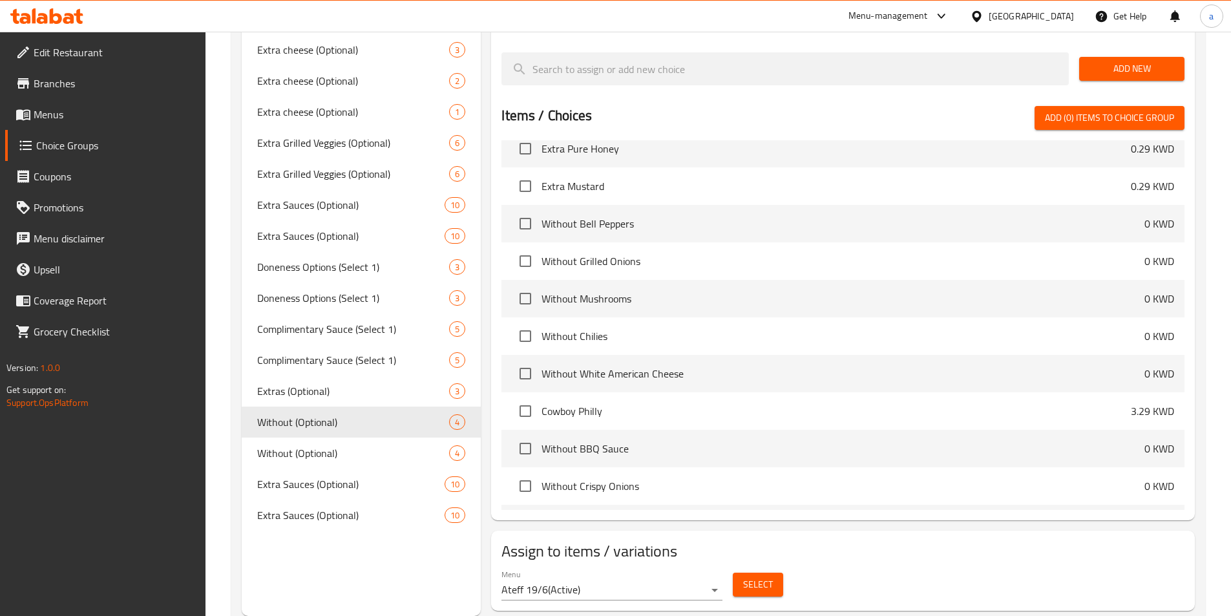
click at [758, 577] on span "Select" at bounding box center [758, 585] width 30 height 16
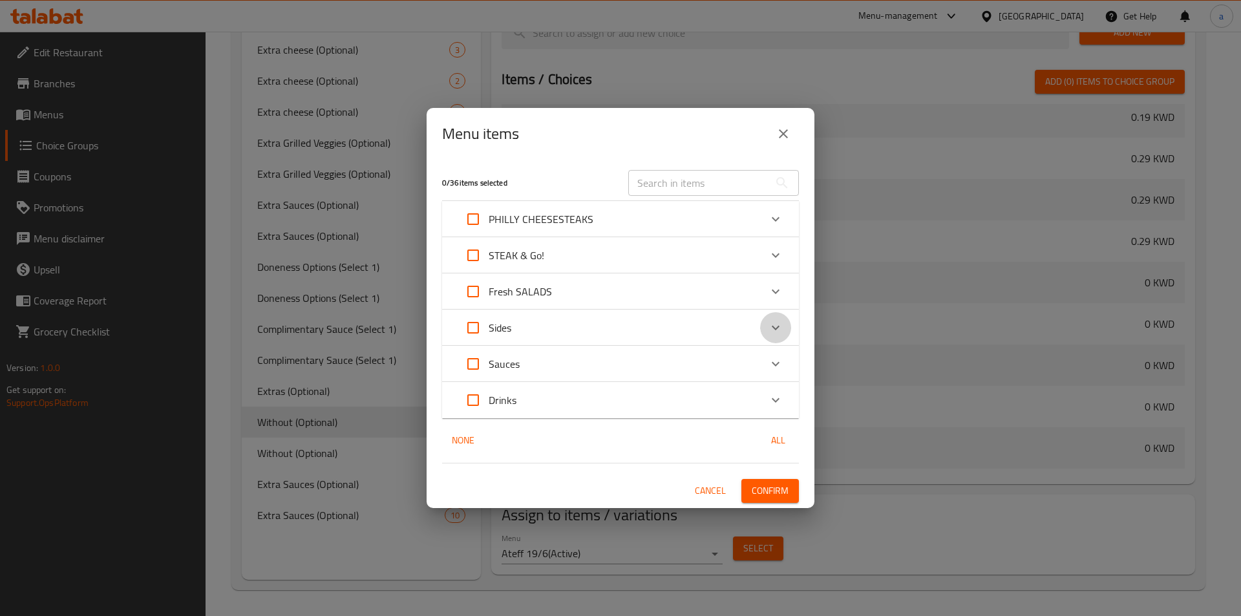
click at [779, 321] on icon "Expand" at bounding box center [776, 328] width 16 height 16
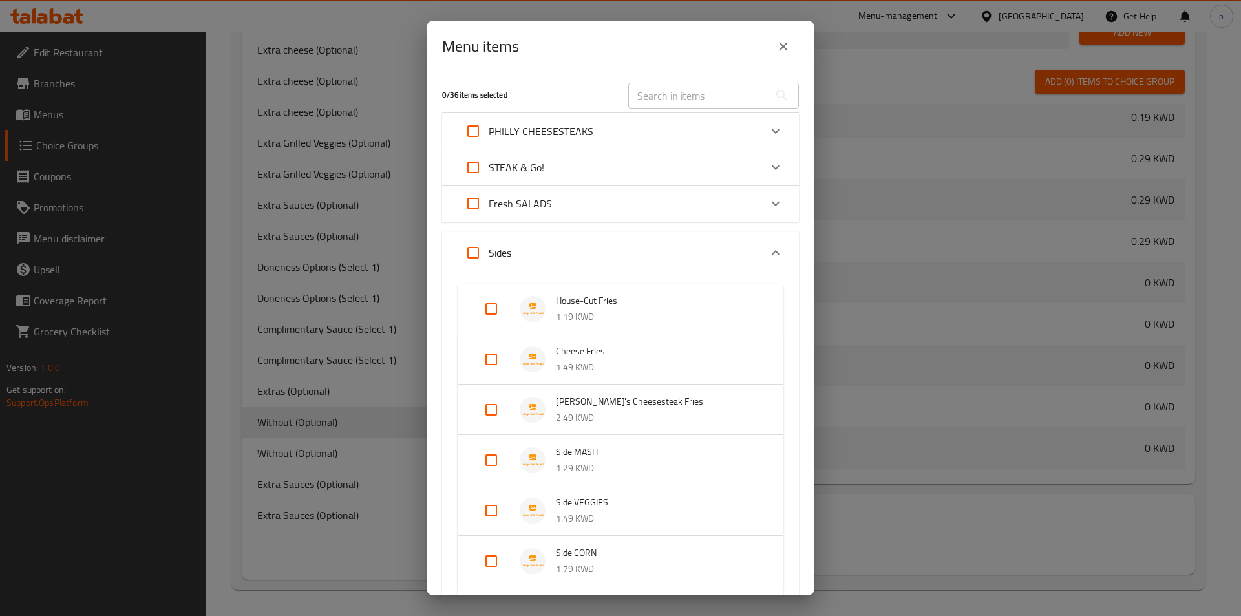
click at [489, 407] on input "Expand" at bounding box center [491, 409] width 31 height 31
checkbox input "true"
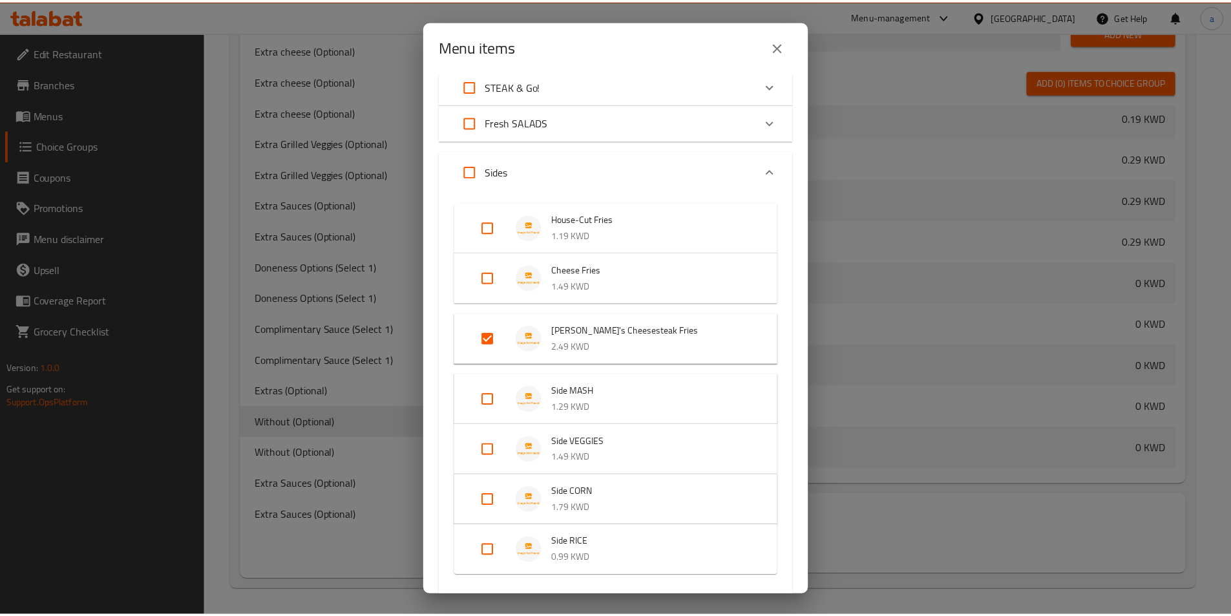
scroll to position [255, 0]
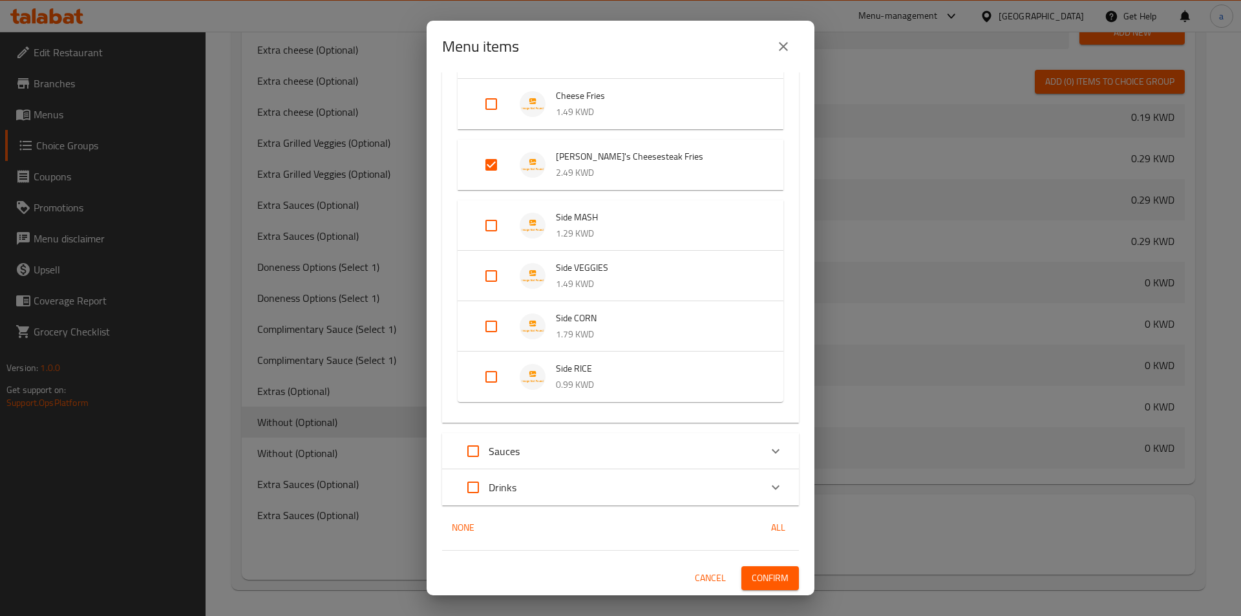
click at [756, 573] on span "Confirm" at bounding box center [770, 578] width 37 height 16
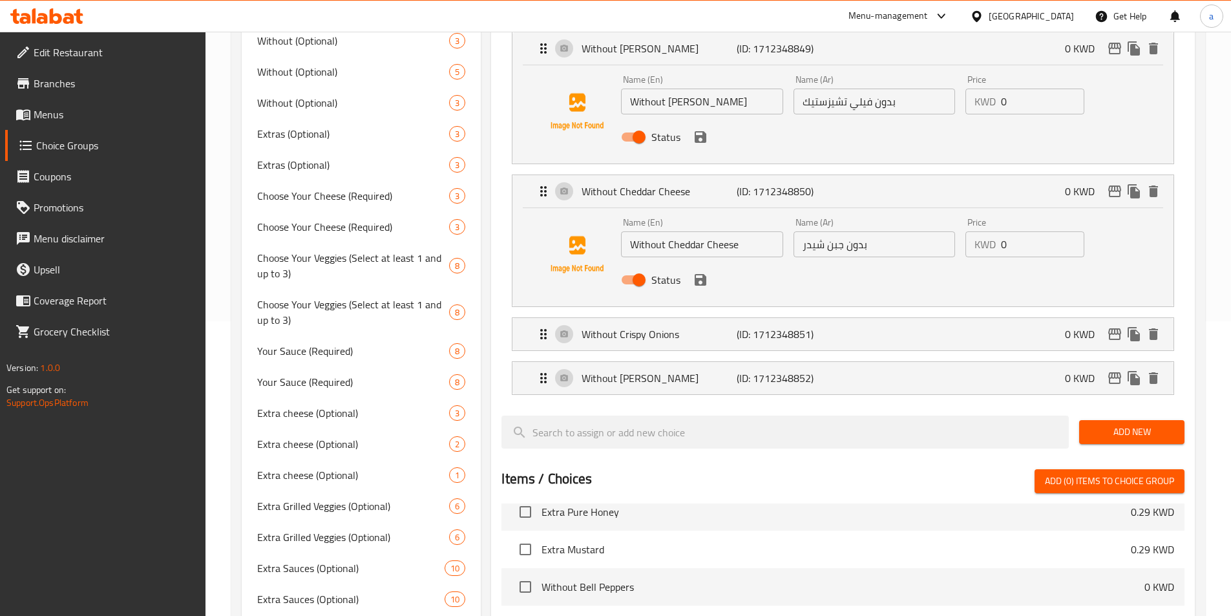
scroll to position [206, 0]
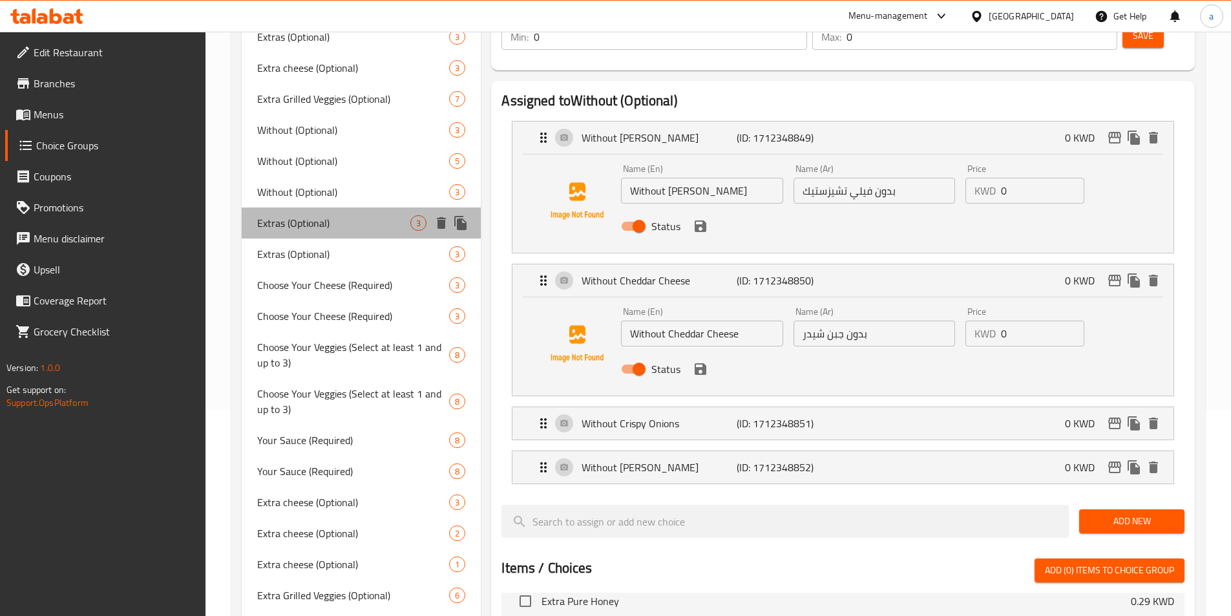
click at [335, 233] on div "Extras (Optional) 3" at bounding box center [362, 222] width 240 height 31
type input "Extras (Optional)"
type input "إضافات (اختياري)"
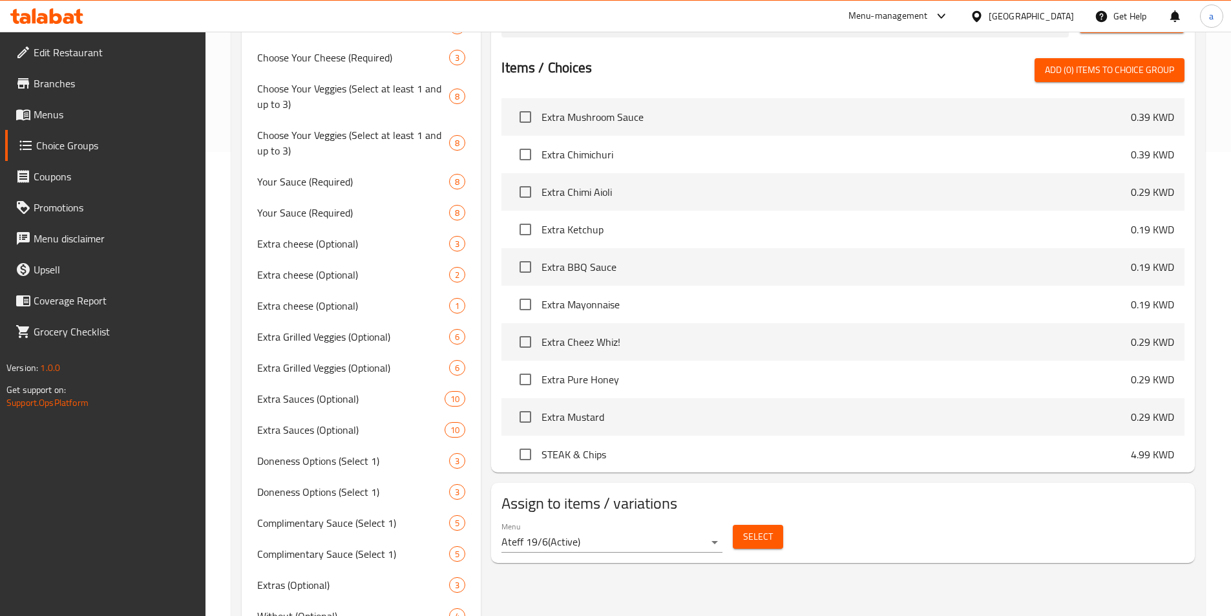
scroll to position [2650, 0]
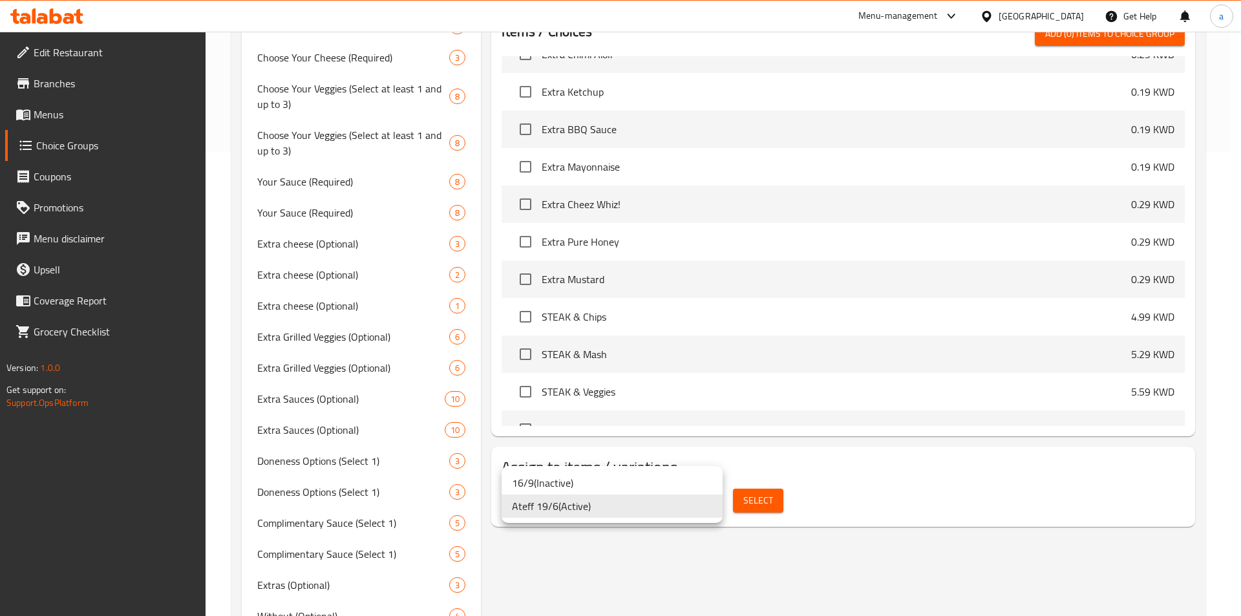
click at [869, 500] on div at bounding box center [620, 308] width 1241 height 616
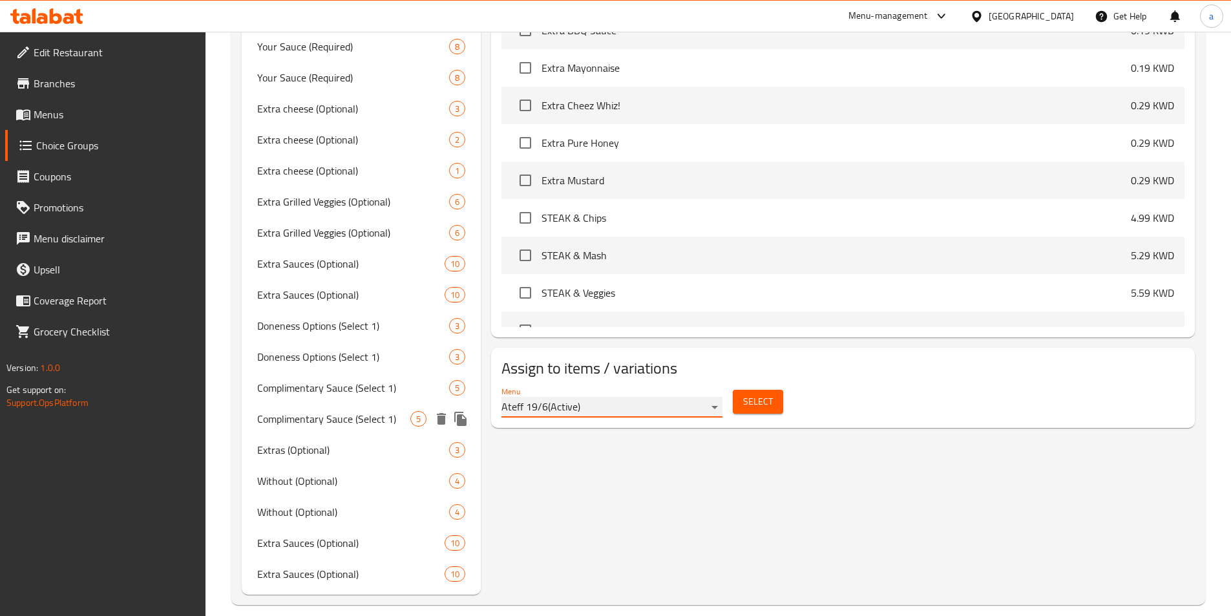
scroll to position [614, 0]
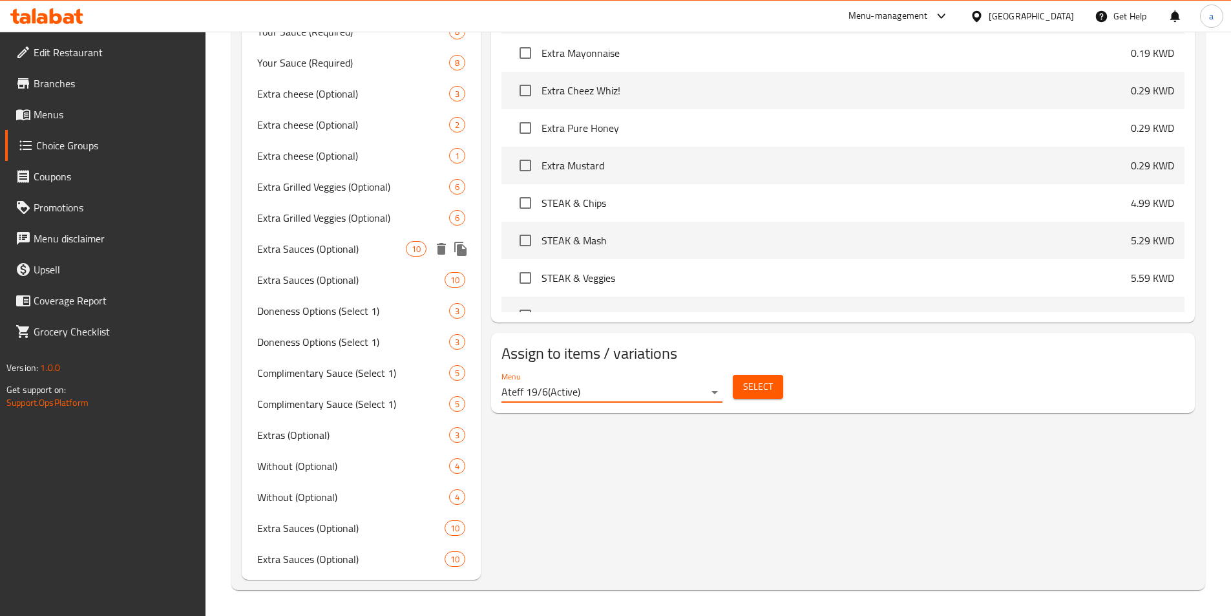
click at [315, 260] on div "Extra Sauces (Optional) 10" at bounding box center [362, 248] width 240 height 31
type input "Extra Sauces (Optional)"
type input "صلصات إضافية (اختياري)"
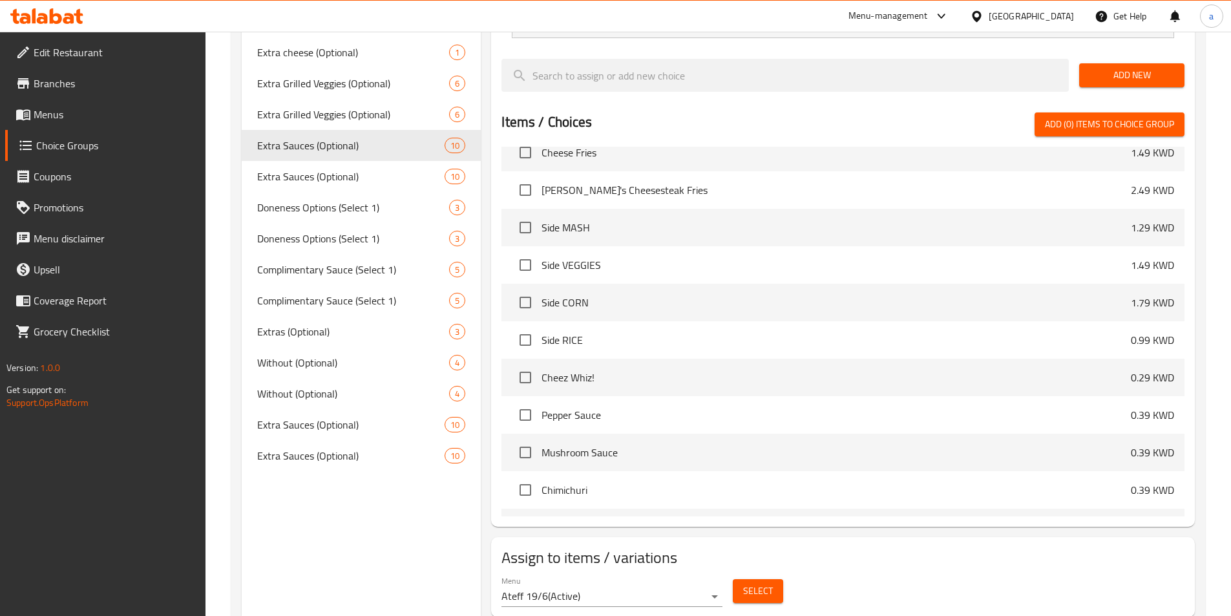
scroll to position [724, 0]
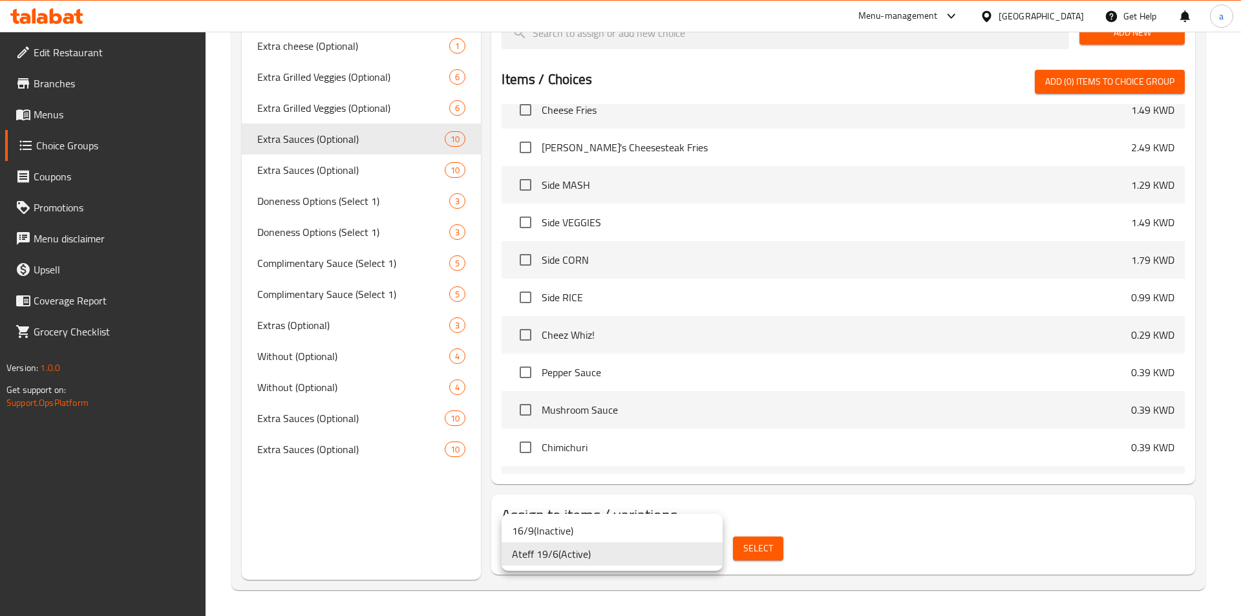
click at [758, 545] on div at bounding box center [620, 308] width 1241 height 616
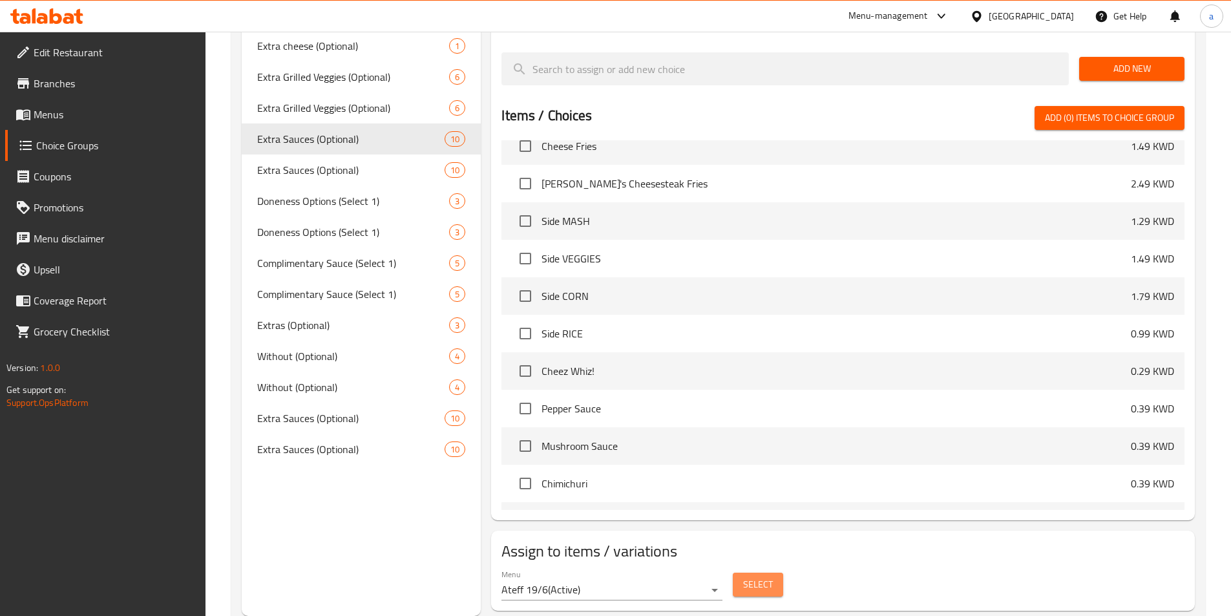
click at [760, 577] on span "Select" at bounding box center [758, 585] width 30 height 16
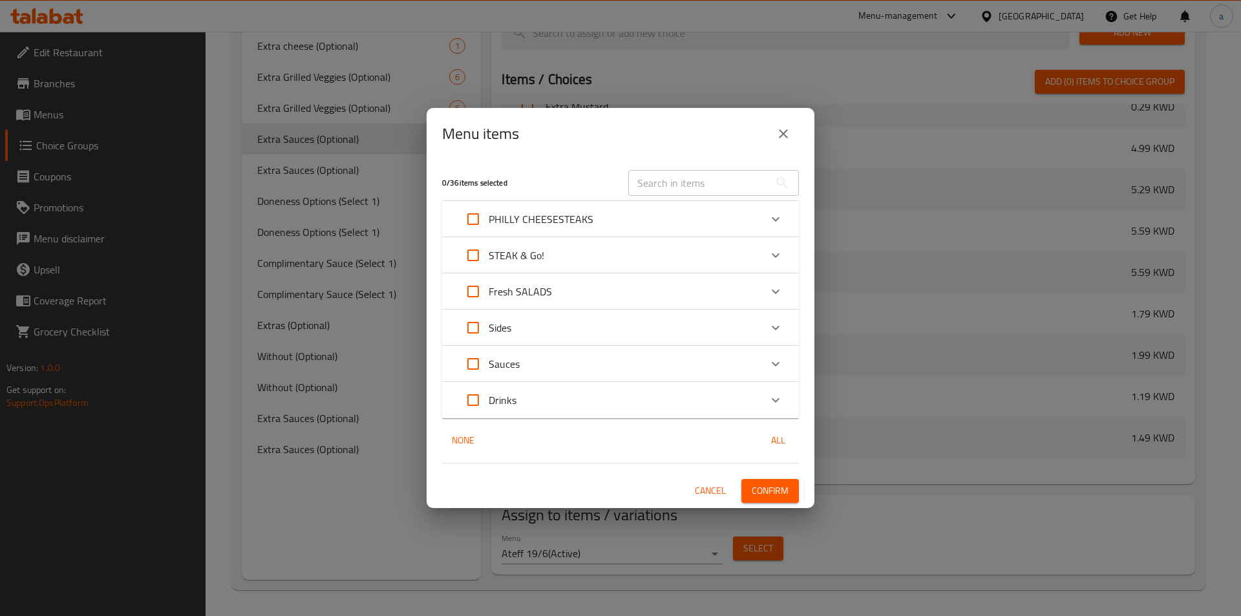
drag, startPoint x: 705, startPoint y: 493, endPoint x: 693, endPoint y: 489, distance: 12.9
click at [705, 493] on span "Cancel" at bounding box center [710, 491] width 31 height 16
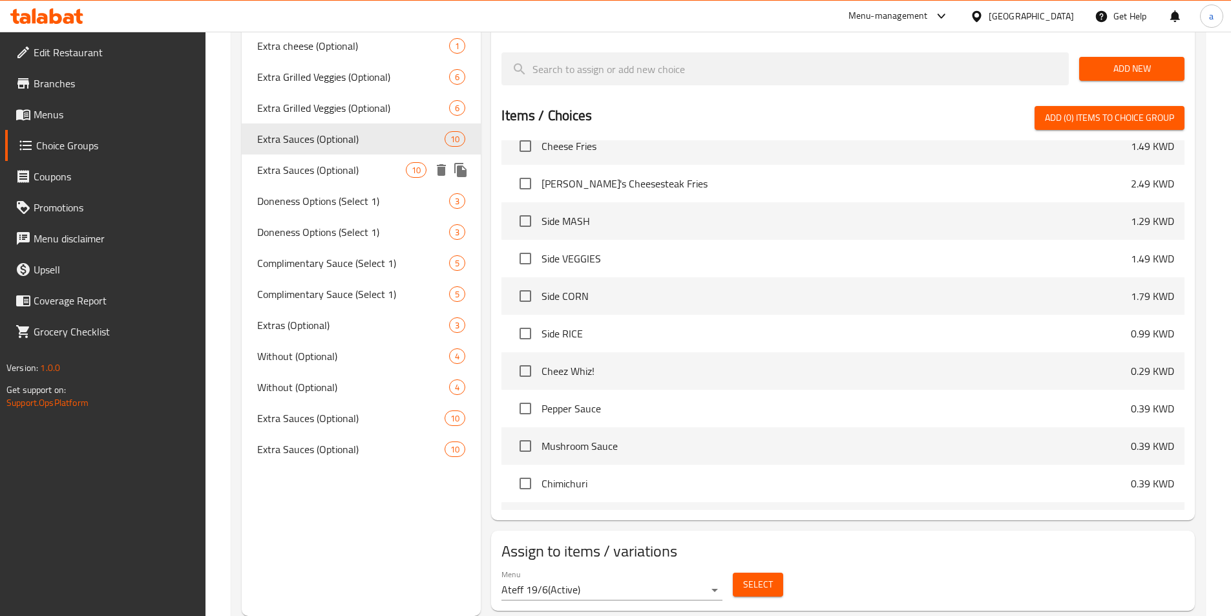
click at [352, 171] on span "Extra Sauces (Optional)" at bounding box center [331, 170] width 149 height 16
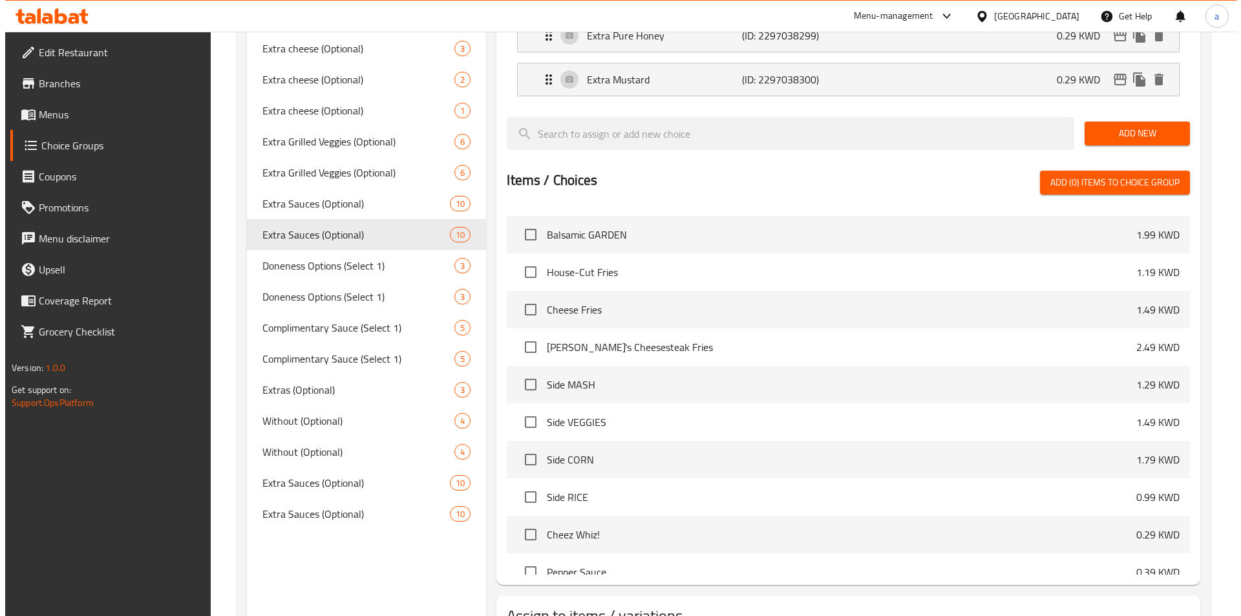
scroll to position [3167, 0]
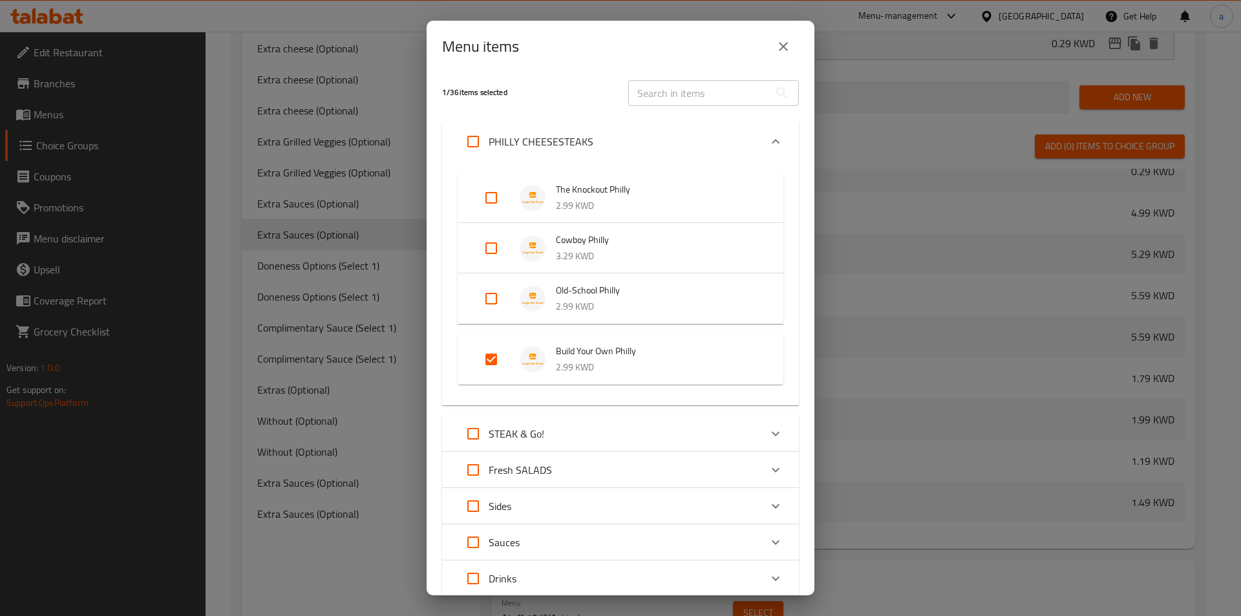
scroll to position [0, 0]
click at [782, 45] on icon "close" at bounding box center [783, 46] width 9 height 9
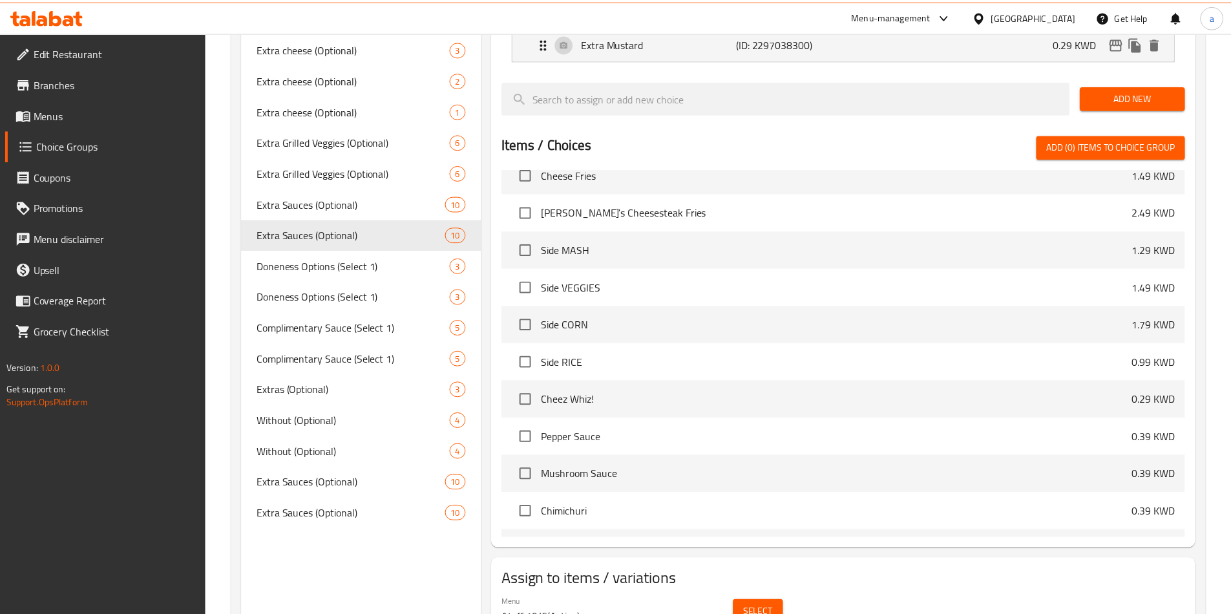
scroll to position [668, 0]
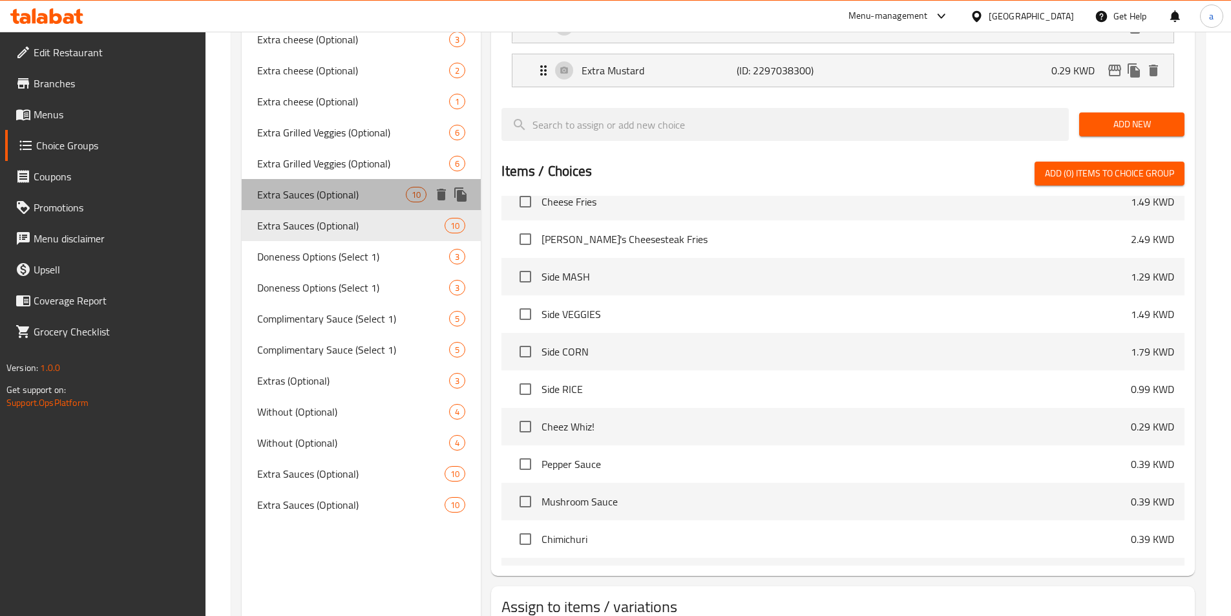
click at [319, 204] on div "Extra Sauces (Optional) 10" at bounding box center [362, 194] width 240 height 31
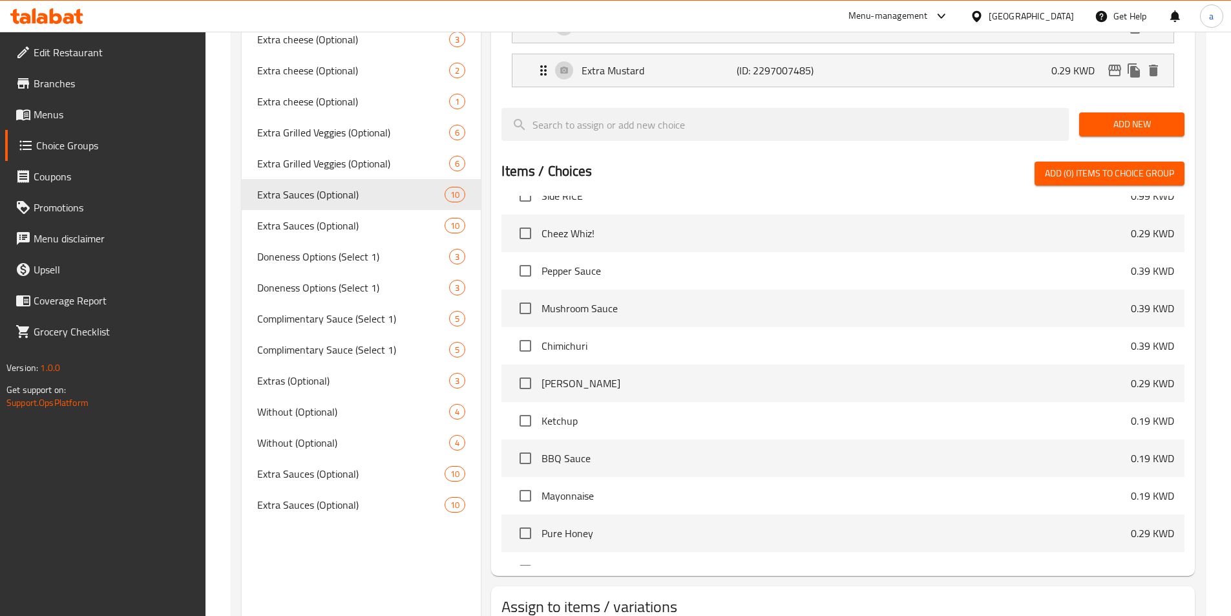
scroll to position [3361, 0]
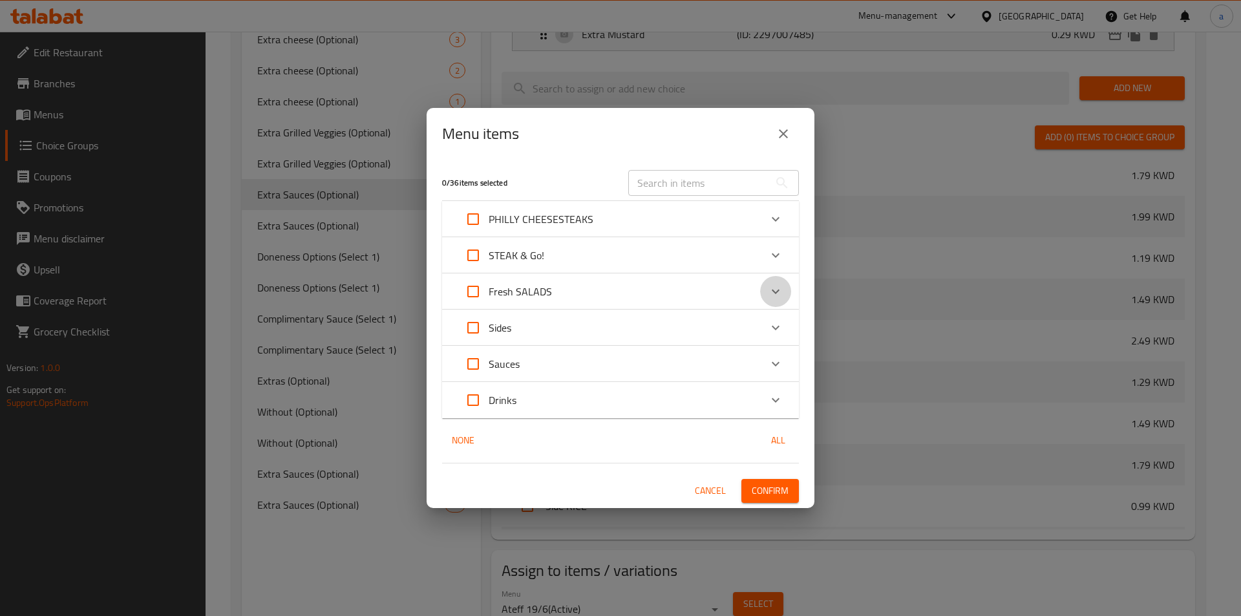
click at [782, 293] on icon "Expand" at bounding box center [776, 292] width 16 height 16
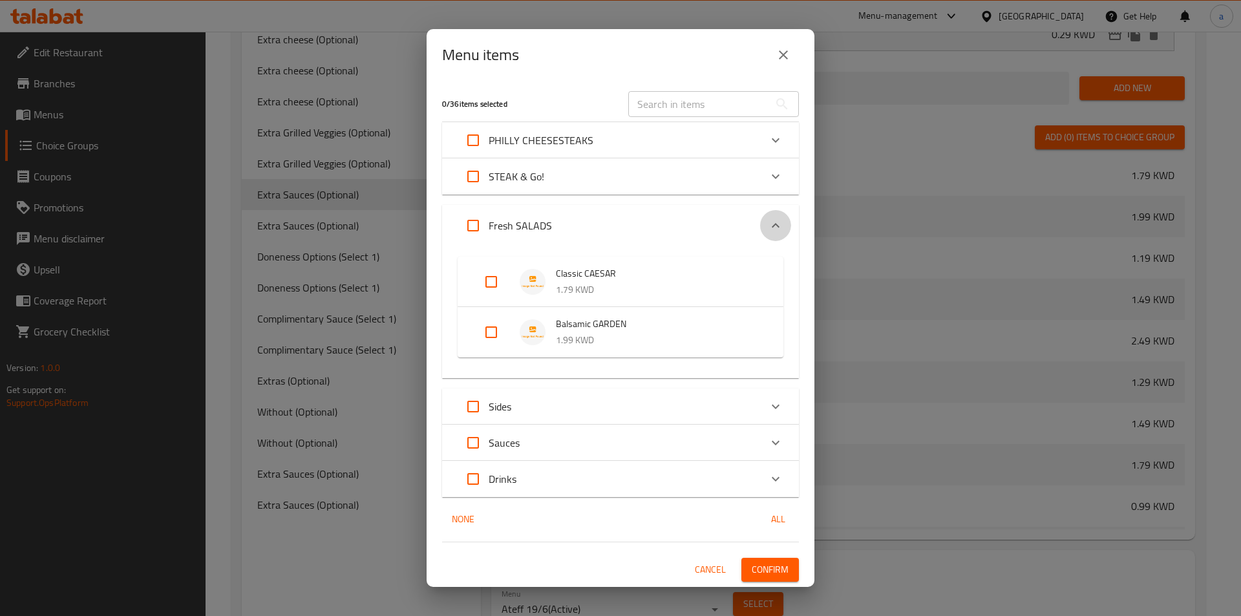
click at [775, 221] on icon "Expand" at bounding box center [776, 226] width 16 height 16
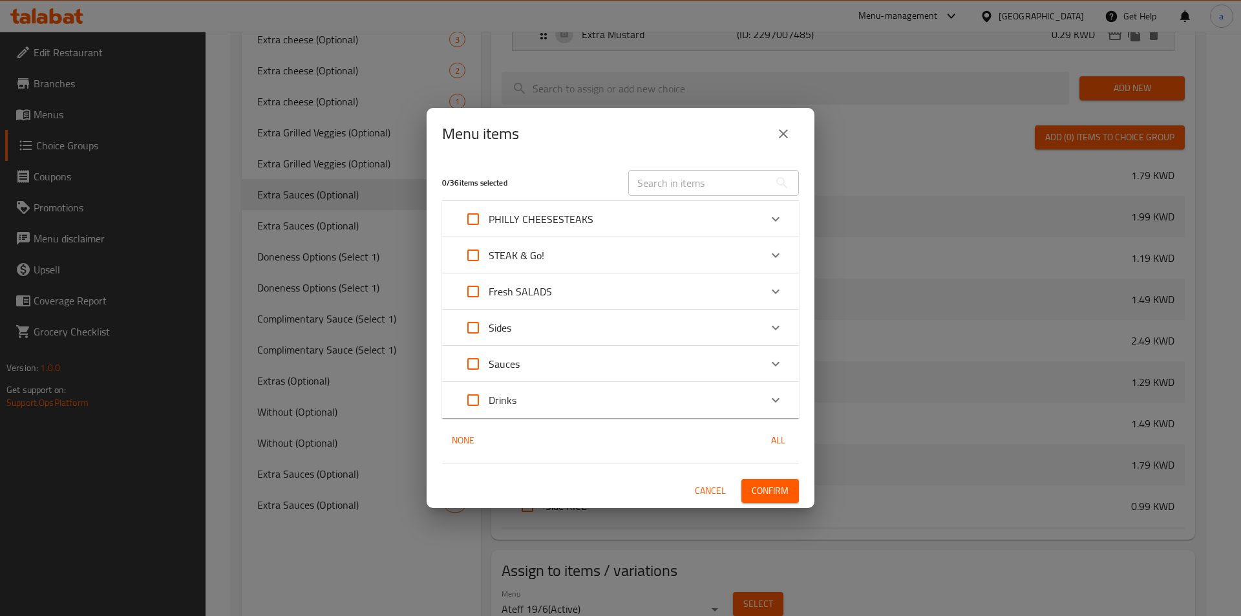
click at [723, 488] on span "Cancel" at bounding box center [710, 491] width 31 height 16
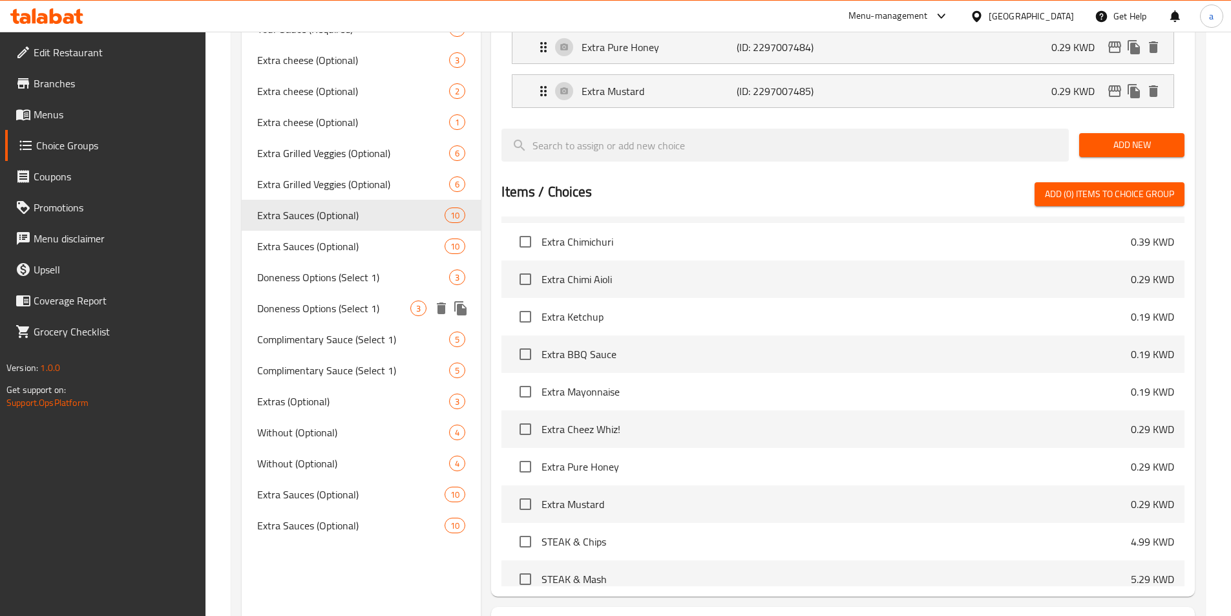
scroll to position [668, 0]
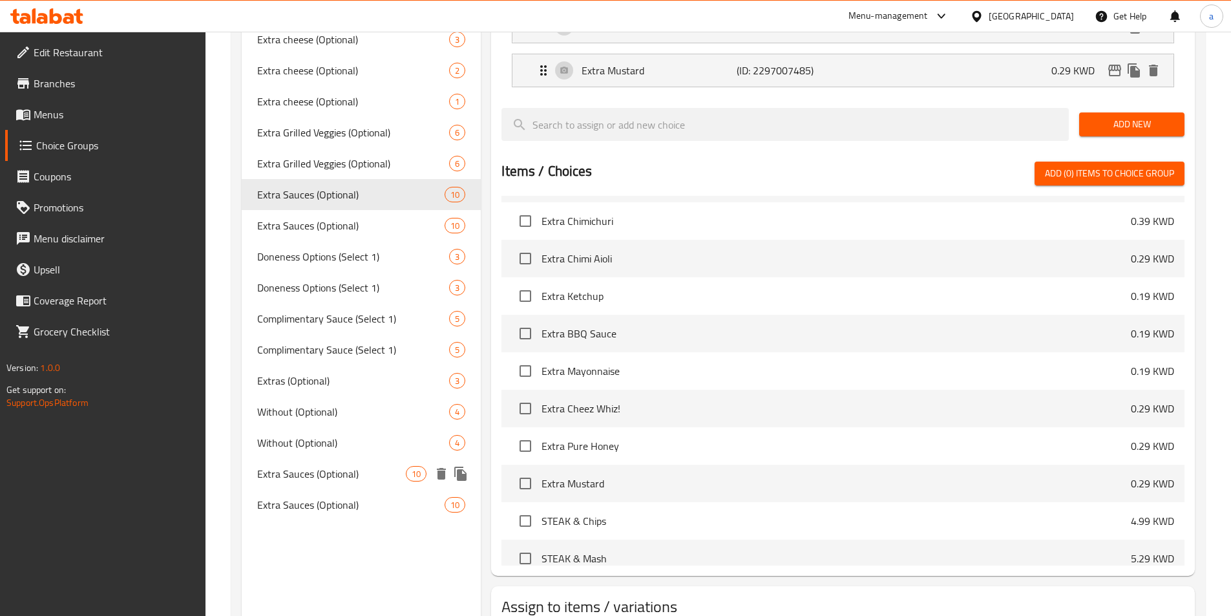
click at [359, 479] on span "Extra Sauces (Optional)" at bounding box center [331, 474] width 149 height 16
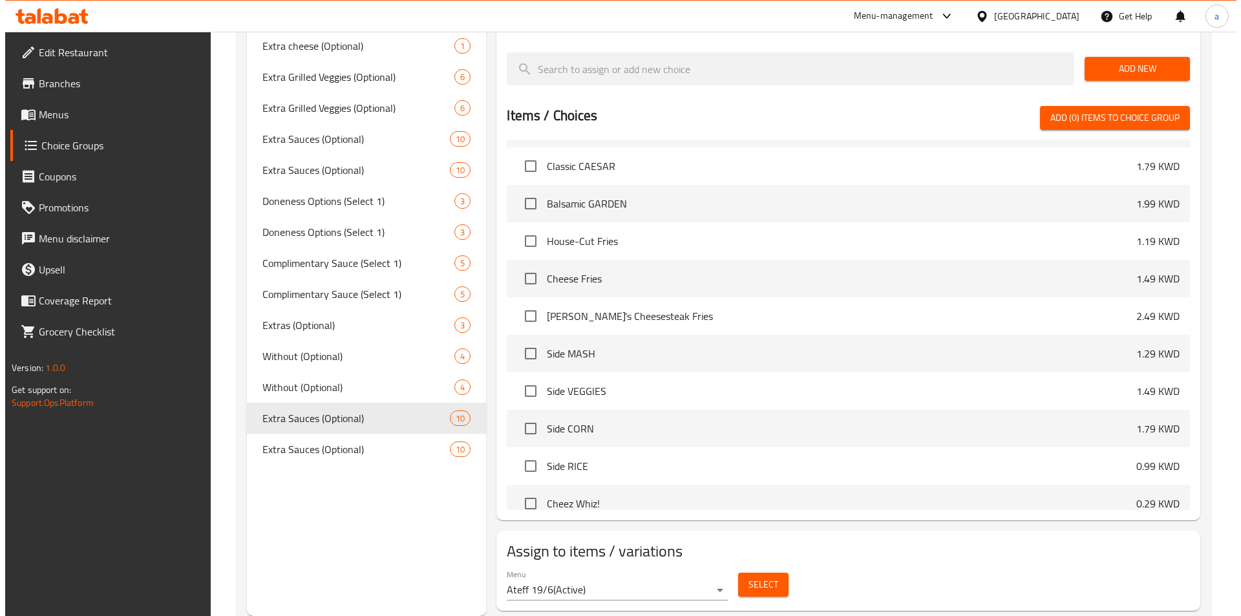
scroll to position [3167, 0]
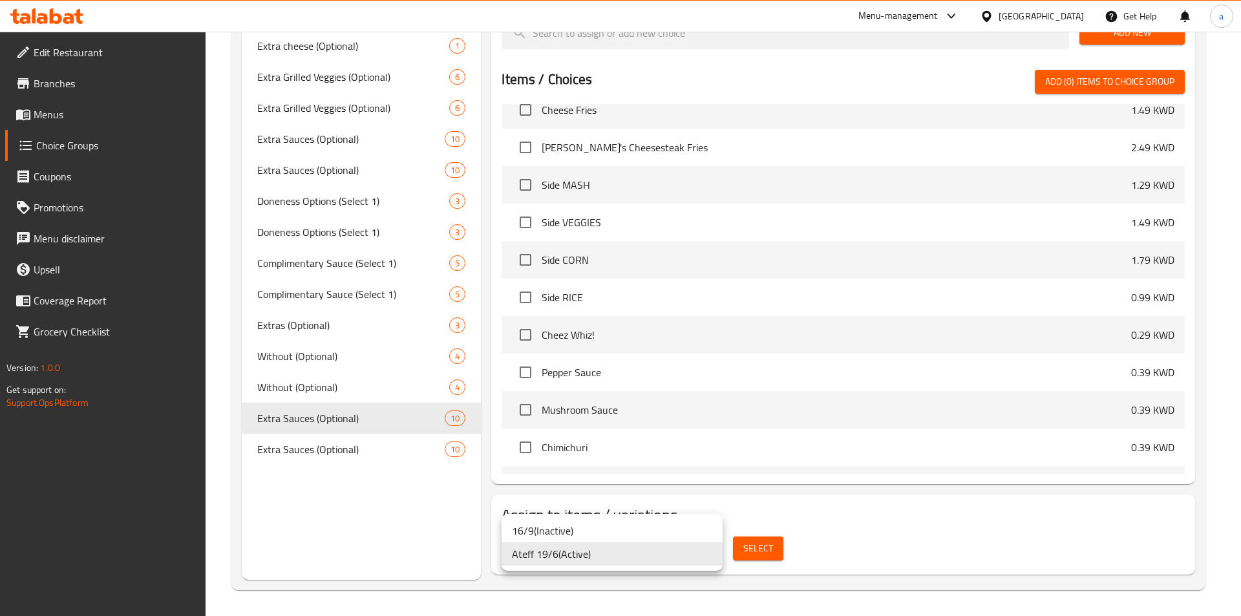
click at [751, 553] on div at bounding box center [620, 308] width 1241 height 616
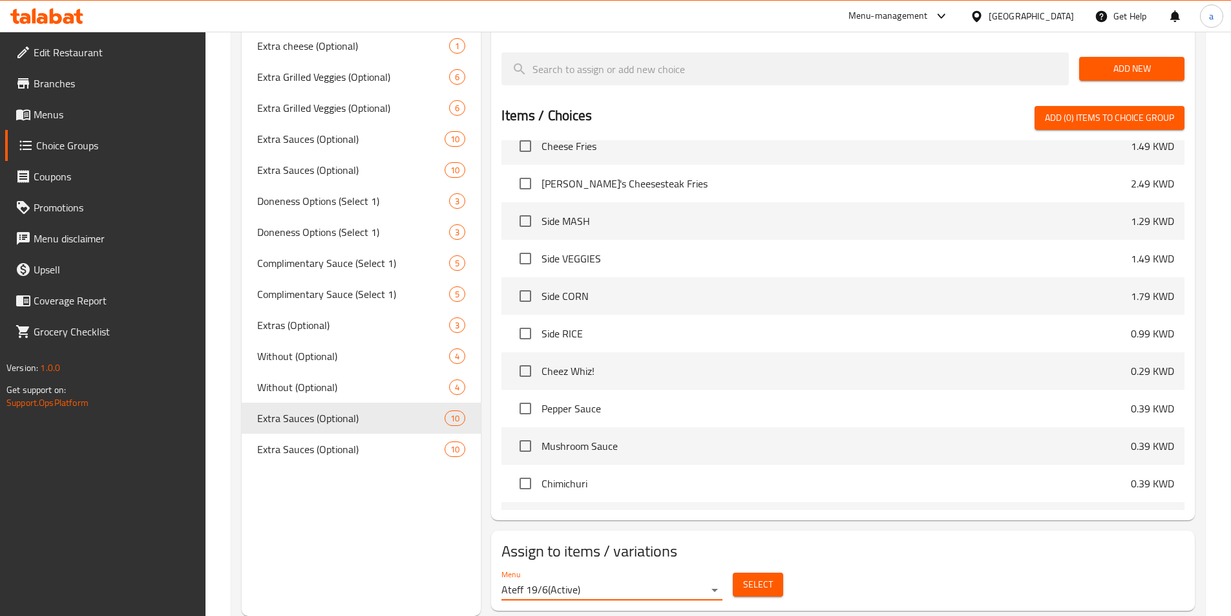
click at [754, 577] on span "Select" at bounding box center [758, 585] width 30 height 16
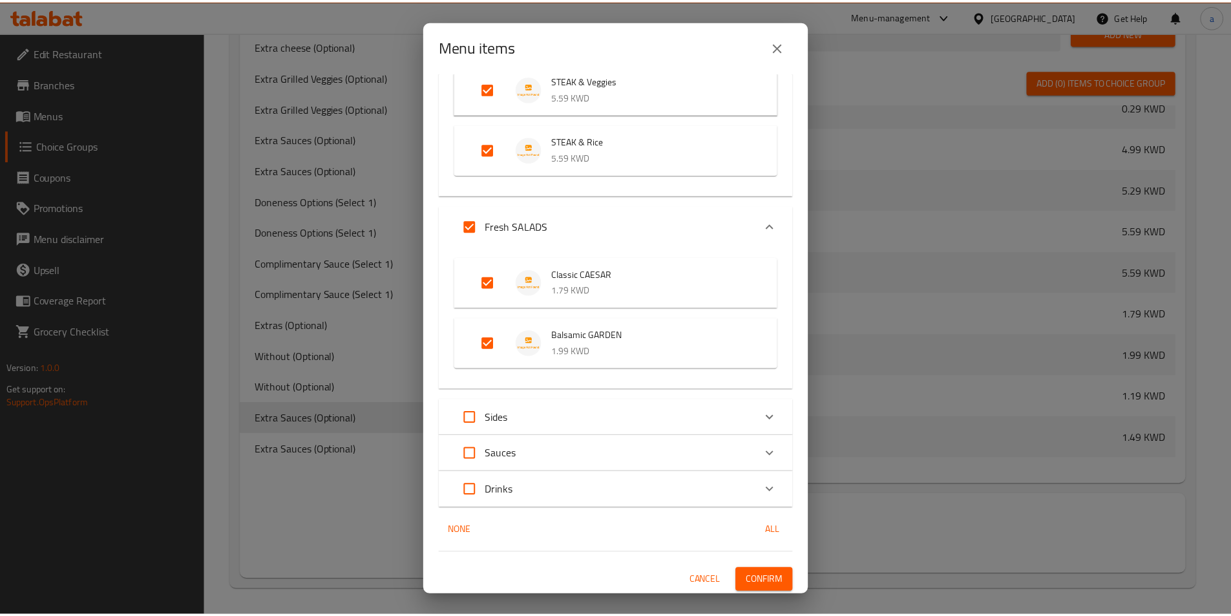
scroll to position [551, 0]
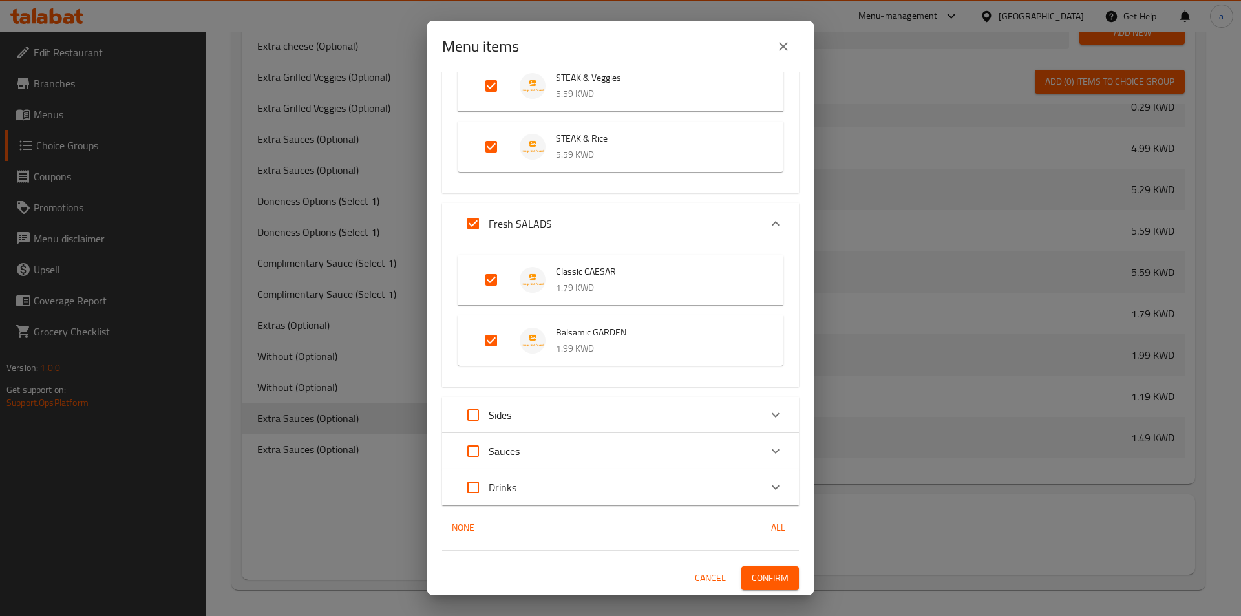
click at [472, 220] on input "Expand" at bounding box center [473, 223] width 31 height 31
checkbox input "false"
click at [479, 415] on input "Expand" at bounding box center [473, 414] width 31 height 31
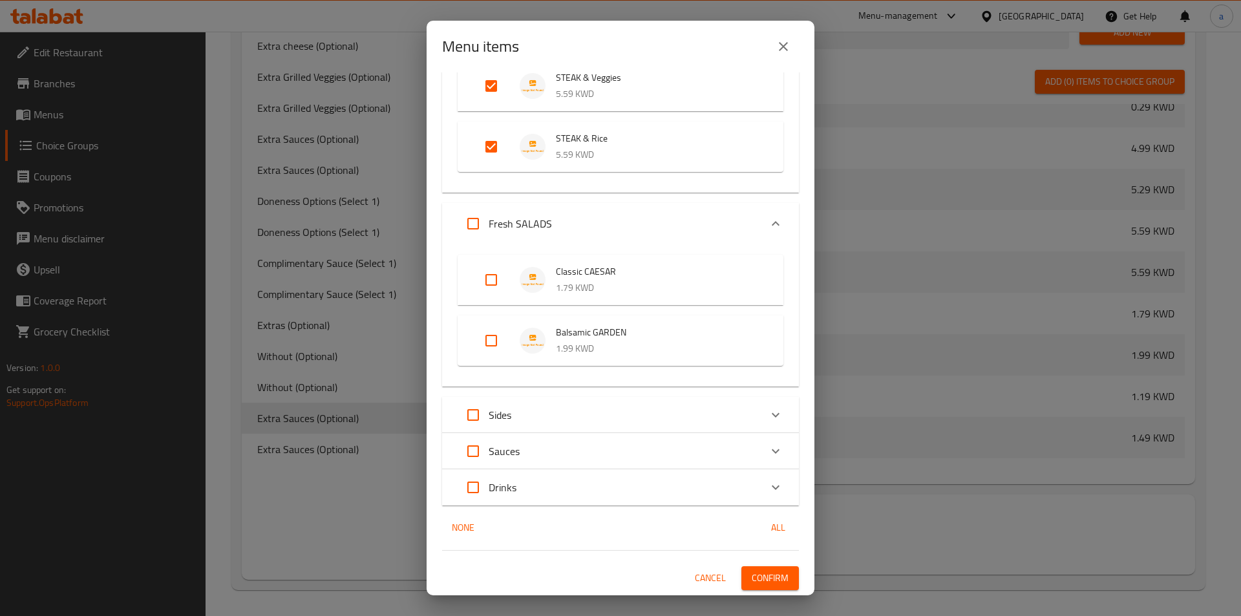
checkbox input "true"
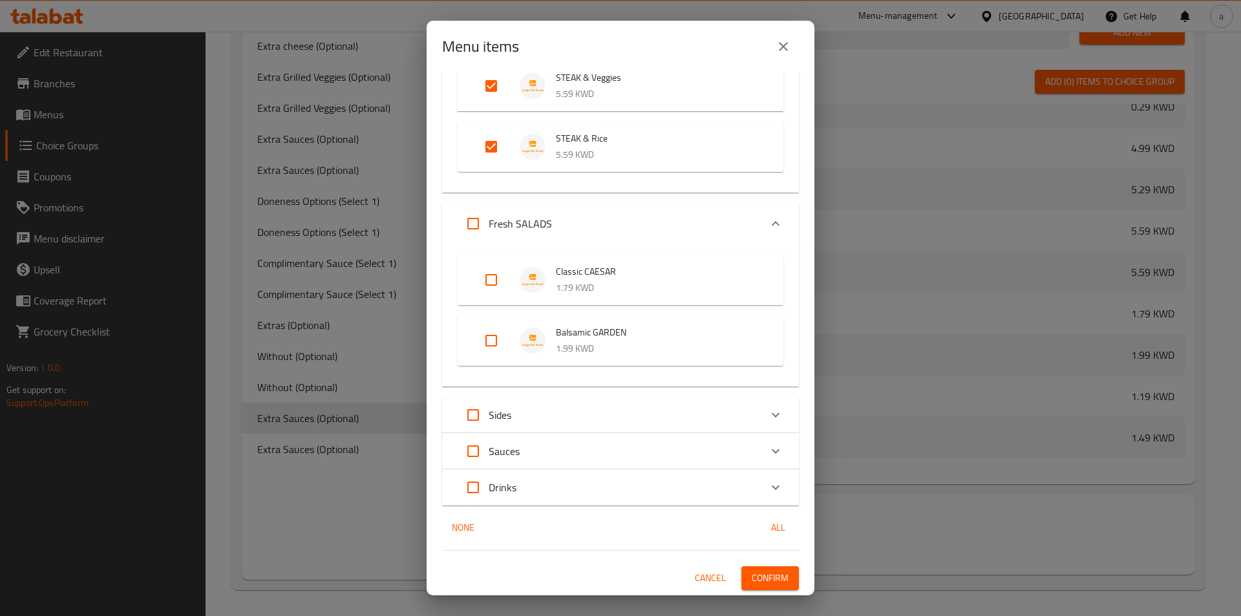
checkbox input "true"
click at [768, 577] on span "Confirm" at bounding box center [770, 578] width 37 height 16
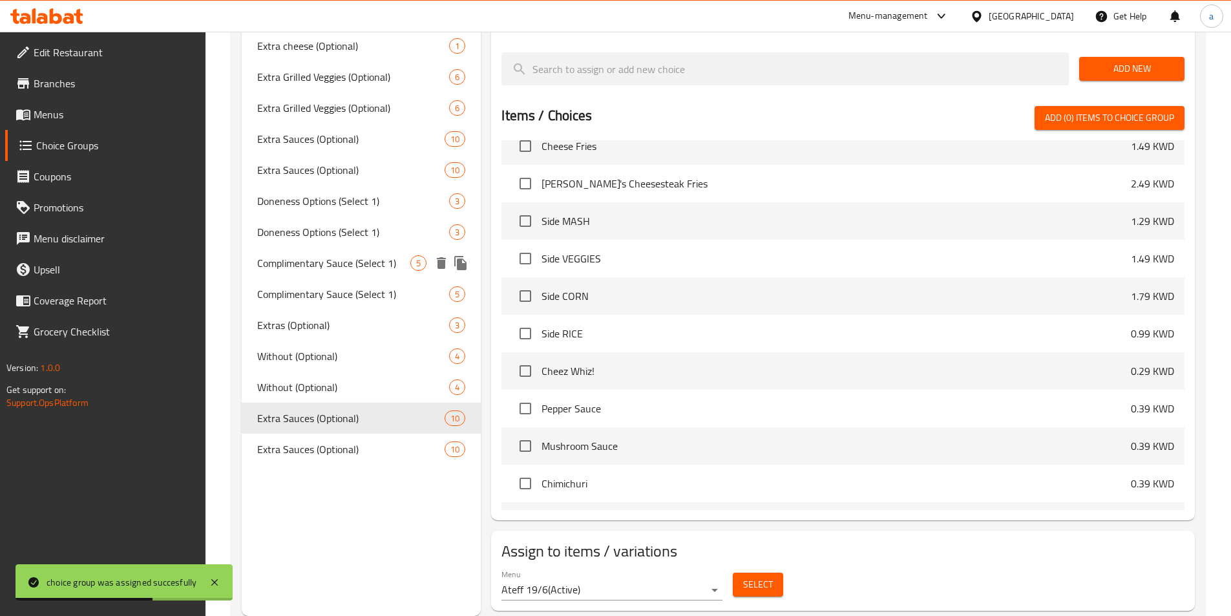
click at [312, 270] on span "Complimentary Sauce (Select 1)" at bounding box center [334, 263] width 154 height 16
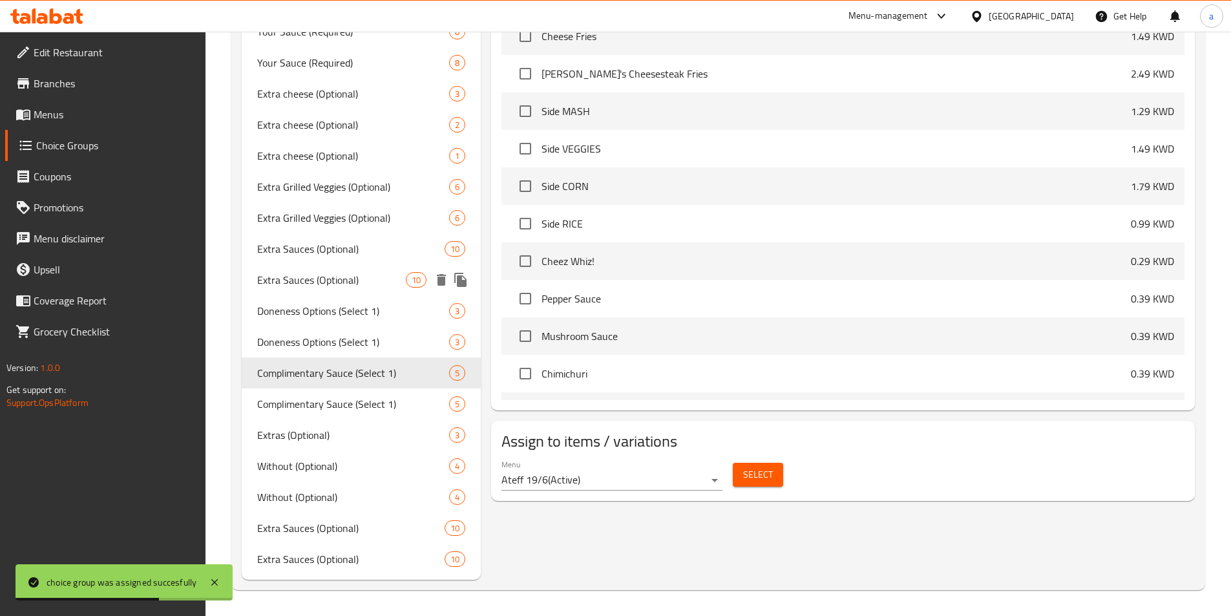
type input "Complimentary Sauce (Select 1)"
type input "صلصة مجانية (اختر 1)"
type input "1"
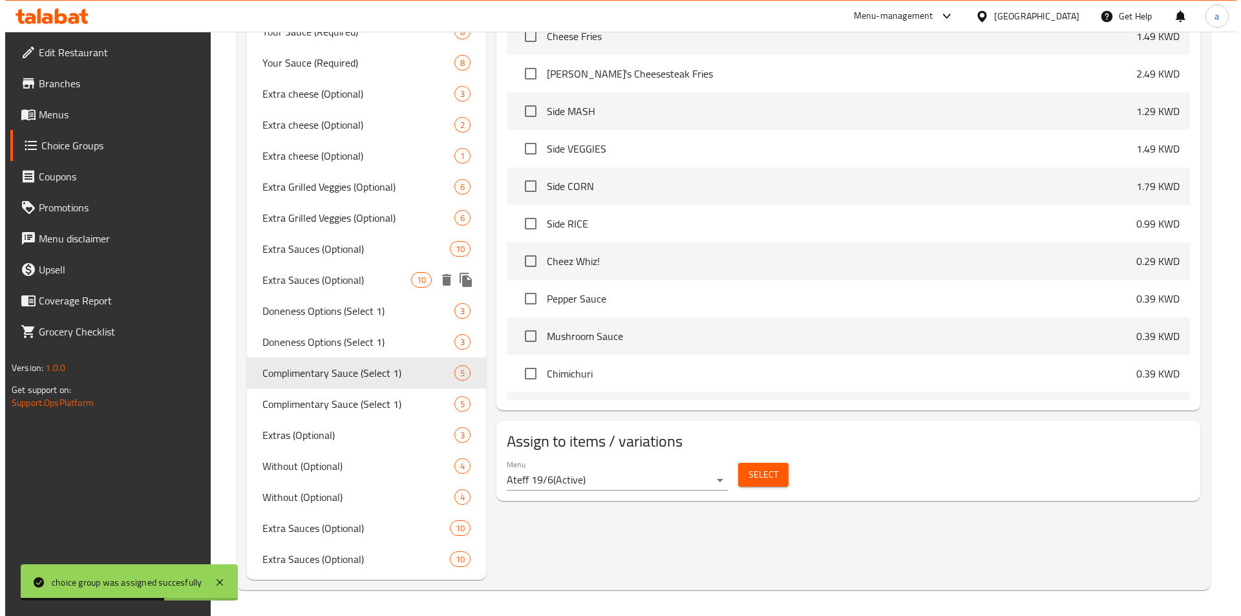
scroll to position [614, 0]
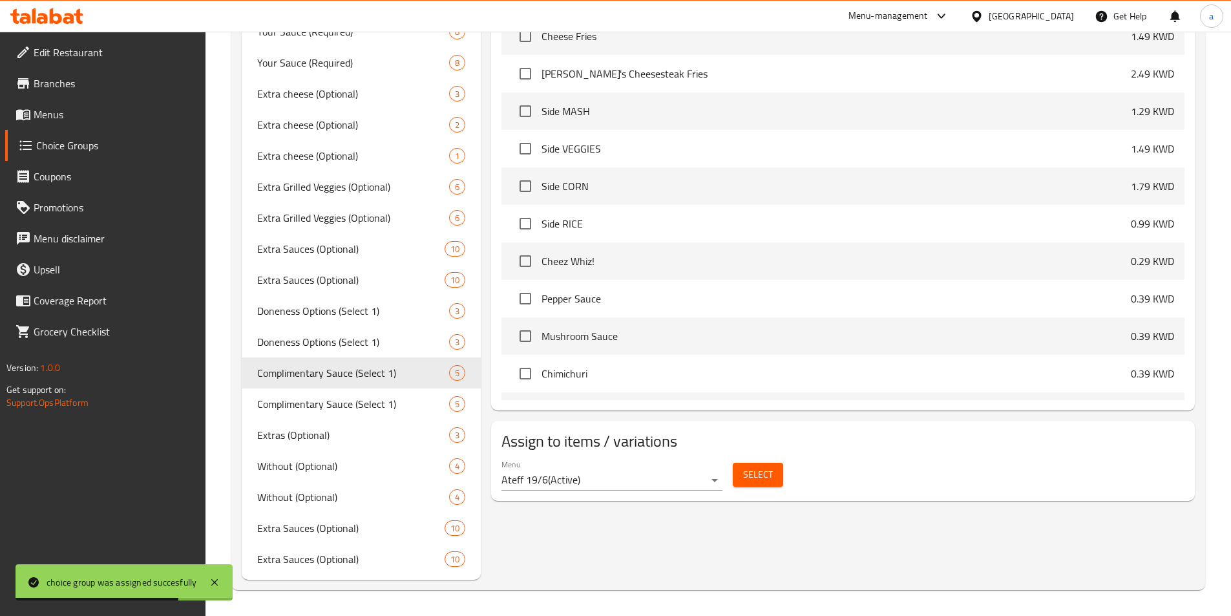
click at [755, 463] on button "Select" at bounding box center [758, 475] width 50 height 24
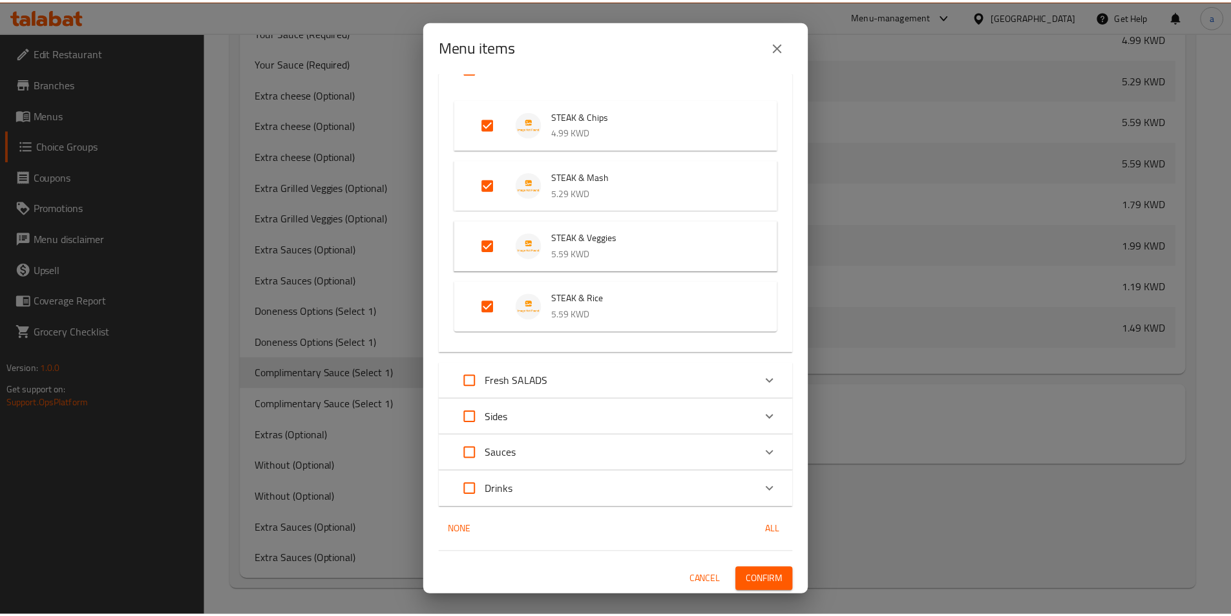
scroll to position [114, 0]
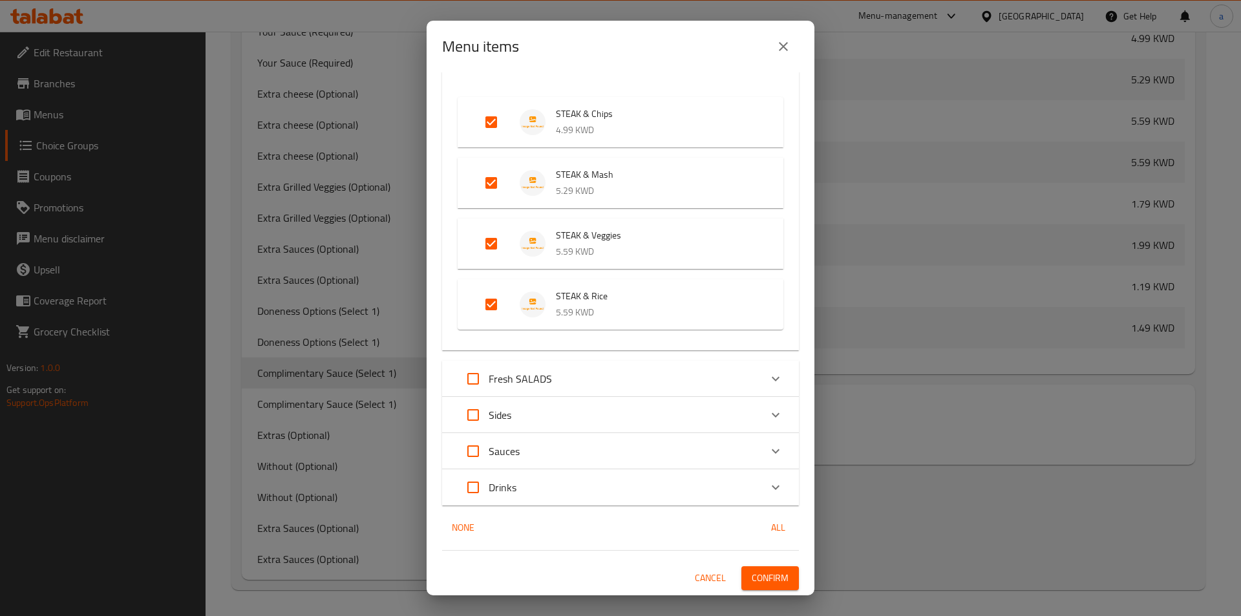
click at [695, 577] on span "Cancel" at bounding box center [710, 578] width 31 height 16
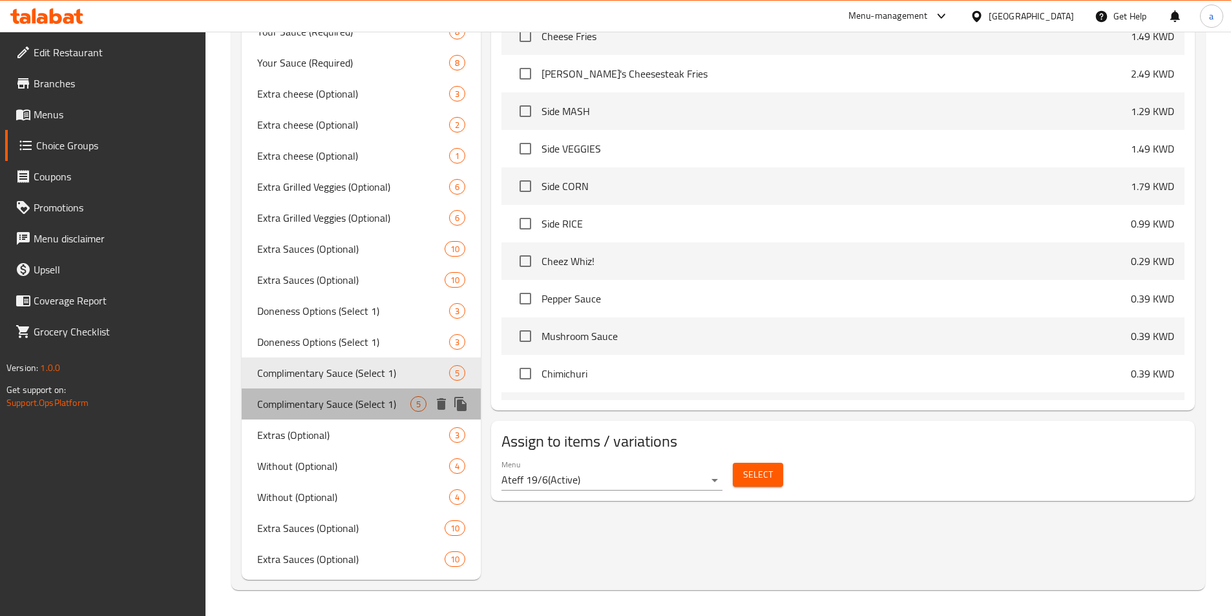
click at [361, 403] on span "Complimentary Sauce (Select 1)" at bounding box center [334, 404] width 154 height 16
type input "صوص مجانية (اختر 1)"
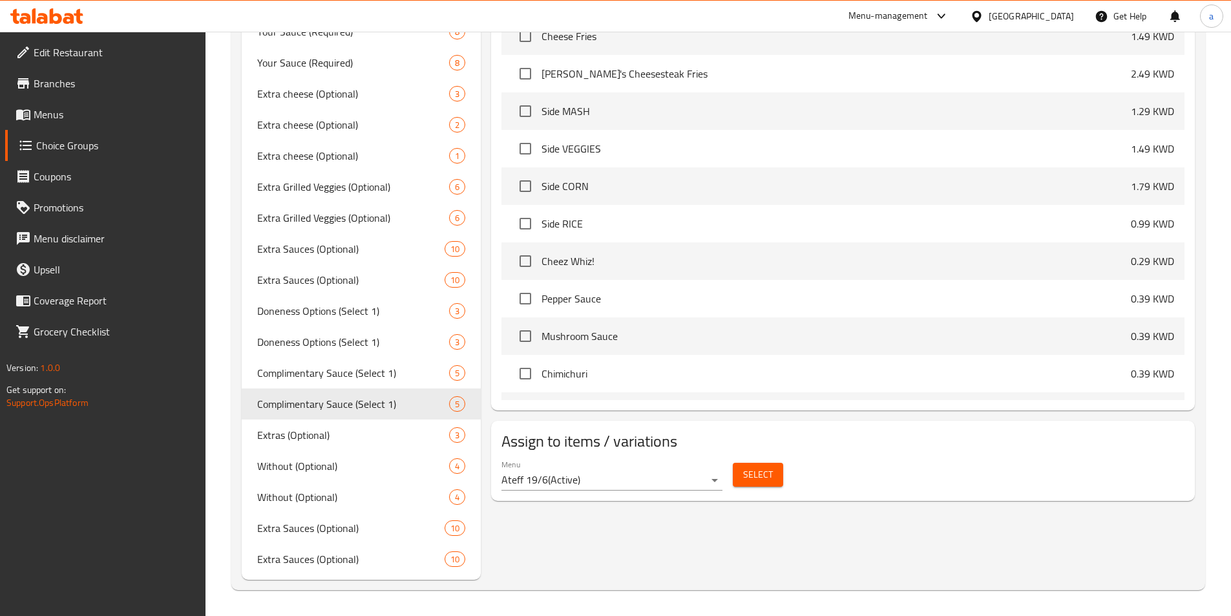
click at [752, 463] on button "Select" at bounding box center [758, 475] width 50 height 24
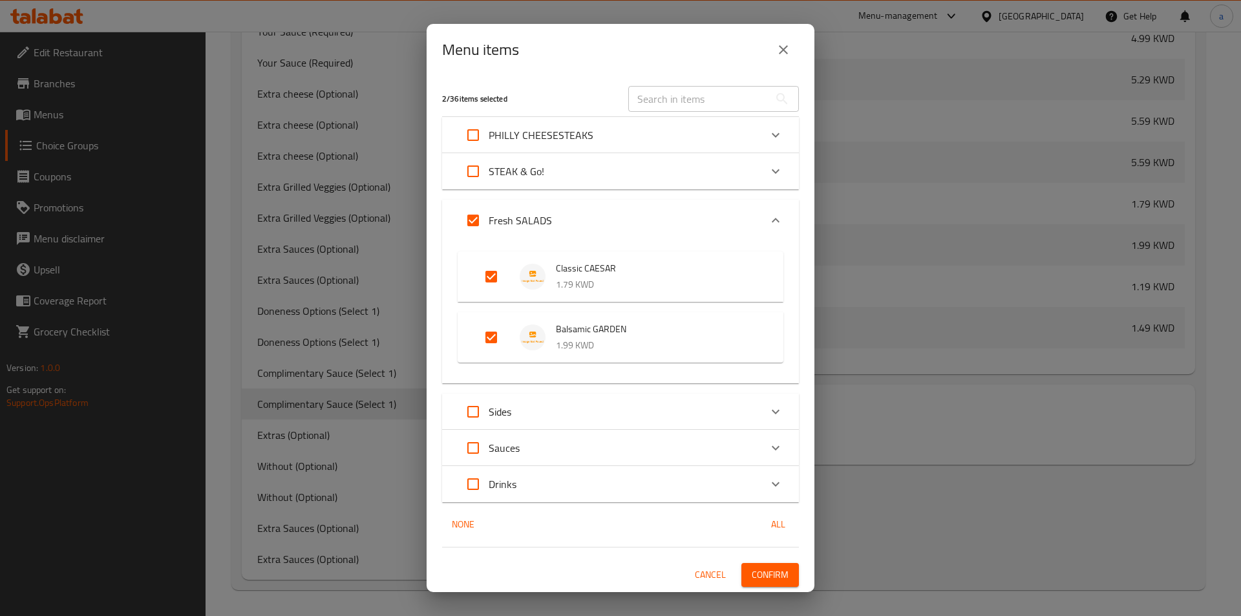
click at [493, 268] on input "Expand" at bounding box center [491, 276] width 31 height 31
checkbox input "false"
click at [489, 337] on input "Expand" at bounding box center [491, 337] width 31 height 31
checkbox input "false"
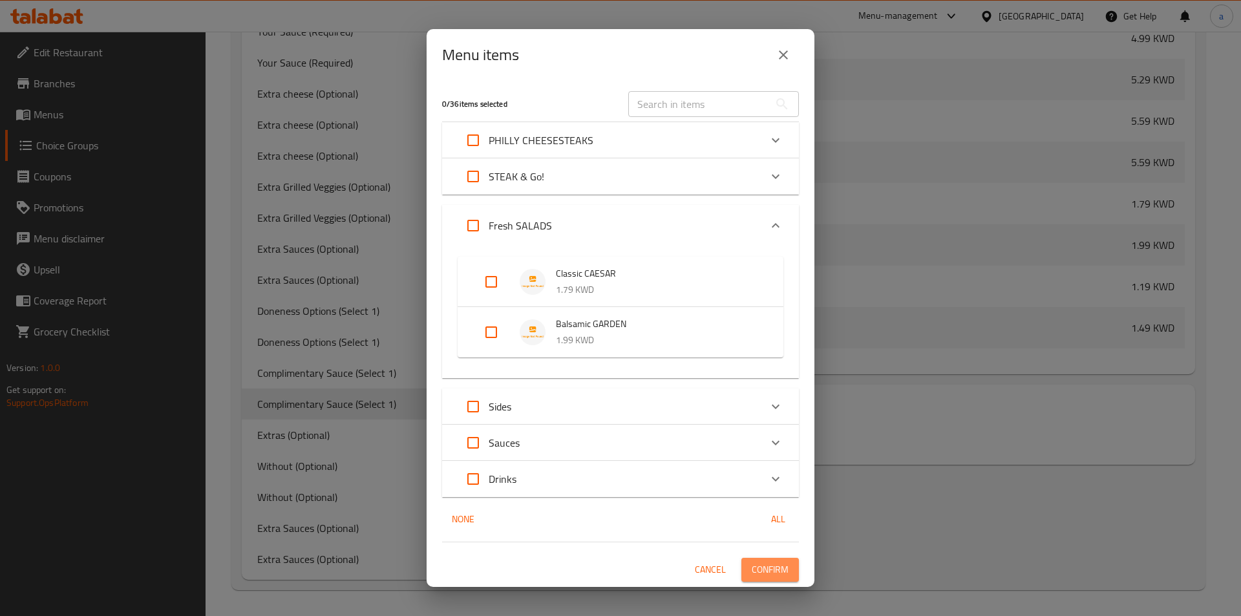
click at [767, 566] on span "Confirm" at bounding box center [770, 570] width 37 height 16
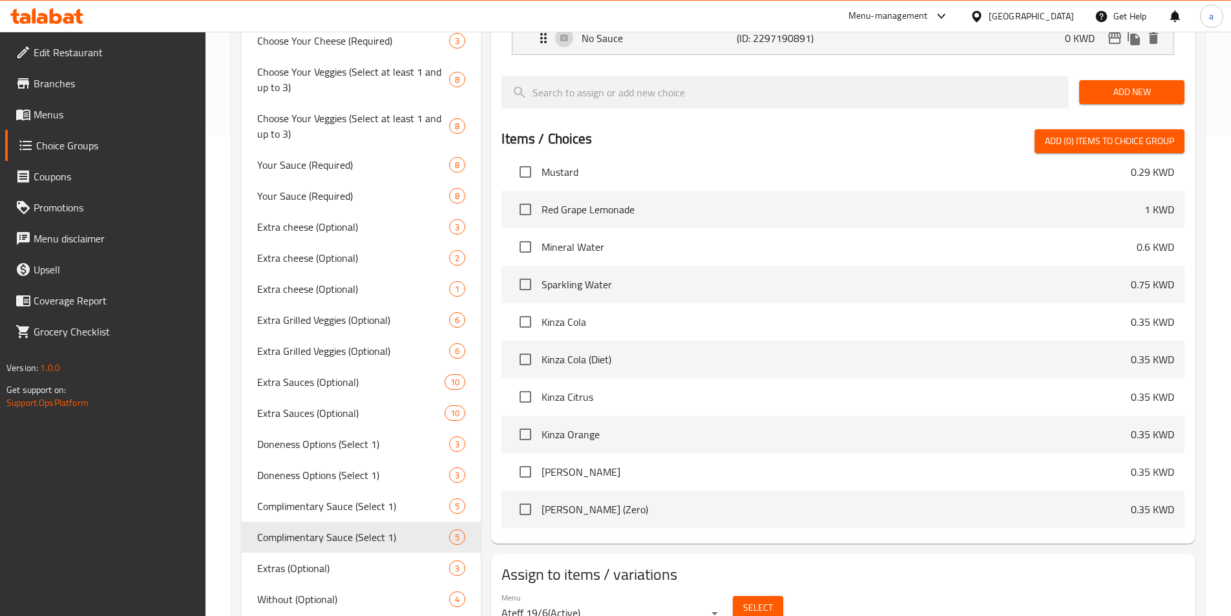
scroll to position [614, 0]
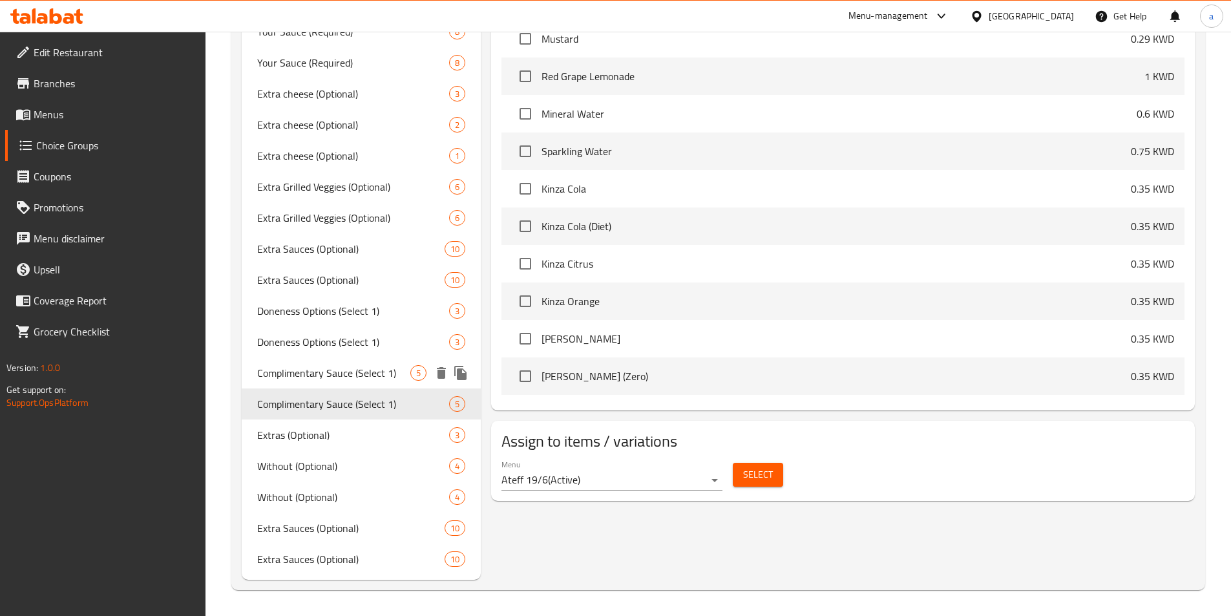
click at [343, 381] on span "Complimentary Sauce (Select 1)" at bounding box center [334, 373] width 154 height 16
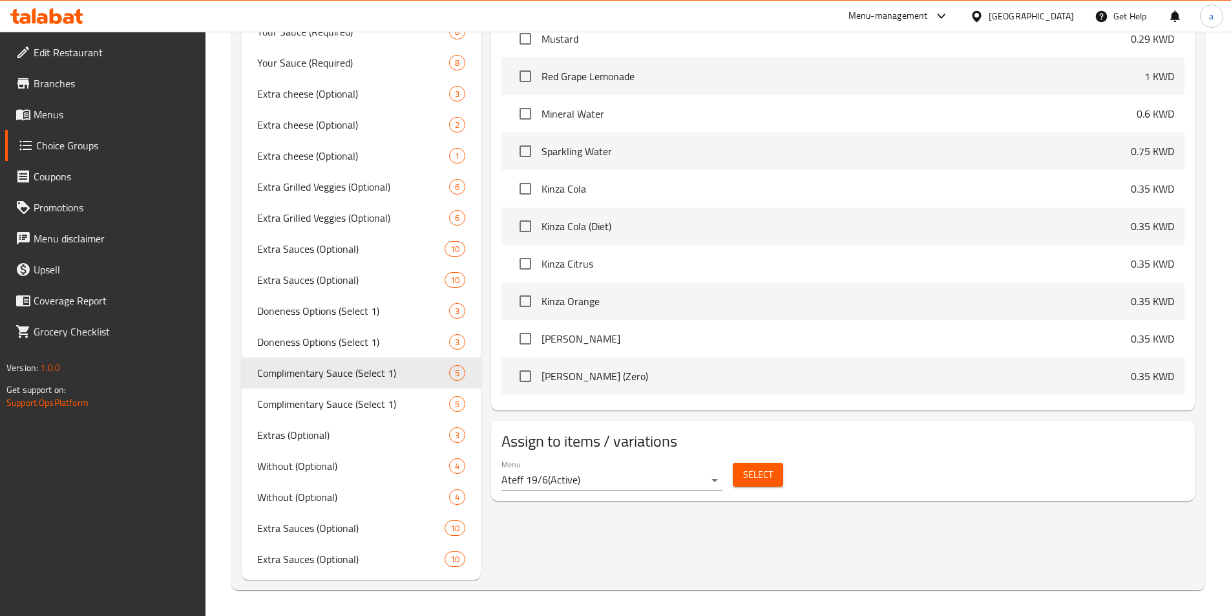
type input "صلصة مجانية (اختر 1)"
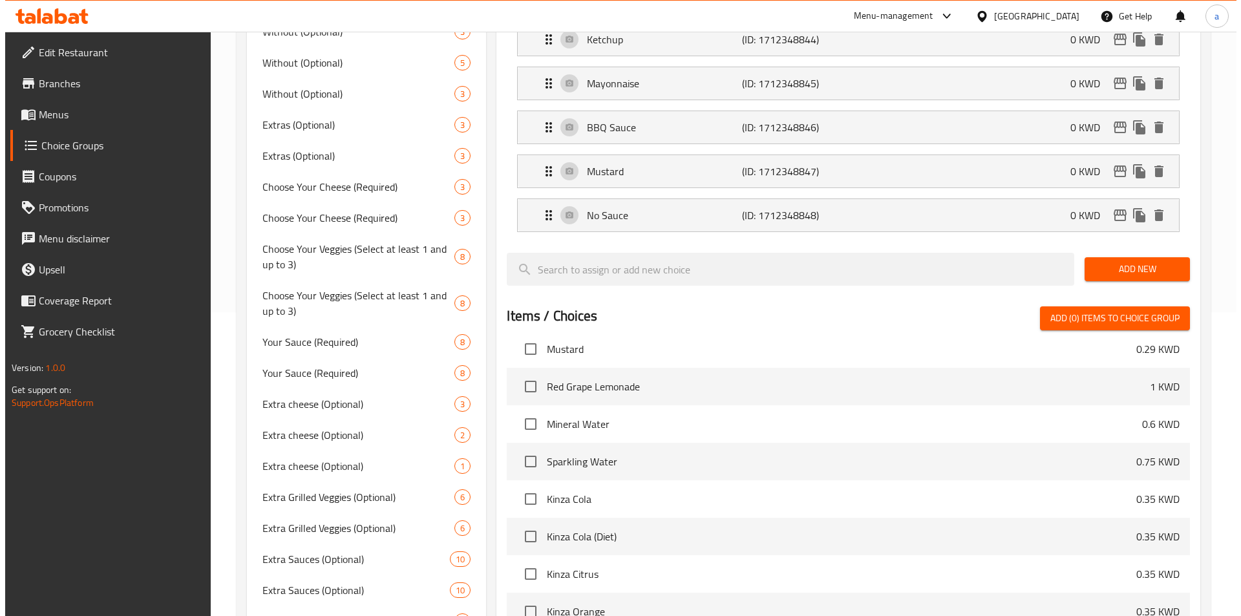
scroll to position [549, 0]
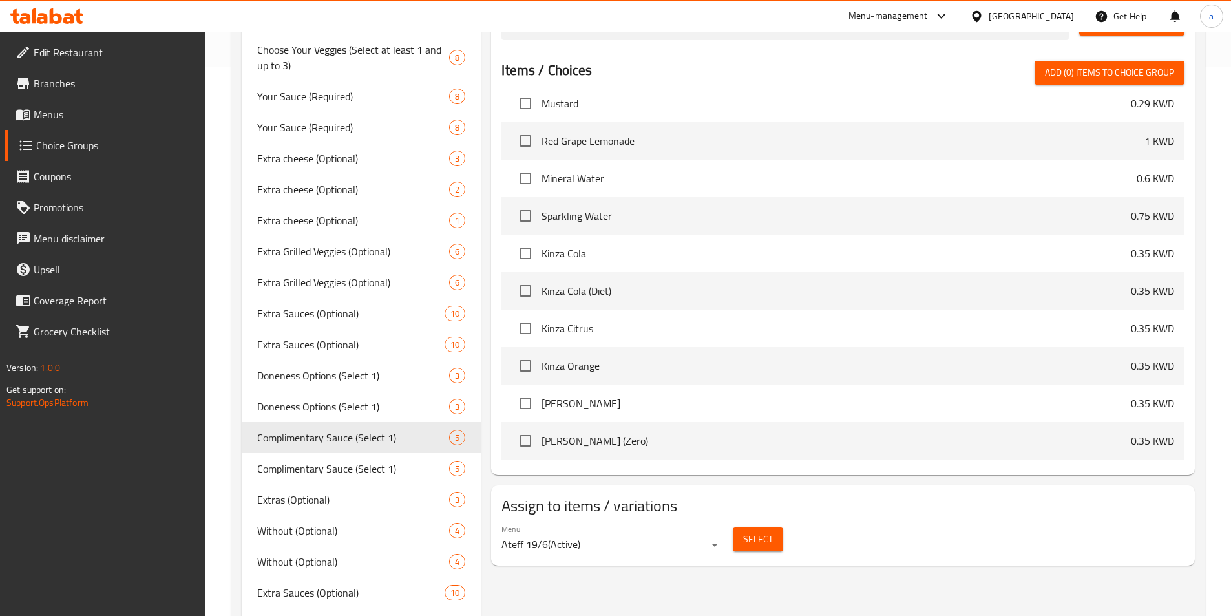
click at [747, 531] on span "Select" at bounding box center [758, 539] width 30 height 16
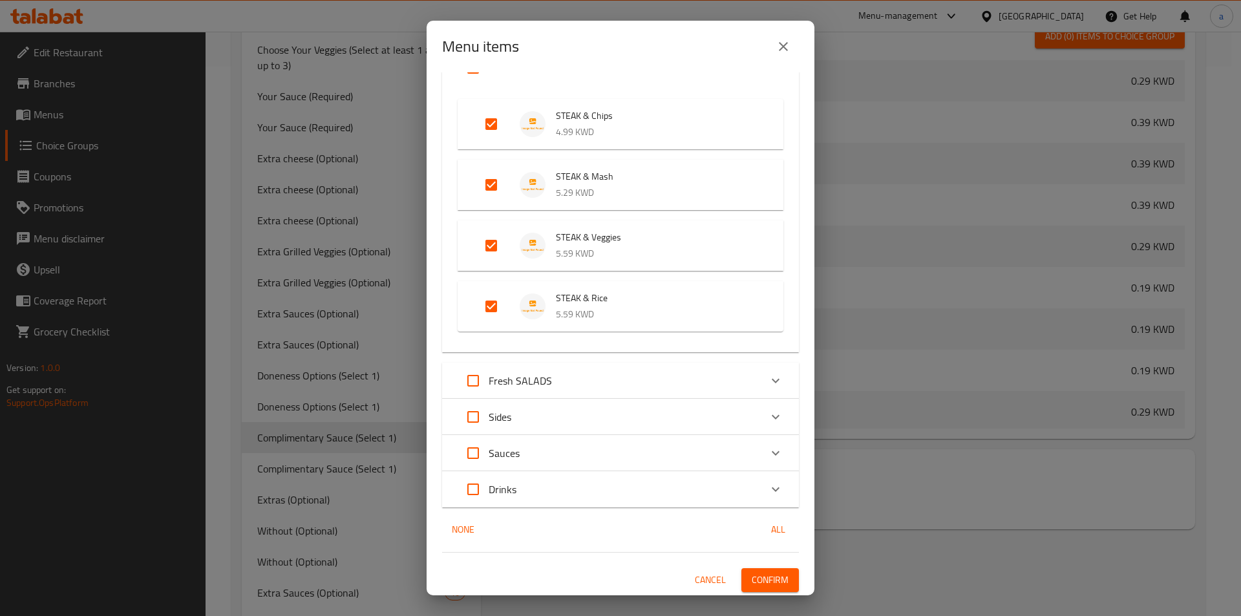
scroll to position [114, 0]
click at [772, 416] on icon "Expand" at bounding box center [776, 415] width 8 height 5
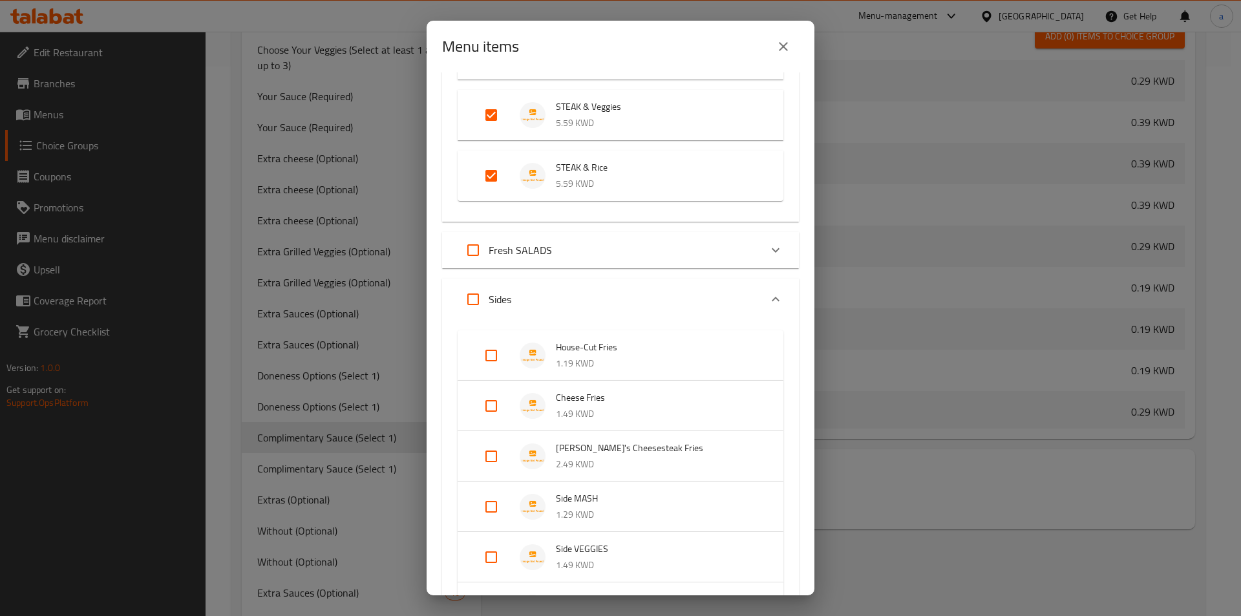
scroll to position [244, 0]
click at [497, 361] on input "Expand" at bounding box center [491, 354] width 31 height 31
checkbox input "true"
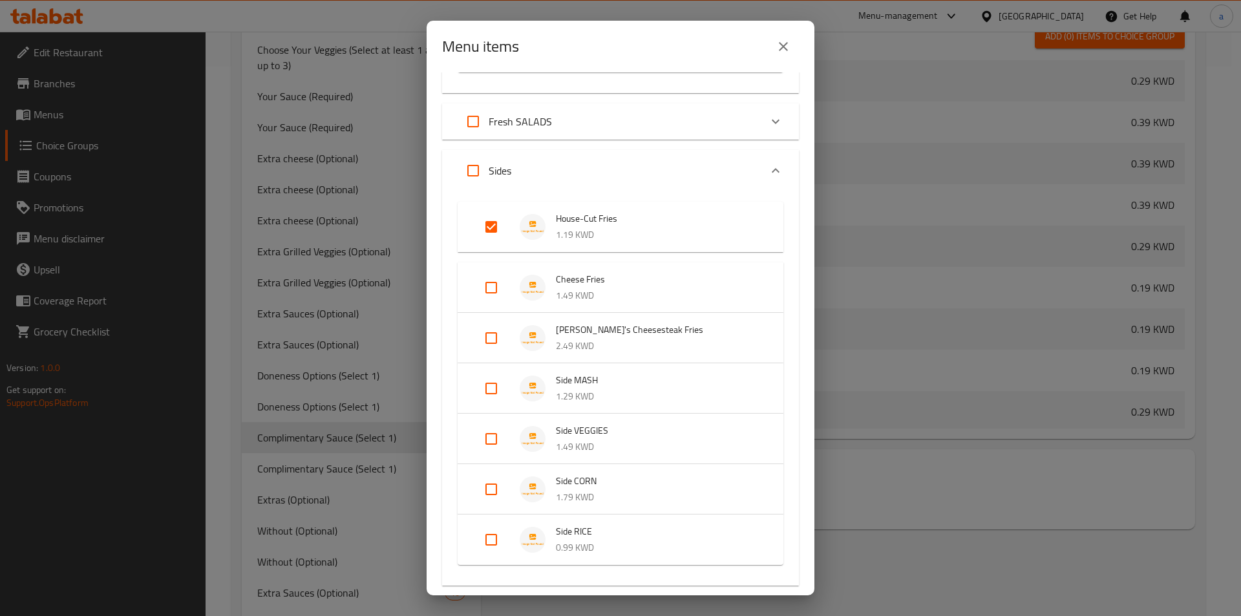
scroll to position [373, 0]
click at [491, 288] on input "Expand" at bounding box center [491, 286] width 31 height 31
checkbox input "true"
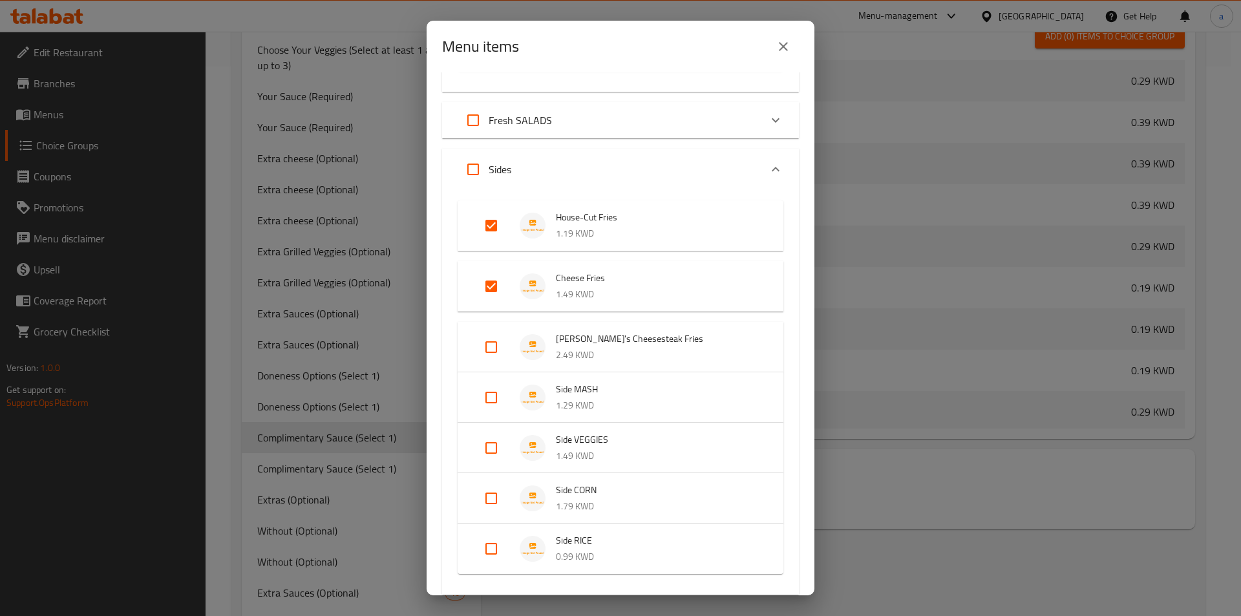
click at [491, 348] on input "Expand" at bounding box center [491, 347] width 31 height 31
checkbox input "true"
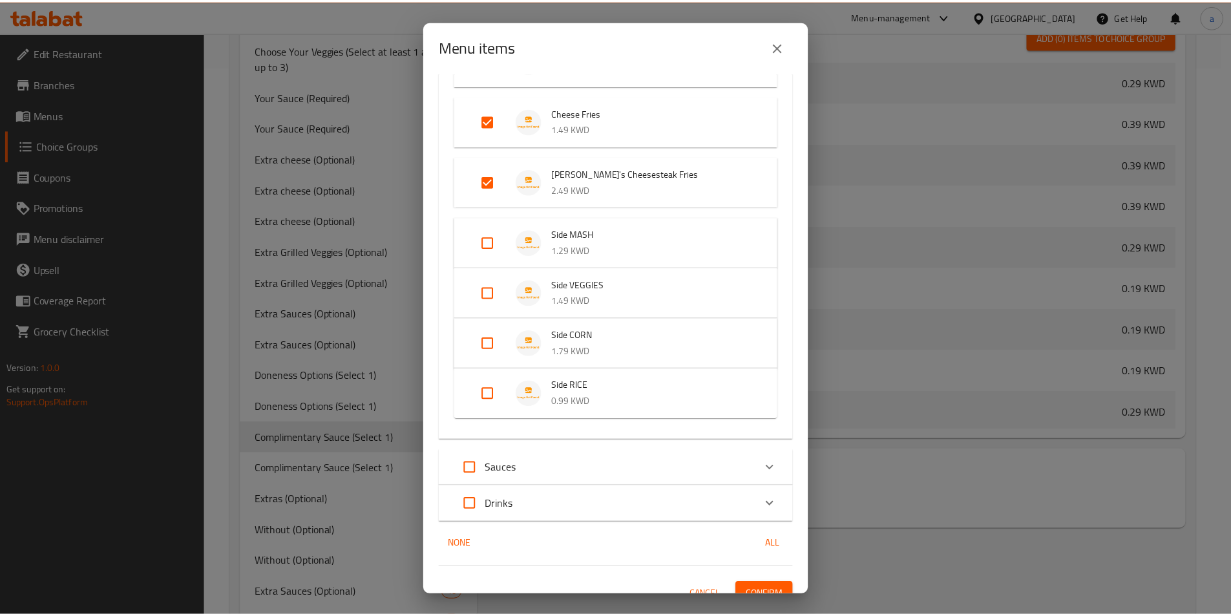
scroll to position [555, 0]
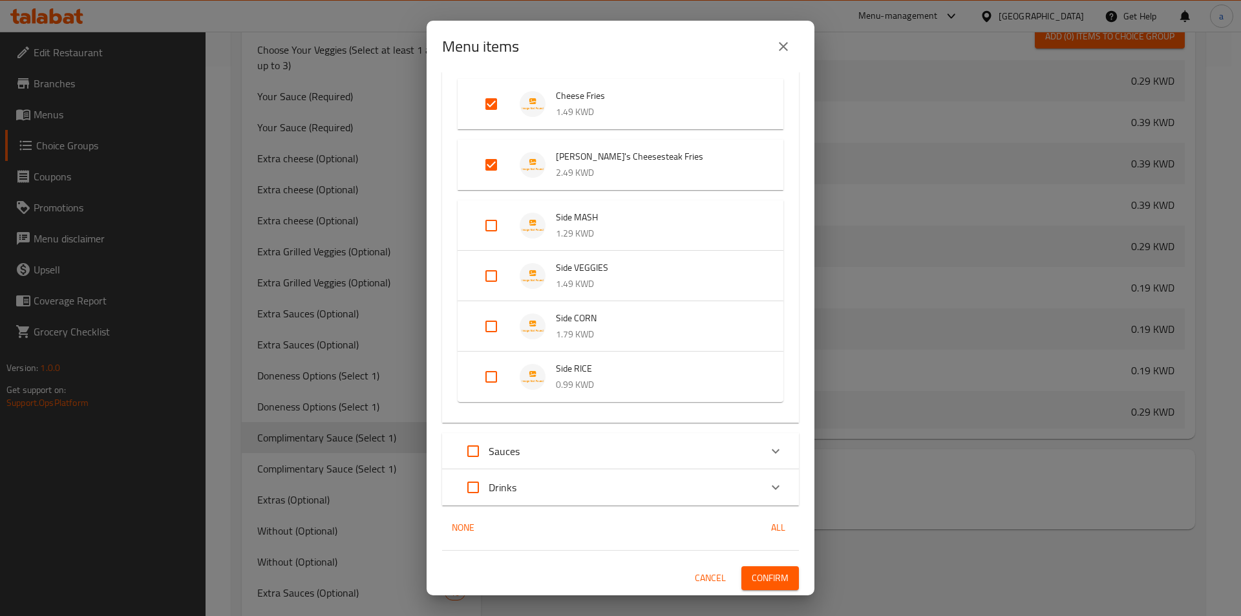
click at [763, 576] on span "Confirm" at bounding box center [770, 578] width 37 height 16
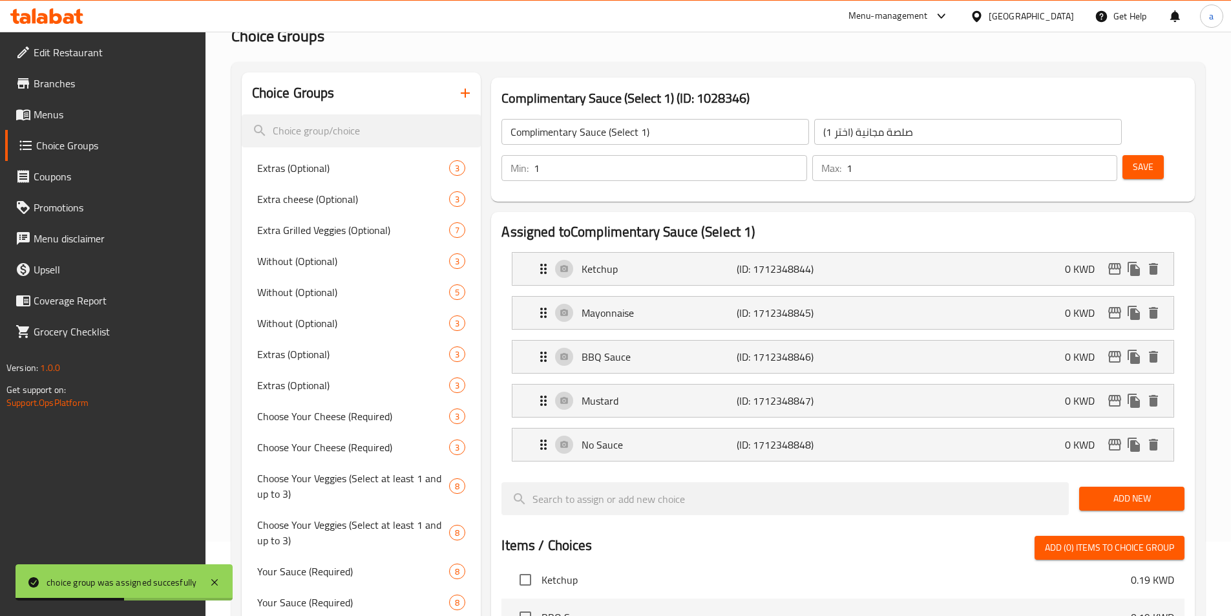
scroll to position [32, 0]
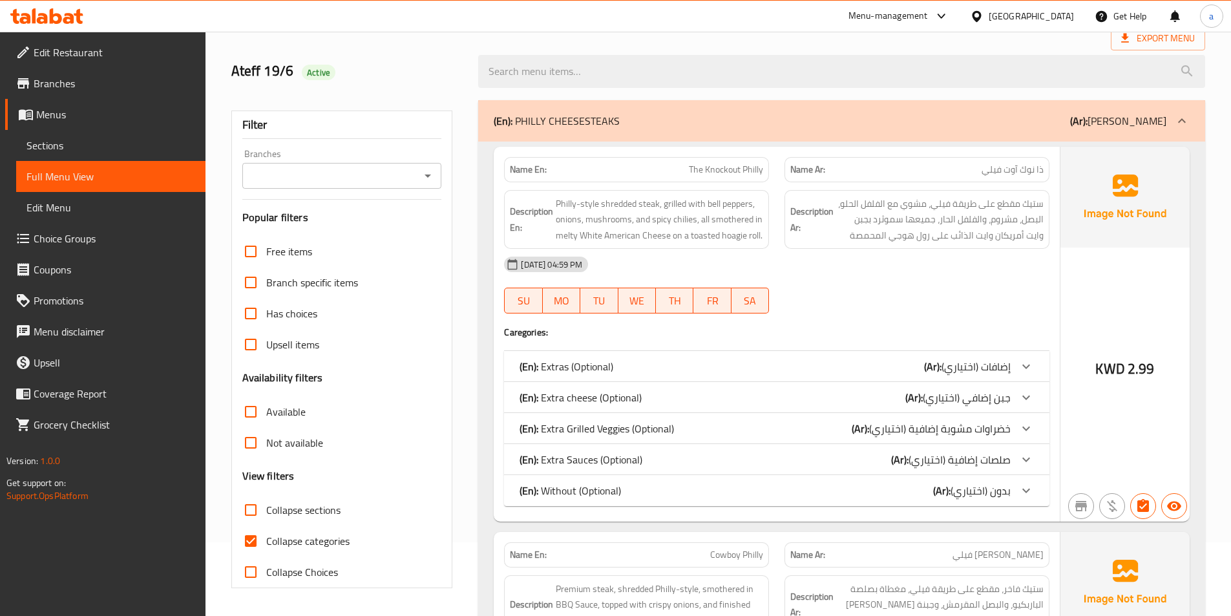
scroll to position [259, 0]
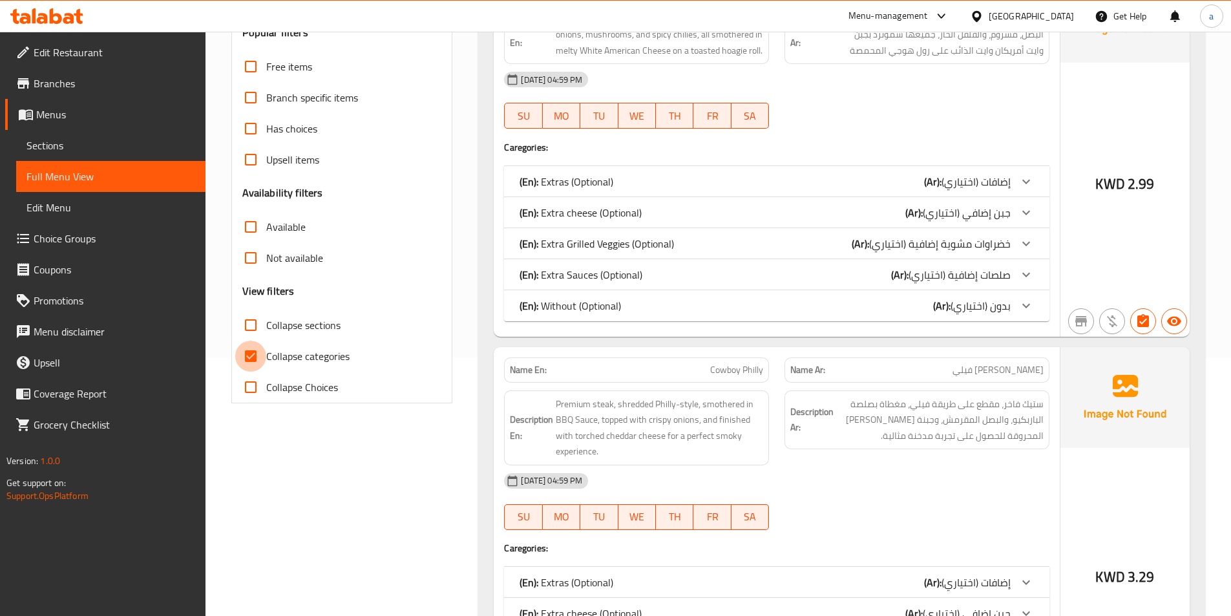
click at [248, 355] on input "Collapse categories" at bounding box center [250, 356] width 31 height 31
checkbox input "false"
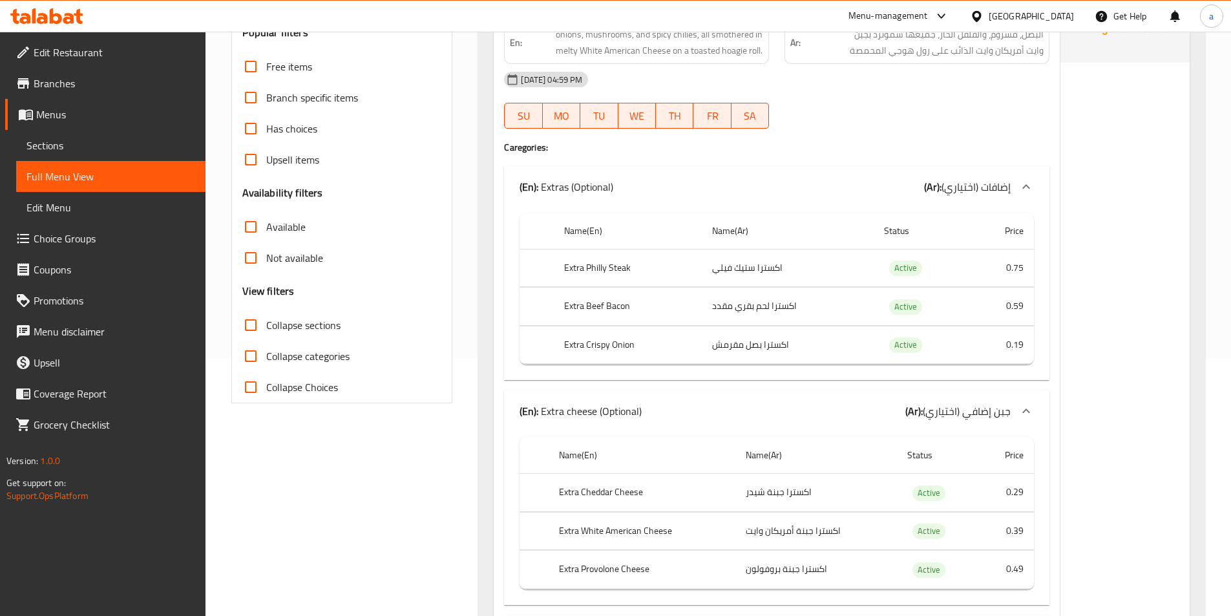
click at [249, 324] on input "Collapse sections" at bounding box center [250, 325] width 31 height 31
checkbox input "true"
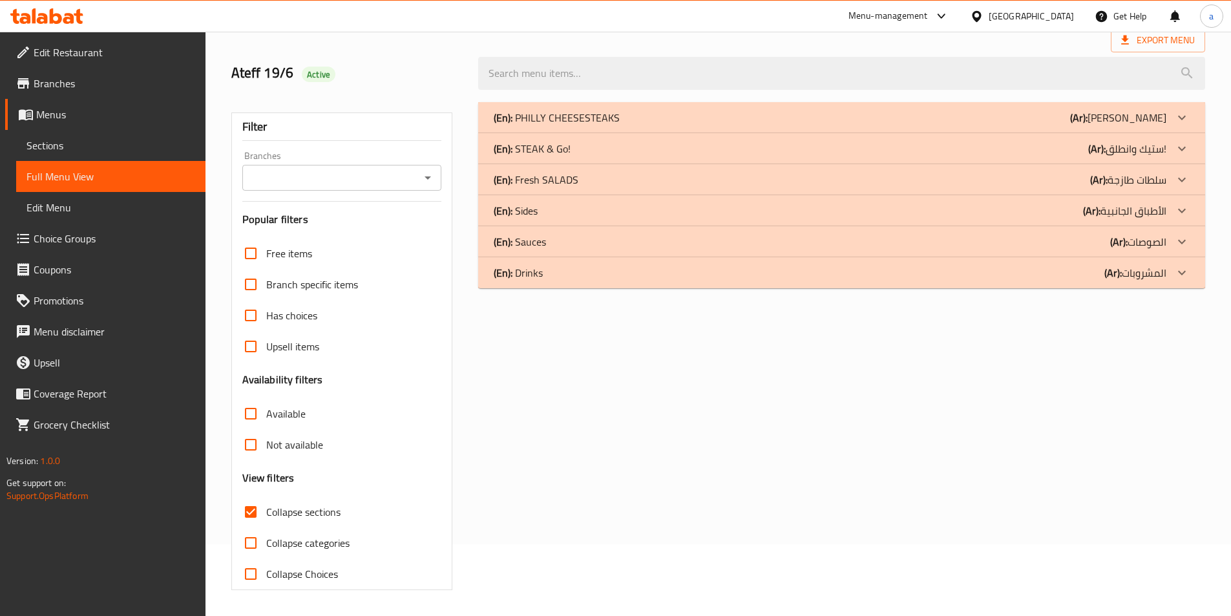
scroll to position [72, 0]
click at [1176, 145] on icon at bounding box center [1182, 149] width 16 height 16
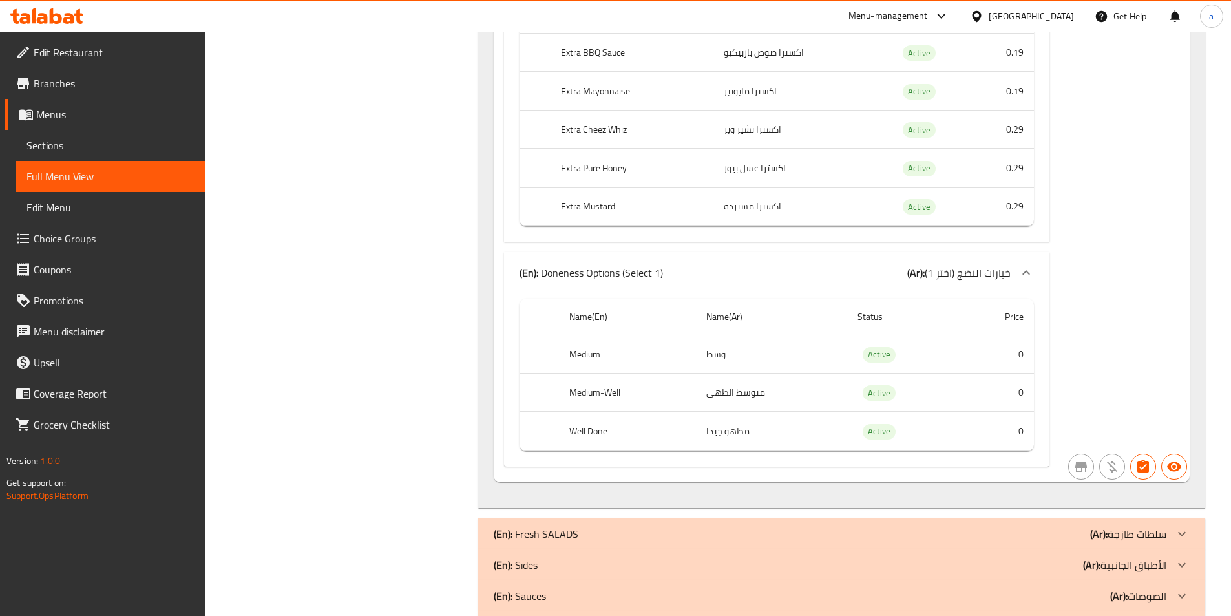
scroll to position [4780, 0]
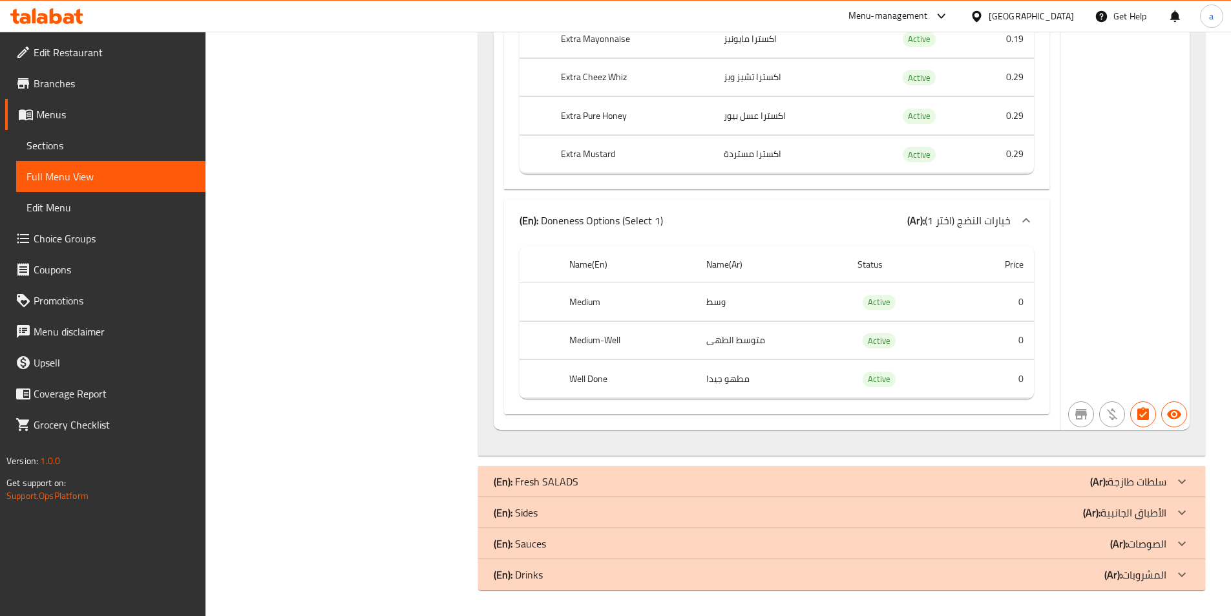
click at [1161, 483] on p "(Ar): سلطات طازجة" at bounding box center [1128, 482] width 76 height 16
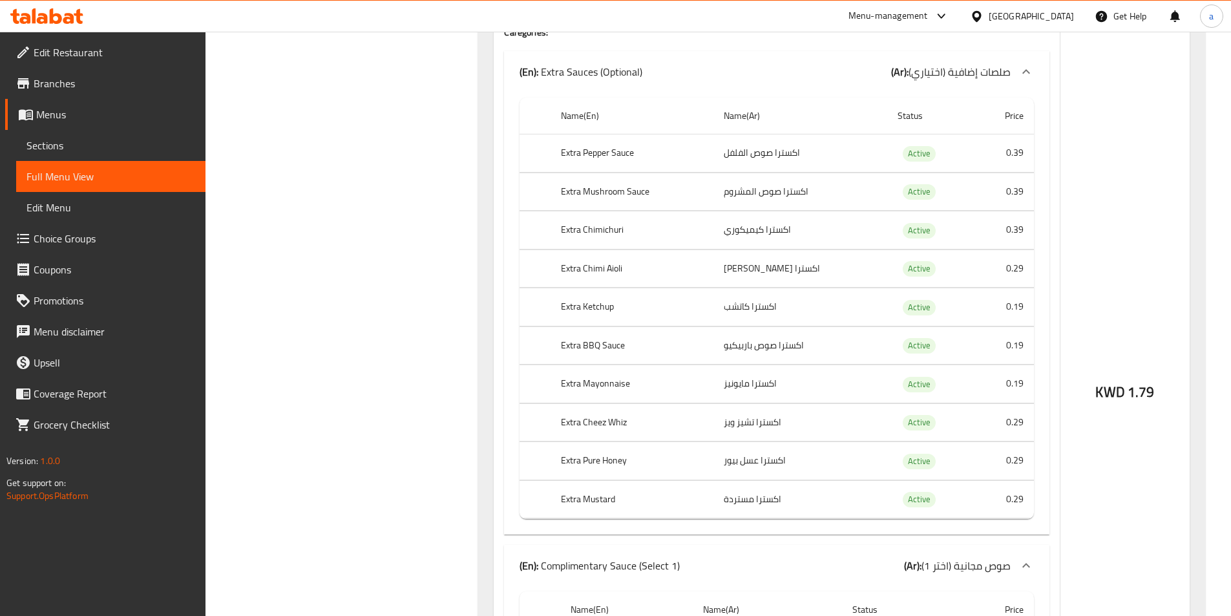
scroll to position [5361, 0]
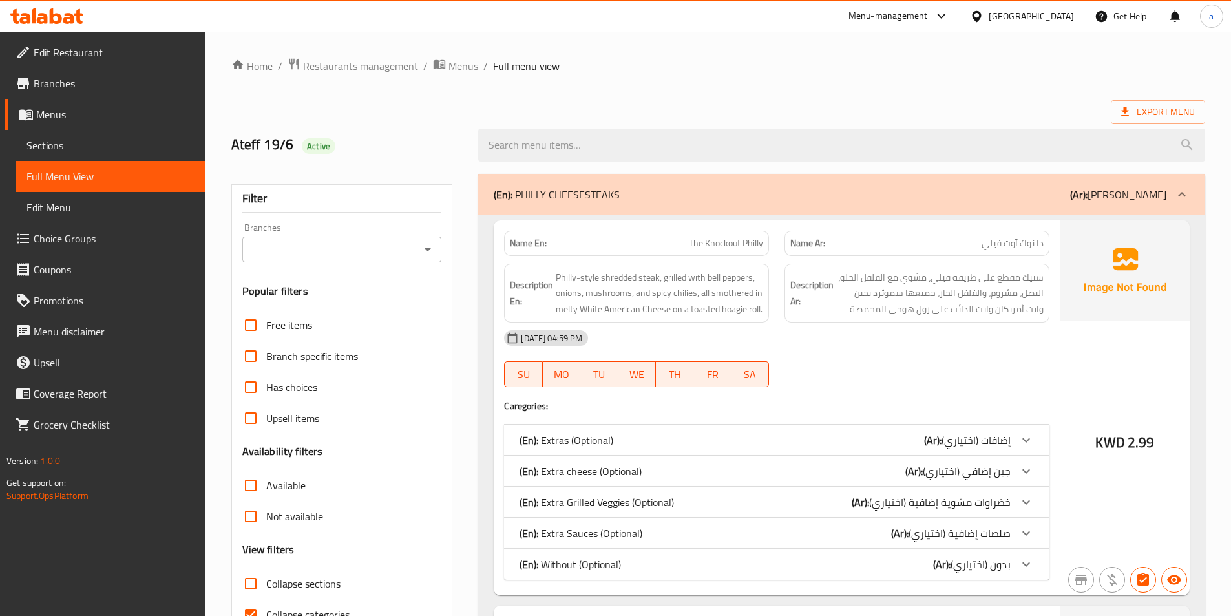
scroll to position [194, 0]
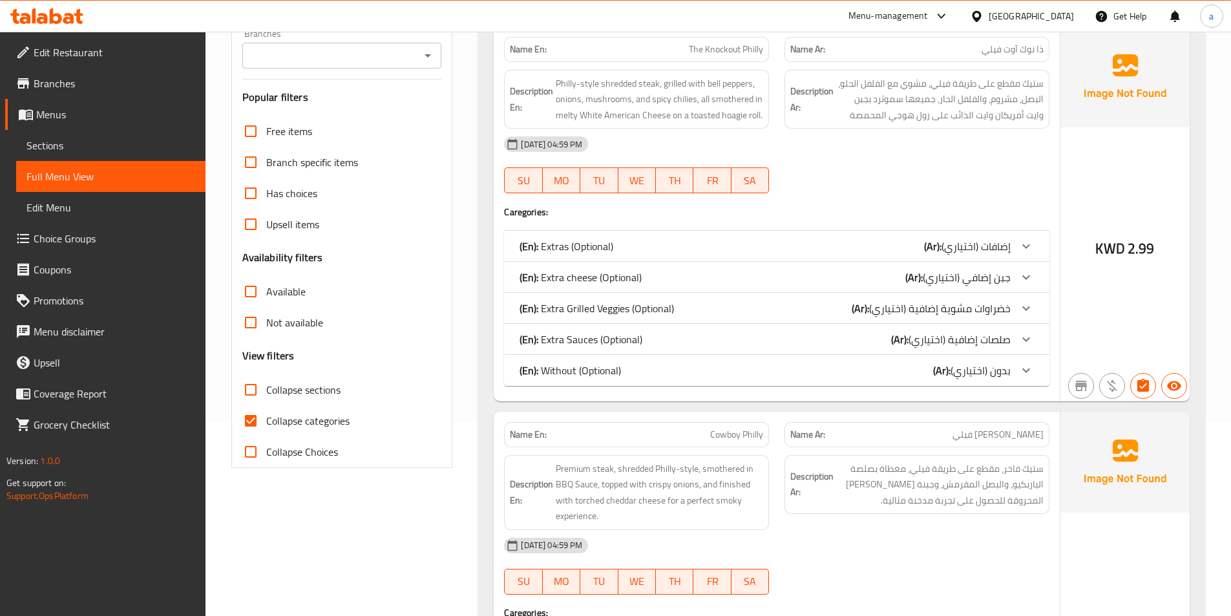
click at [251, 419] on input "Collapse categories" at bounding box center [250, 420] width 31 height 31
checkbox input "false"
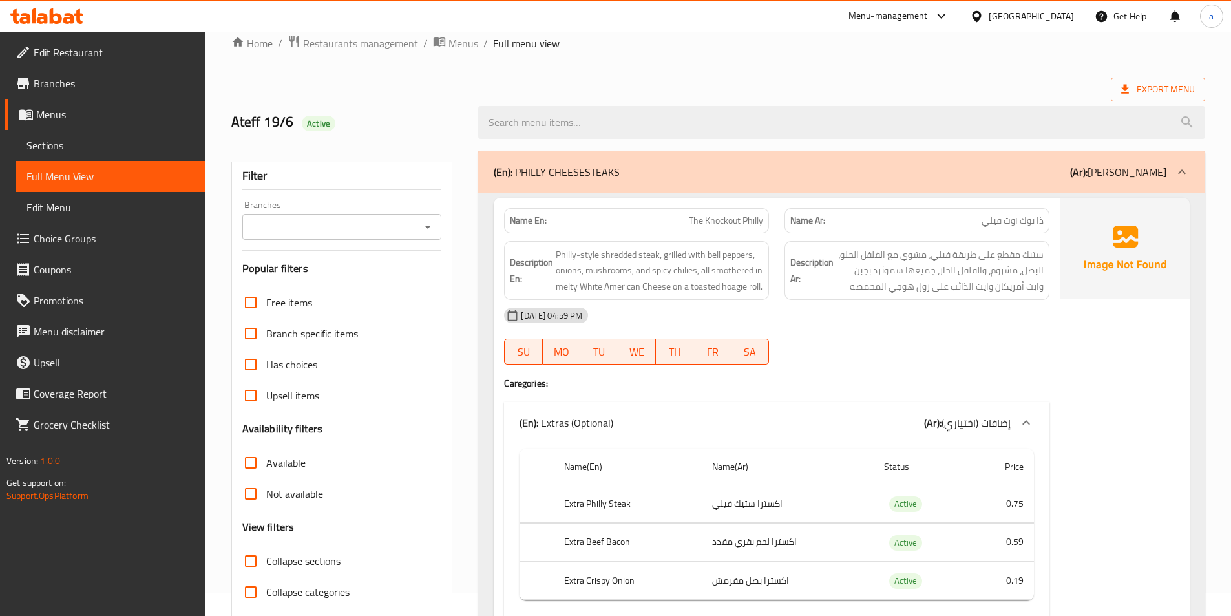
scroll to position [0, 0]
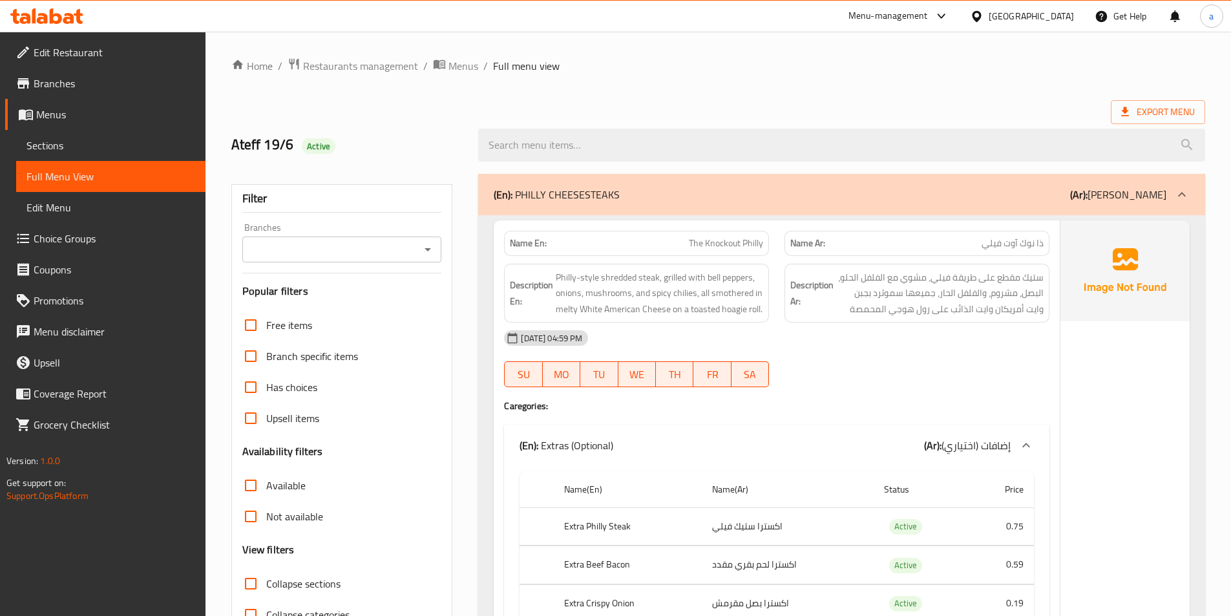
click at [1180, 195] on icon at bounding box center [1182, 194] width 8 height 5
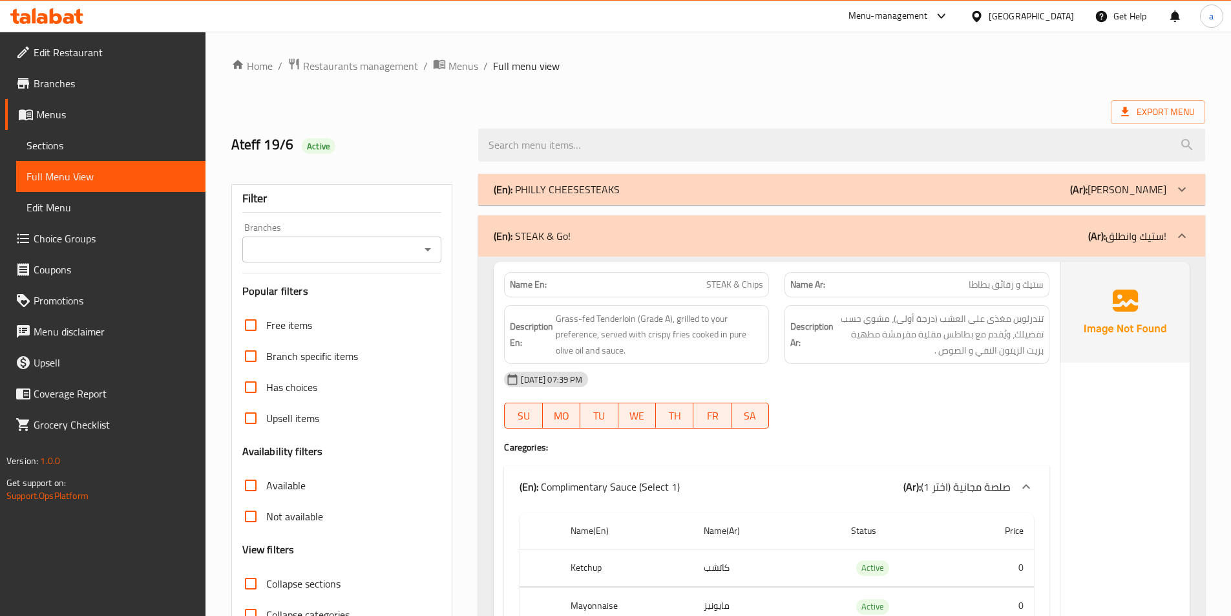
click at [1180, 235] on icon at bounding box center [1182, 236] width 16 height 16
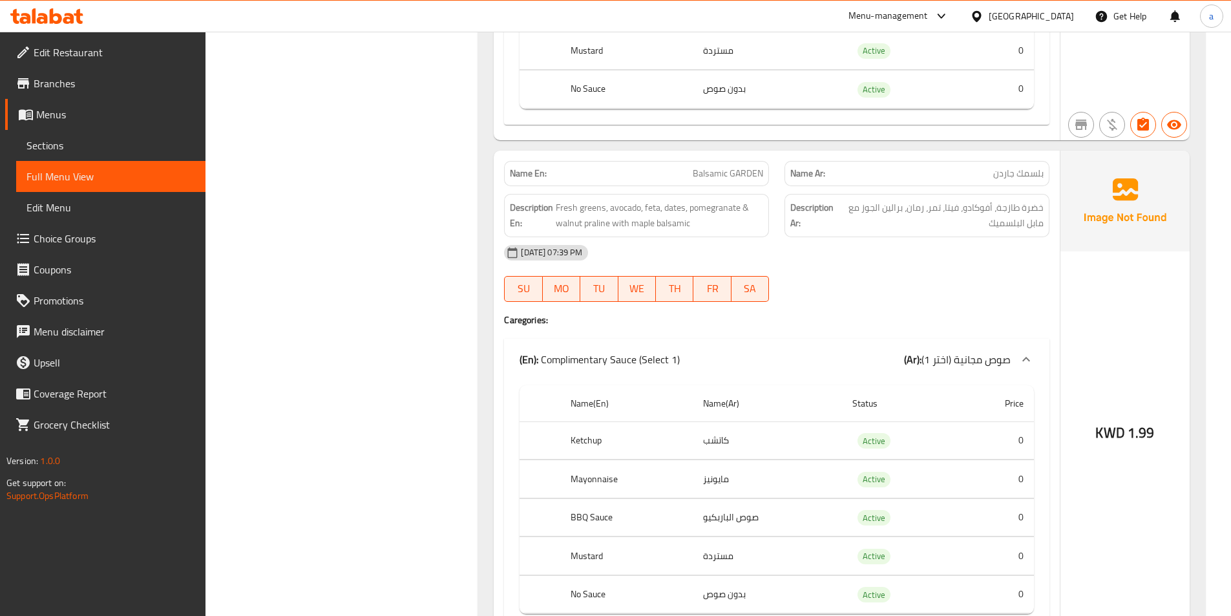
scroll to position [582, 0]
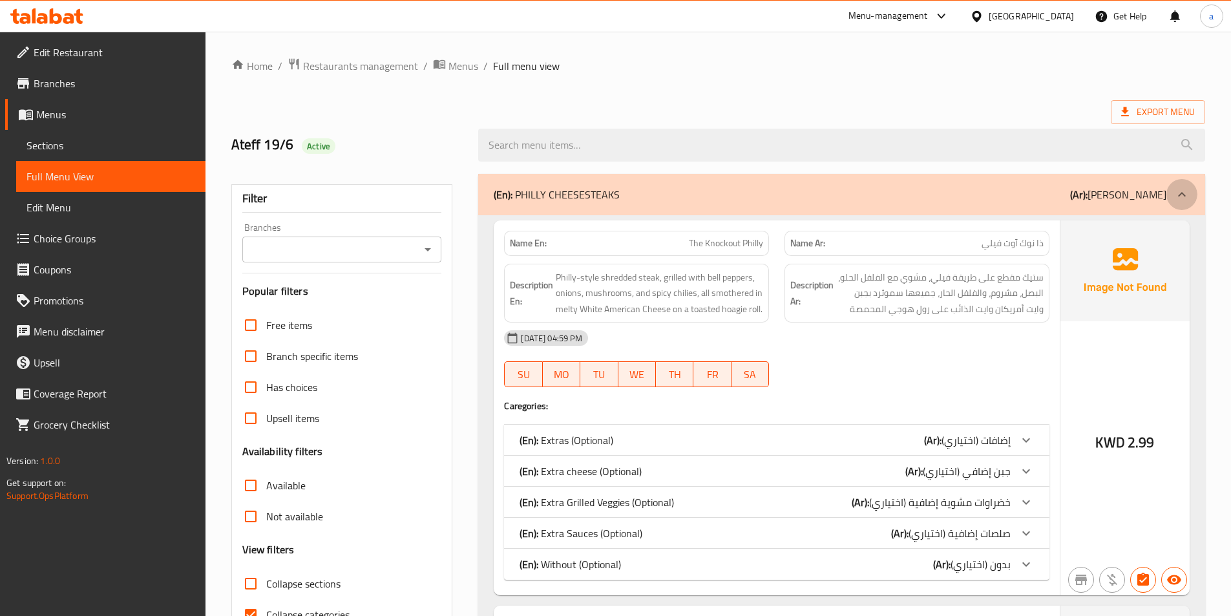
click at [1189, 200] on icon at bounding box center [1182, 195] width 16 height 16
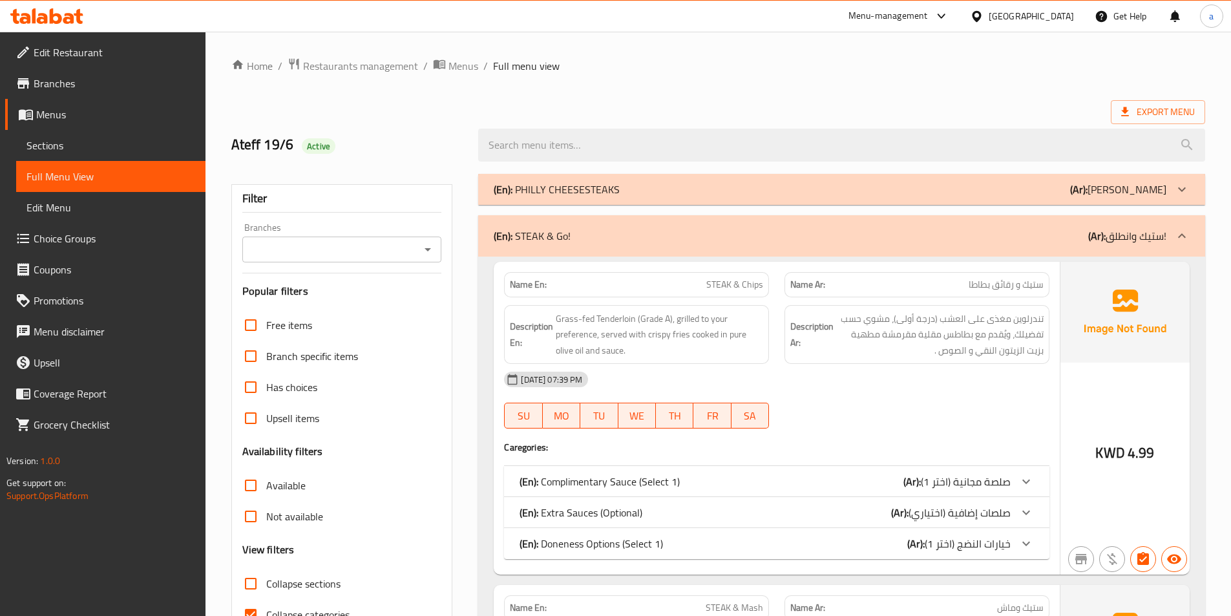
click at [1164, 237] on p "(Ar): ستيك وانطلق!" at bounding box center [1127, 236] width 78 height 16
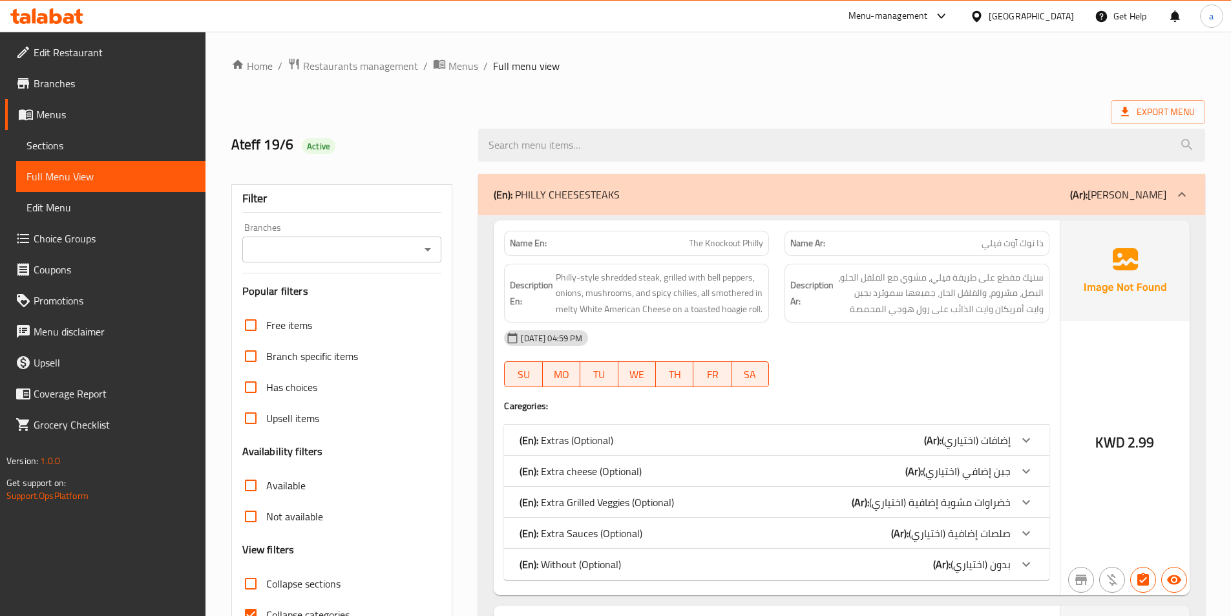
click at [1181, 196] on icon at bounding box center [1182, 195] width 16 height 16
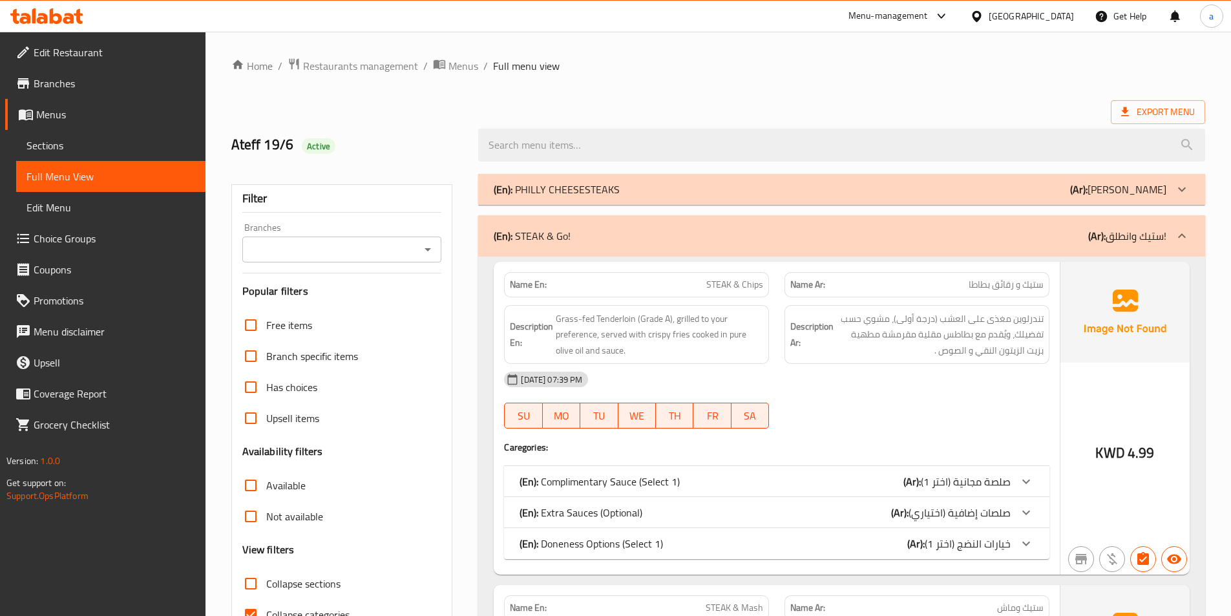
click at [1176, 237] on icon at bounding box center [1182, 236] width 16 height 16
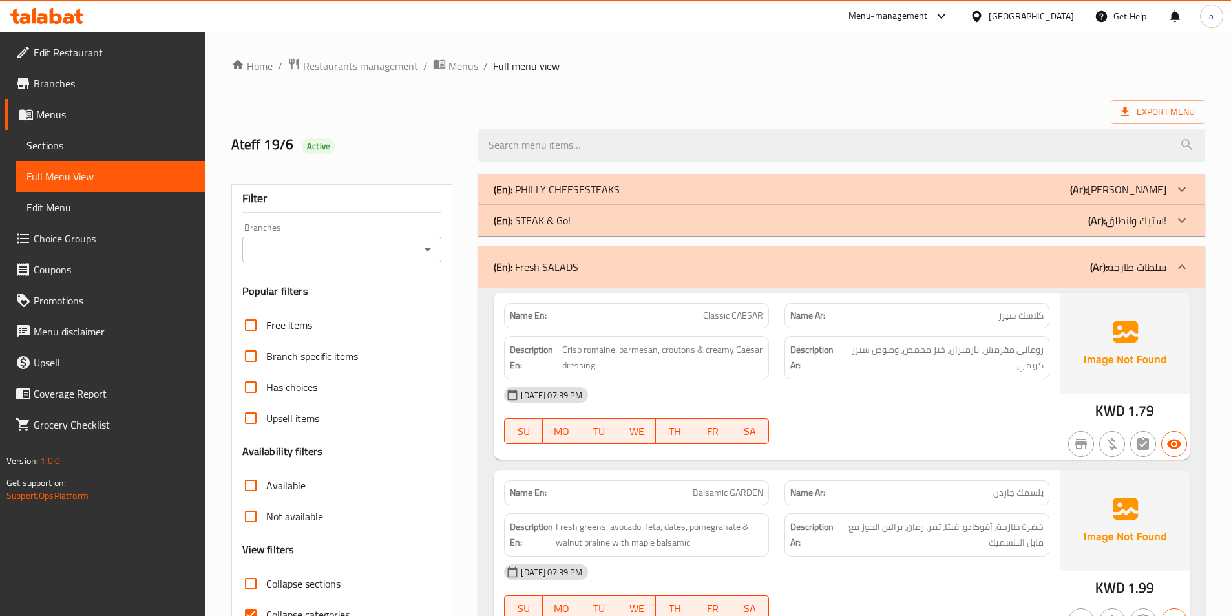
click at [1173, 268] on div at bounding box center [1182, 266] width 31 height 31
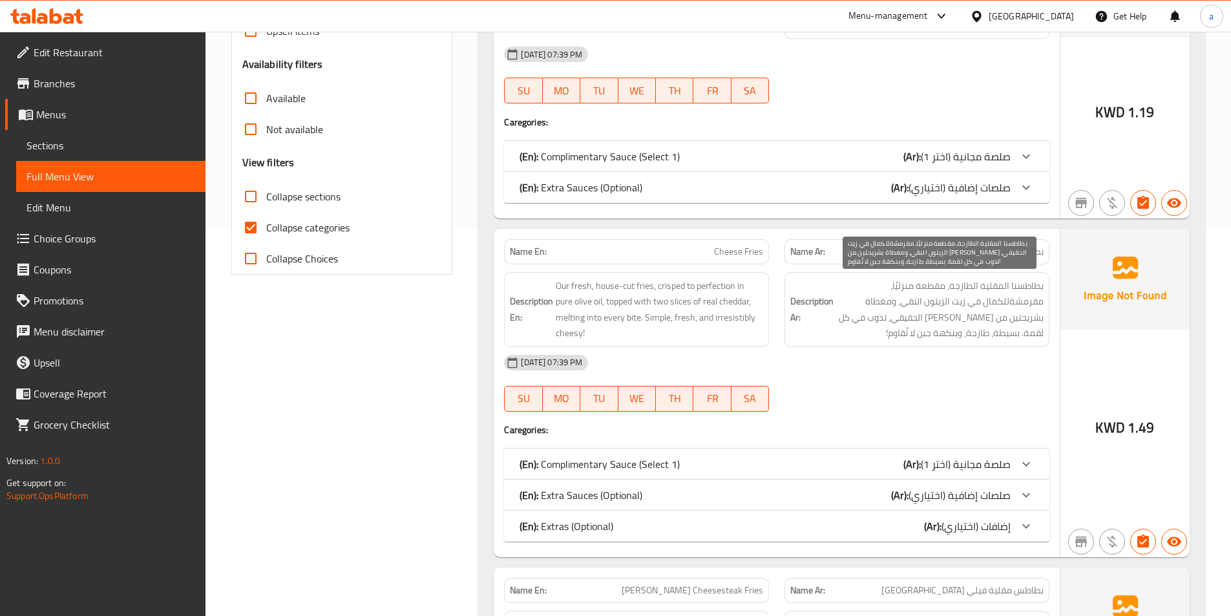
scroll to position [388, 0]
click at [246, 227] on input "Collapse categories" at bounding box center [250, 226] width 31 height 31
checkbox input "false"
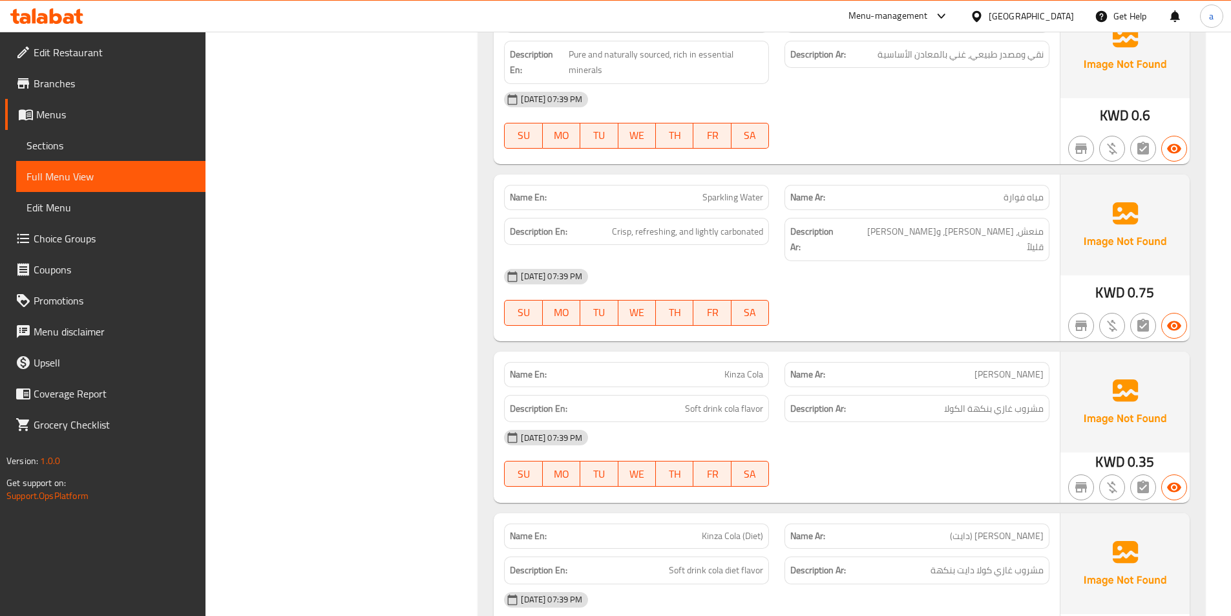
scroll to position [0, 0]
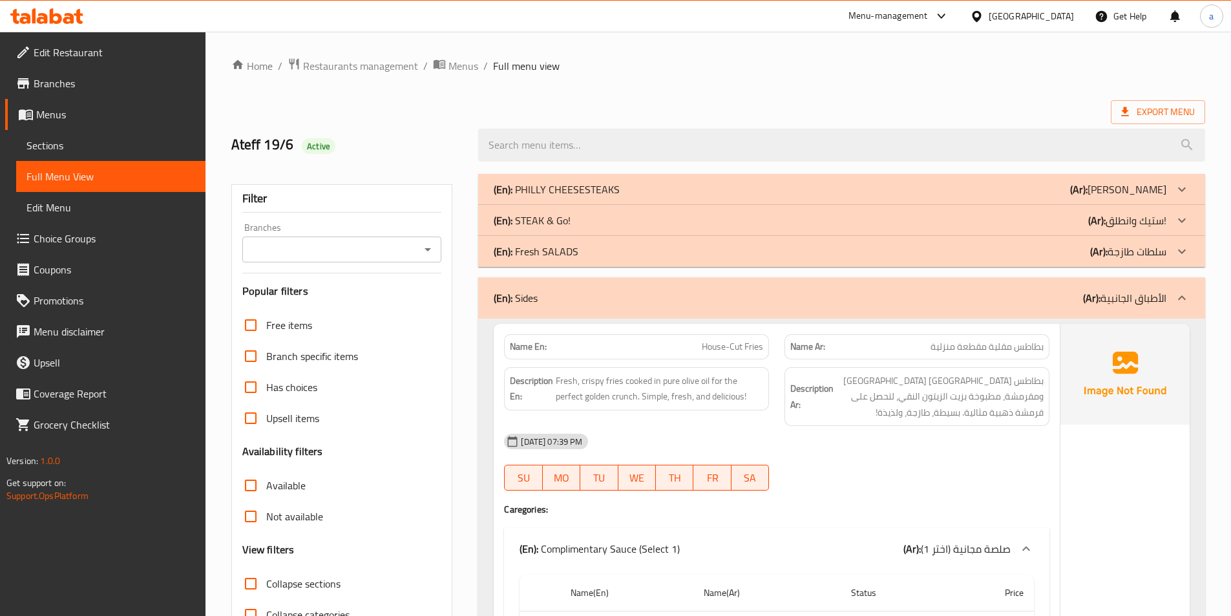
click at [1189, 249] on icon at bounding box center [1182, 252] width 16 height 16
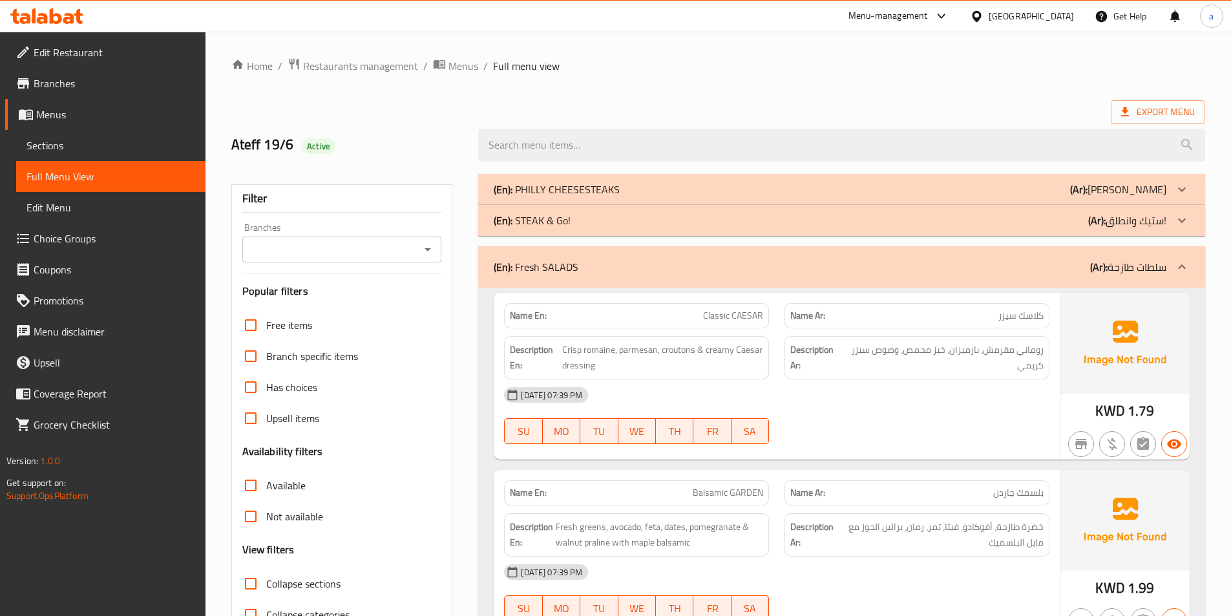
click at [1180, 220] on icon at bounding box center [1182, 220] width 8 height 5
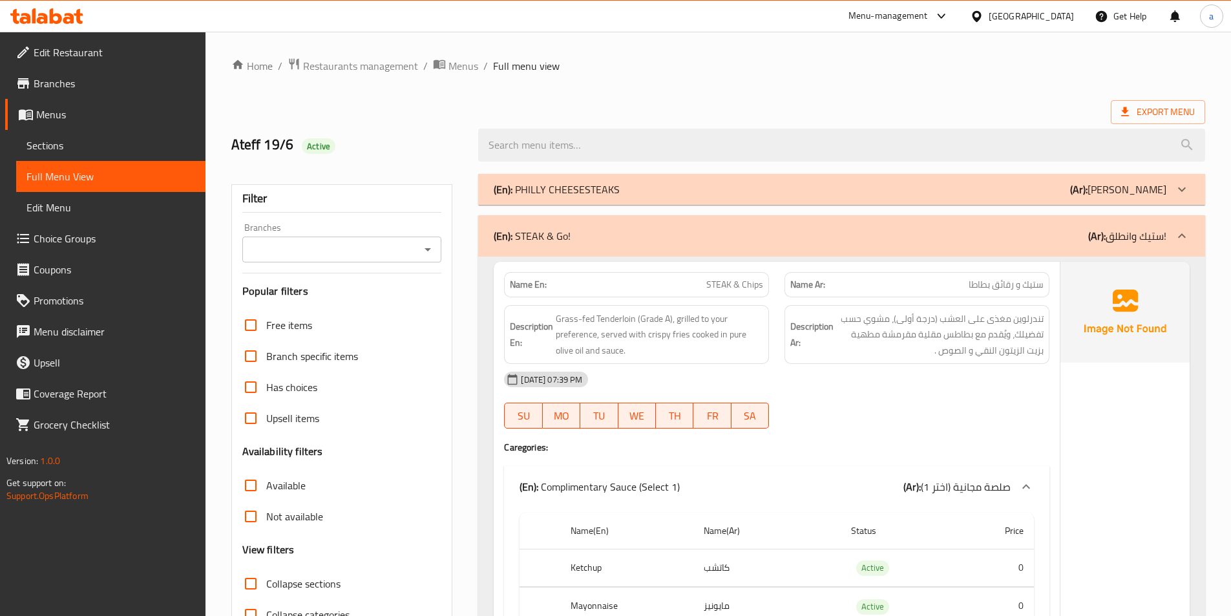
click at [1185, 191] on icon at bounding box center [1182, 190] width 16 height 16
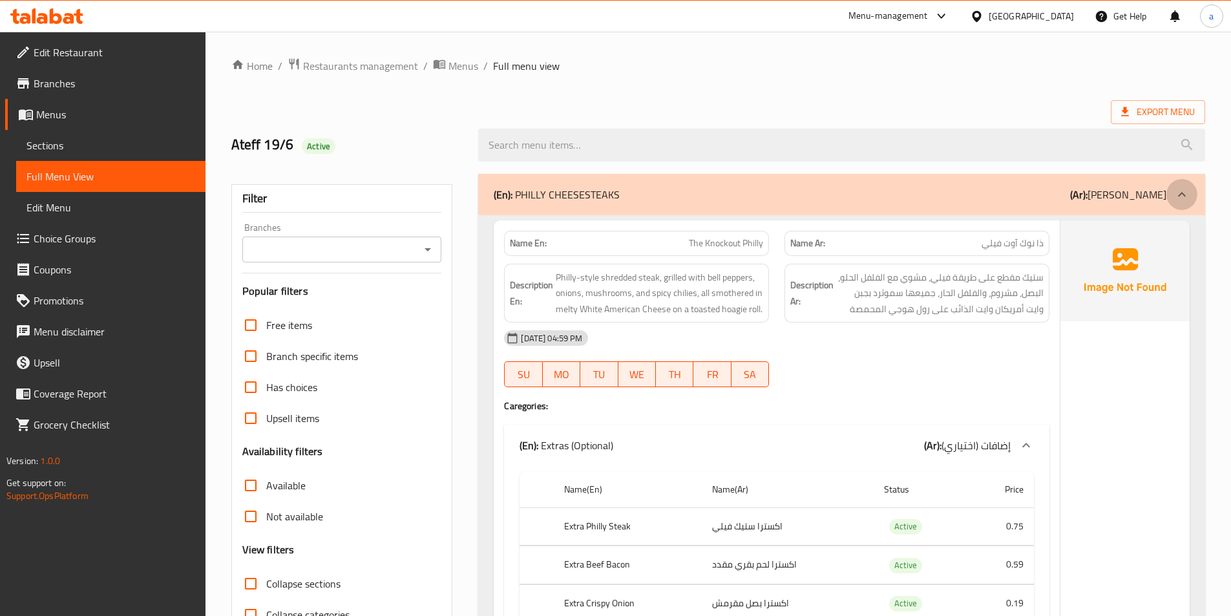
click at [1176, 195] on icon at bounding box center [1182, 195] width 16 height 16
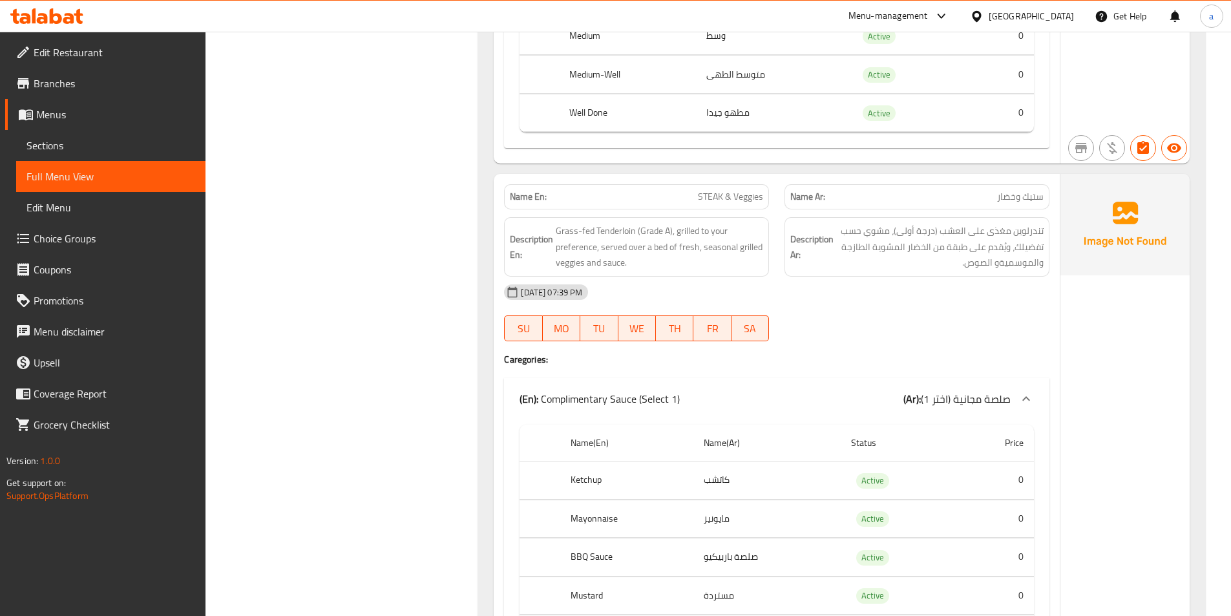
scroll to position [2585, 0]
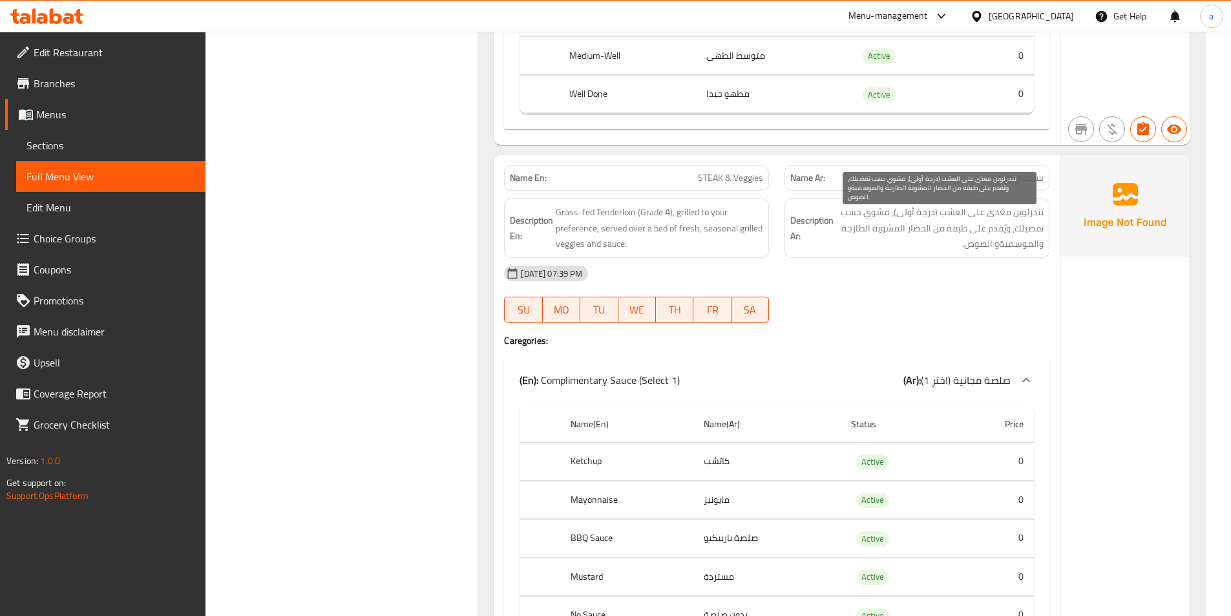
click at [966, 242] on span "تندرلوين مغذى على العشب (درجة أولى)، مشوي حسب تفضيلك، ويُقدم على طبقة من الخضار…" at bounding box center [939, 228] width 207 height 48
click at [963, 244] on span "تندرلوين مغذى على العشب (درجة أولى)، مشوي حسب تفضيلك، ويُقدم على طبقة من الخضار…" at bounding box center [939, 228] width 207 height 48
click at [974, 244] on span "تندرلوين مغذى على العشب (درجة أولى)، مشوي حسب تفضيلك، ويُقدم على طبقة من الخضار…" at bounding box center [939, 228] width 207 height 48
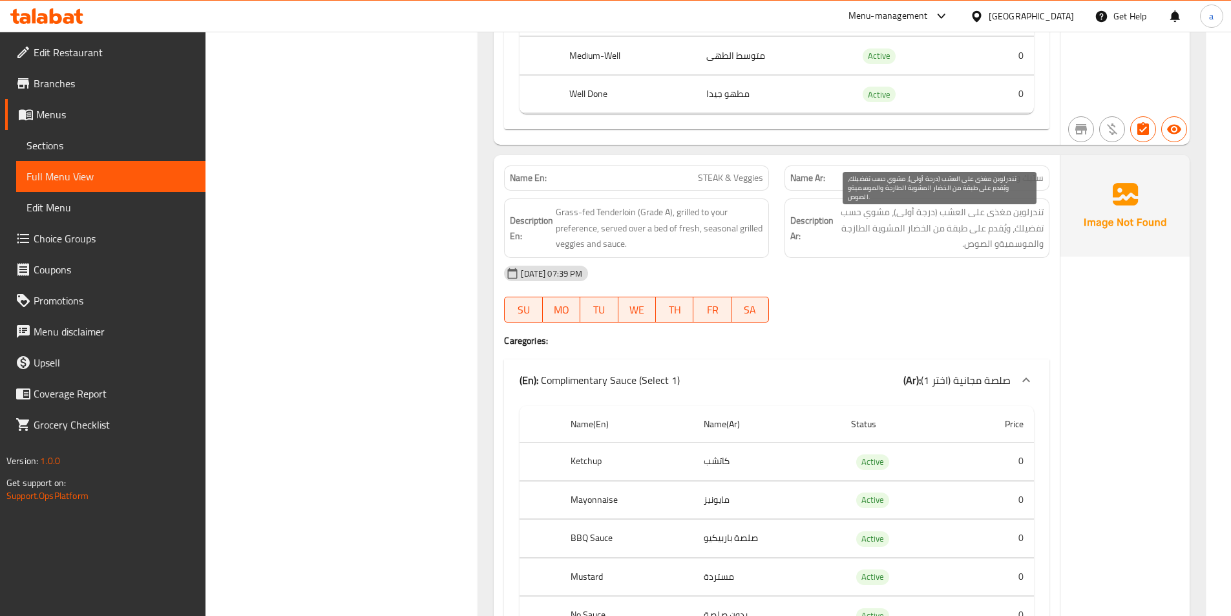
click at [944, 248] on span "تندرلوين مغذى على العشب (درجة أولى)، مشوي حسب تفضيلك، ويُقدم على طبقة من الخضار…" at bounding box center [939, 228] width 207 height 48
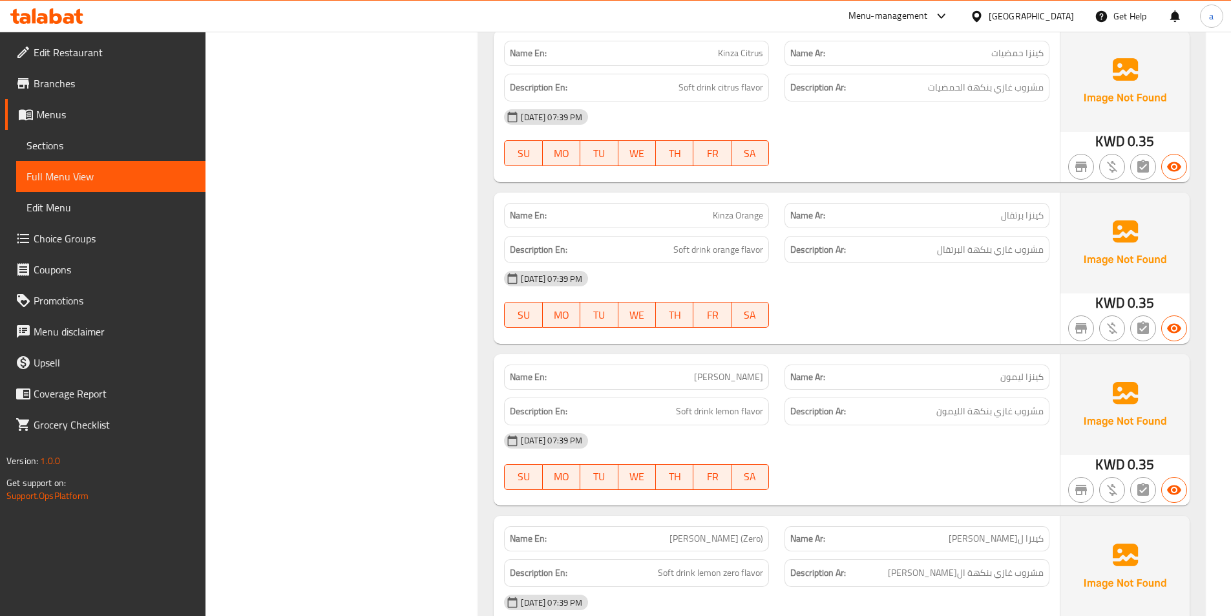
scroll to position [14638, 0]
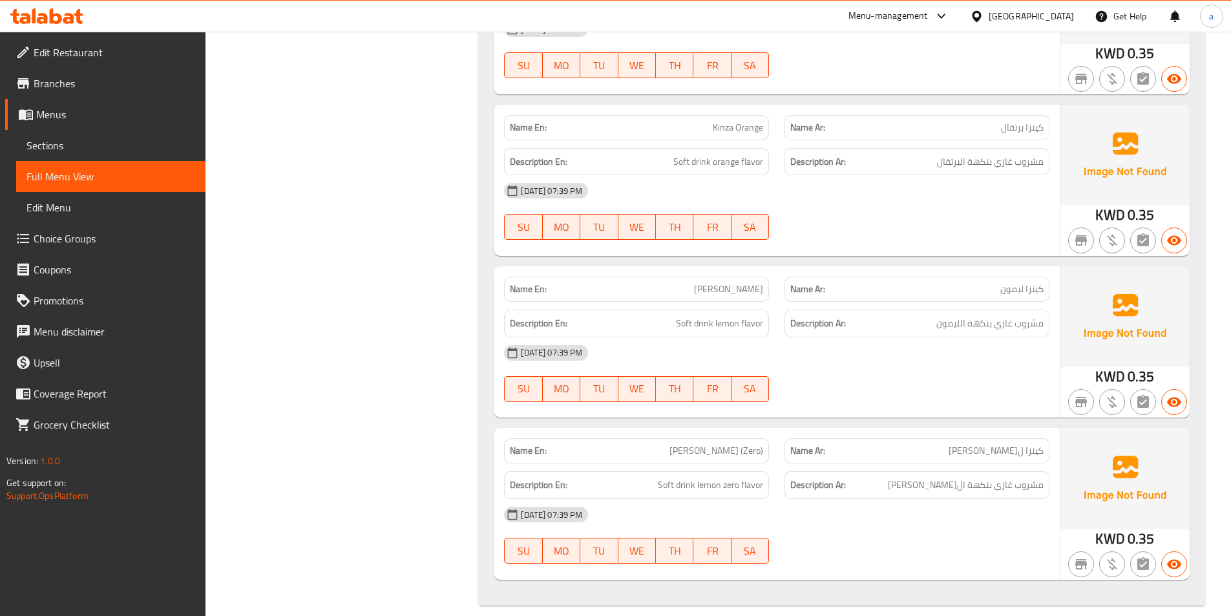
click at [933, 315] on h6 "Description Ar: مشروب غازي بنكهة الليمون" at bounding box center [916, 323] width 253 height 16
click at [941, 315] on span "مشروب غازي بنكهة الليمون" at bounding box center [990, 323] width 107 height 16
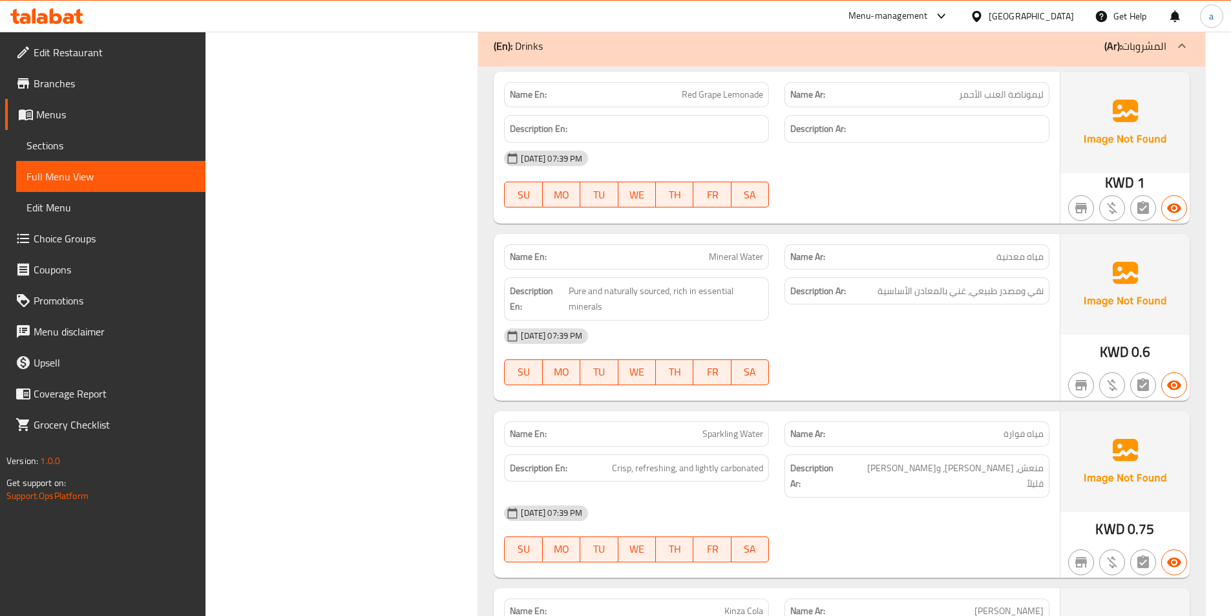
scroll to position [13668, 0]
click at [614, 303] on span "Pure and naturally sourced, rich in essential minerals" at bounding box center [666, 300] width 195 height 32
click at [913, 293] on span "نقي ومصدر طبيعي، غني بالمعادن الأساسية" at bounding box center [961, 292] width 166 height 16
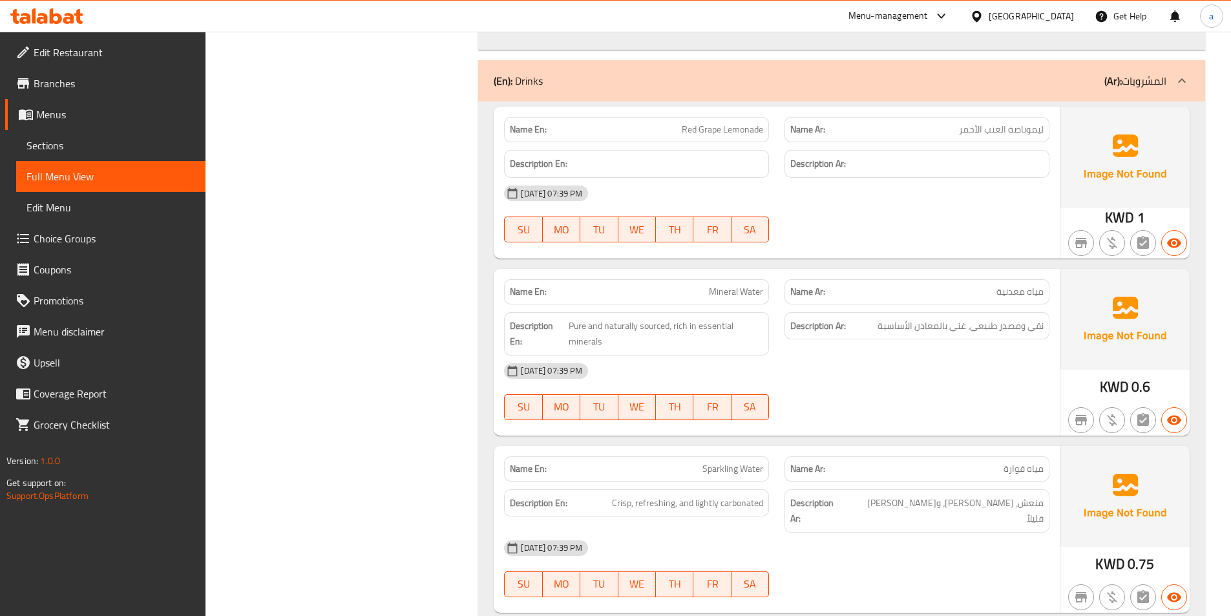
scroll to position [13604, 0]
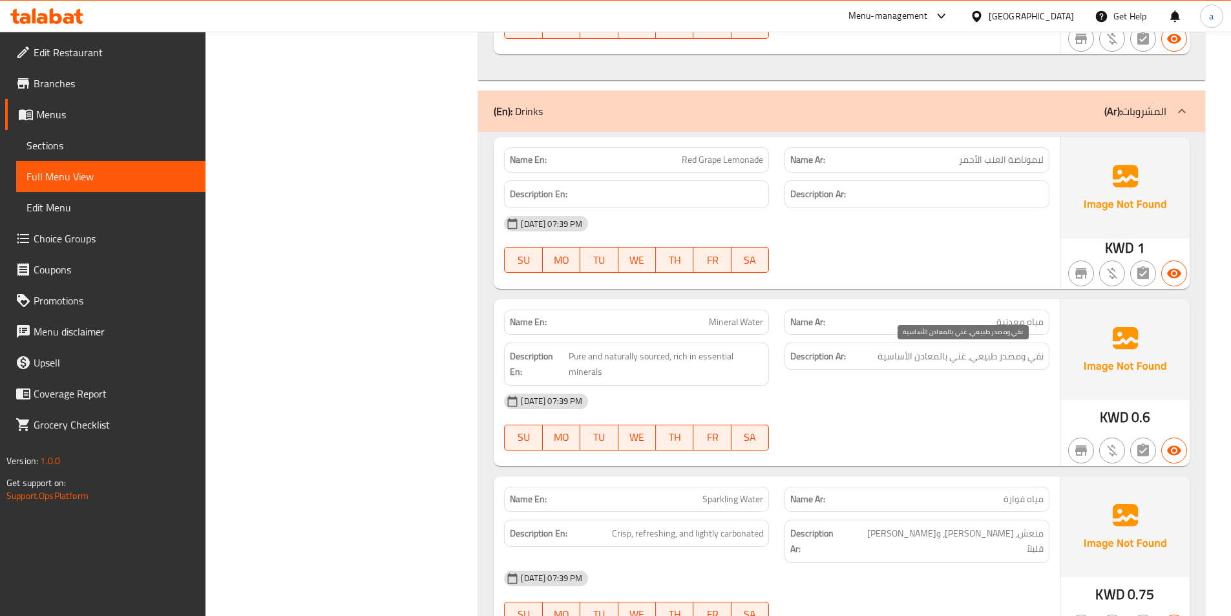
click at [915, 359] on span "نقي ومصدر طبيعي، غني بالمعادن الأساسية" at bounding box center [961, 356] width 166 height 16
click at [893, 362] on span "نقي ومصدر طبيعي، غني بالمعادن الأساسية" at bounding box center [961, 356] width 166 height 16
click at [914, 372] on div "Description Ar: نقي ومصدر طبيعي، غني بالمعادن الأساسية" at bounding box center [917, 364] width 281 height 59
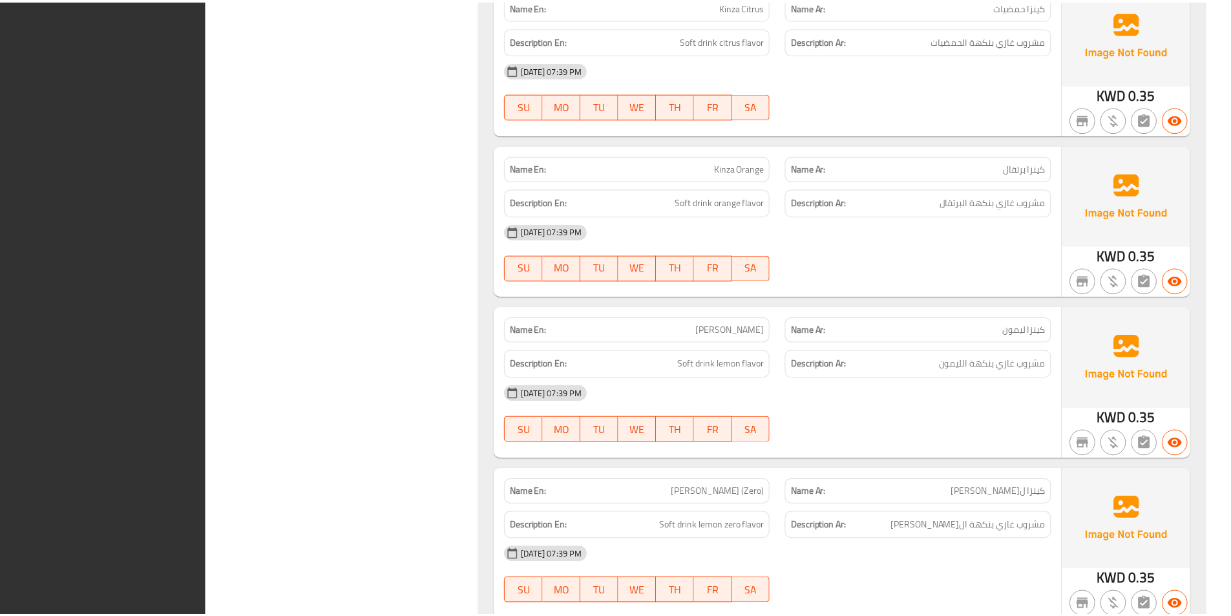
scroll to position [14638, 0]
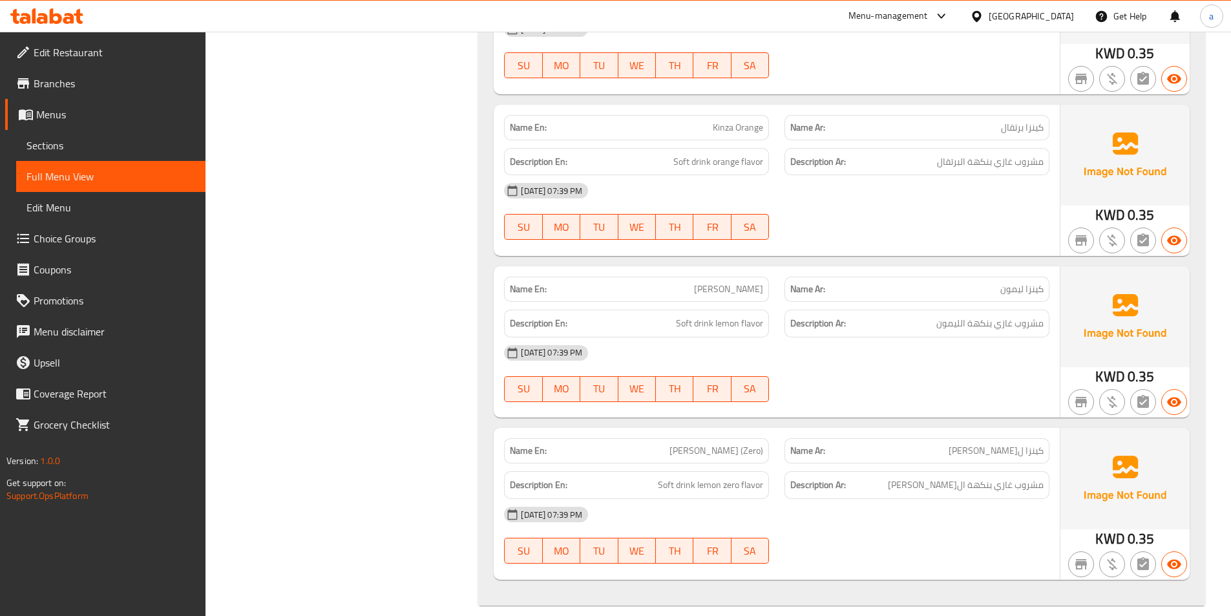
click at [883, 70] on div at bounding box center [917, 78] width 281 height 16
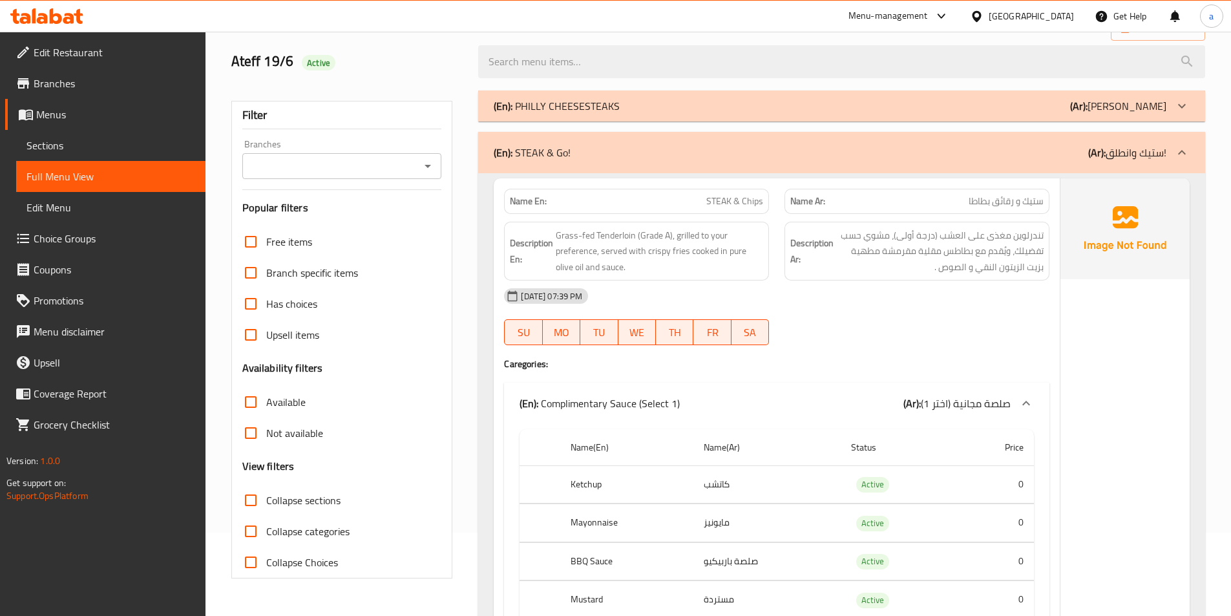
scroll to position [0, 0]
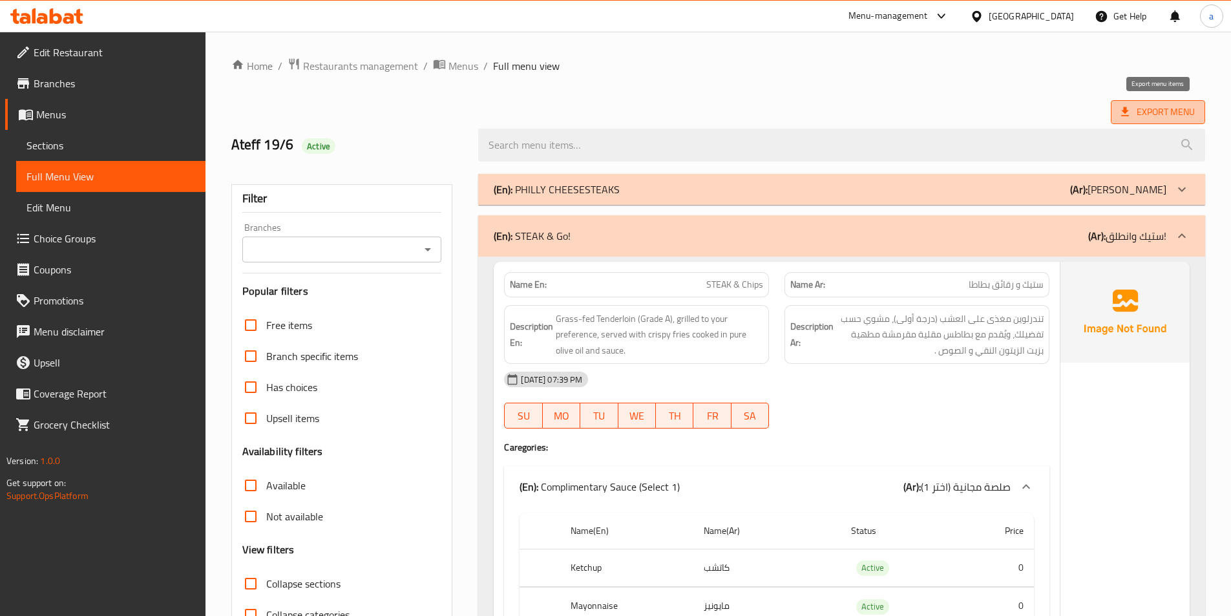
click at [1171, 103] on span "Export Menu" at bounding box center [1158, 112] width 94 height 24
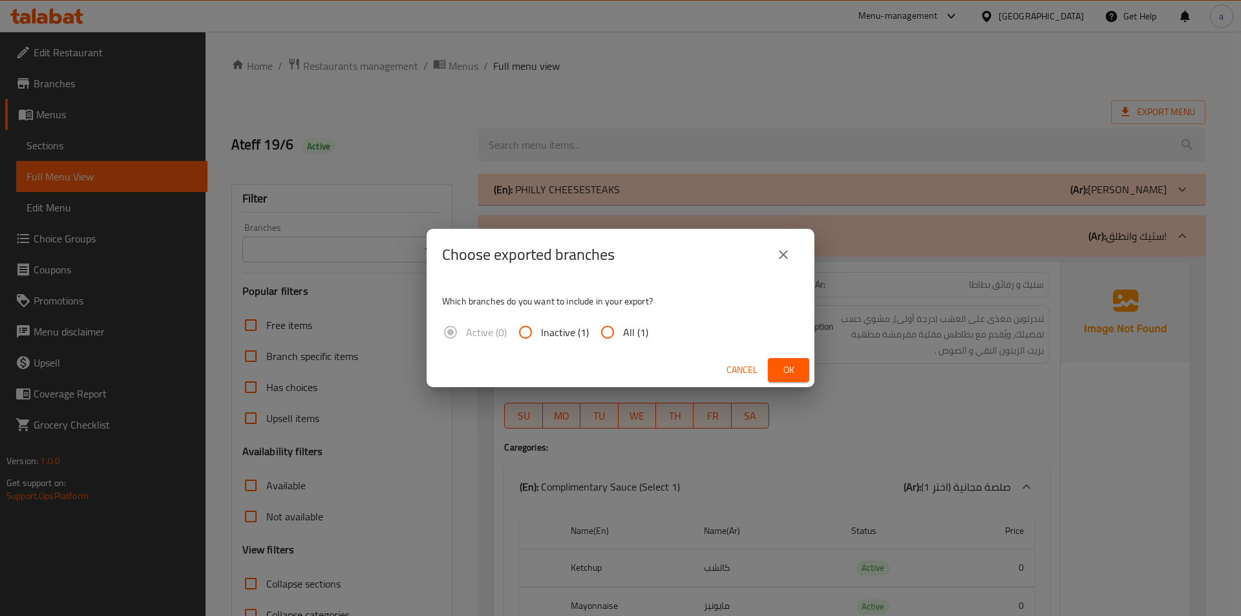
click at [595, 334] on input "All (1)" at bounding box center [607, 332] width 31 height 31
radio input "true"
click at [785, 362] on span "Ok" at bounding box center [788, 370] width 21 height 16
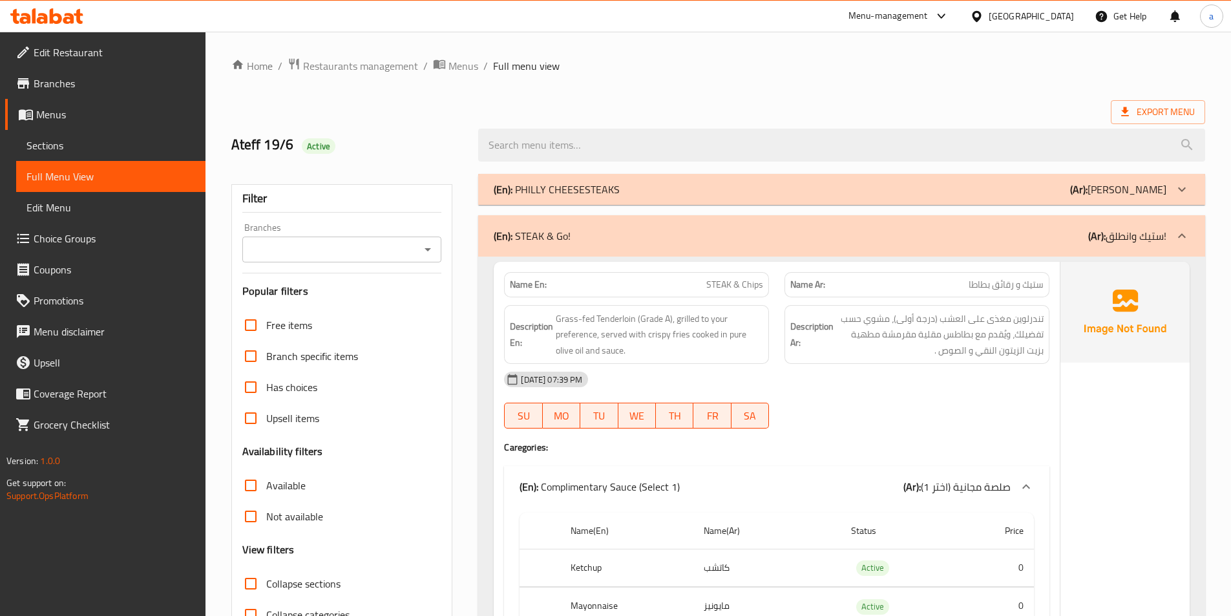
click at [873, 392] on div "16-09-2025 07:39 PM" at bounding box center [776, 379] width 561 height 31
click at [1171, 121] on span "Export Menu" at bounding box center [1158, 112] width 94 height 24
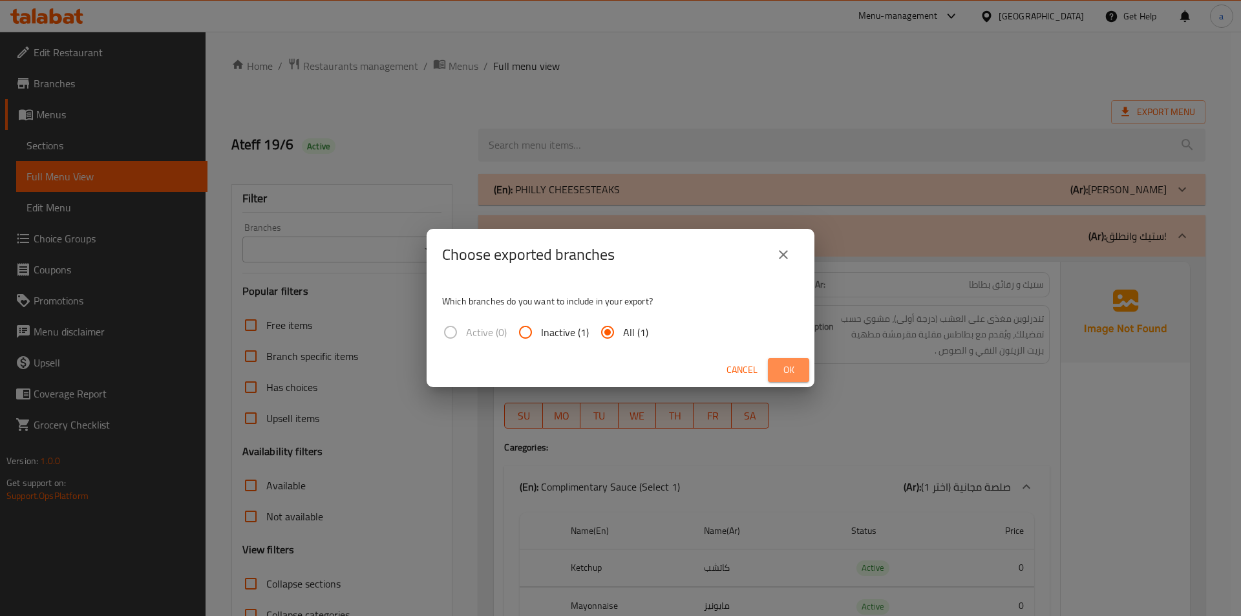
click at [785, 365] on span "Ok" at bounding box center [788, 370] width 21 height 16
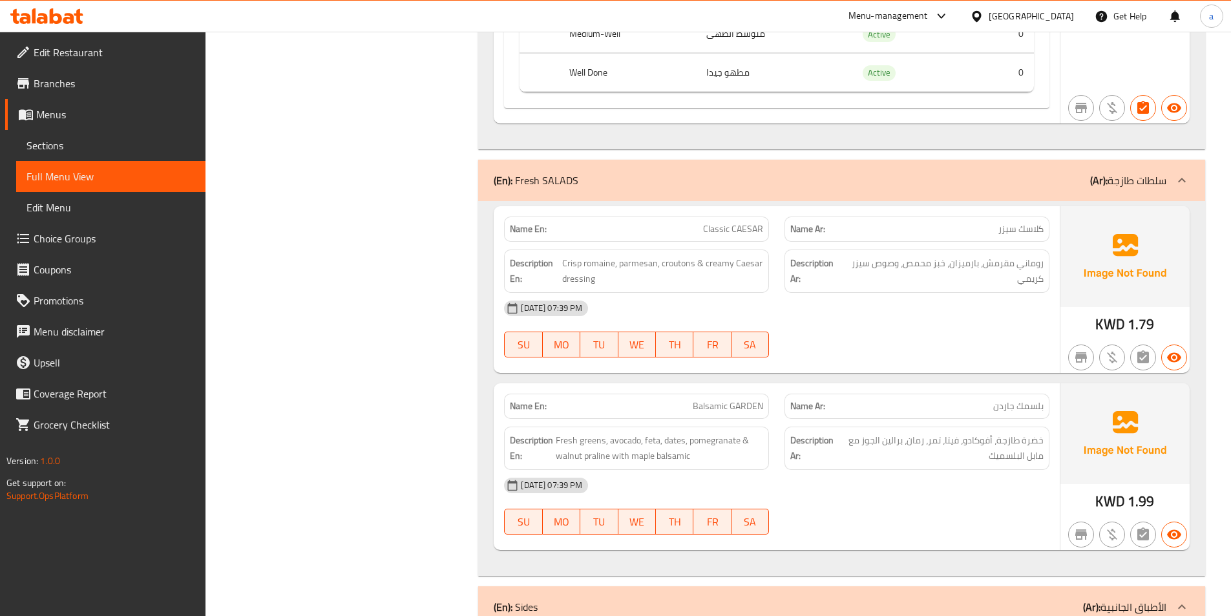
scroll to position [4977, 0]
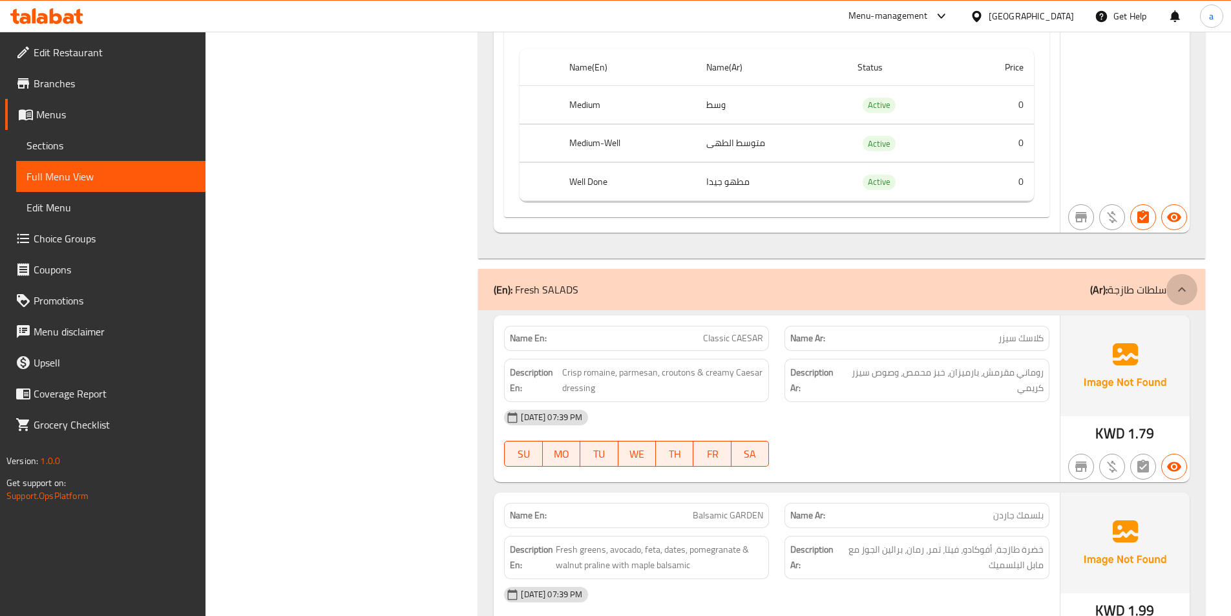
click at [1182, 286] on icon at bounding box center [1182, 290] width 16 height 16
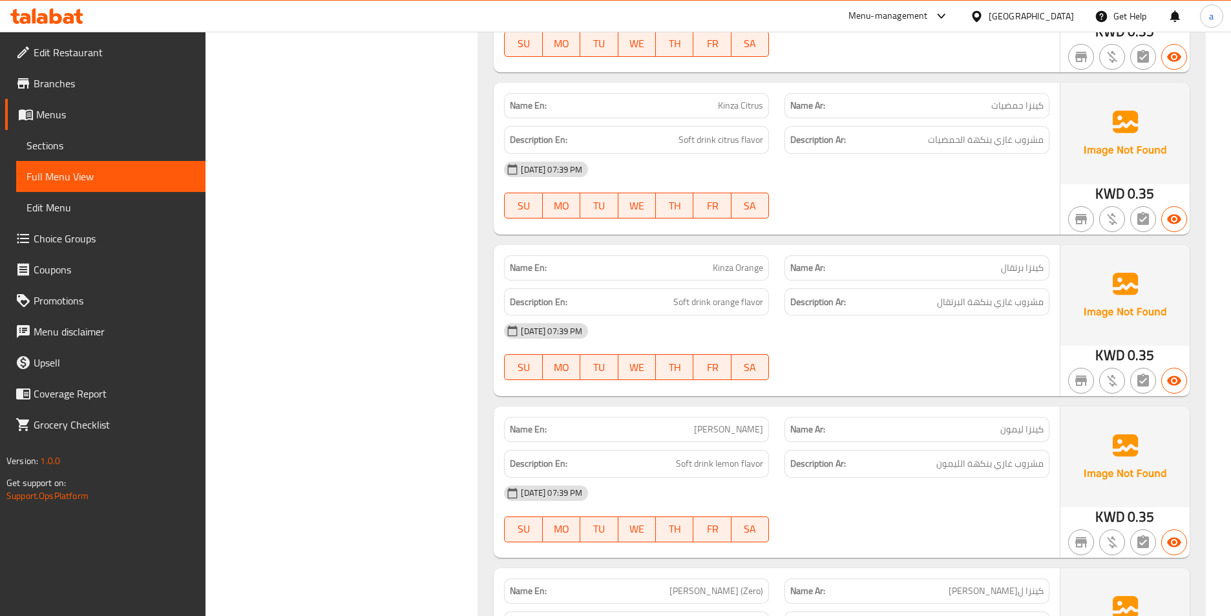
scroll to position [14638, 0]
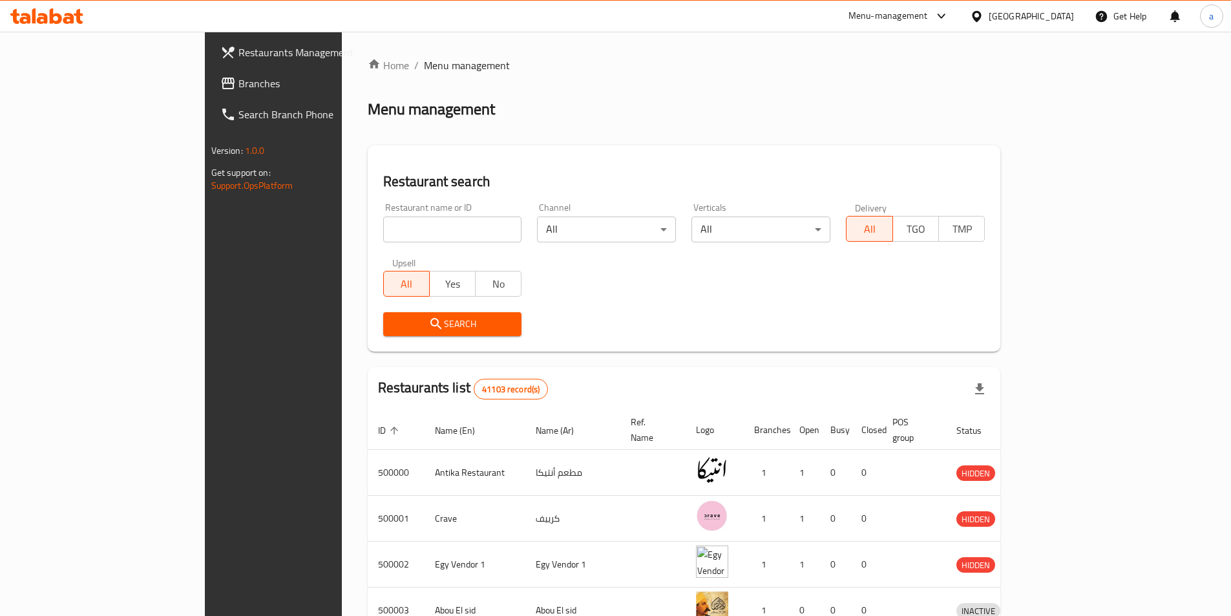
click at [239, 83] on span "Branches" at bounding box center [320, 84] width 162 height 16
